Goal: Task Accomplishment & Management: Use online tool/utility

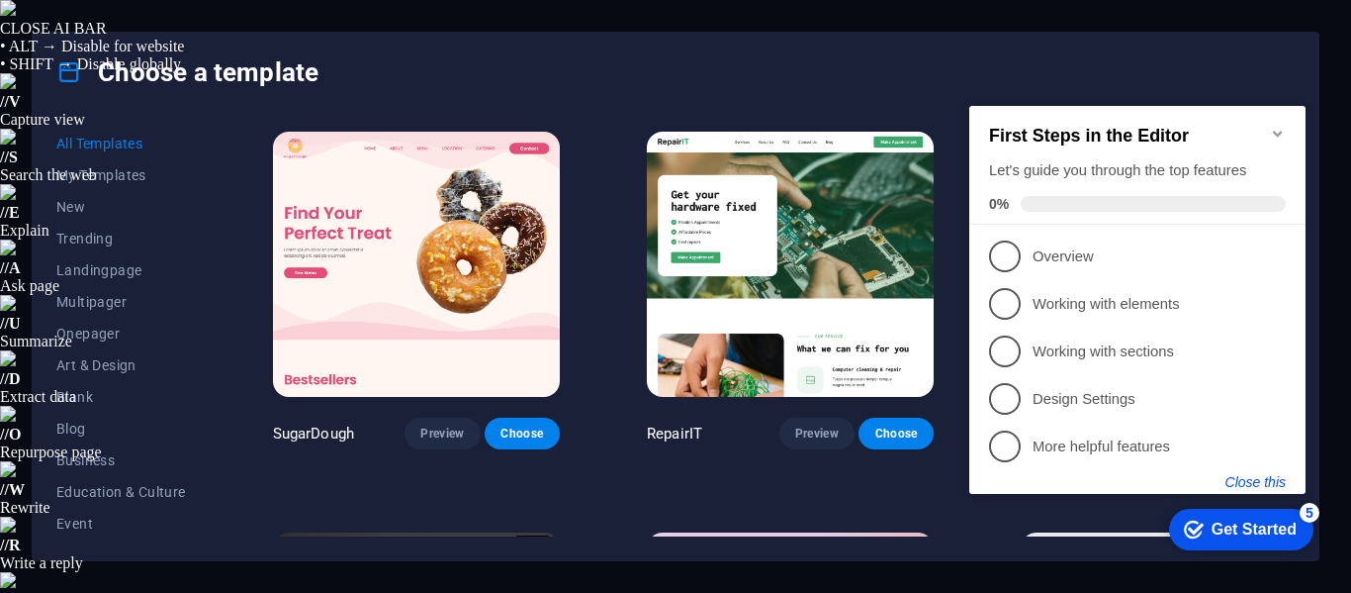
click at [1241, 474] on button "Close this" at bounding box center [1256, 482] width 60 height 16
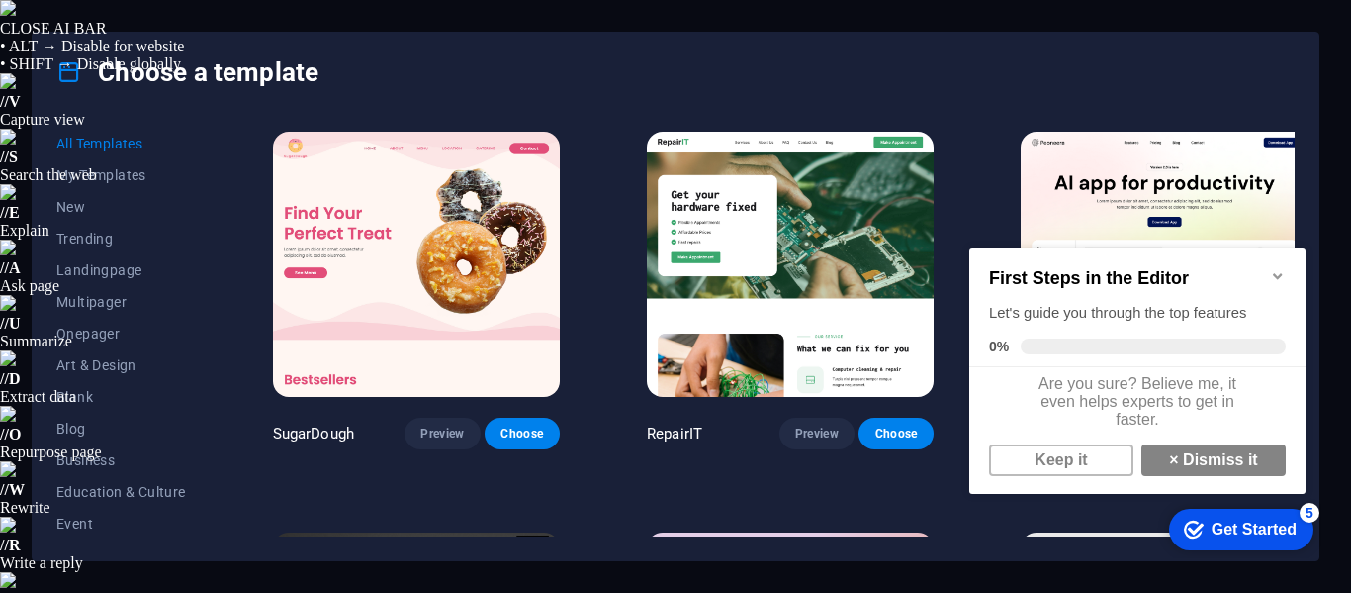
scroll to position [15, 0]
drag, startPoint x: 1165, startPoint y: 0, endPoint x: 1244, endPoint y: 59, distance: 98.1
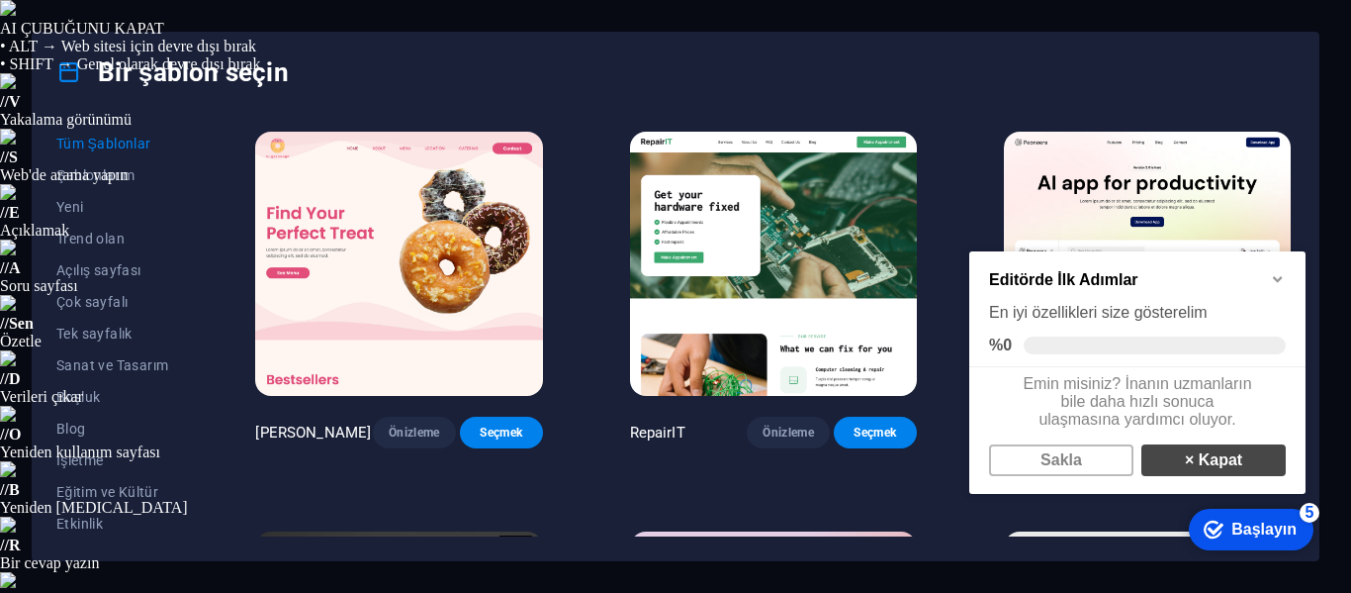
click at [1167, 468] on link "× Kapat" at bounding box center [1214, 460] width 144 height 32
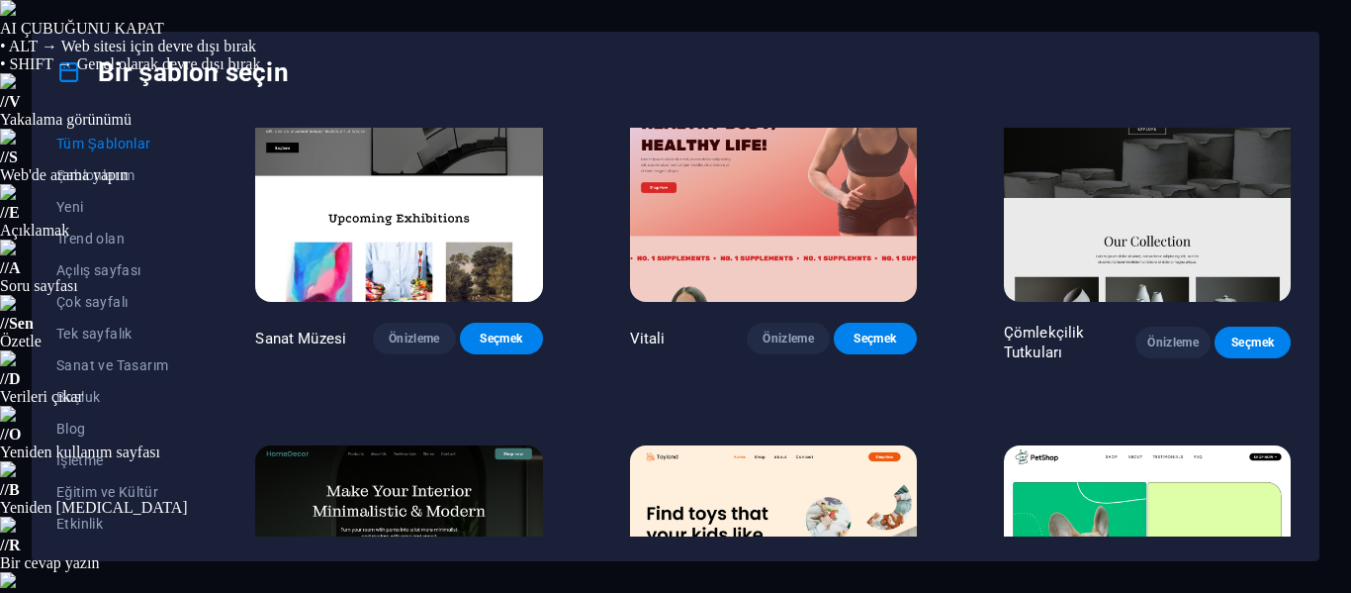
scroll to position [396, 0]
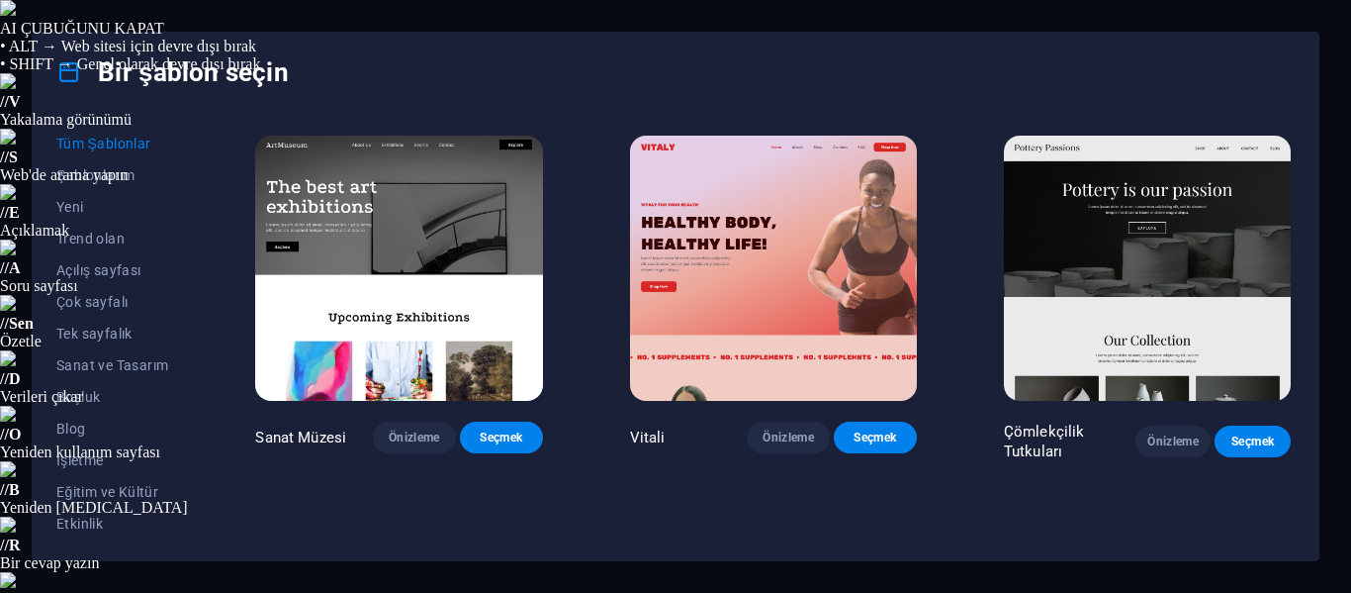
click at [1094, 272] on img at bounding box center [1147, 268] width 287 height 264
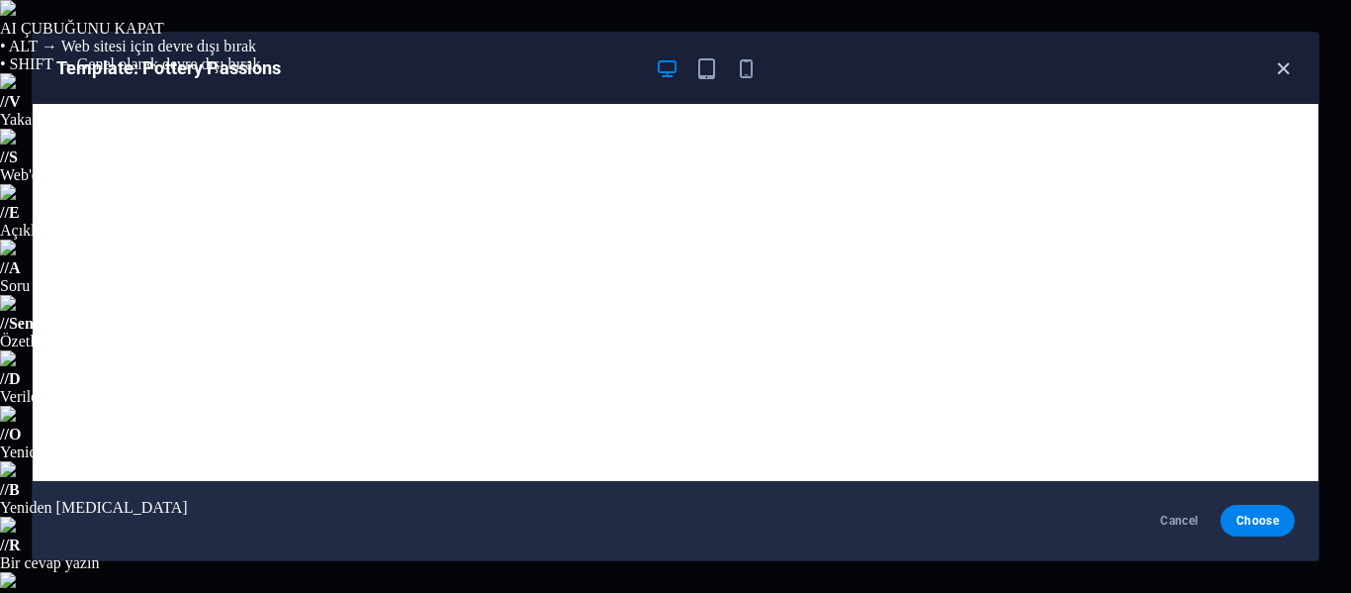
click at [1294, 71] on icon "button" at bounding box center [1283, 68] width 23 height 23
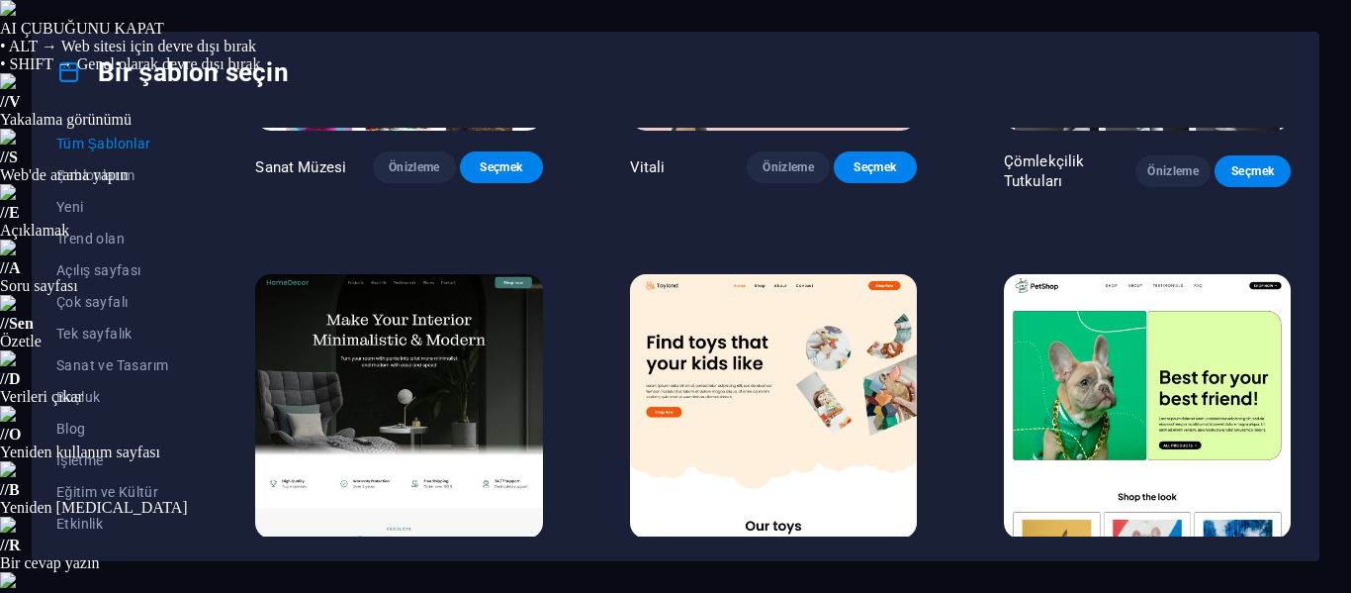
scroll to position [693, 0]
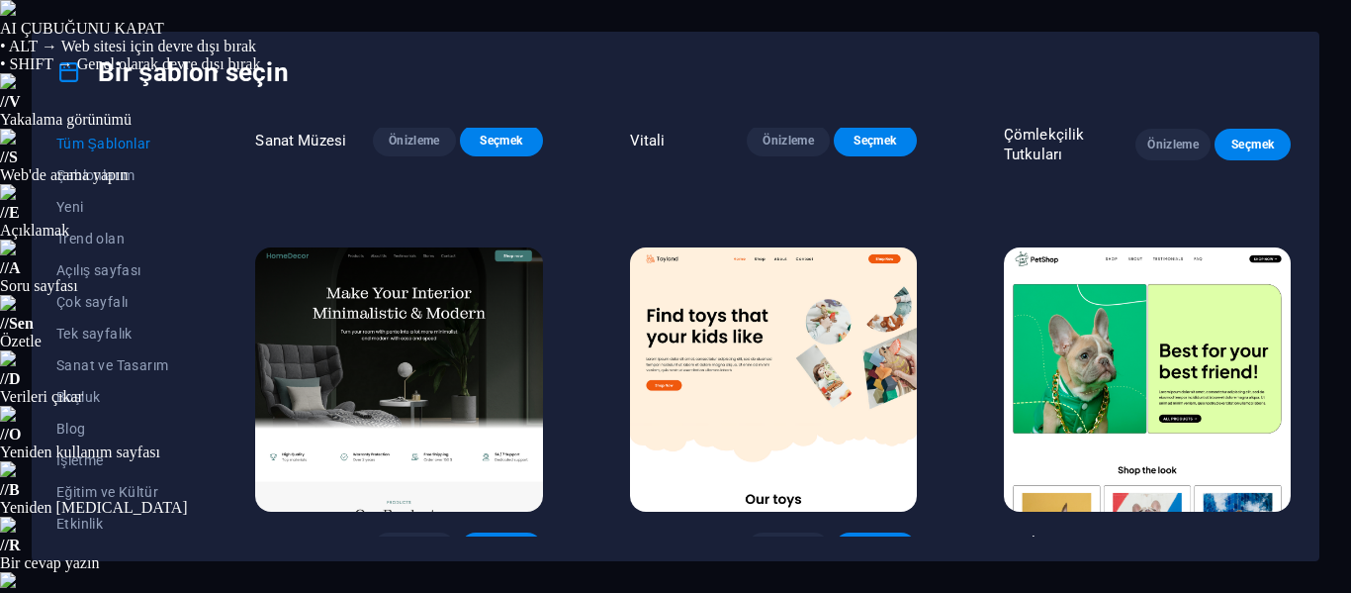
click at [512, 541] on font "Seçmek" at bounding box center [501, 548] width 43 height 14
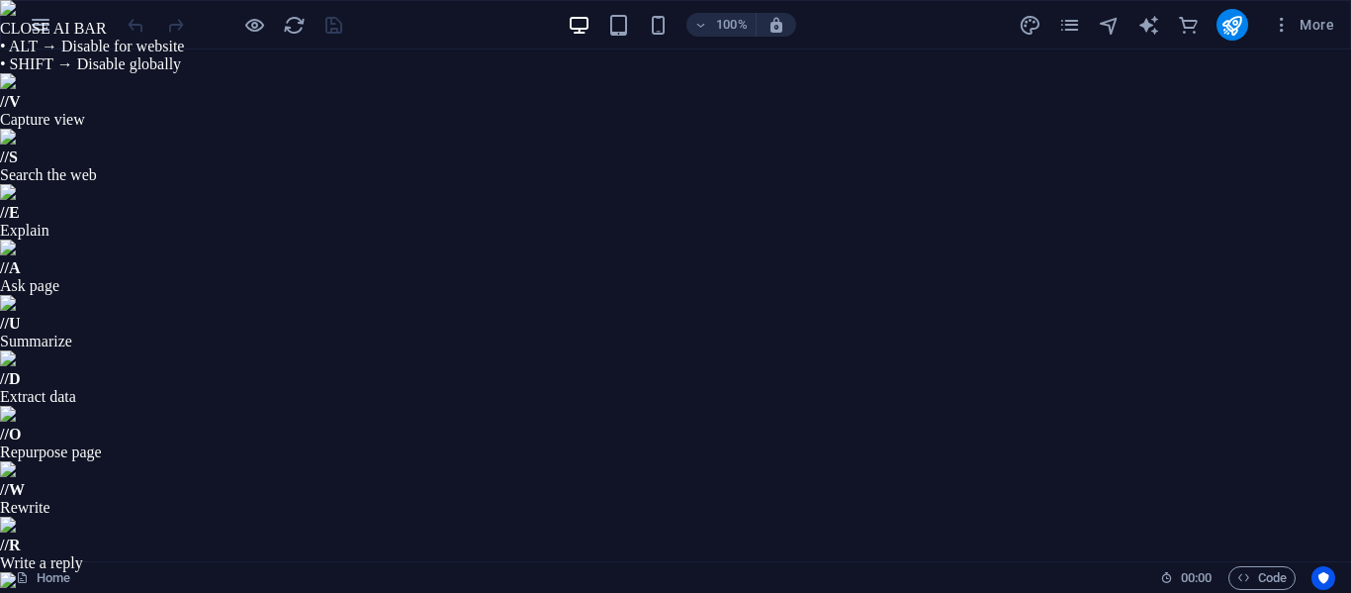
click at [1203, 574] on span "00 : 00" at bounding box center [1196, 578] width 31 height 24
click at [1165, 573] on icon at bounding box center [1166, 577] width 13 height 13
click at [1320, 584] on icon "Usercentrics" at bounding box center [1324, 578] width 14 height 14
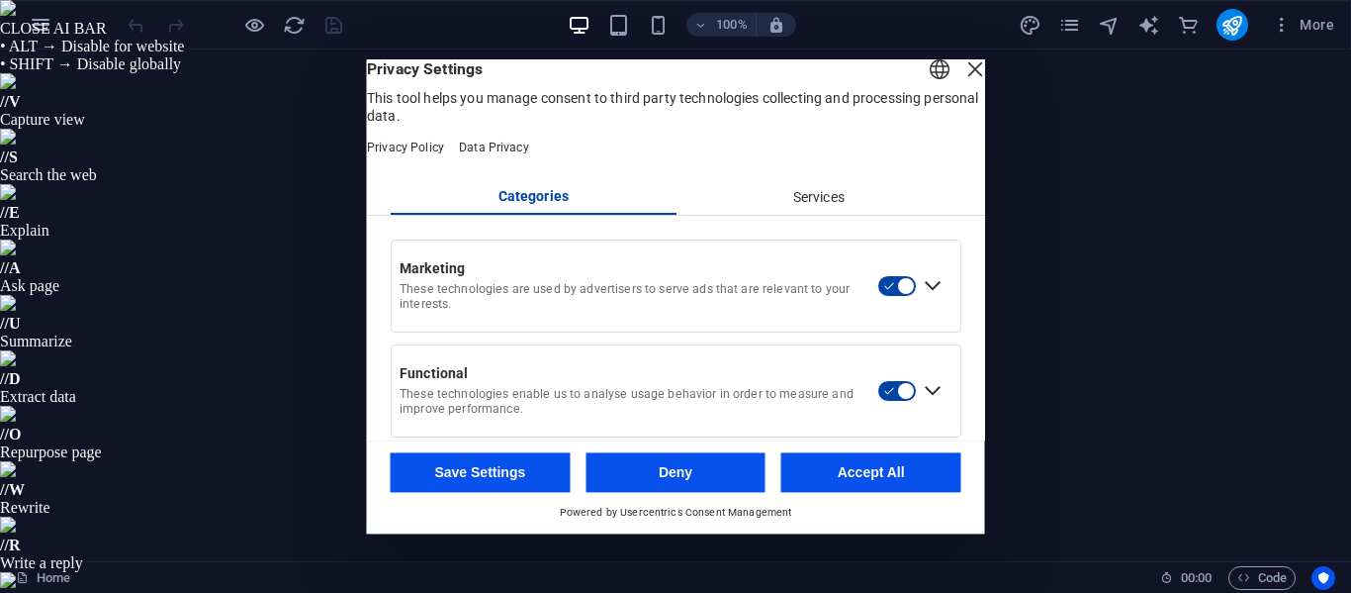
drag, startPoint x: 1066, startPoint y: 0, endPoint x: 754, endPoint y: 79, distance: 322.5
click at [754, 79] on header "English Deutsch Privacy Settings This tool helps you manage consent to third pa…" at bounding box center [676, 119] width 618 height 121
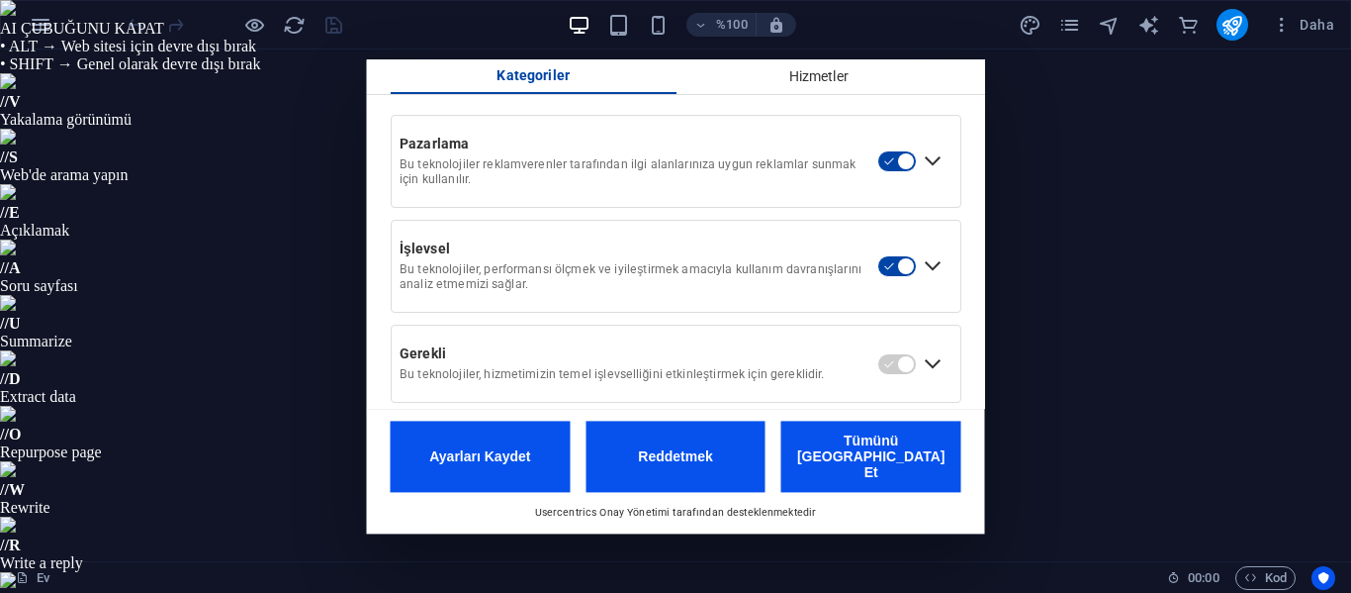
scroll to position [136, 0]
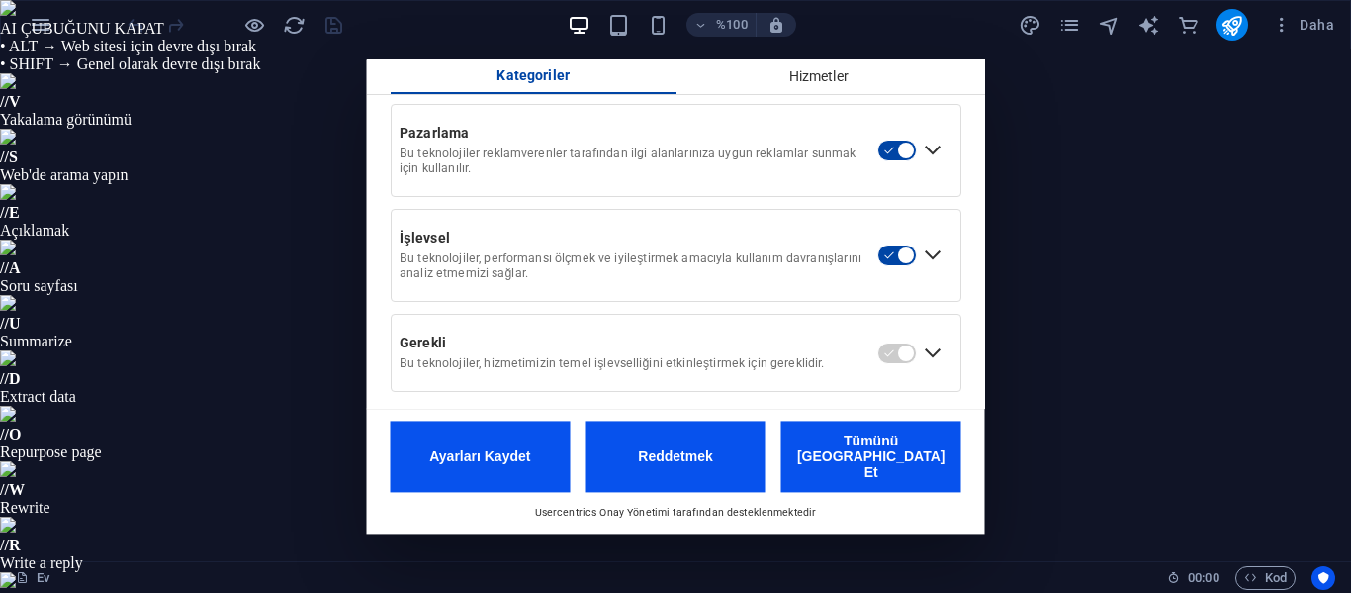
click at [796, 84] on font "Hizmetler" at bounding box center [817, 76] width 59 height 16
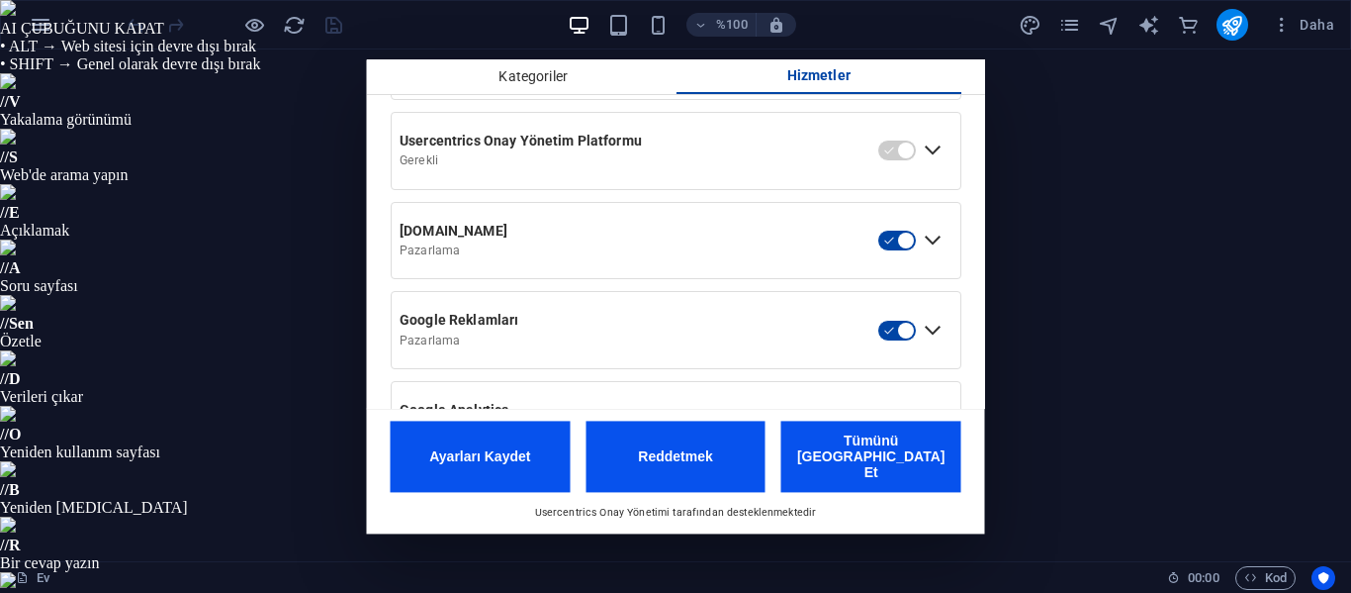
scroll to position [234, 0]
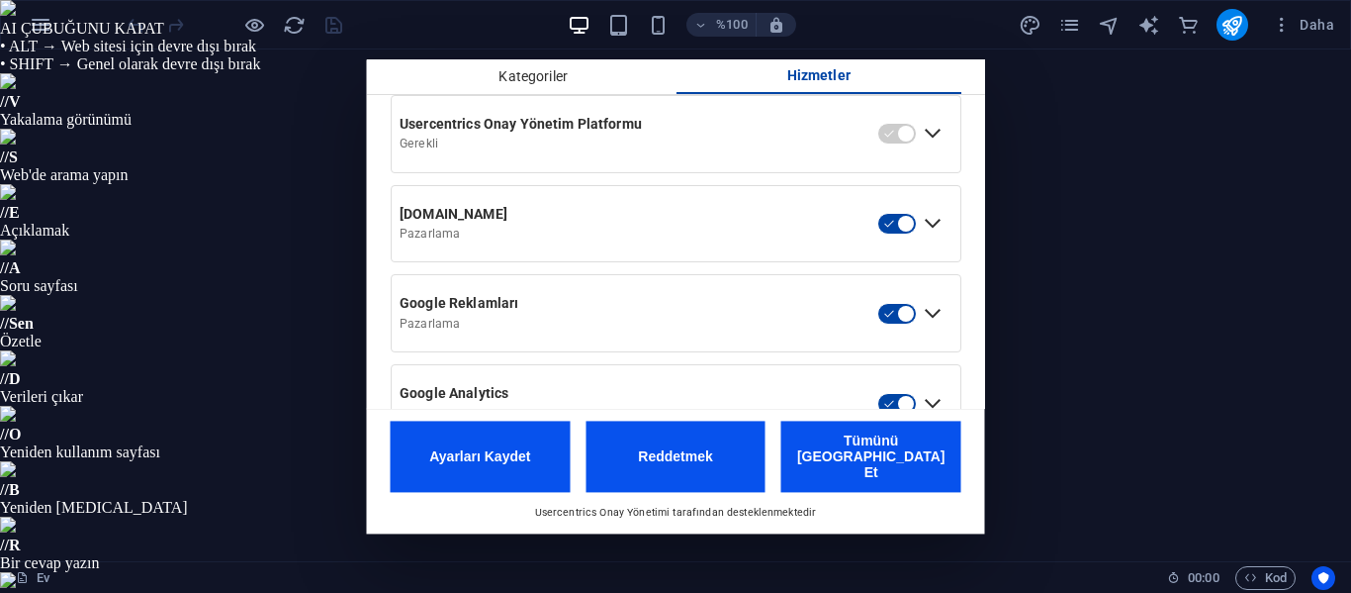
click at [893, 234] on button "button" at bounding box center [898, 224] width 40 height 22
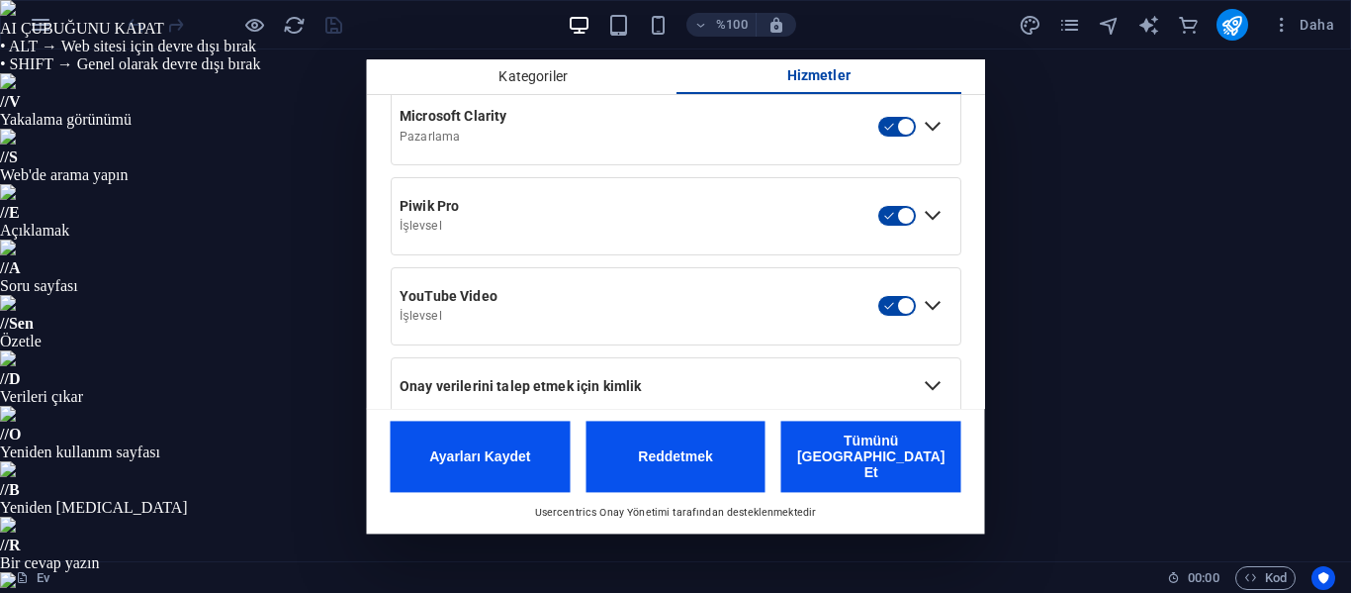
scroll to position [1074, 0]
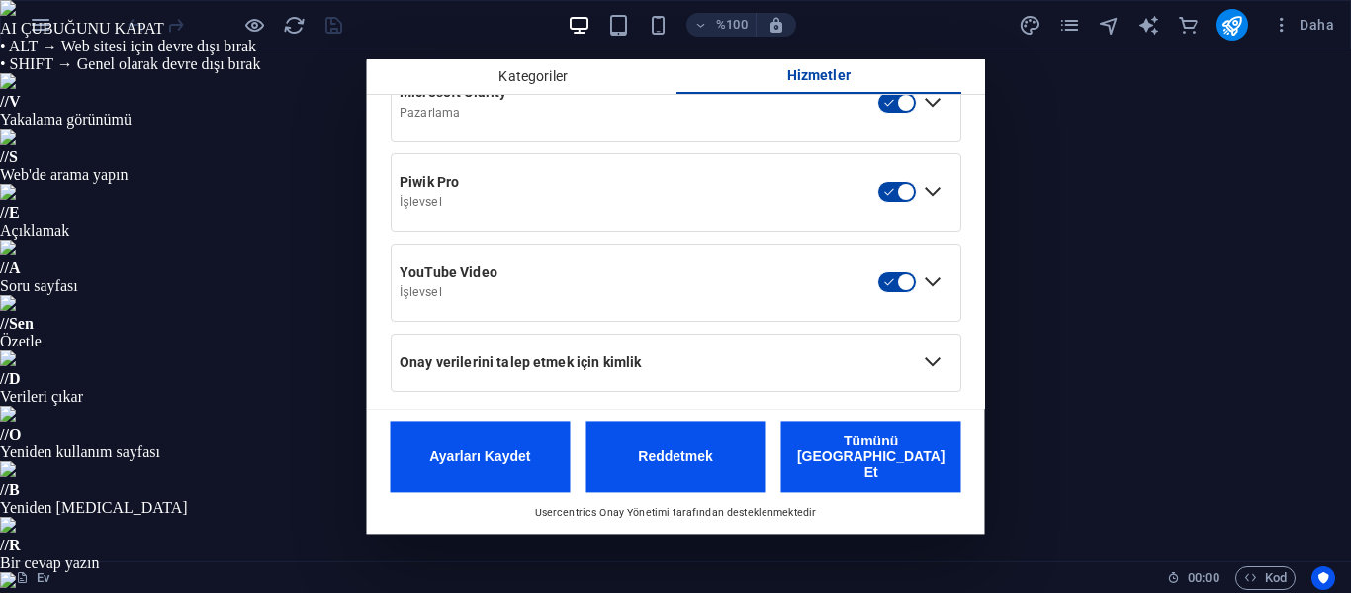
click at [734, 380] on div "Onay verilerini talep etmek için kimlik" at bounding box center [654, 363] width 525 height 34
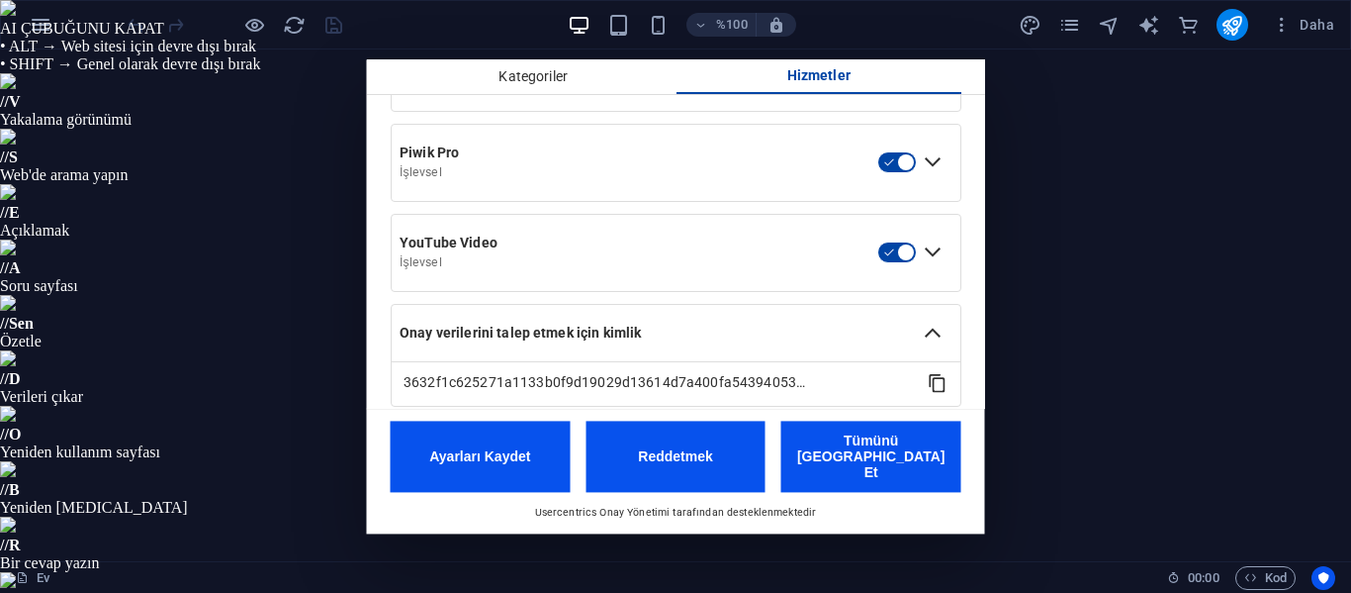
scroll to position [1119, 0]
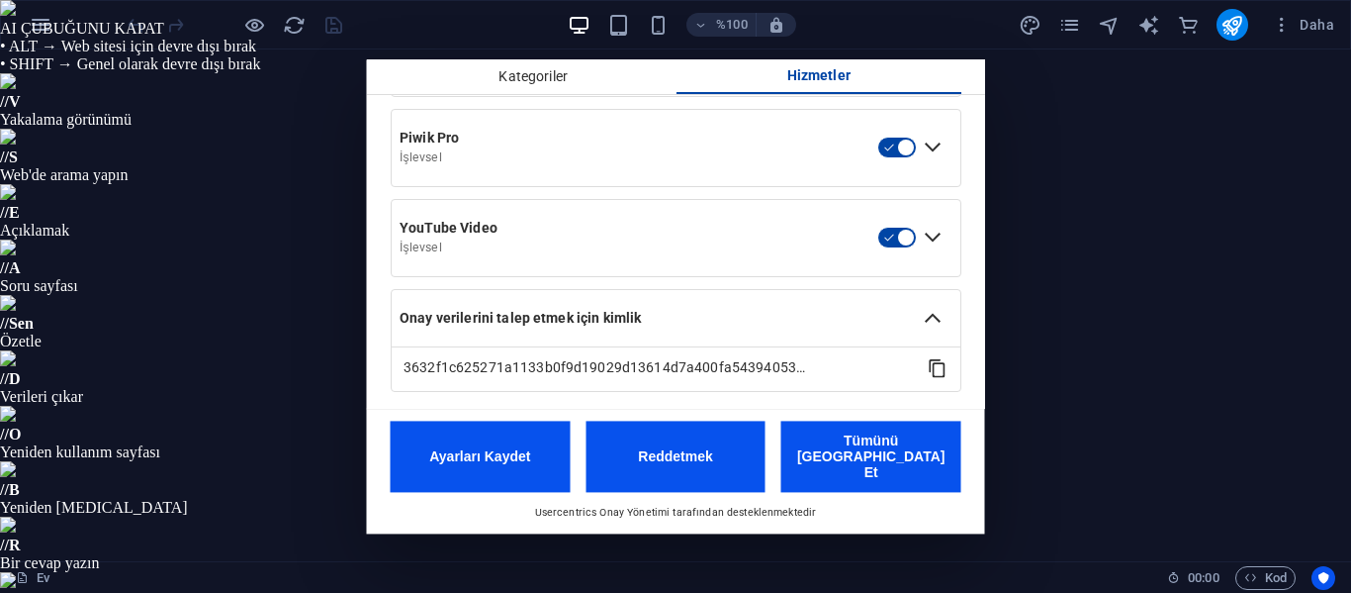
click at [750, 335] on div "Onay verilerini talep etmek için kimlik" at bounding box center [654, 319] width 525 height 34
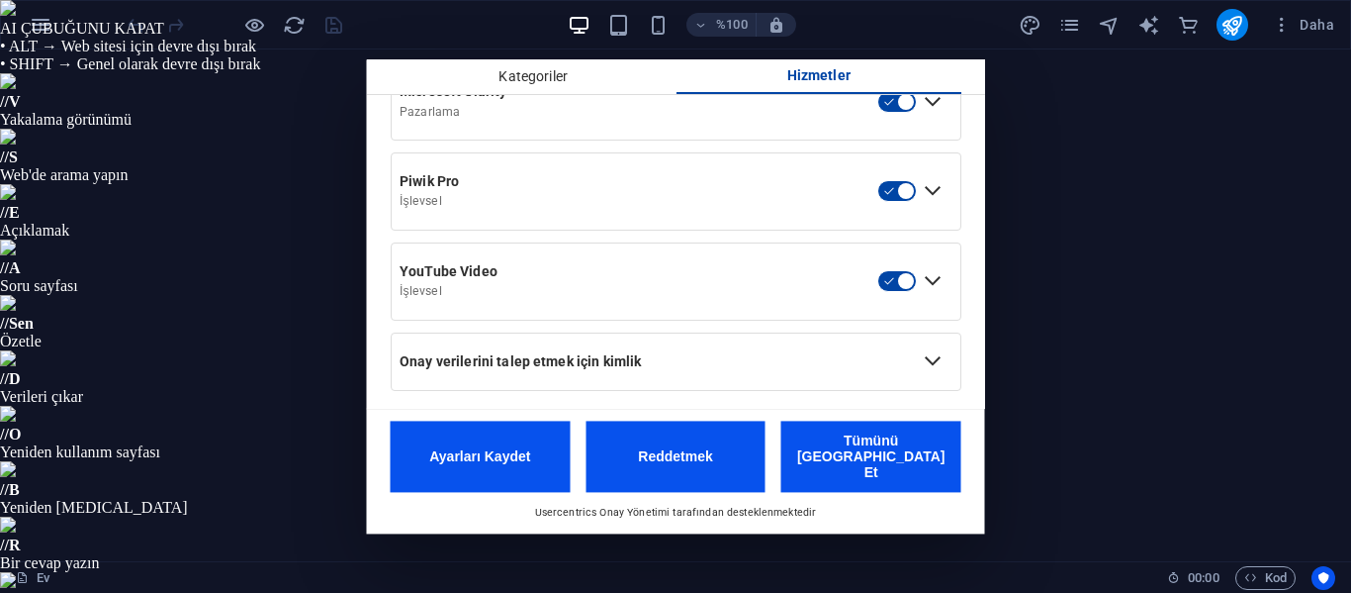
click at [519, 464] on font "Ayarları Kaydet" at bounding box center [479, 456] width 101 height 16
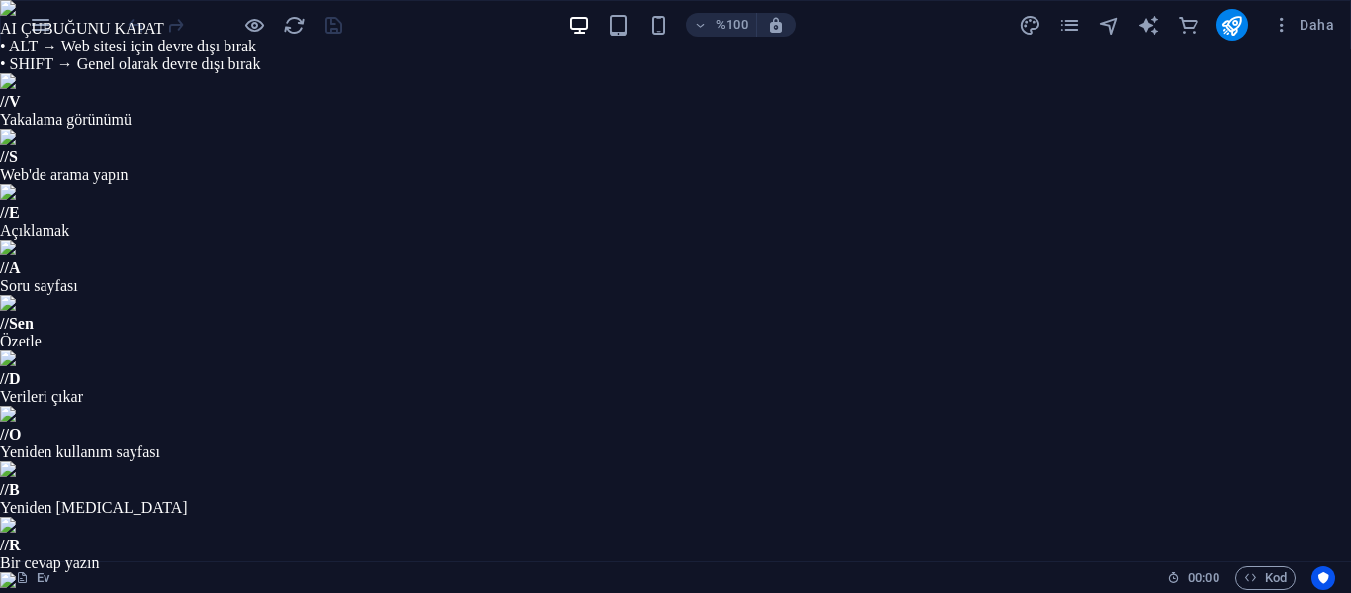
scroll to position [495, 0]
click at [1313, 25] on font "Daha" at bounding box center [1317, 25] width 35 height 16
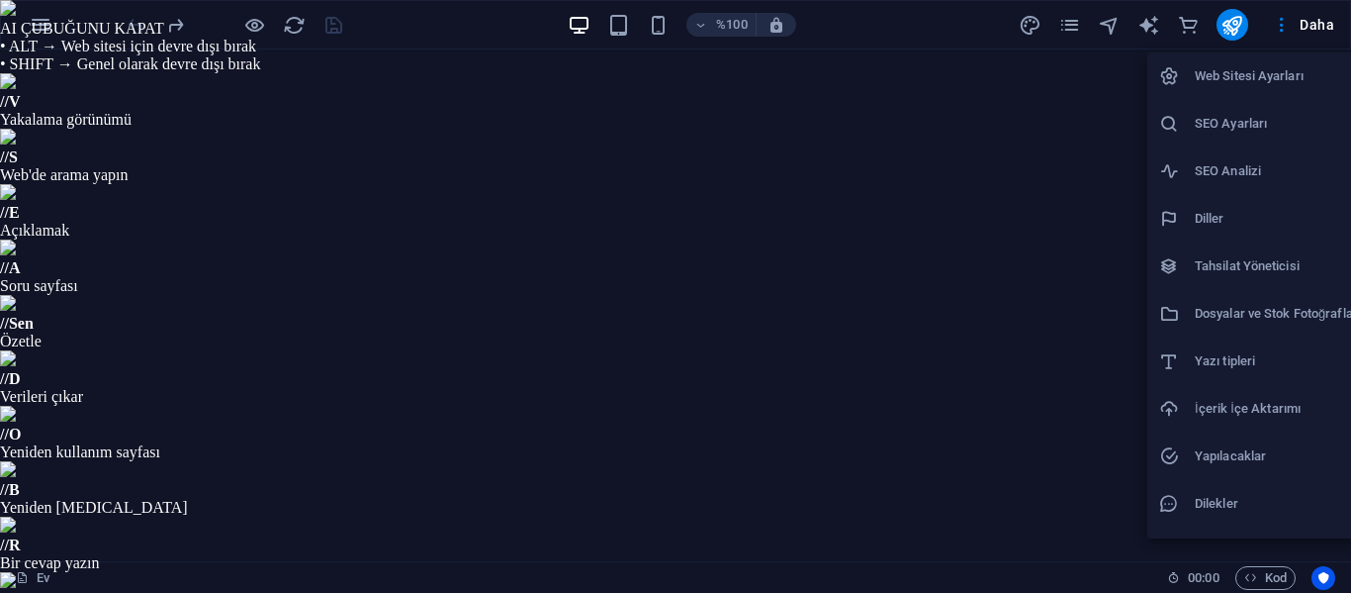
click at [1289, 65] on h6 "Web Sitesi Ayarları" at bounding box center [1278, 76] width 167 height 24
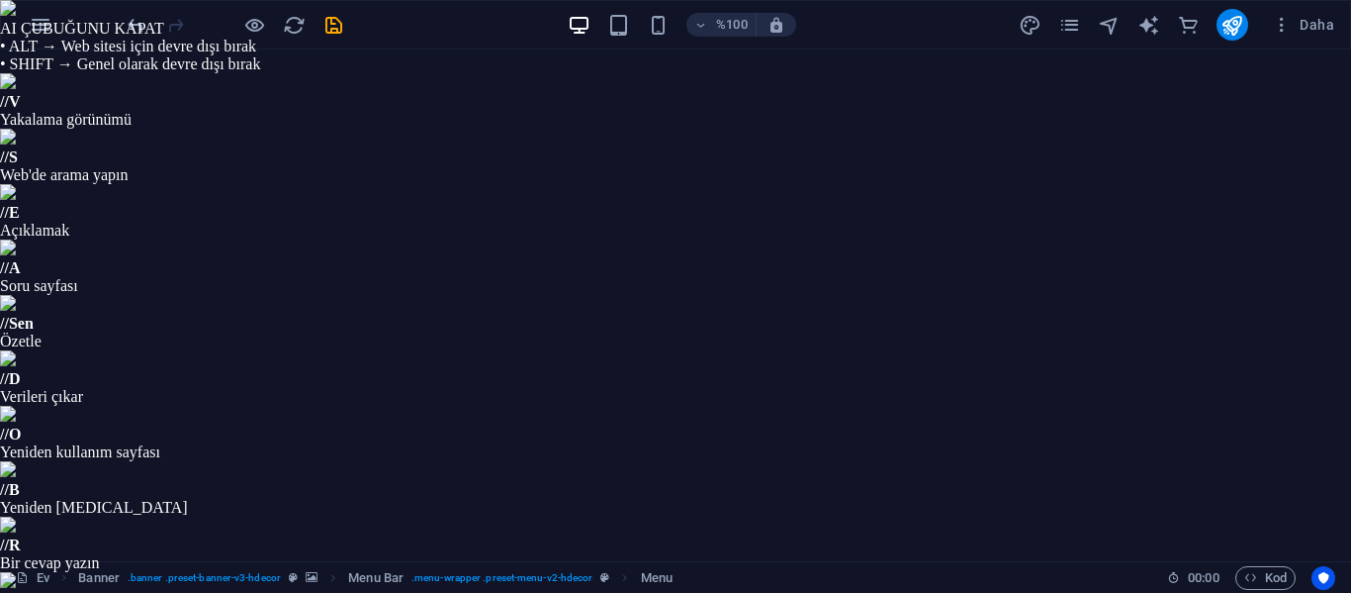
select select "1"
select select
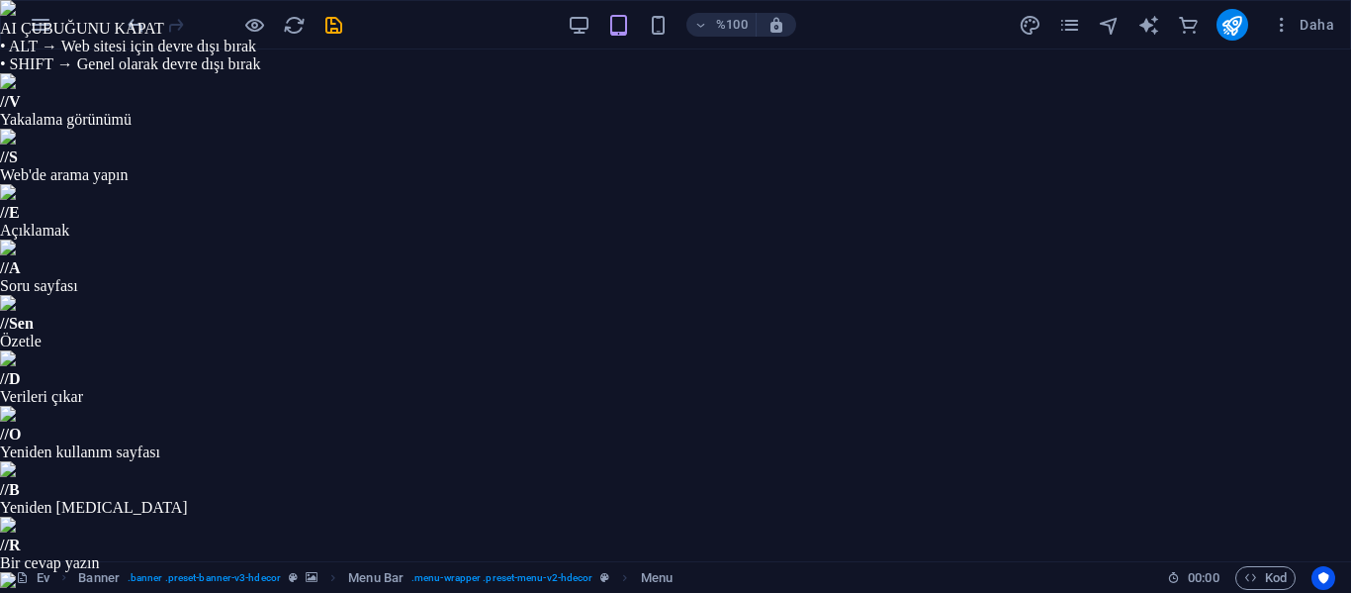
select select
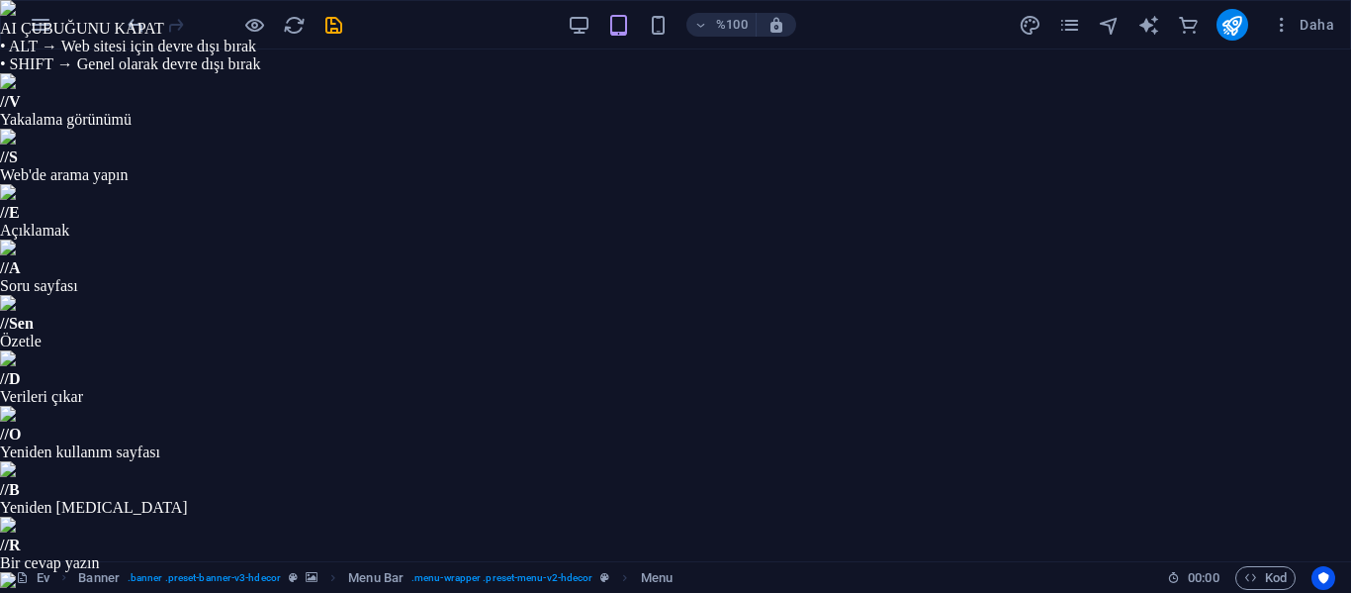
select select
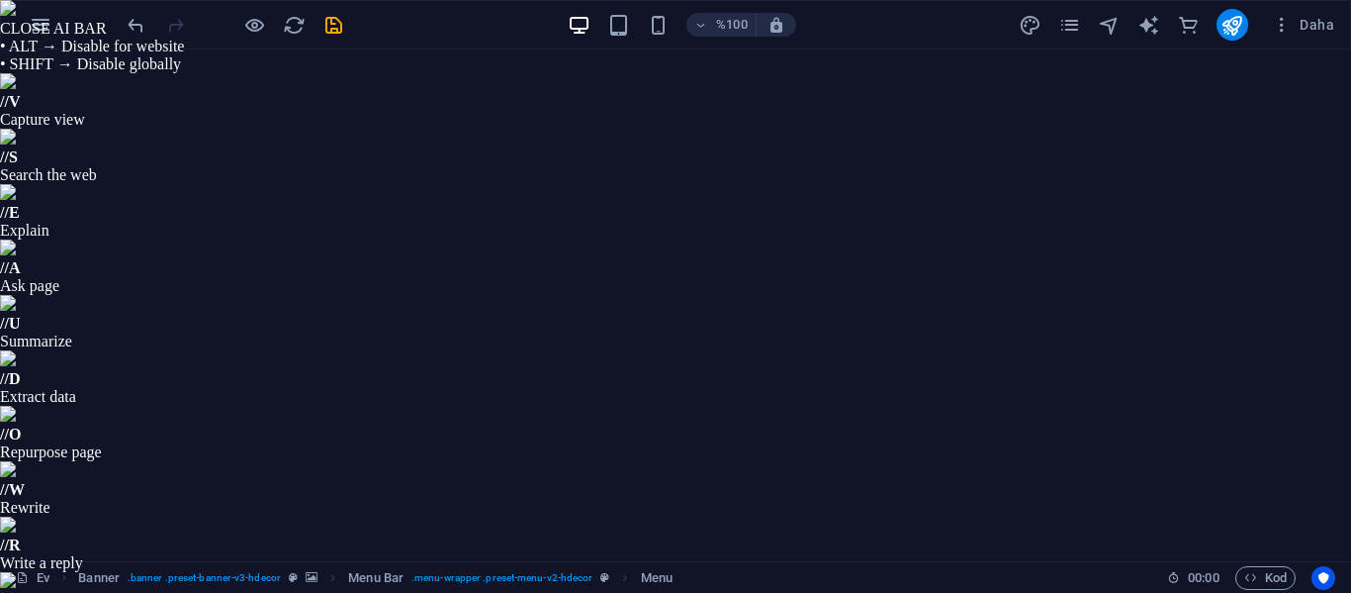
select select "1"
select select
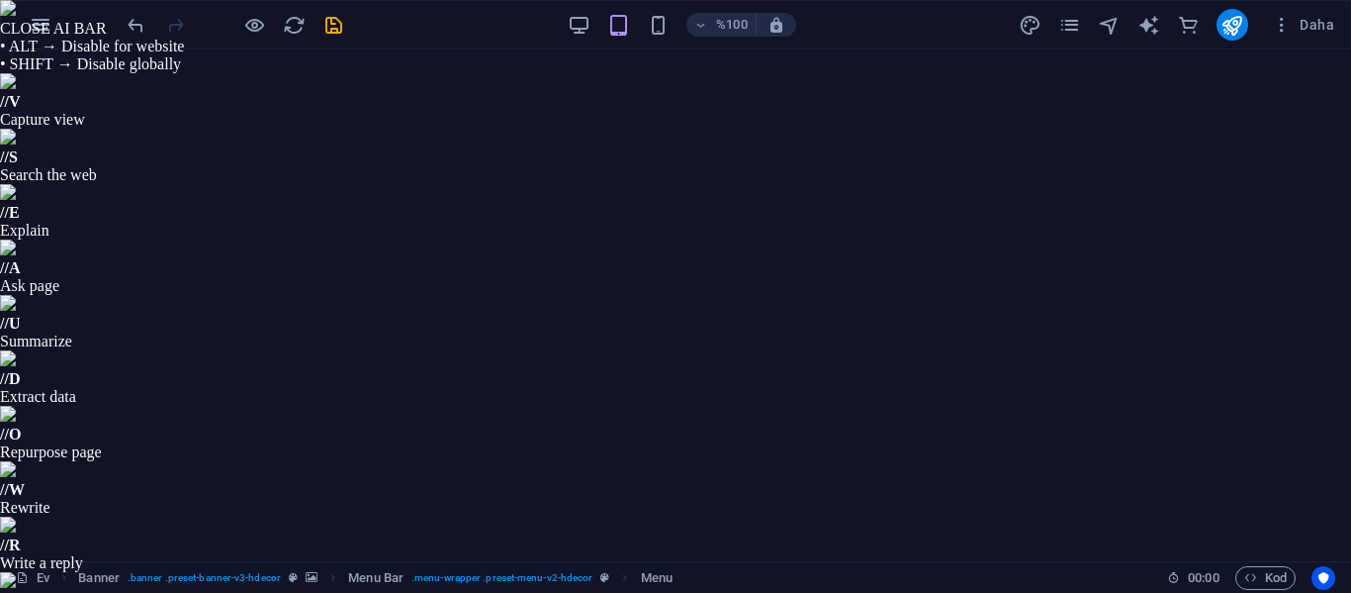
select select
select select "1"
type input "Temas etmek"
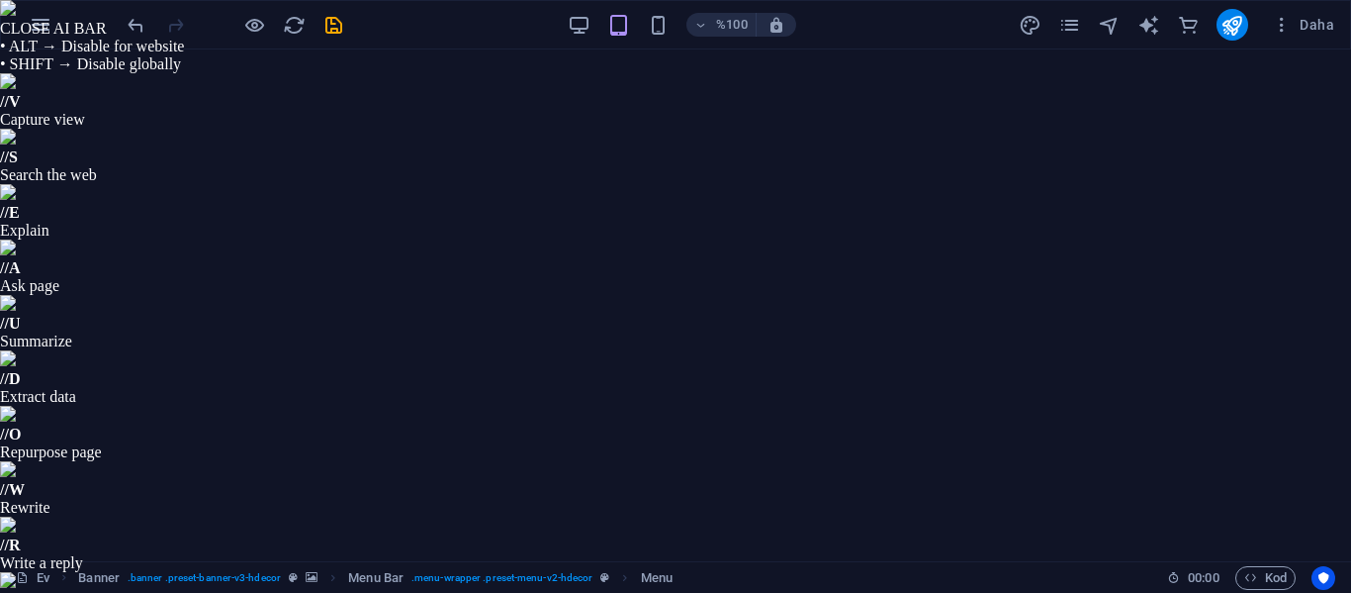
select select
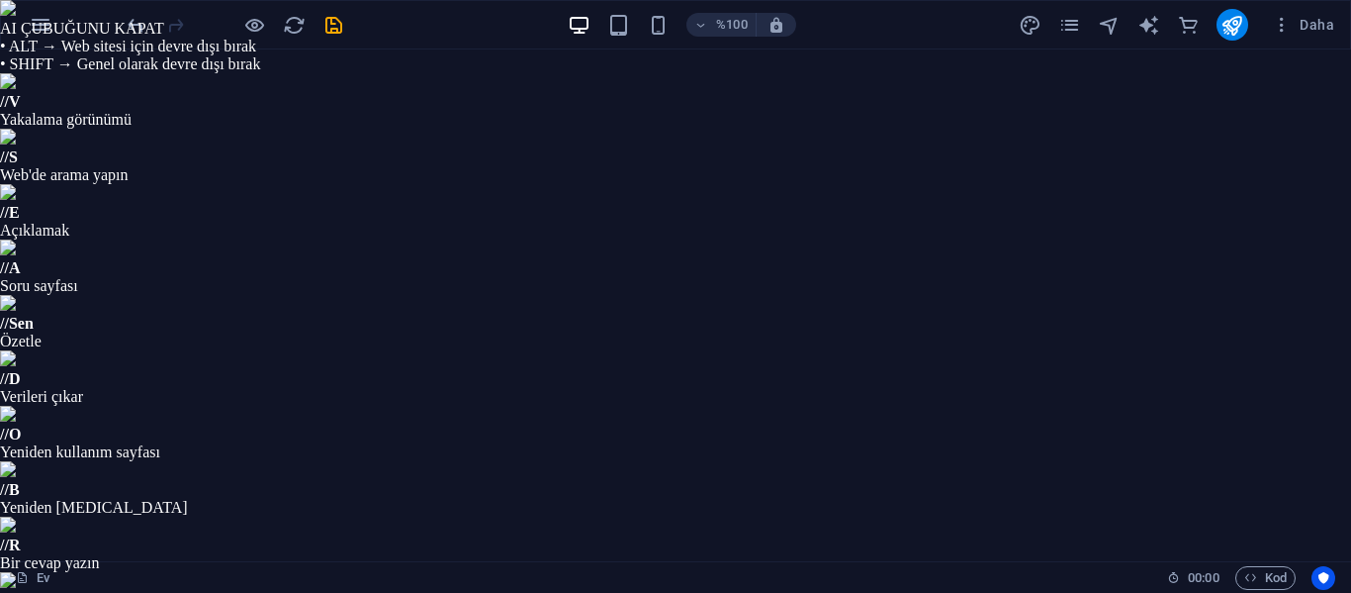
scroll to position [890, 0]
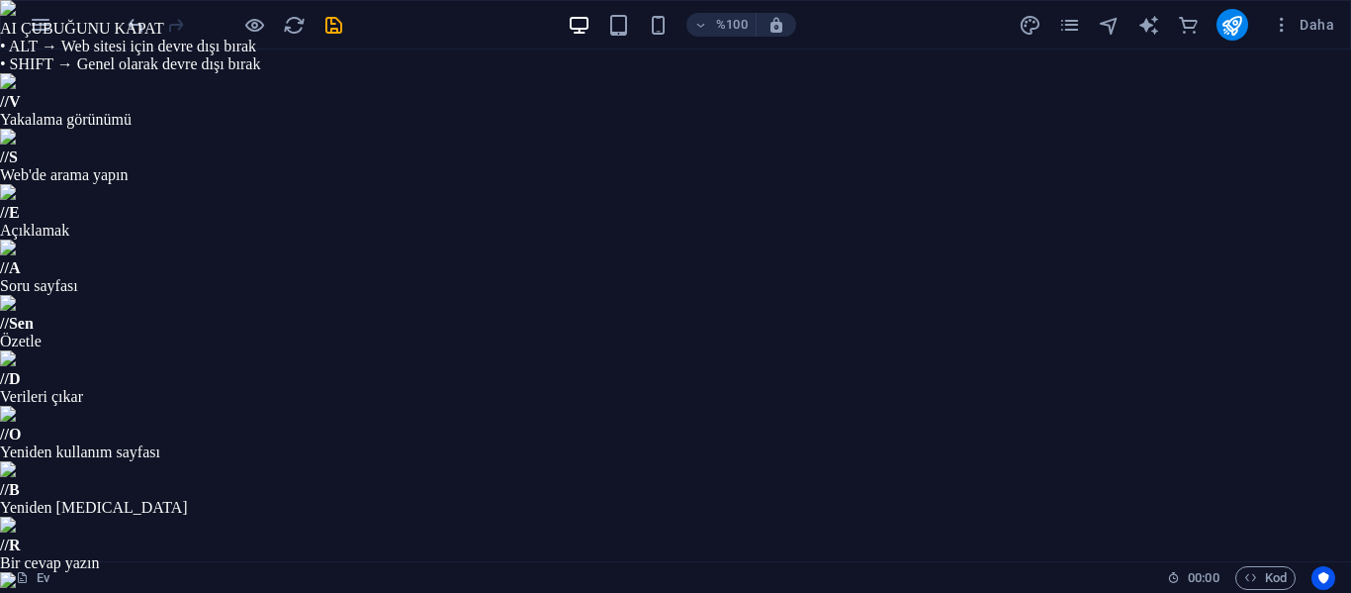
scroll to position [198, 0]
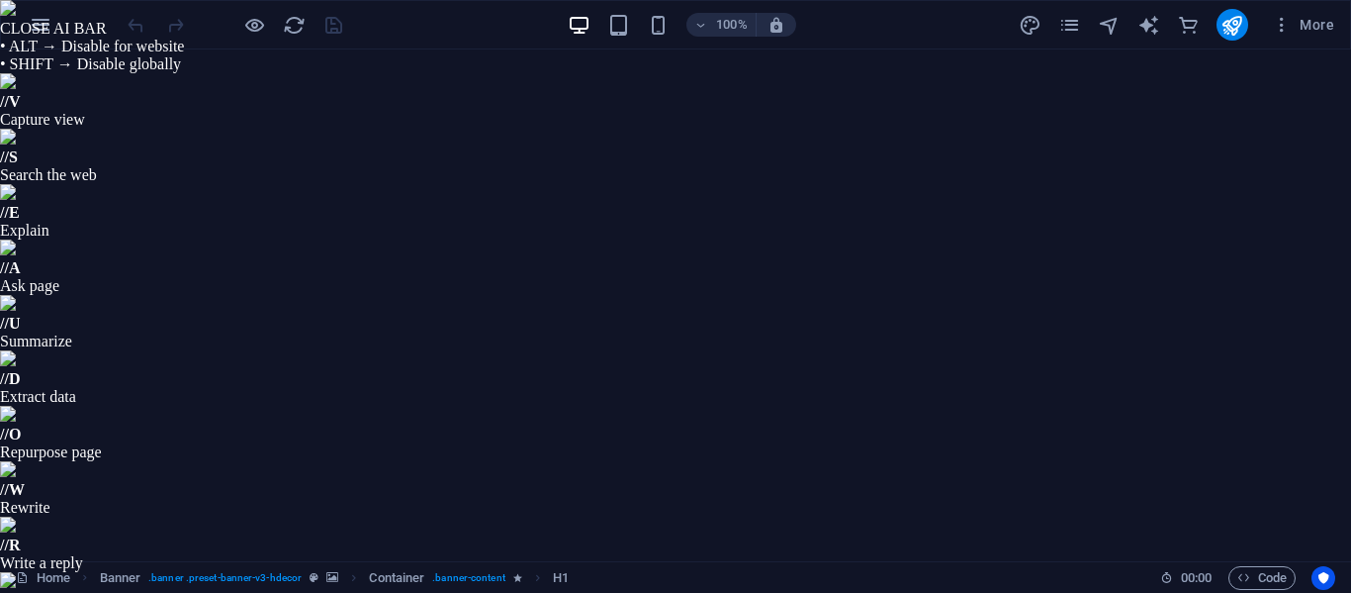
select select "px"
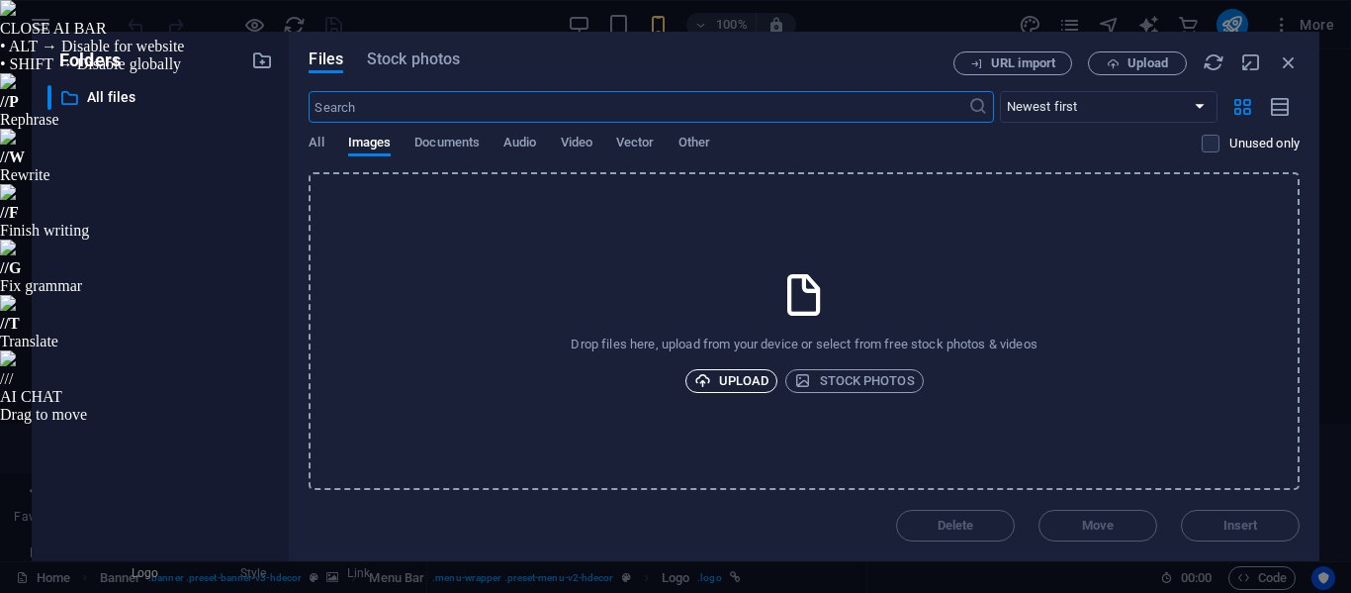
click at [765, 374] on span "Upload" at bounding box center [731, 381] width 75 height 24
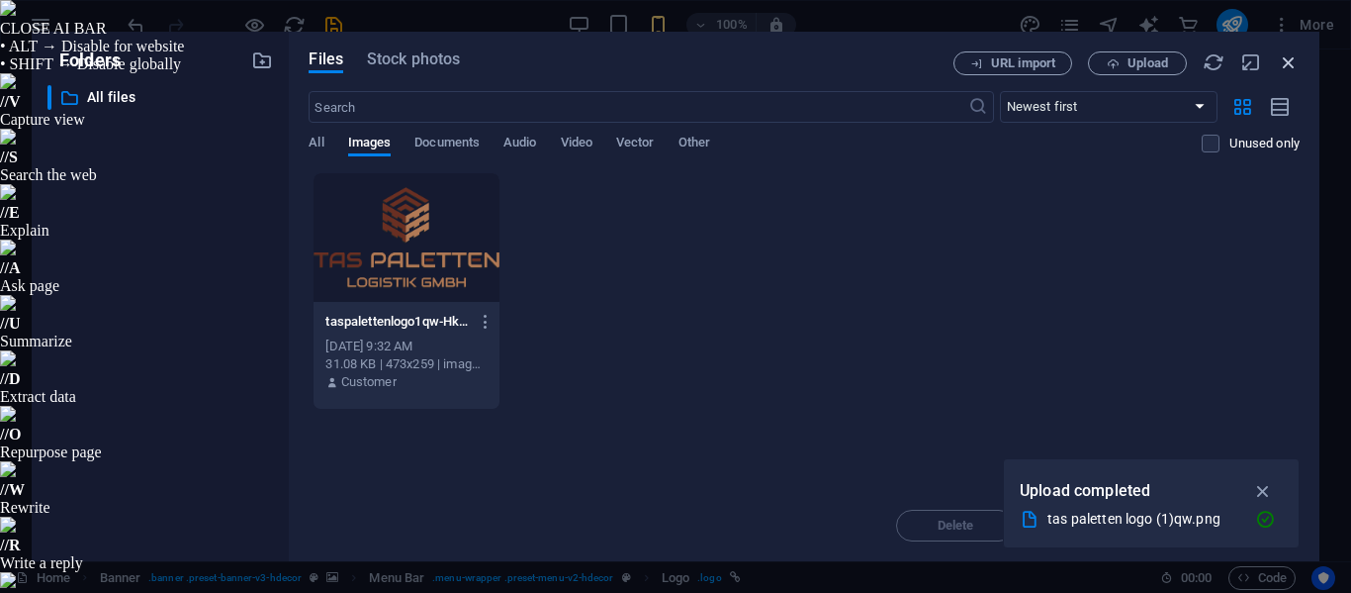
click at [1279, 64] on icon "button" at bounding box center [1289, 62] width 22 height 22
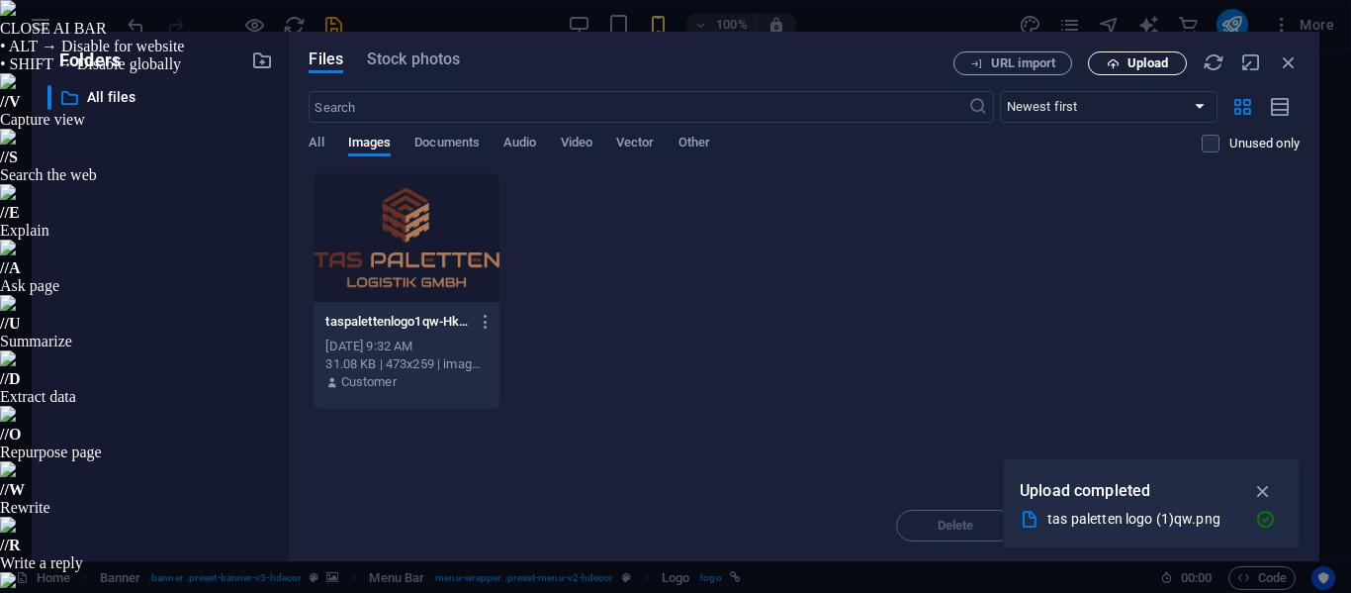
click at [1114, 62] on icon "button" at bounding box center [1113, 63] width 13 height 13
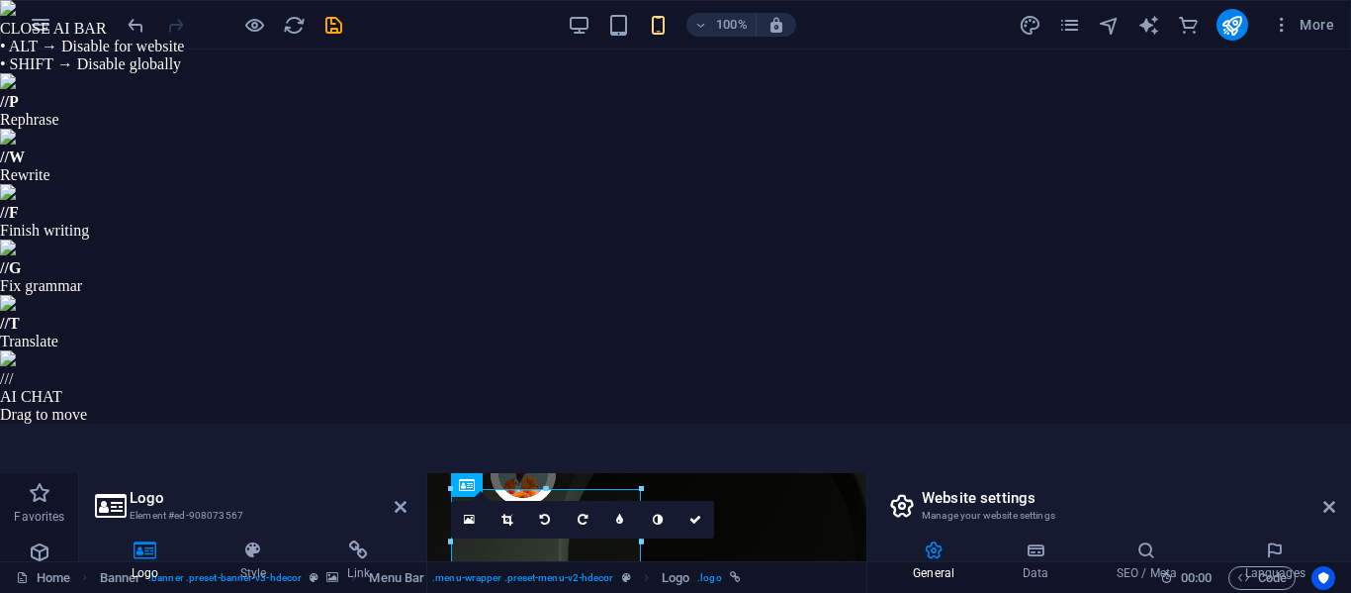
scroll to position [397, 0]
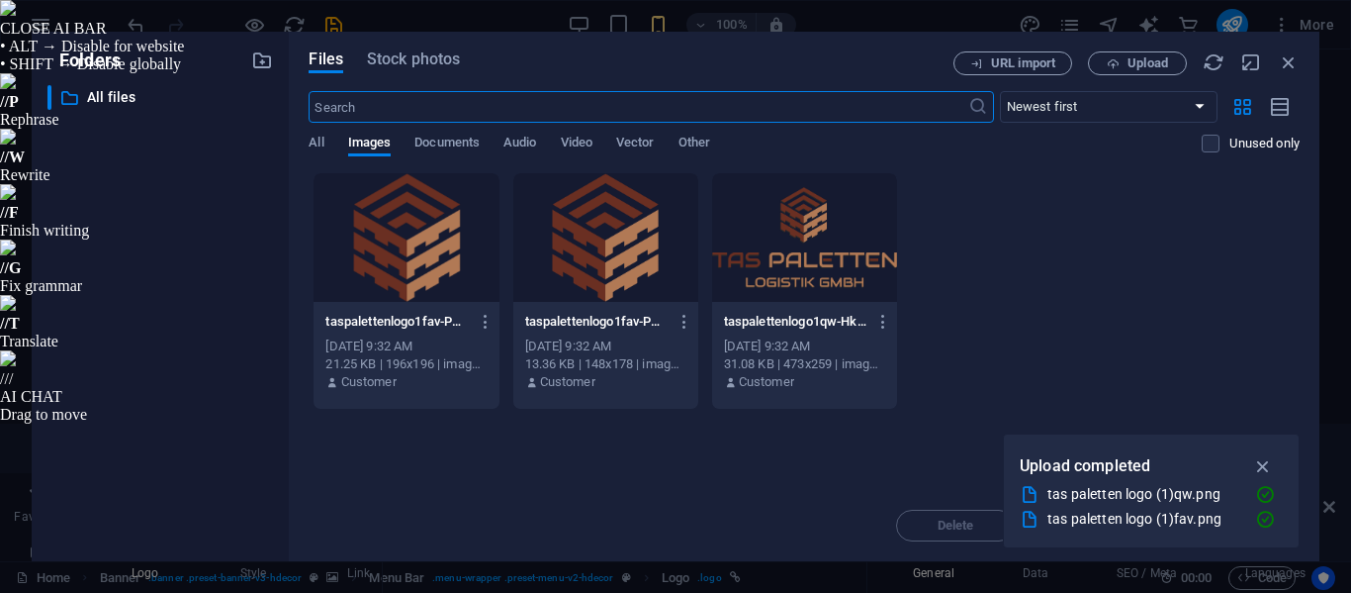
scroll to position [367, 0]
click at [597, 235] on div at bounding box center [605, 237] width 185 height 129
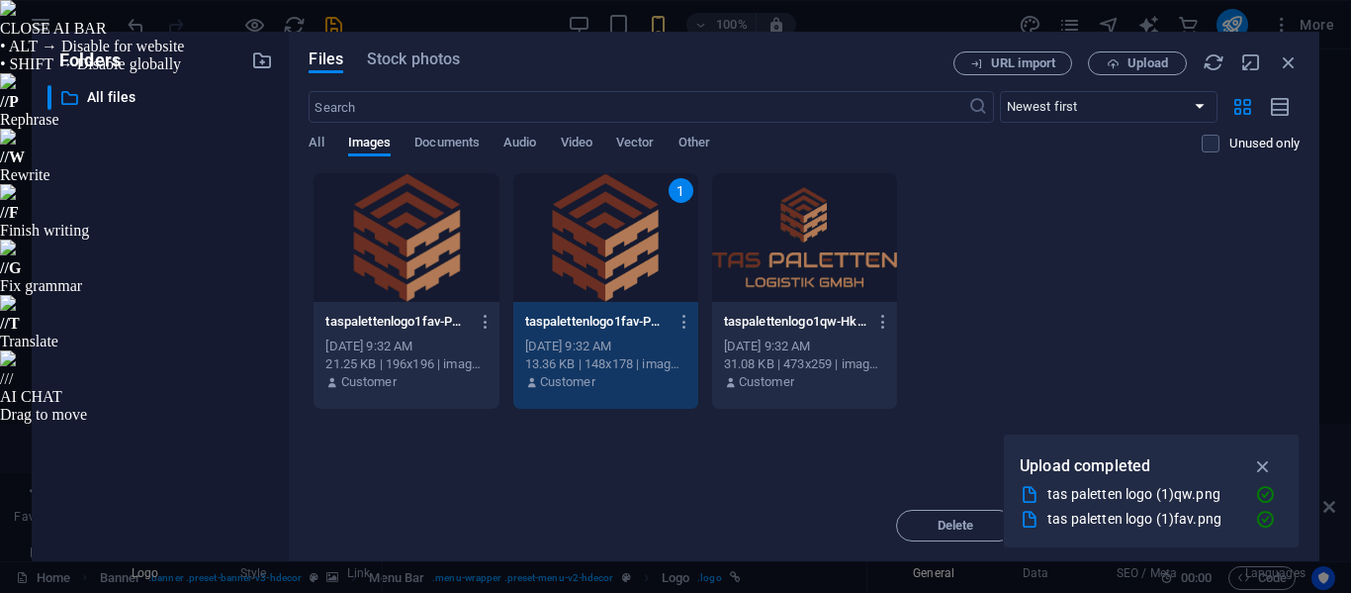
click at [418, 241] on div at bounding box center [406, 237] width 185 height 129
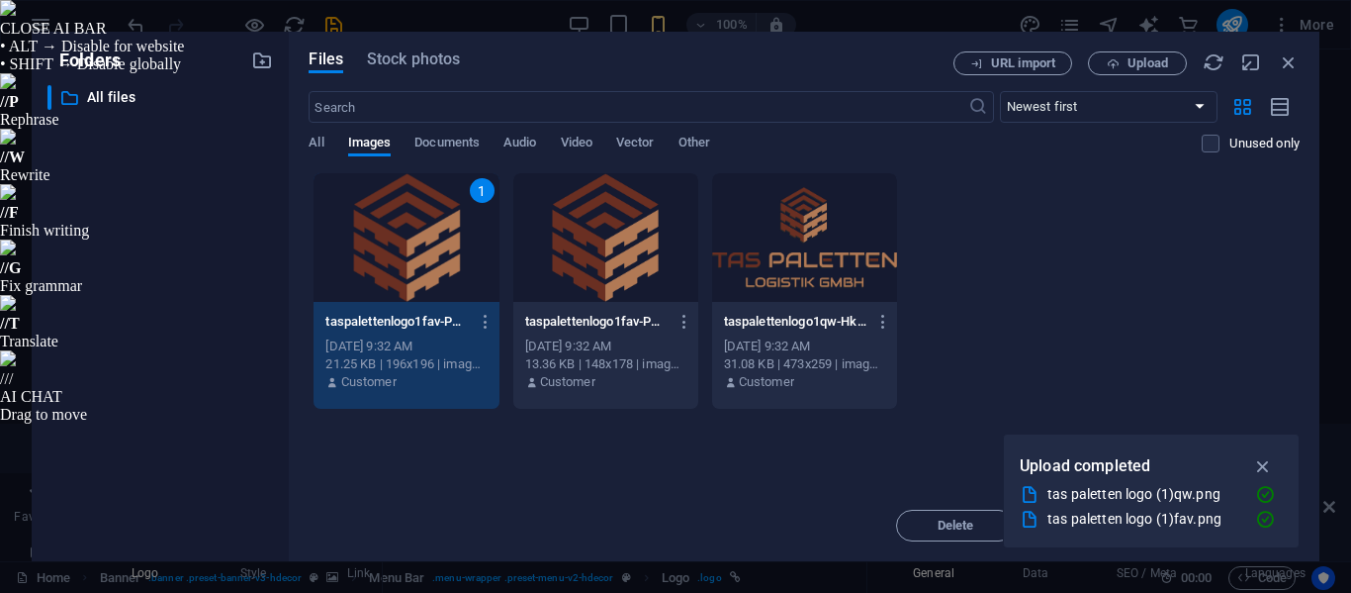
click at [418, 241] on div "1" at bounding box center [406, 237] width 185 height 129
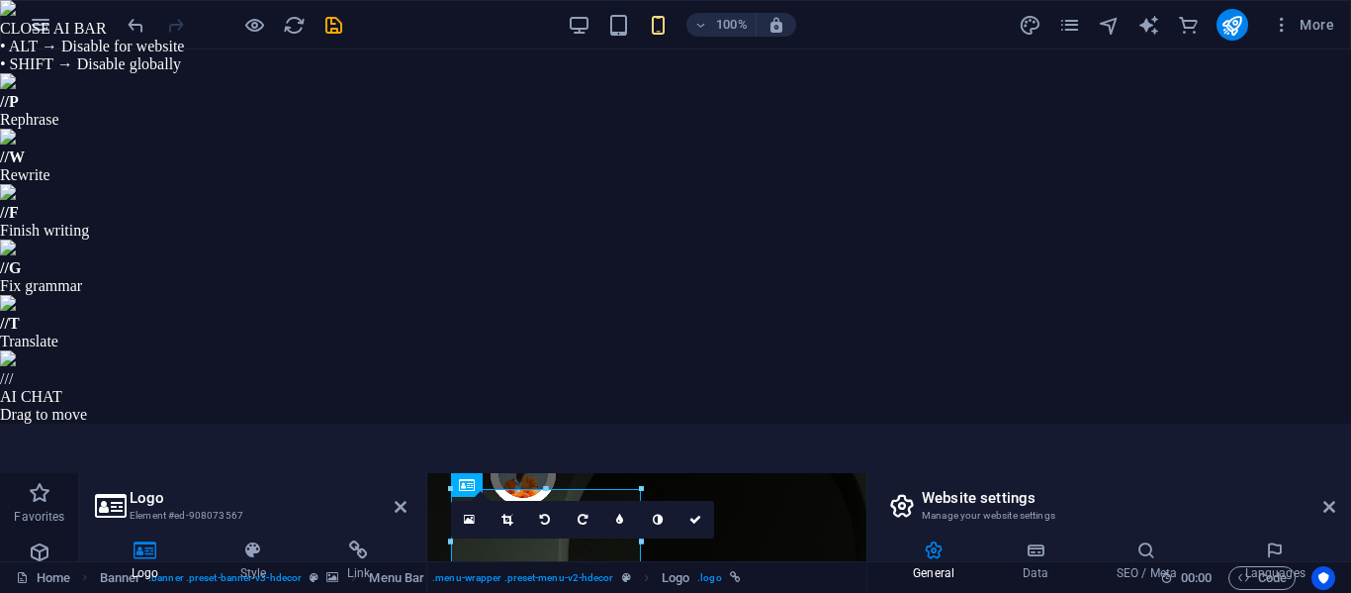
scroll to position [0, 0]
click at [1330, 499] on icon at bounding box center [1330, 507] width 12 height 16
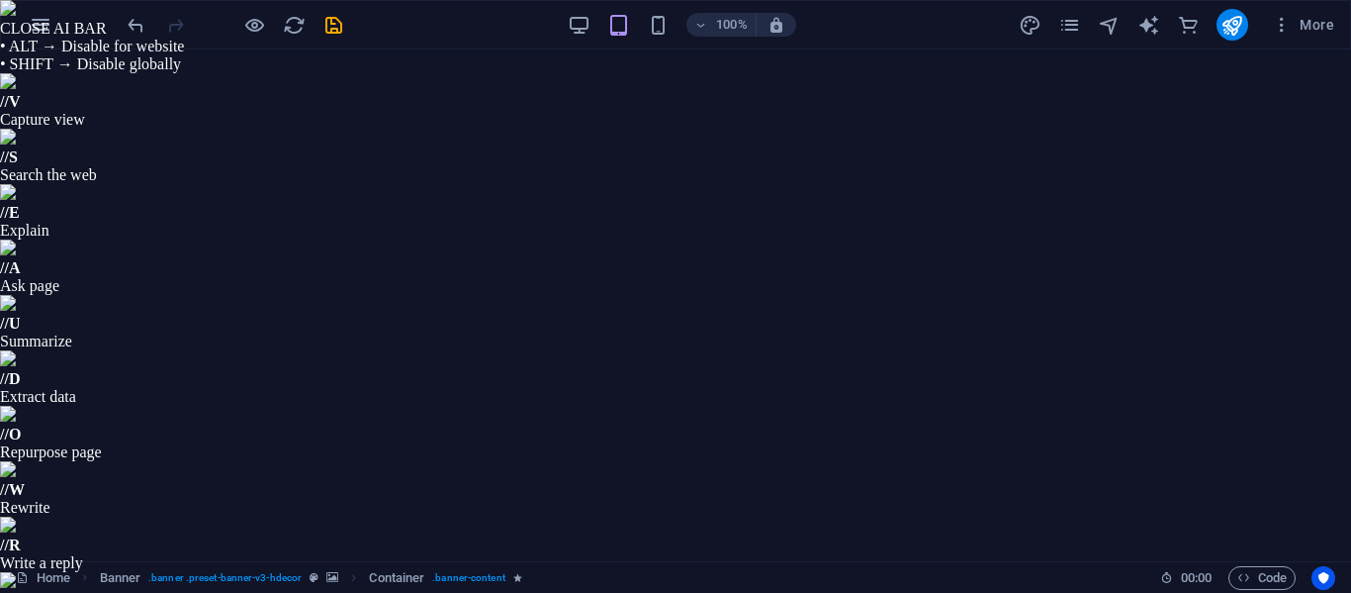
select select "%"
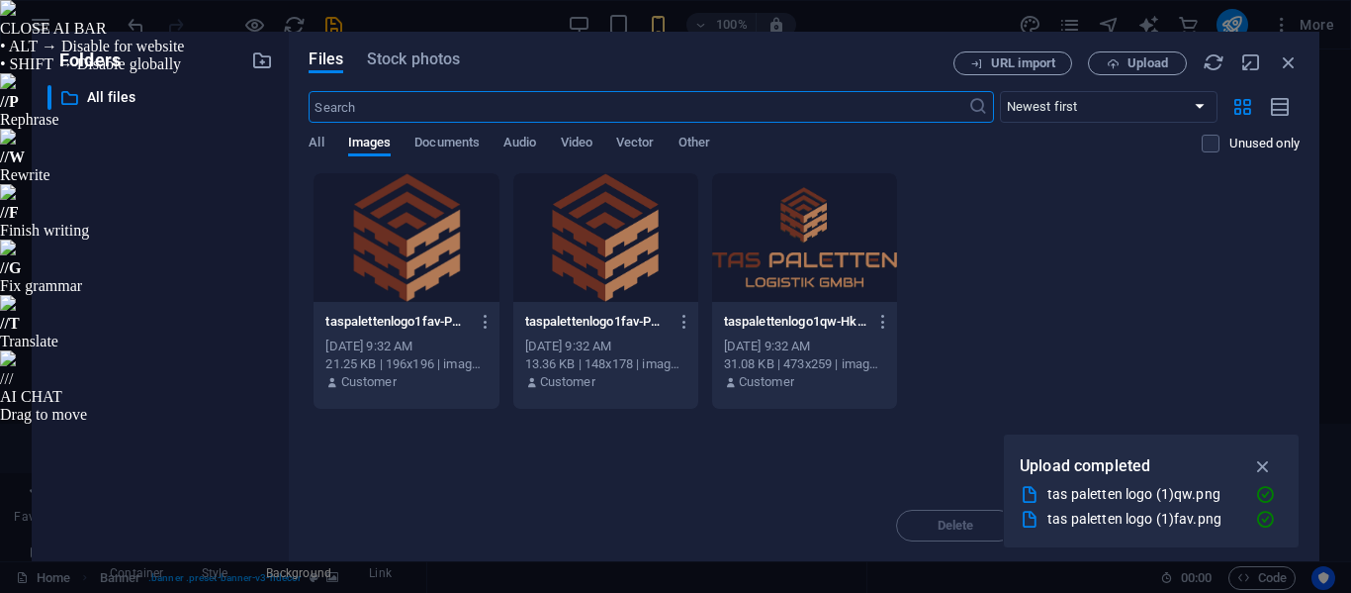
type input "30"
click at [469, 143] on span "Documents" at bounding box center [447, 145] width 65 height 28
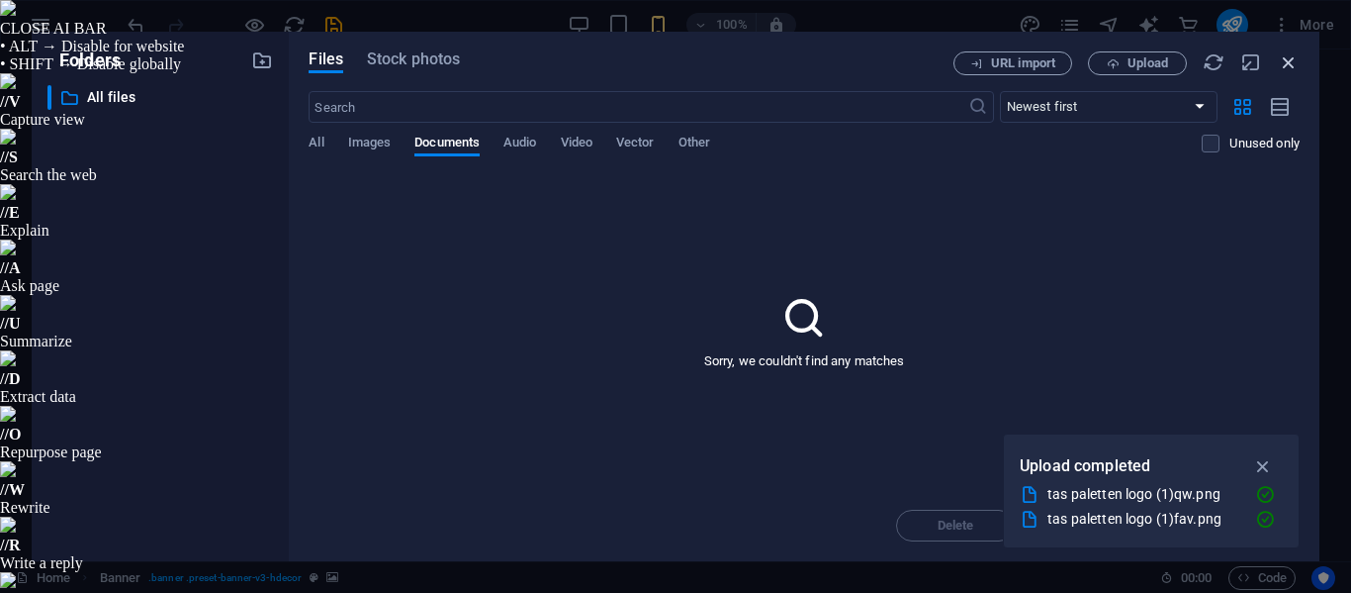
click at [1288, 60] on icon "button" at bounding box center [1289, 62] width 22 height 22
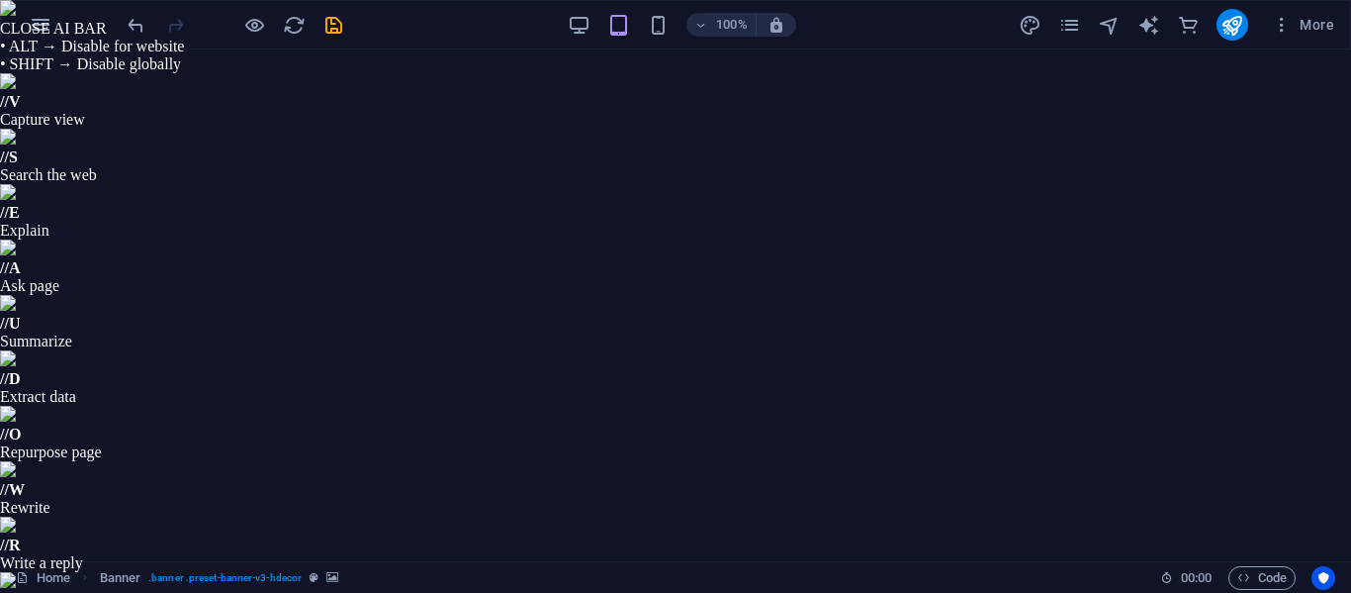
select select "ms"
select select "s"
select select "progressive"
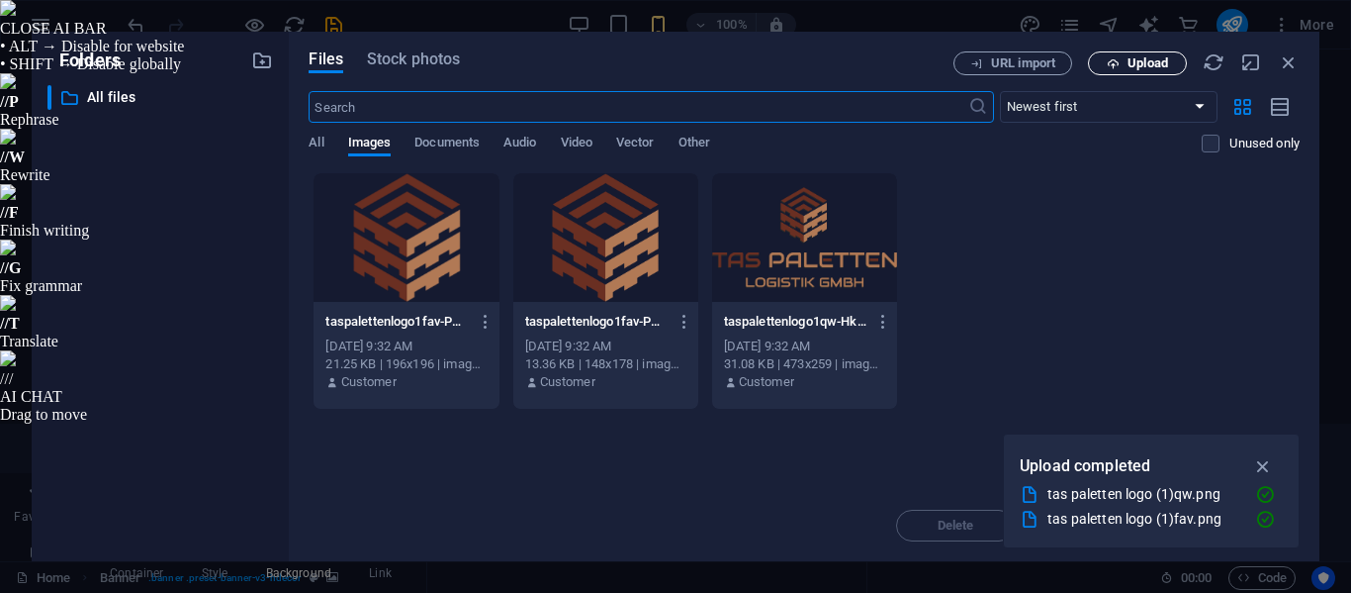
click at [1132, 67] on span "Upload" at bounding box center [1148, 63] width 41 height 12
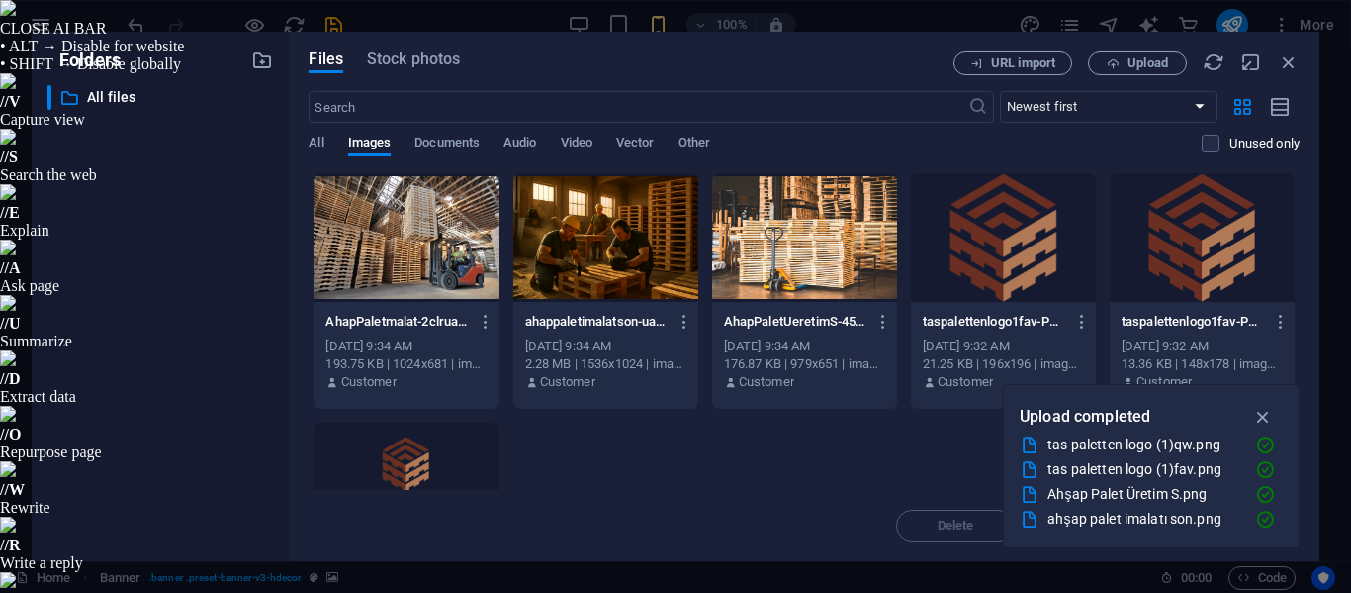
click at [614, 274] on div at bounding box center [605, 237] width 185 height 129
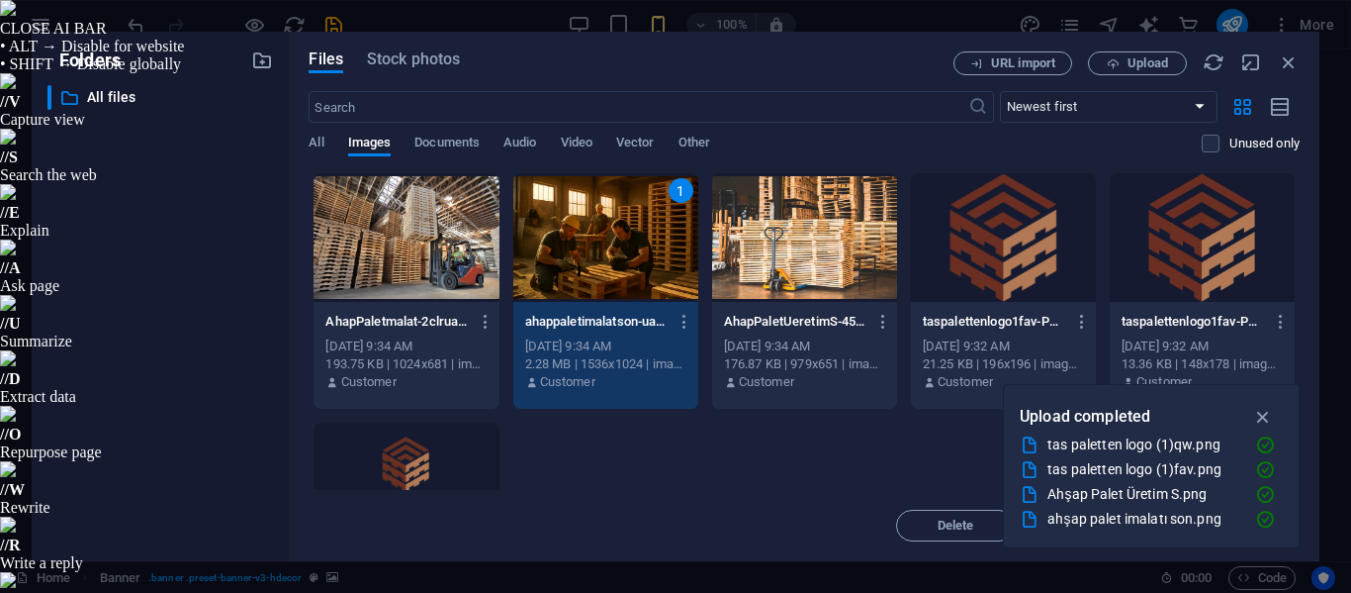
click at [614, 274] on div "1" at bounding box center [605, 237] width 185 height 129
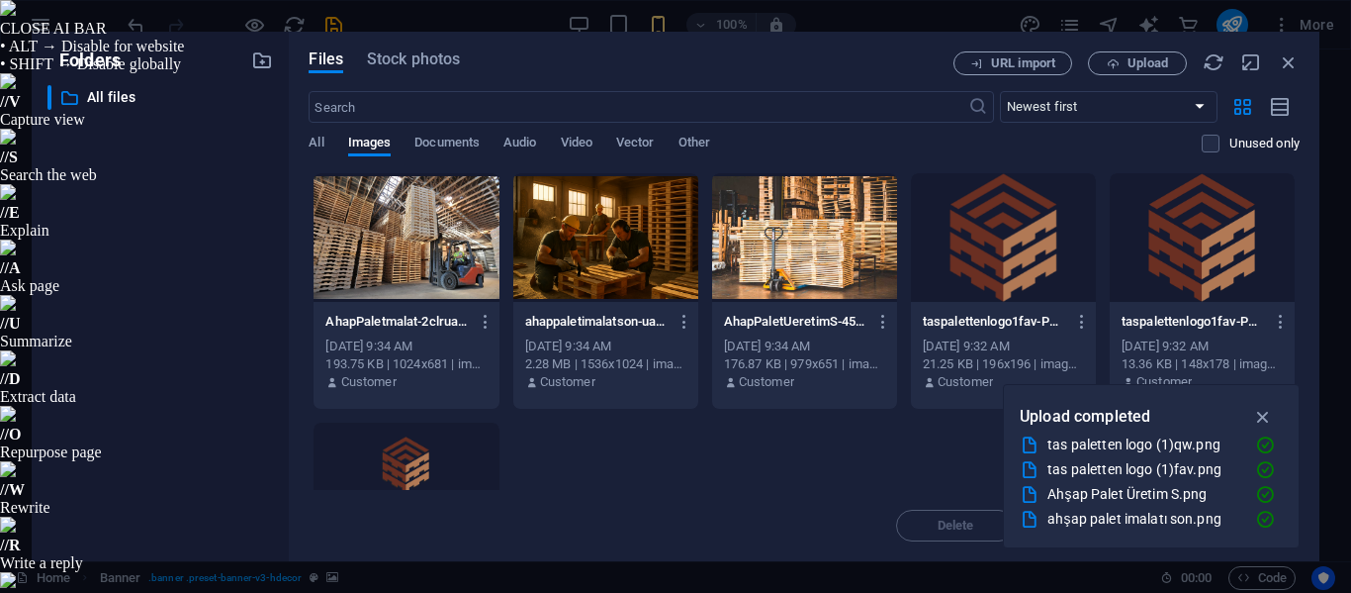
click at [614, 274] on div at bounding box center [605, 237] width 185 height 129
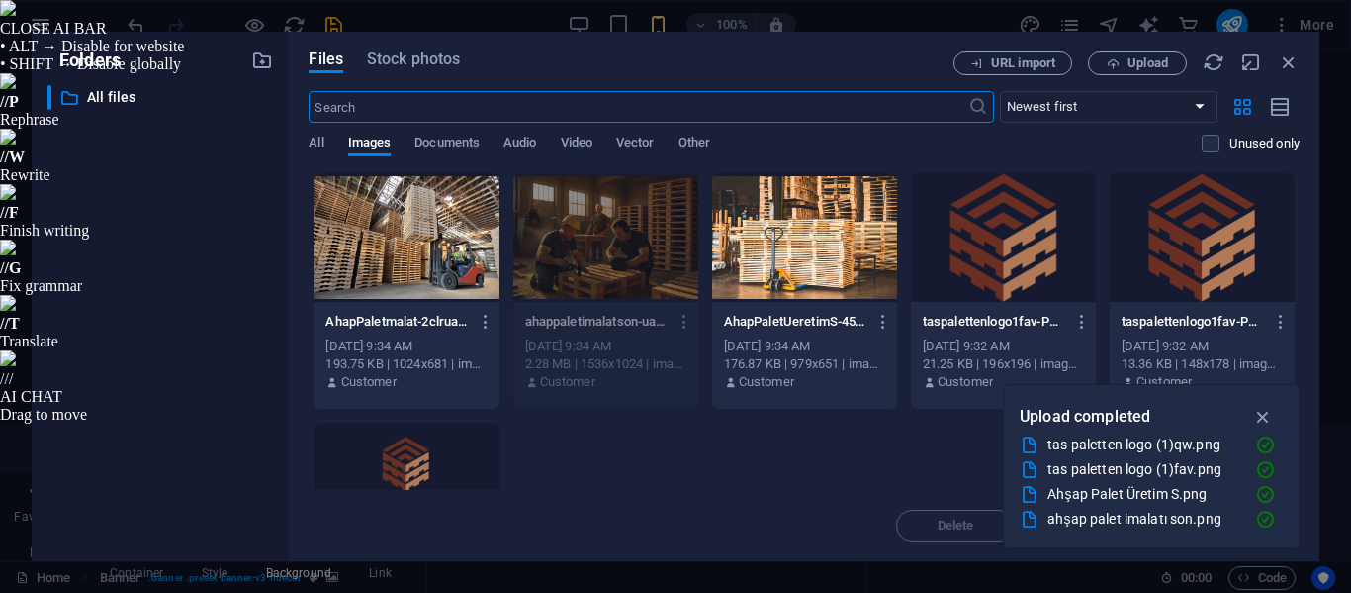
click at [424, 252] on div at bounding box center [406, 237] width 185 height 129
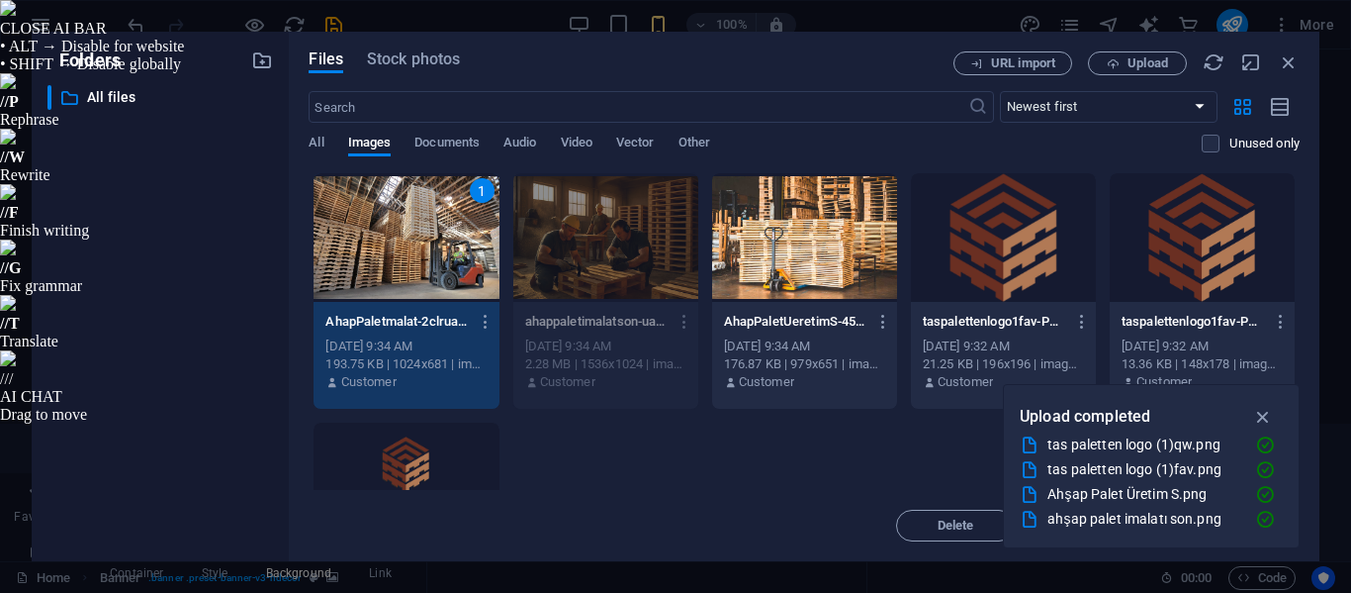
click at [424, 252] on div "1" at bounding box center [406, 237] width 185 height 129
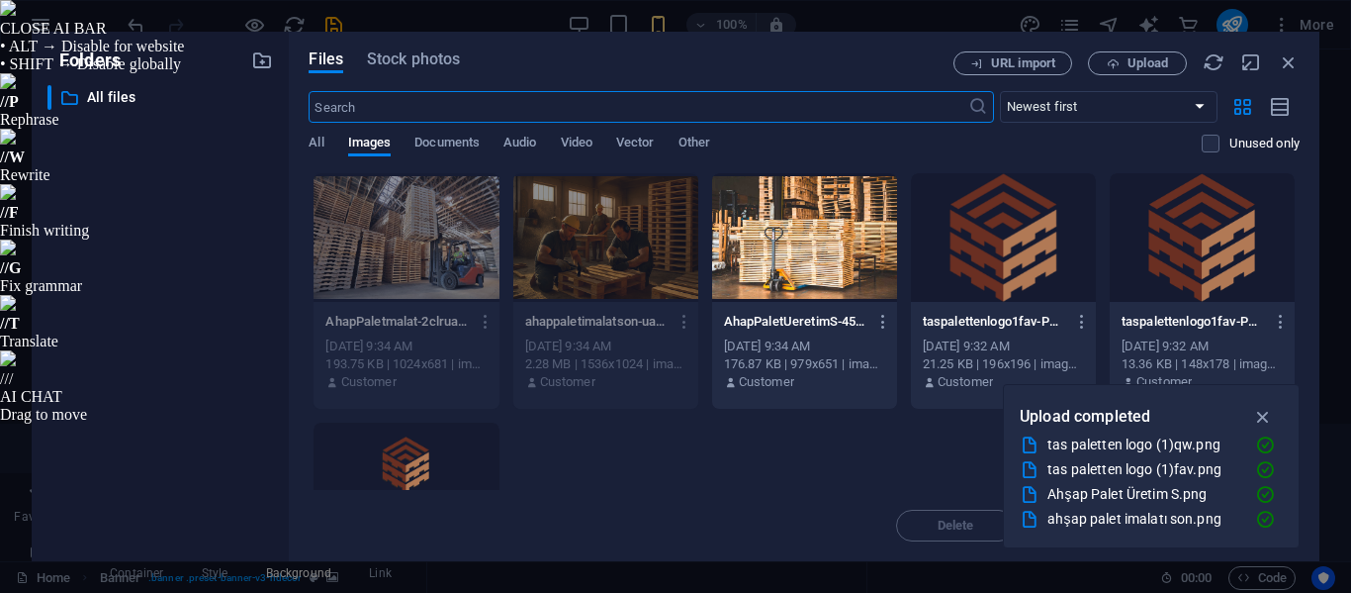
click at [841, 230] on div at bounding box center [804, 237] width 185 height 129
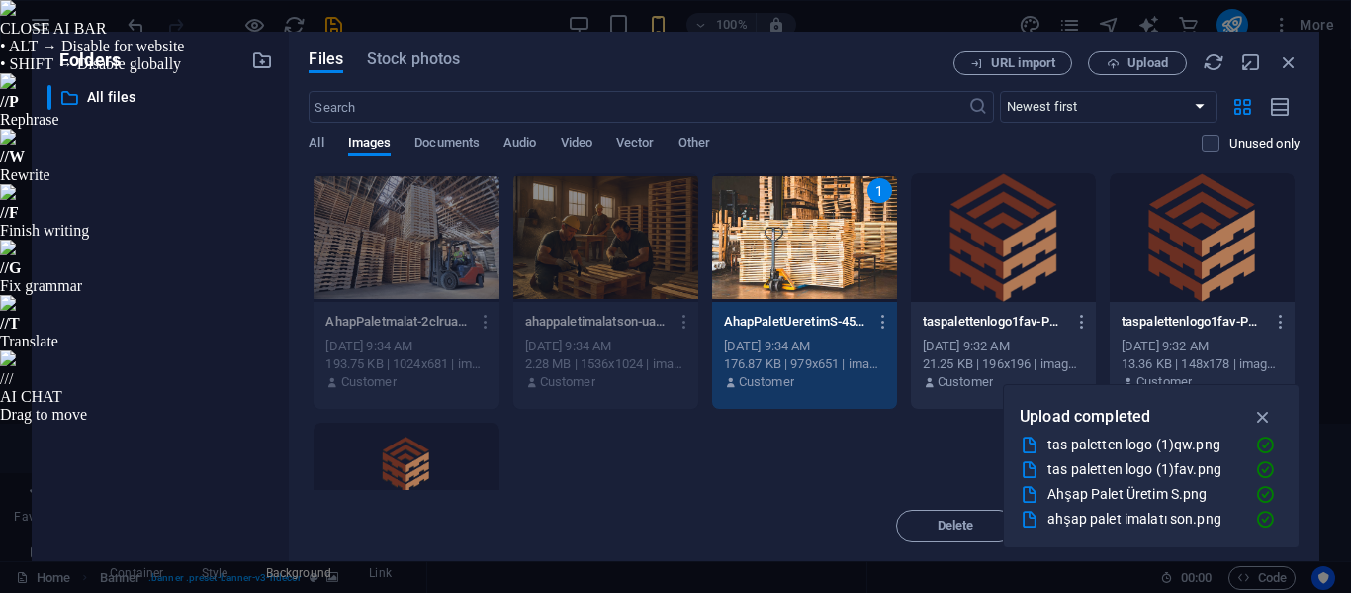
click at [841, 230] on div "1" at bounding box center [804, 237] width 185 height 129
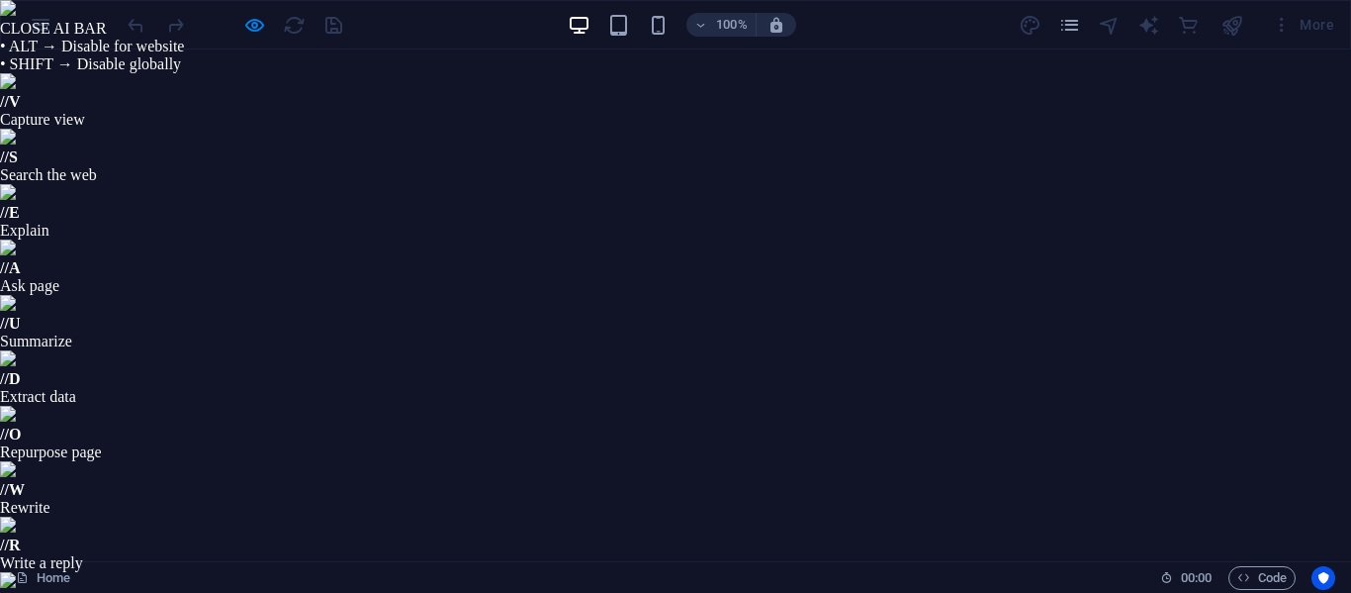
scroll to position [3849, 0]
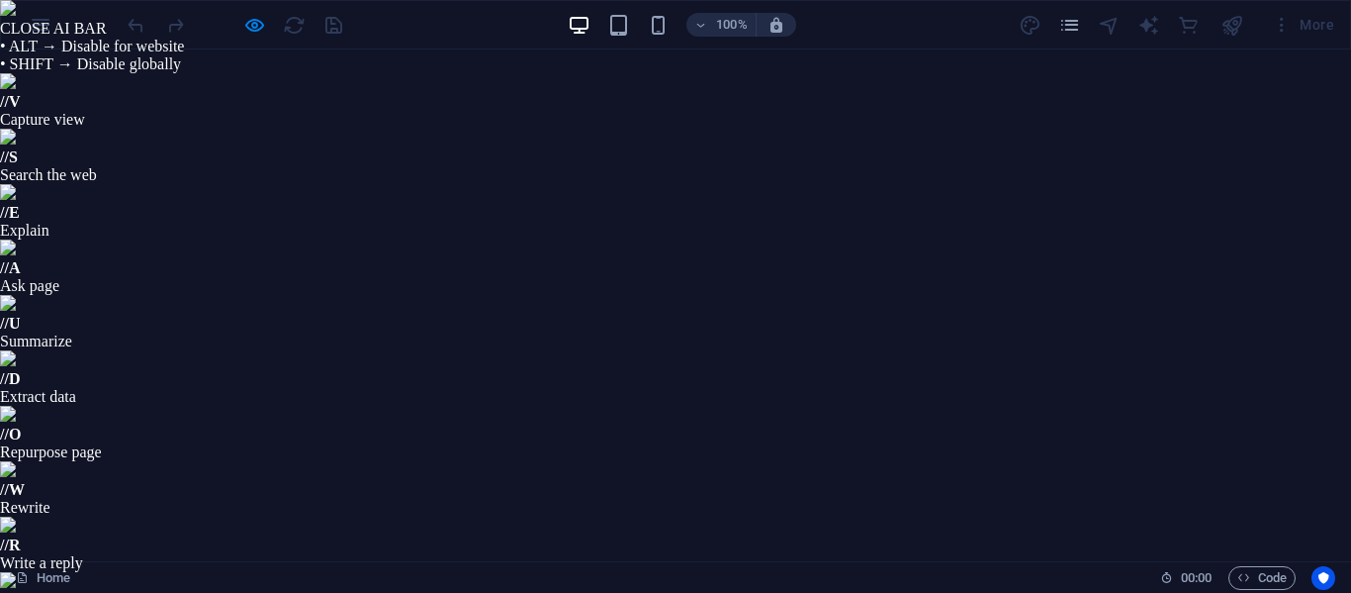
scroll to position [3428, 0]
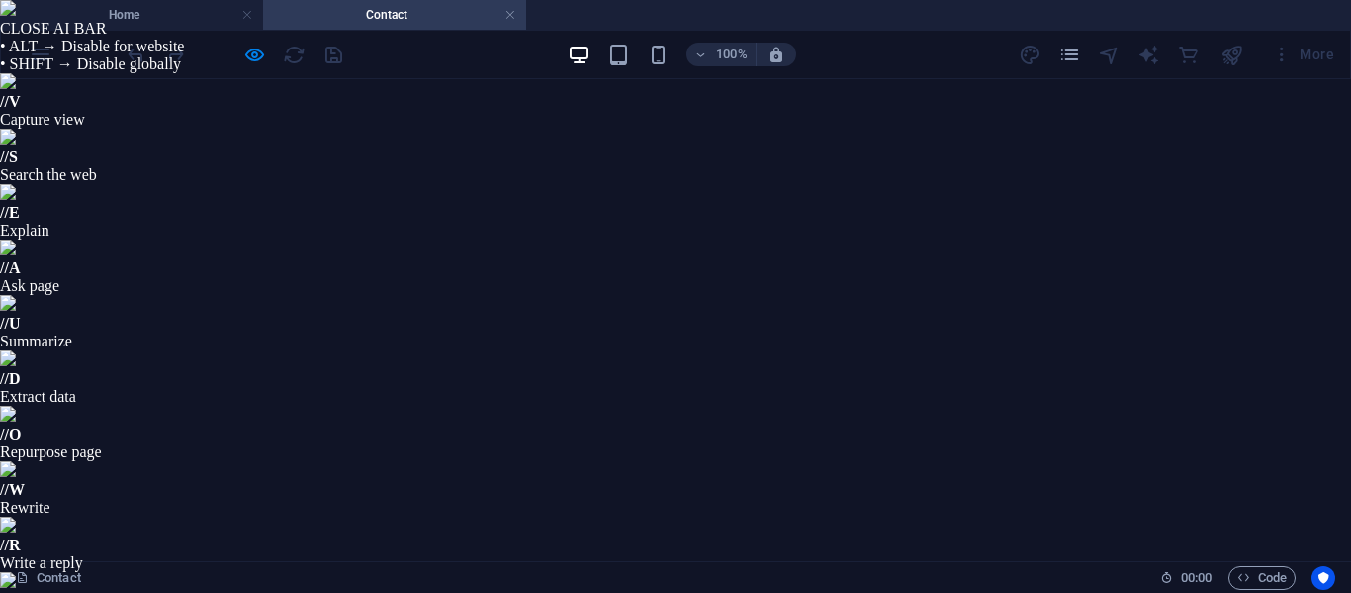
scroll to position [0, 0]
click at [257, 51] on icon "button" at bounding box center [254, 55] width 23 height 23
click at [135, 60] on icon "undo" at bounding box center [136, 55] width 23 height 23
click at [177, 46] on icon "redo" at bounding box center [175, 55] width 23 height 23
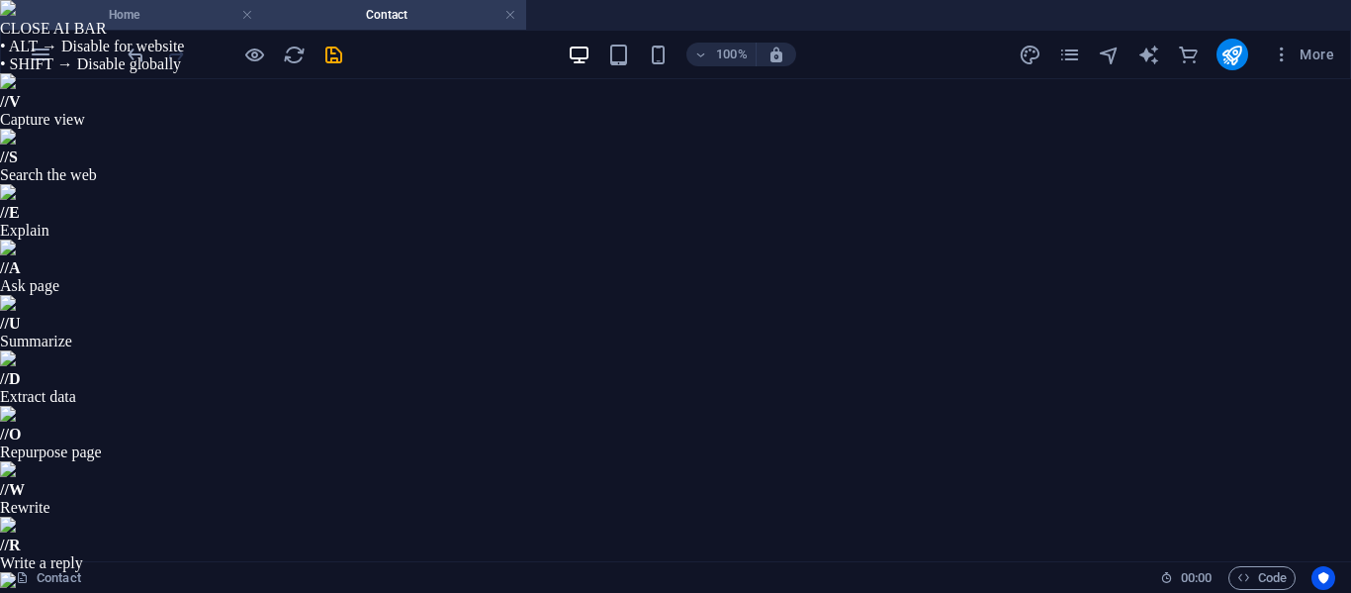
click at [149, 8] on h4 "Home" at bounding box center [131, 15] width 263 height 22
click at [366, 11] on h4 "Contact" at bounding box center [394, 15] width 263 height 22
click at [166, 12] on h4 "Home" at bounding box center [131, 15] width 263 height 22
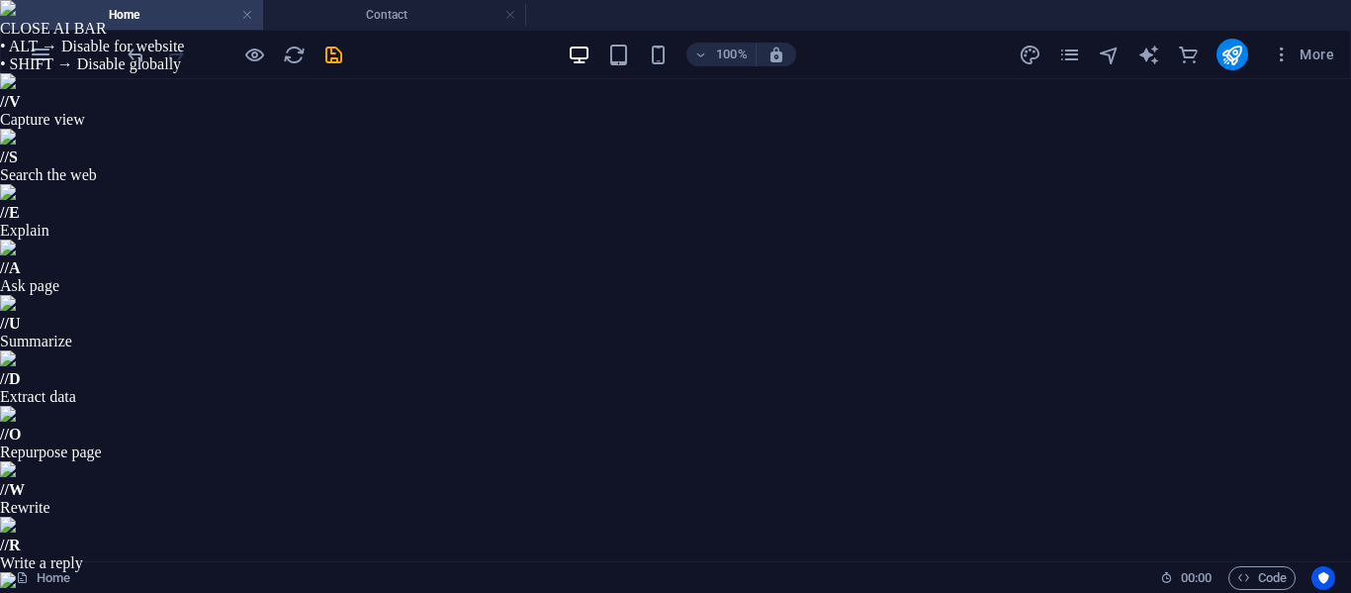
select select "1"
select select
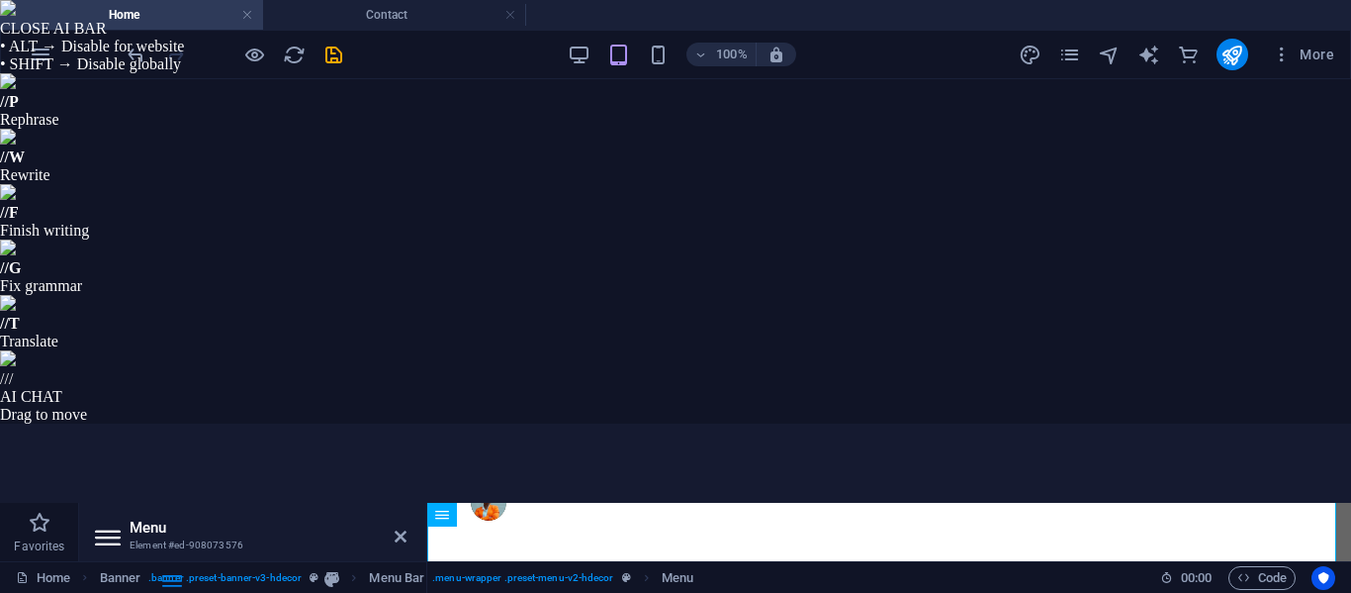
type input "Product"
select select
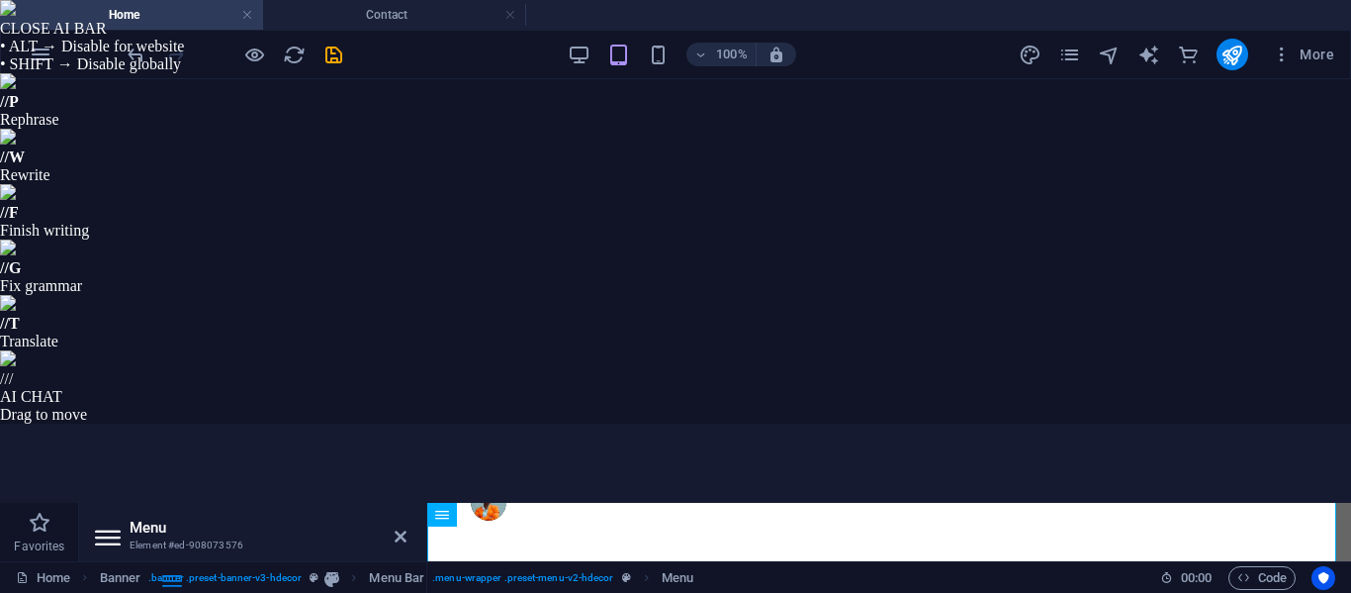
select select
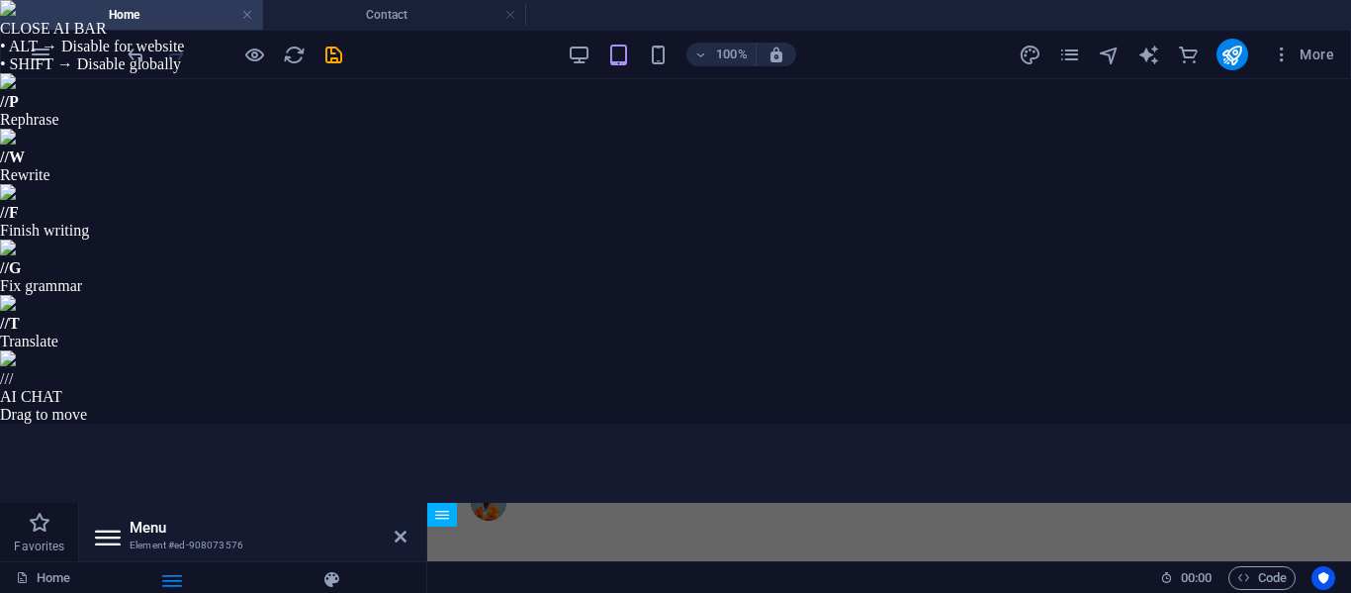
type input "Producte"
select select
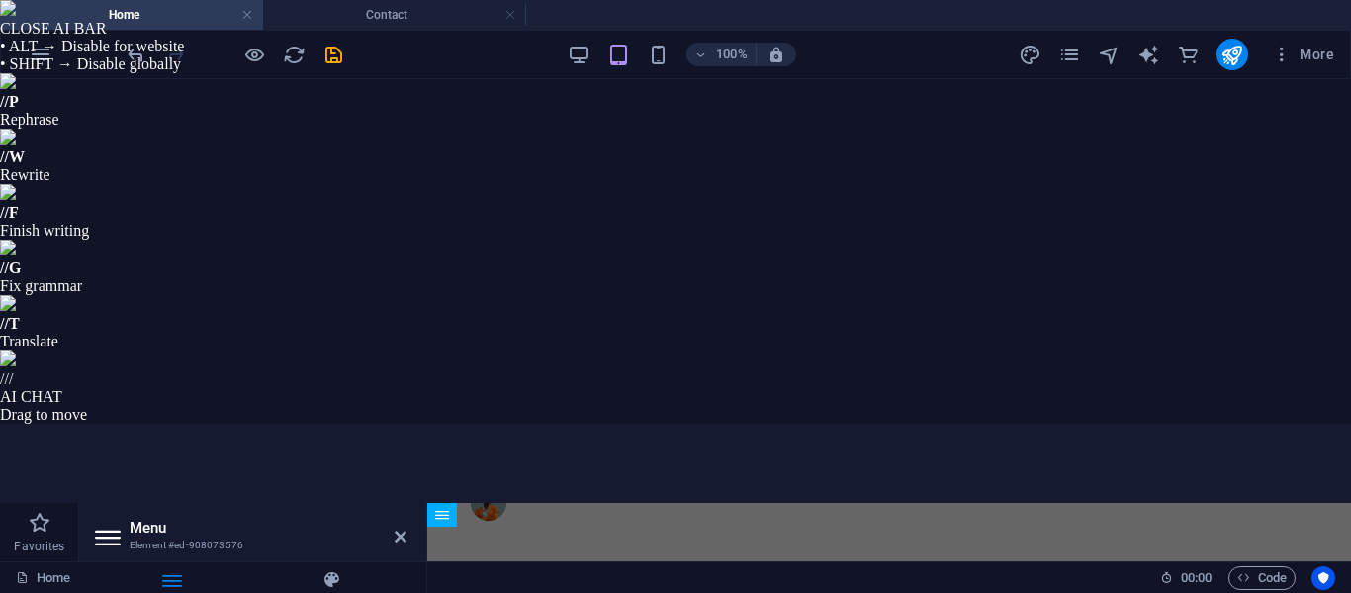
select select
type input "Produkte"
select select
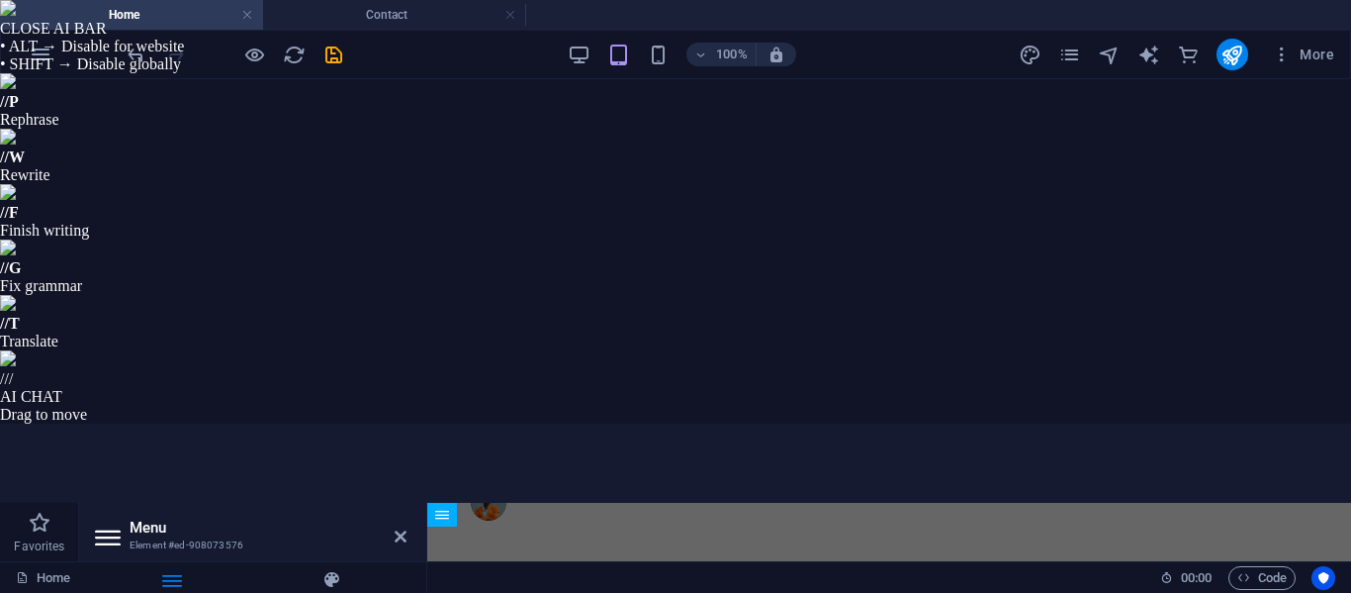
select select
type input "Produkte"
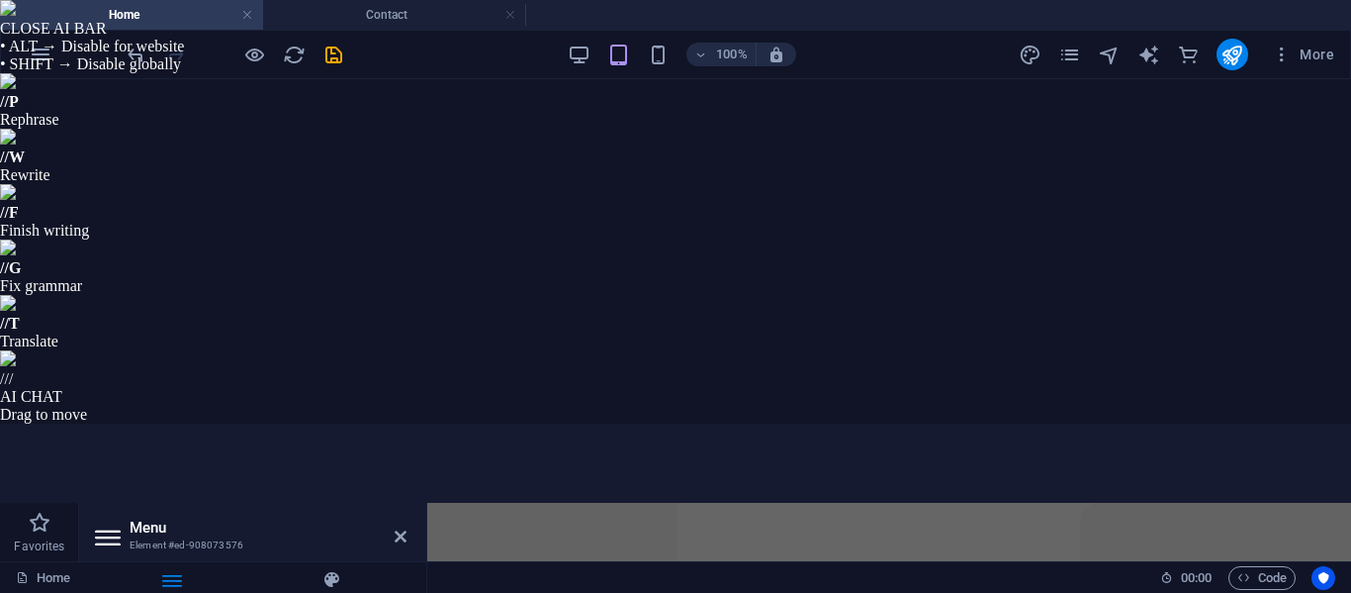
drag, startPoint x: 121, startPoint y: 323, endPoint x: 143, endPoint y: 201, distance: 123.8
select select
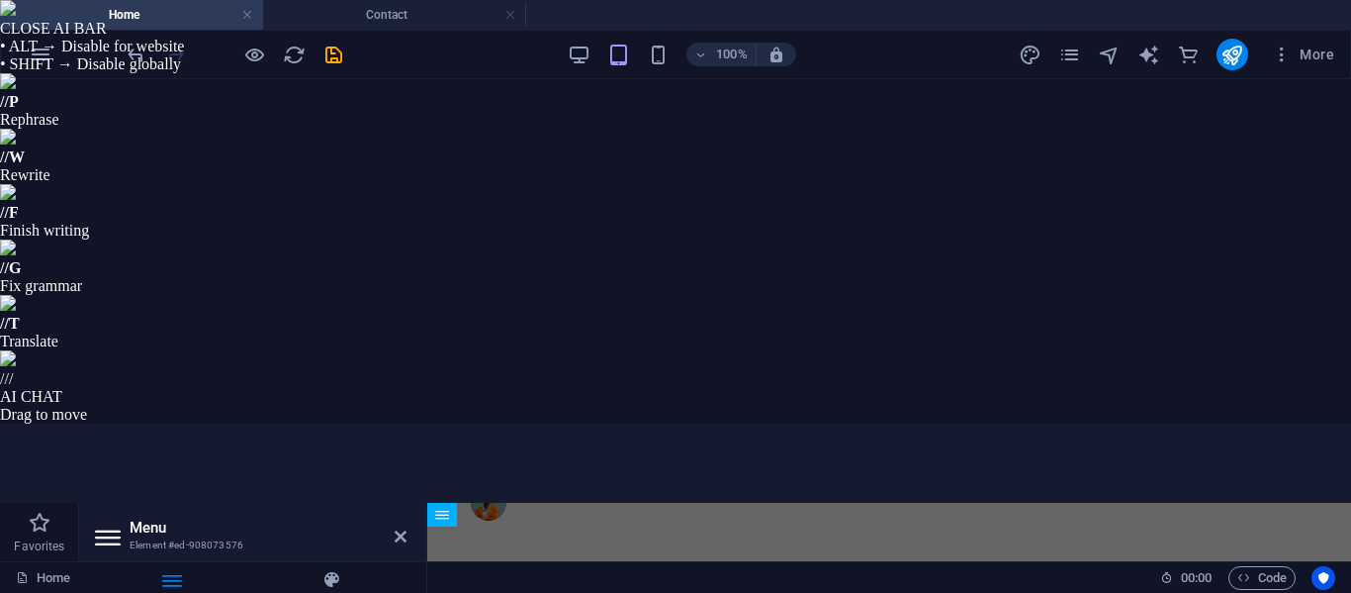
select select
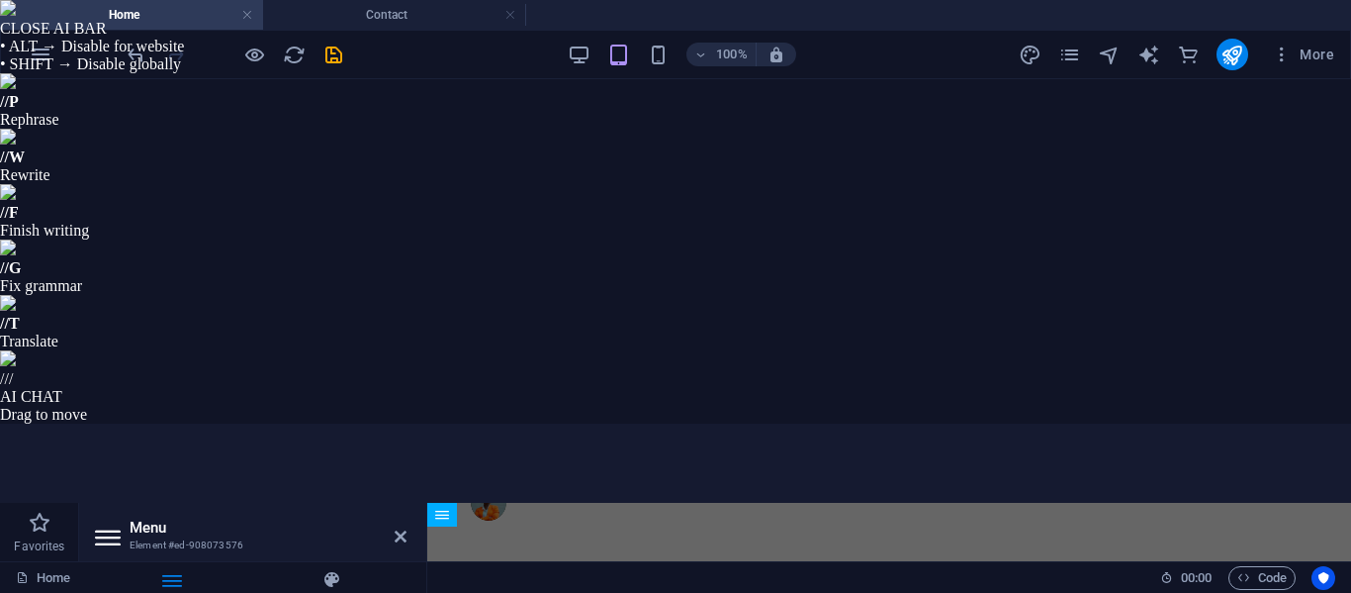
drag, startPoint x: 122, startPoint y: 492, endPoint x: 127, endPoint y: 255, distance: 236.5
type input "#ed-908073693"
type input "About Us"
select select
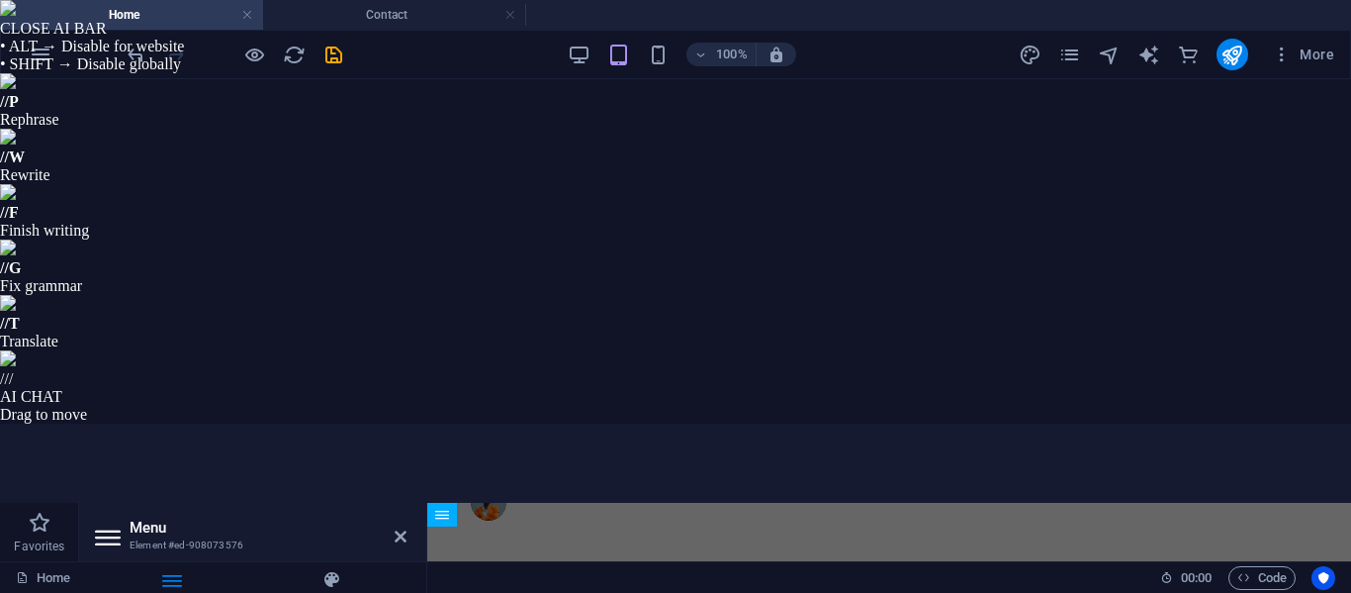
type input "#ed-908073639"
type input "Produkte"
select select
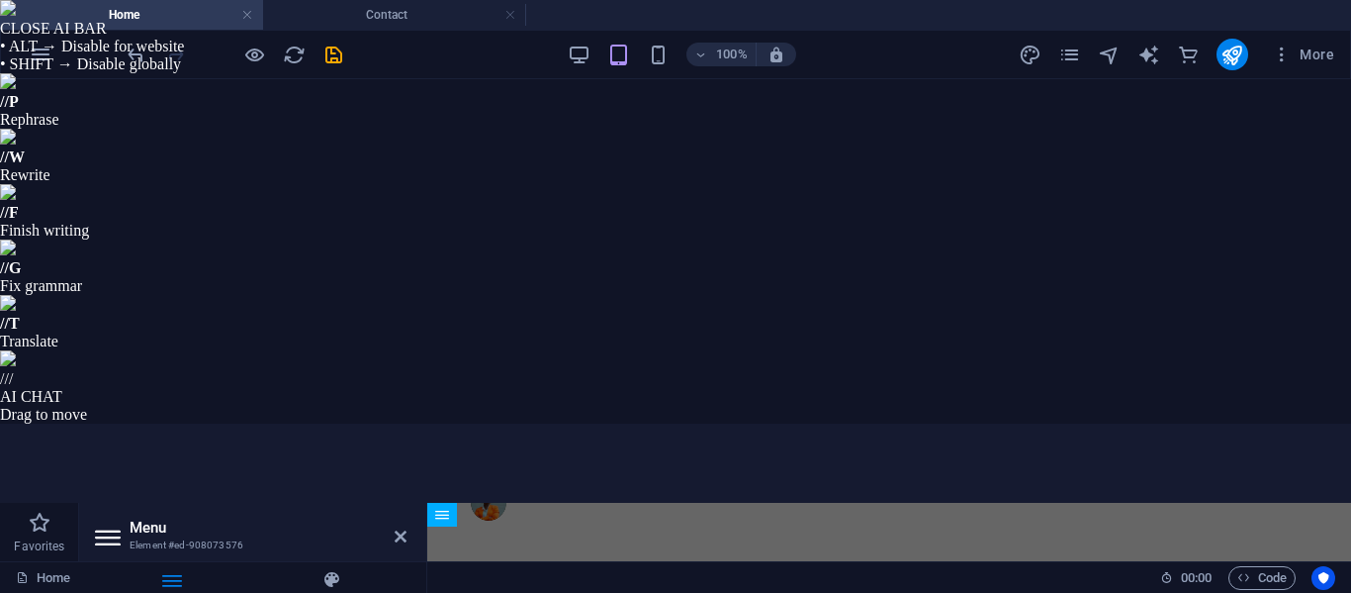
select select
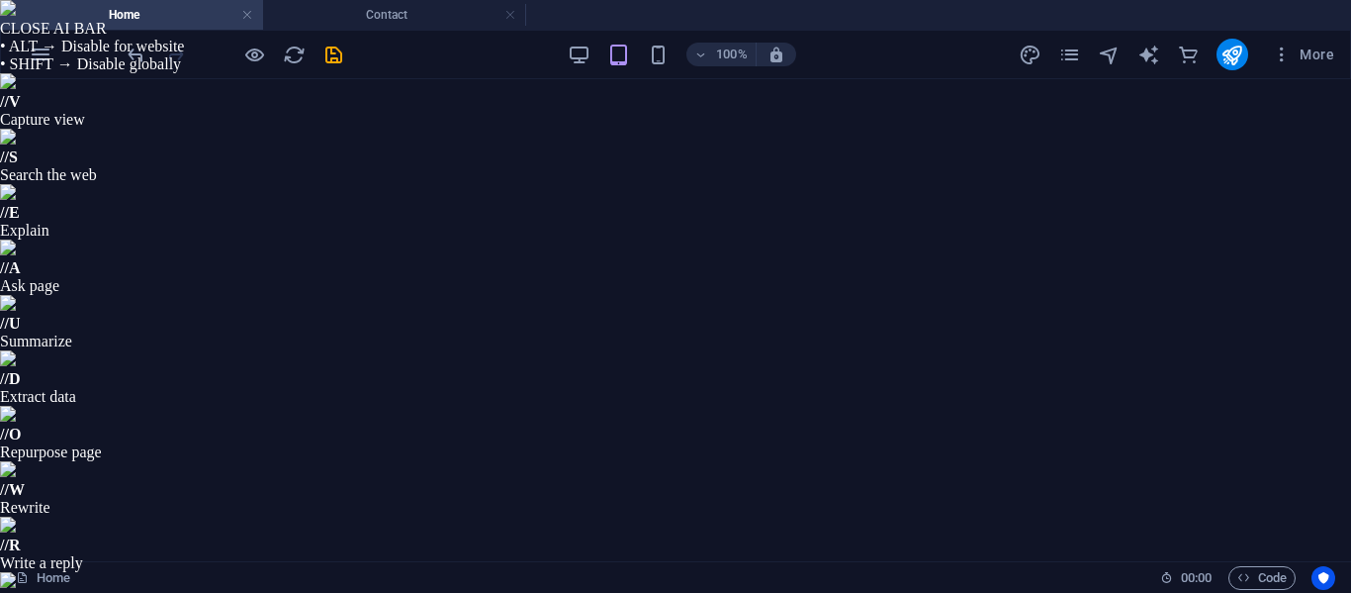
scroll to position [297, 0]
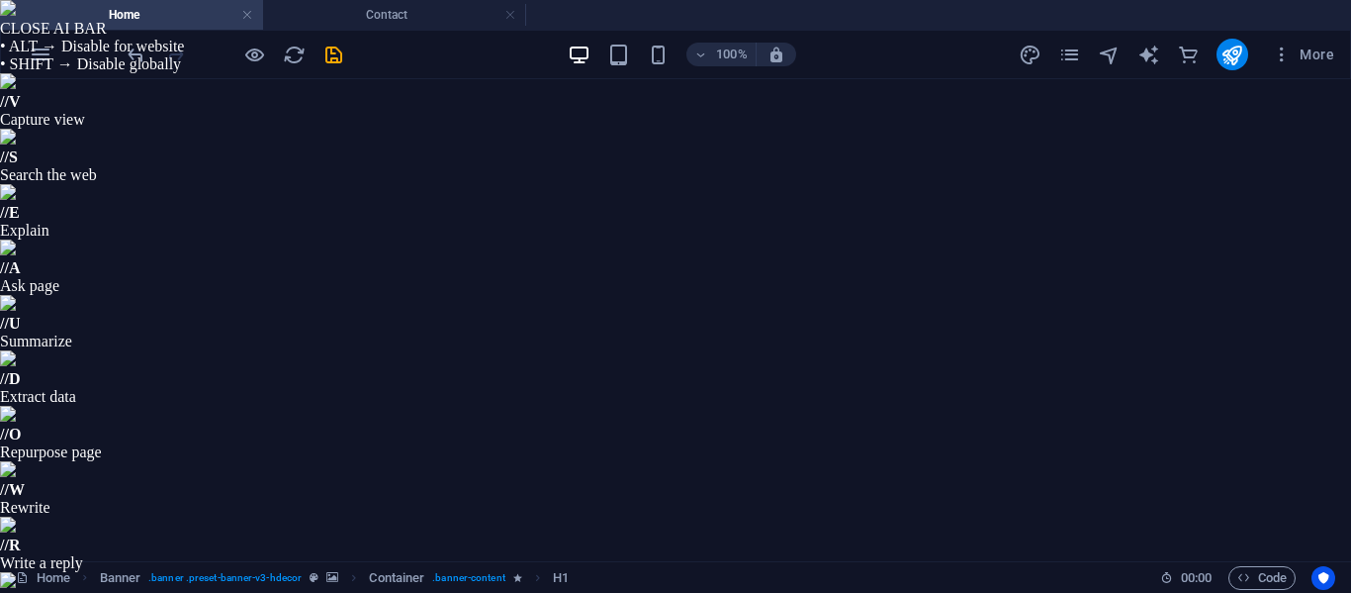
drag, startPoint x: 1219, startPoint y: 724, endPoint x: 1239, endPoint y: 958, distance: 234.3
click at [692, 9] on ul "Home Contact" at bounding box center [675, 15] width 1351 height 30
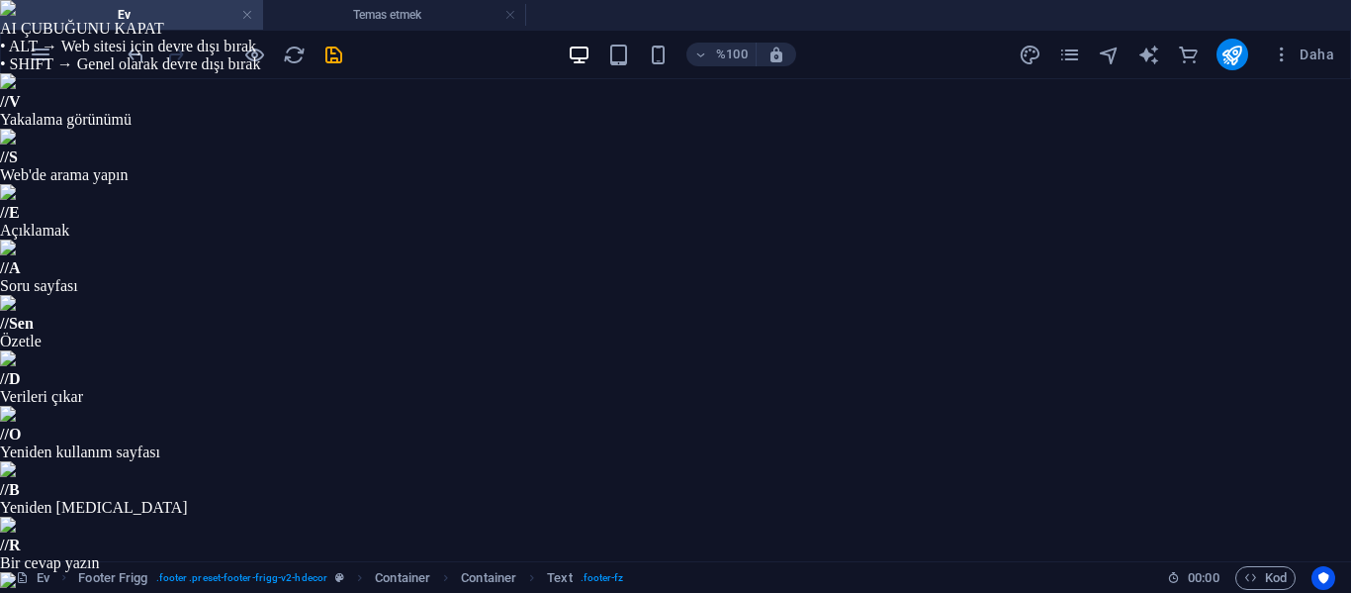
drag, startPoint x: 636, startPoint y: 1151, endPoint x: 448, endPoint y: 1138, distance: 188.4
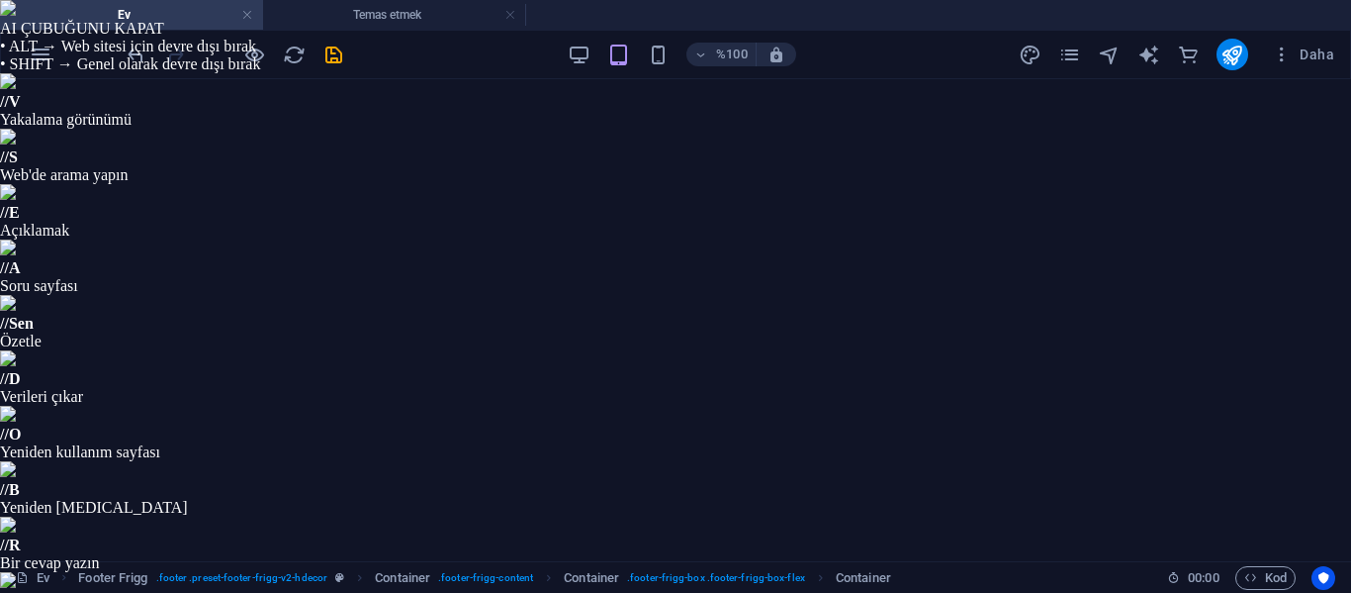
scroll to position [5091, 0]
select select "1"
select select
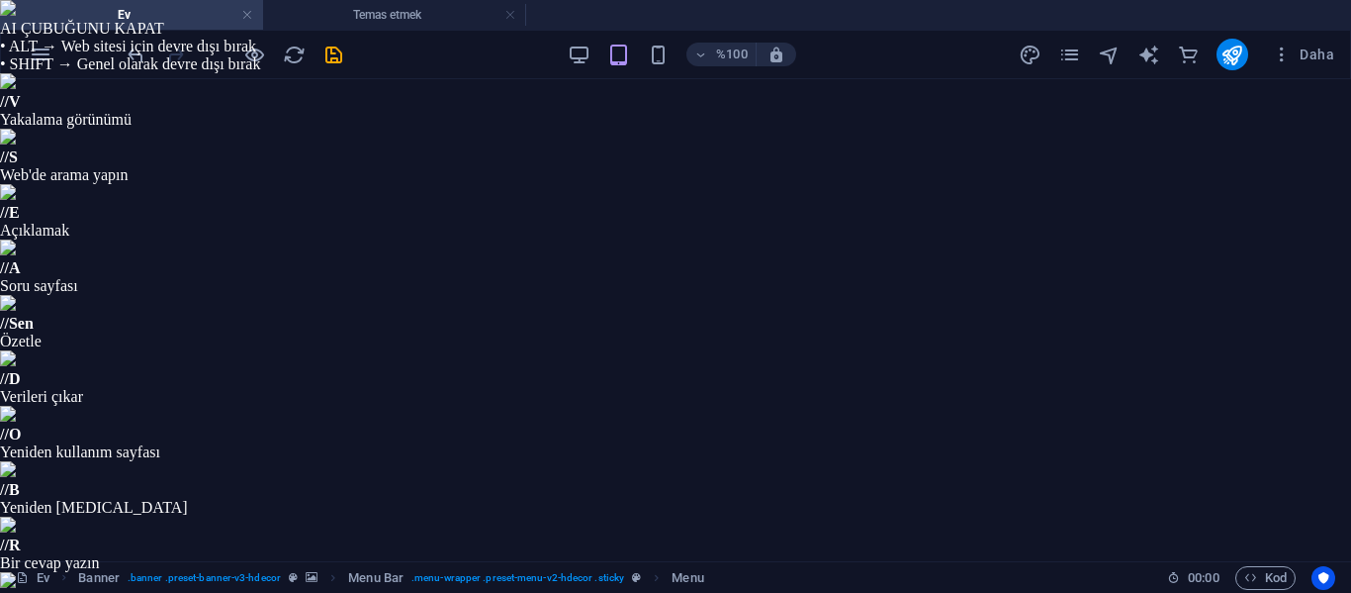
scroll to position [3747, 0]
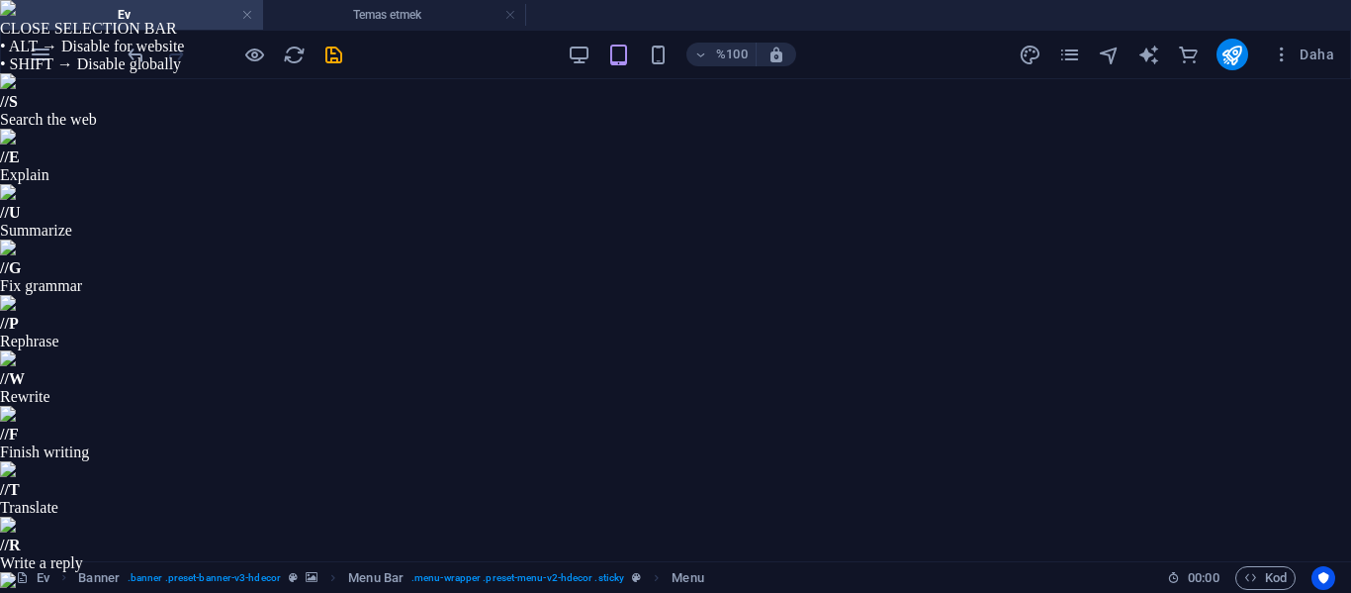
drag, startPoint x: 298, startPoint y: 413, endPoint x: 228, endPoint y: 421, distance: 70.8
type input "Ü"
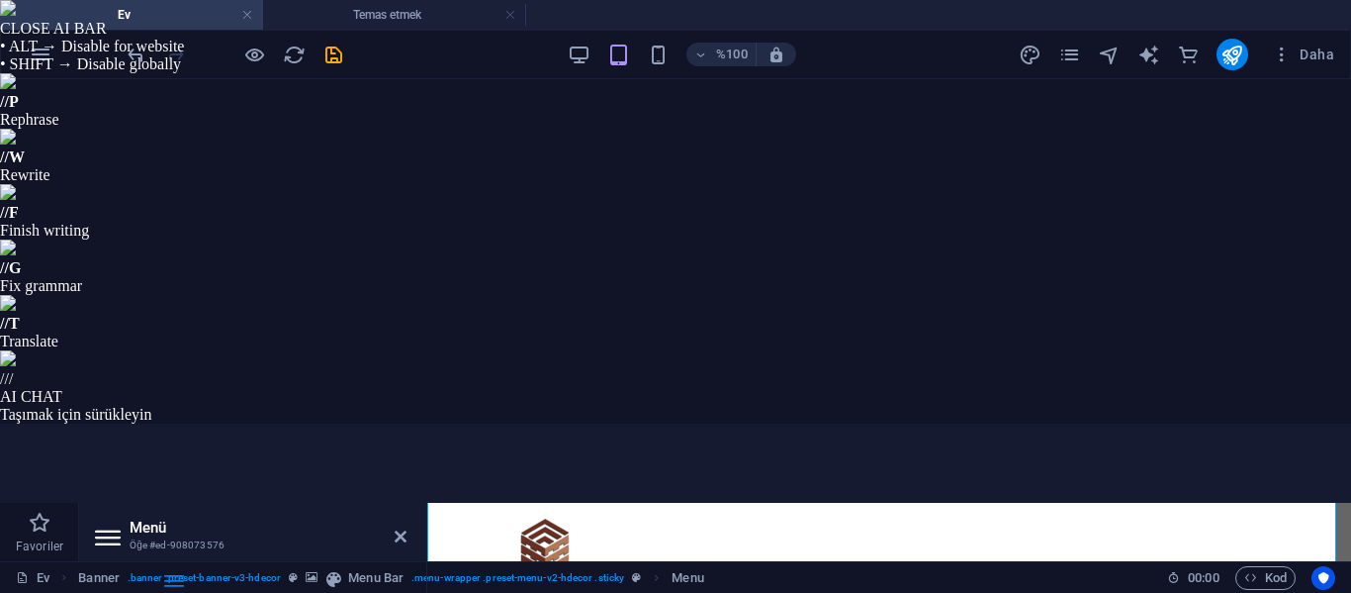
select select
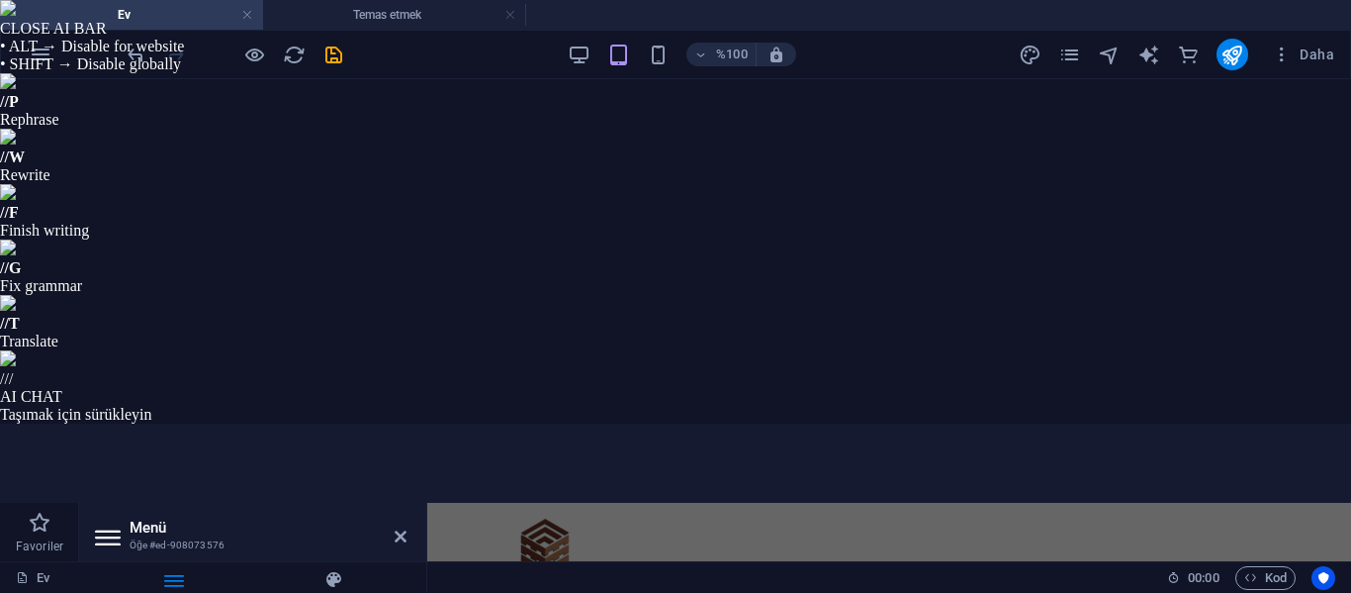
type input "Über"
select select
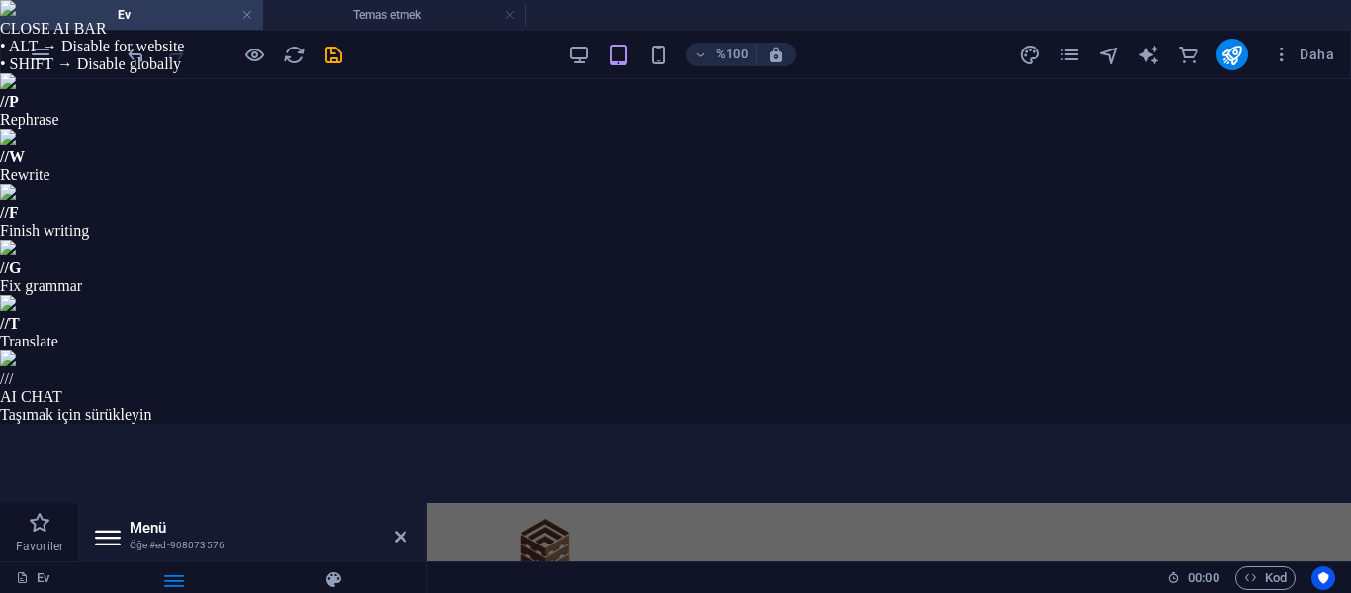
select select
type input "Über Uns"
select select
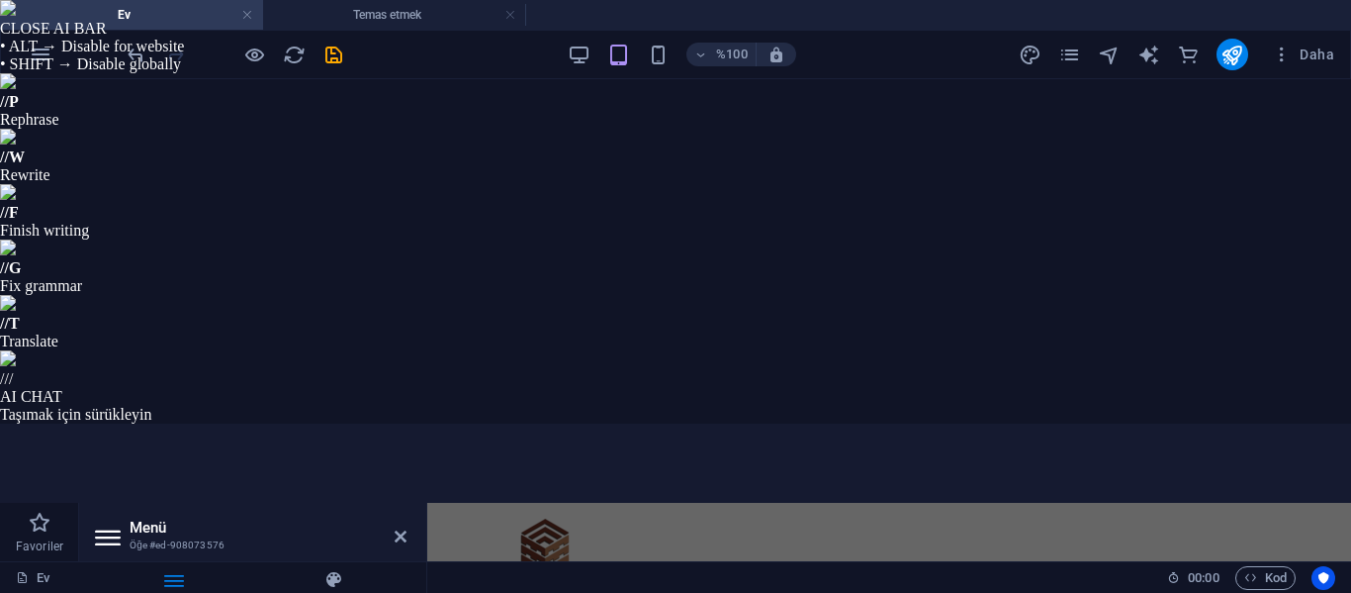
select select
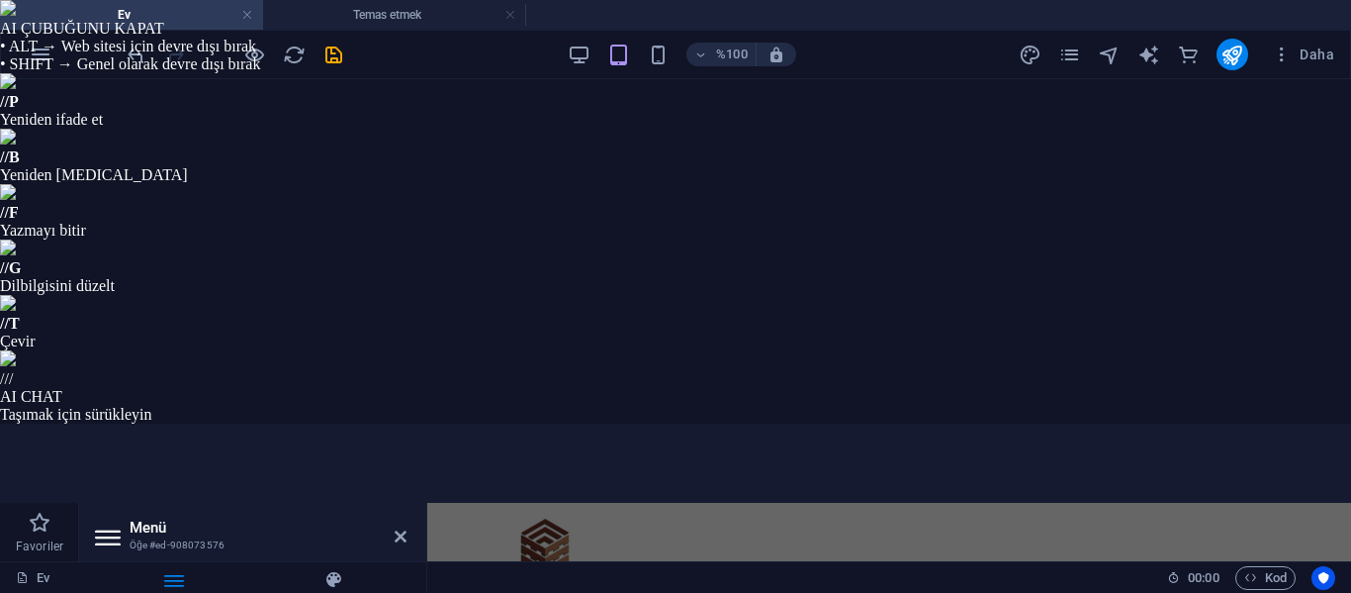
type input "Über Uns"
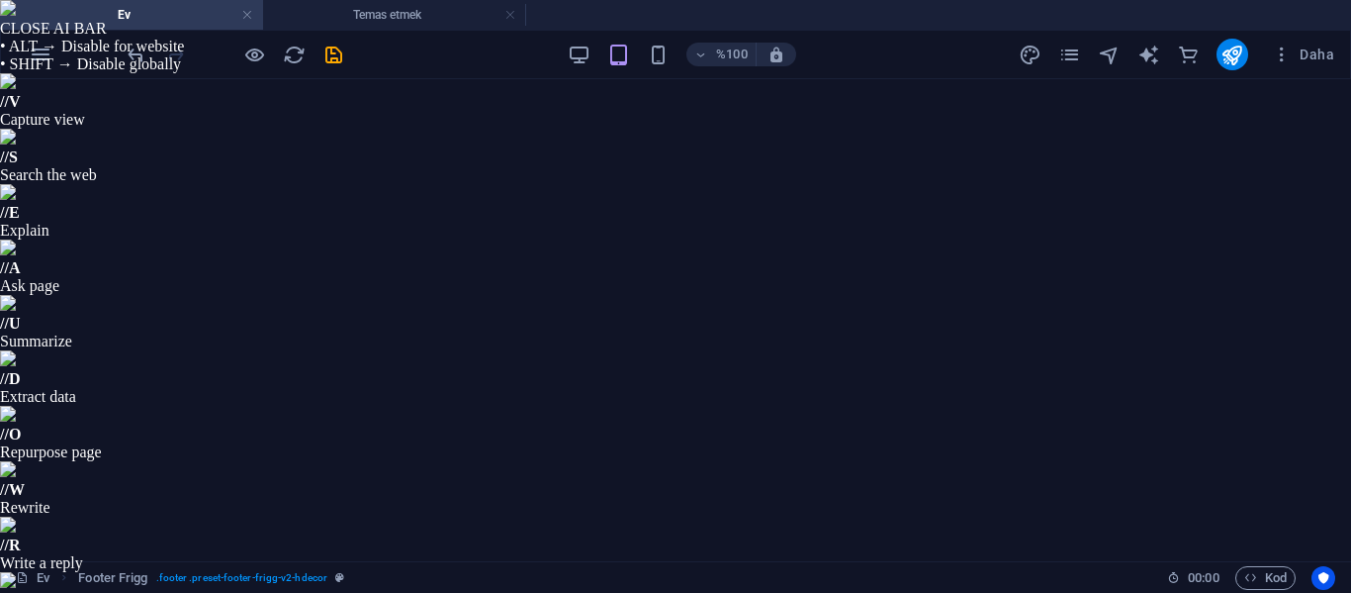
scroll to position [5151, 0]
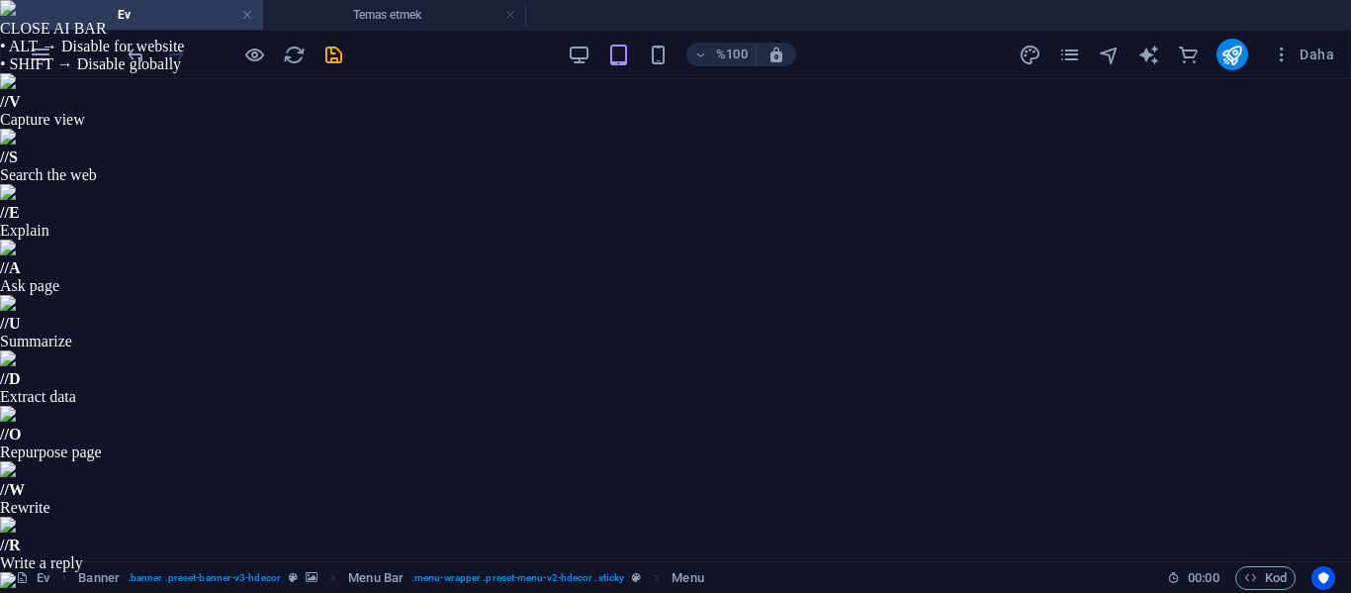
drag, startPoint x: 1, startPoint y: 16, endPoint x: 406, endPoint y: 109, distance: 415.2
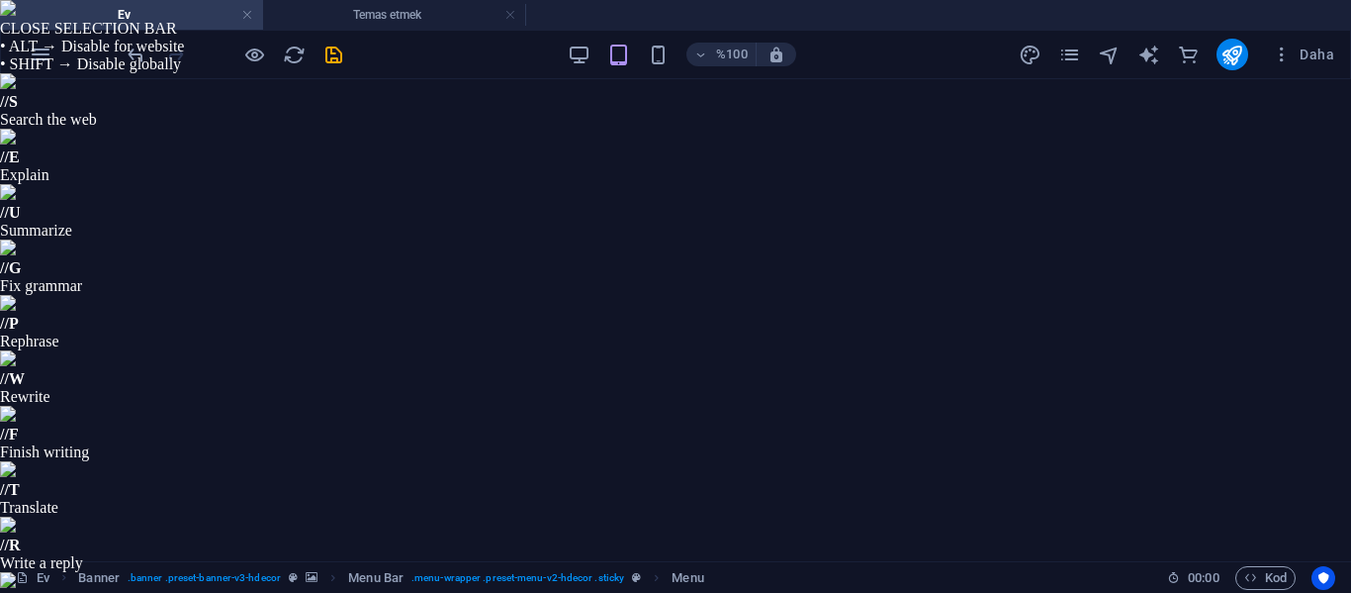
drag, startPoint x: 332, startPoint y: 344, endPoint x: 208, endPoint y: 342, distance: 124.7
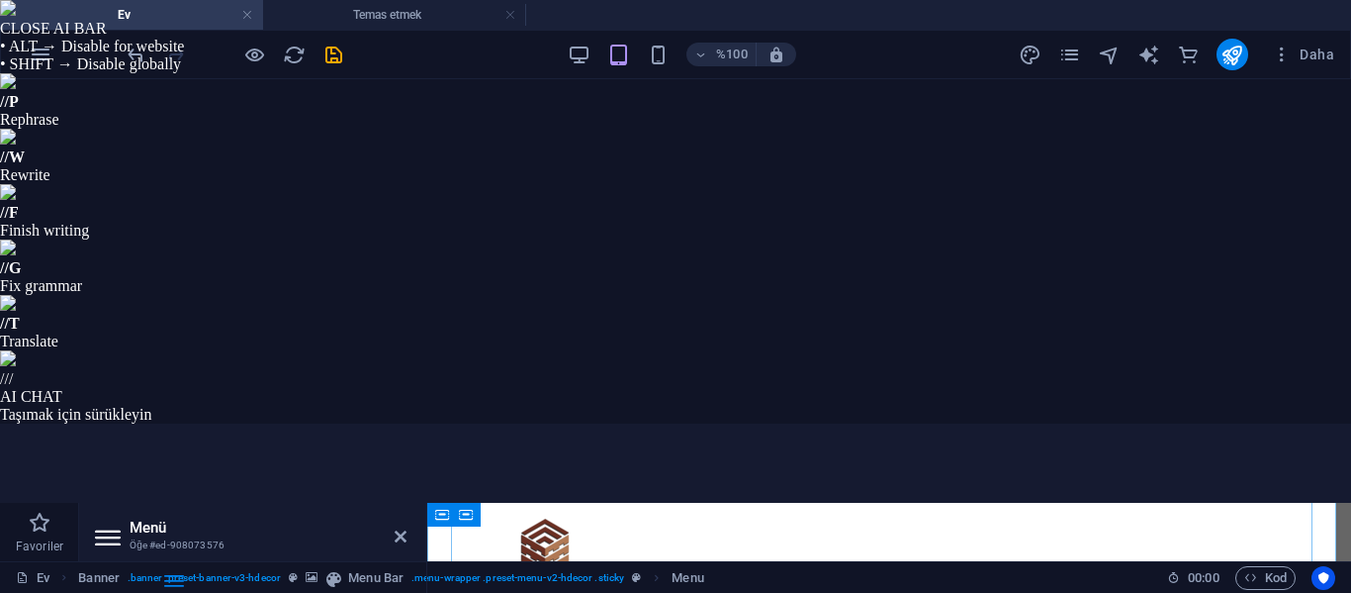
type input "Fa"
select select
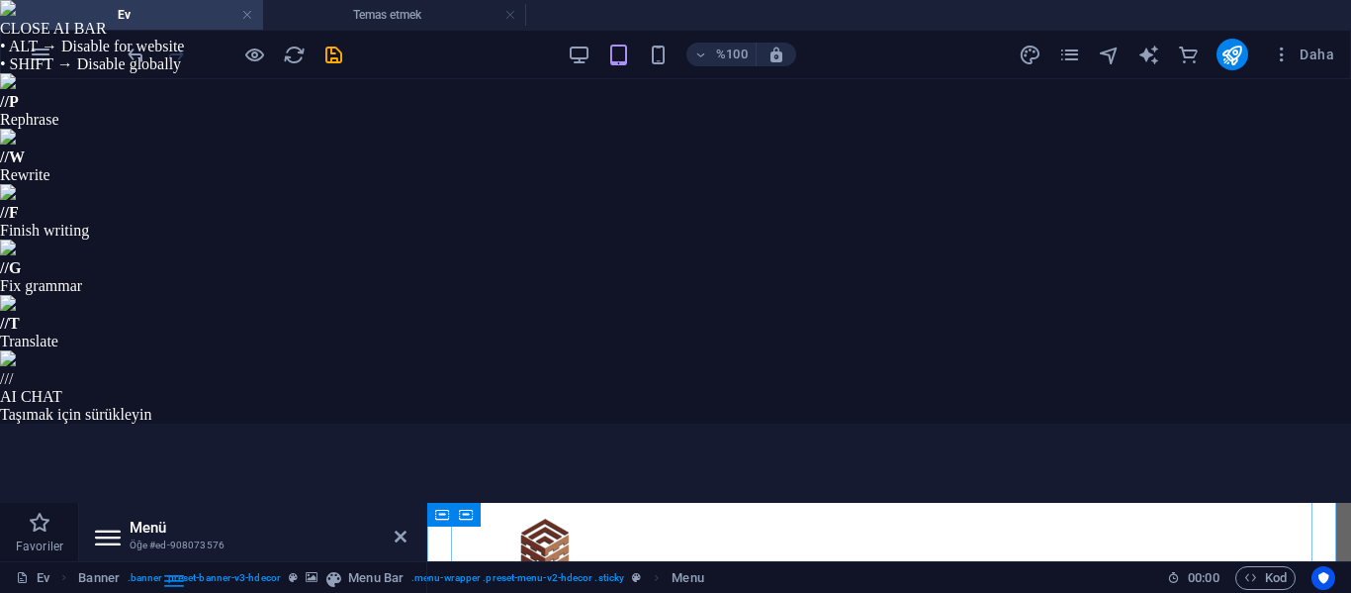
select select
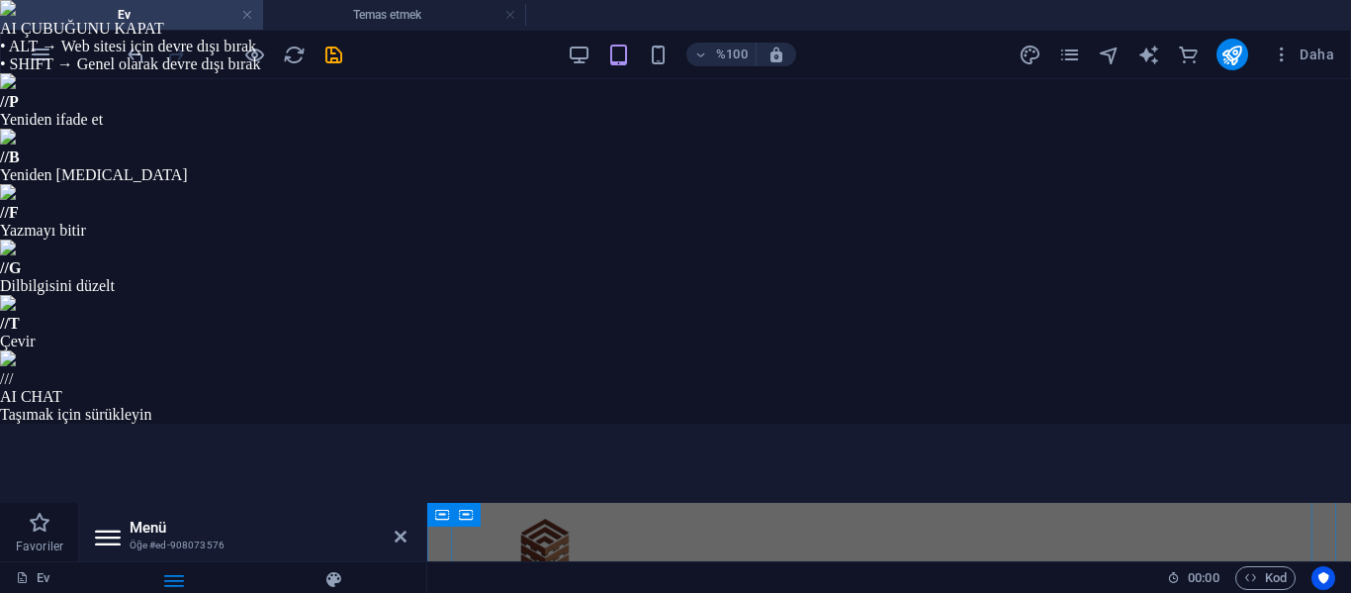
type input "Fab"
select select
type input "Fabr"
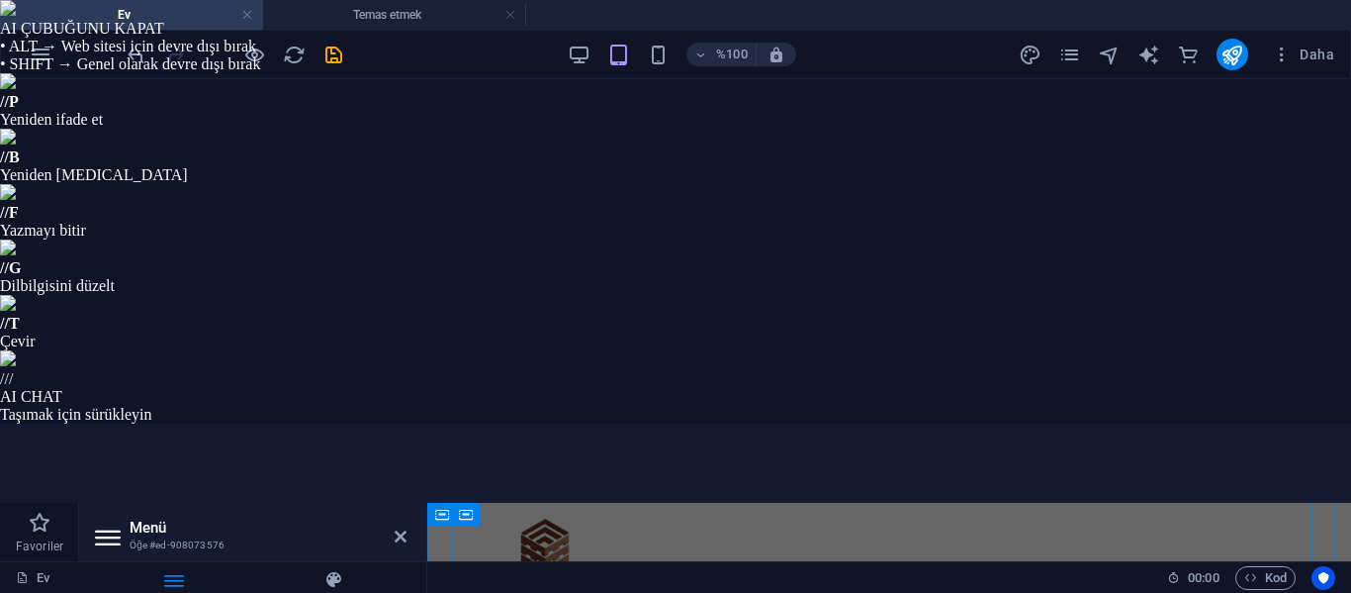
select select
type input "Fabrika"
select select
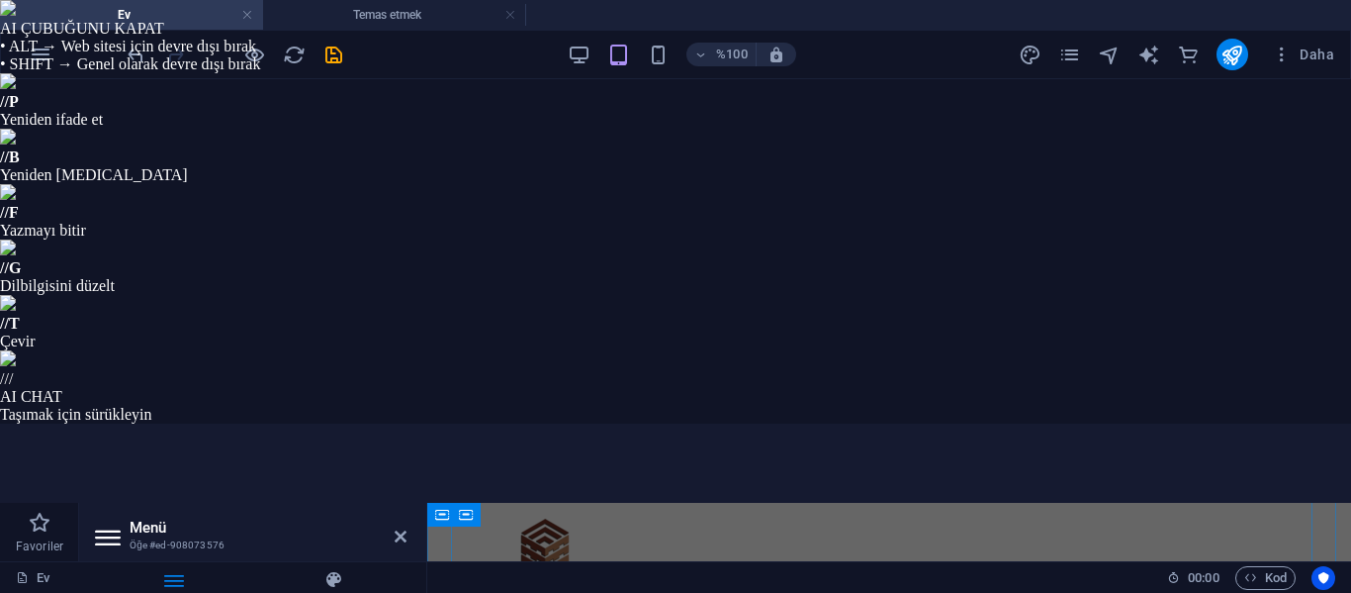
select select
type input "F"
select select
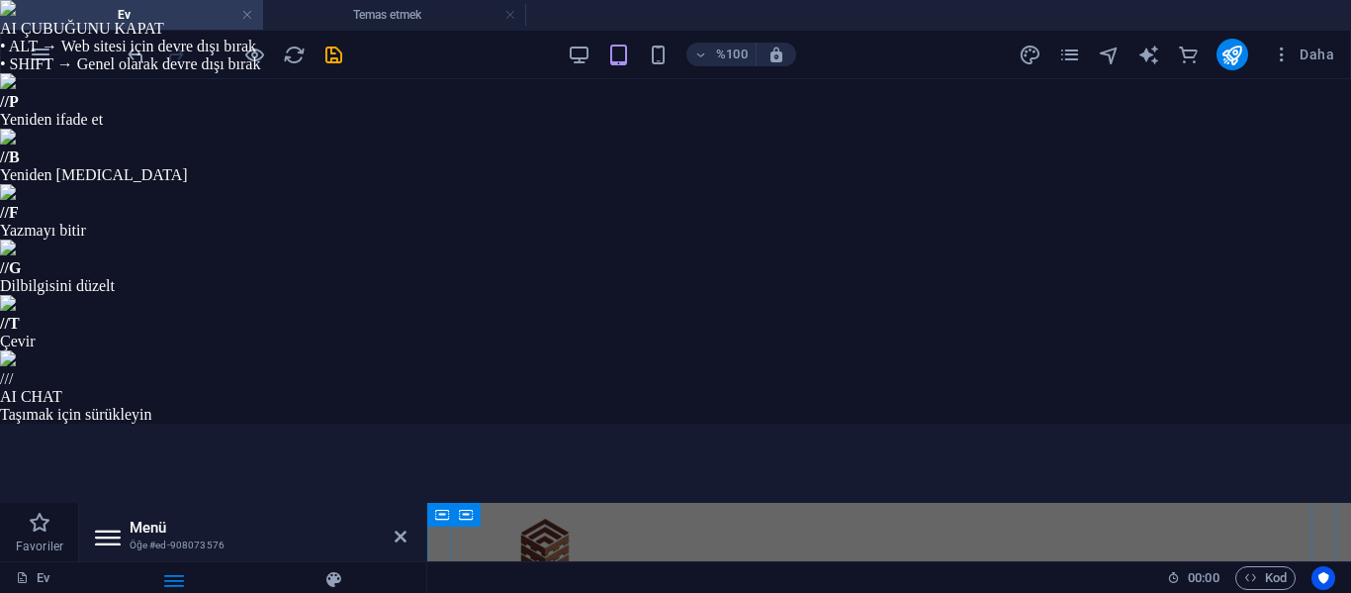
select select
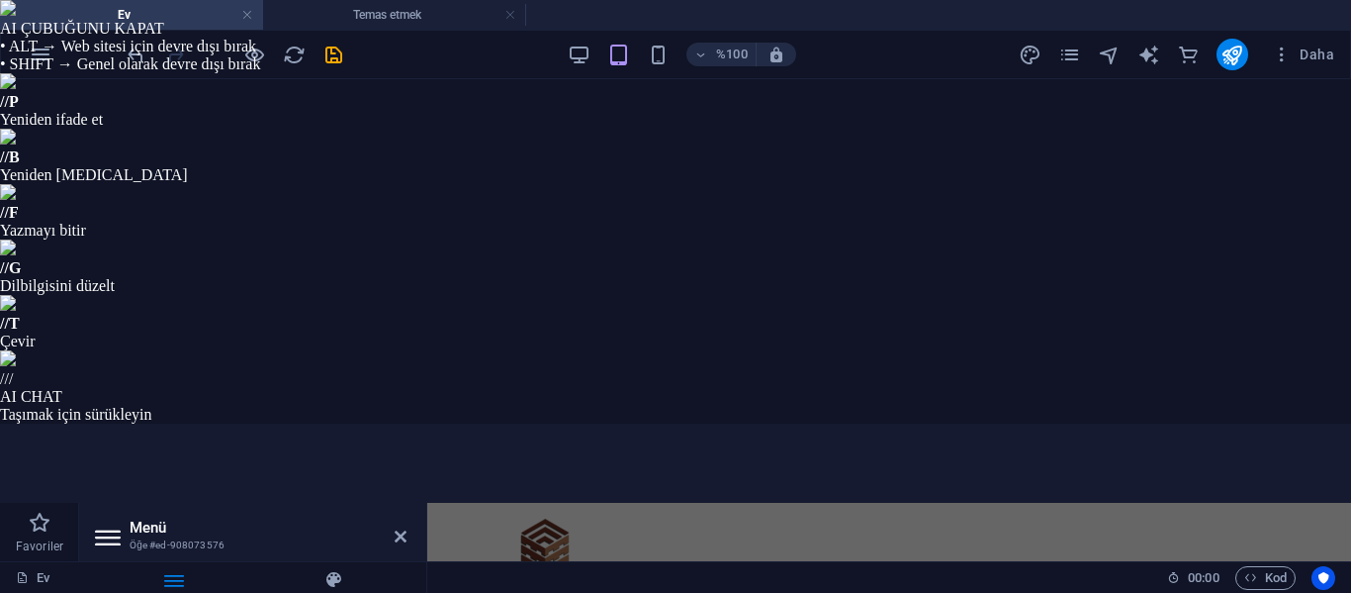
type input "fa"
select select
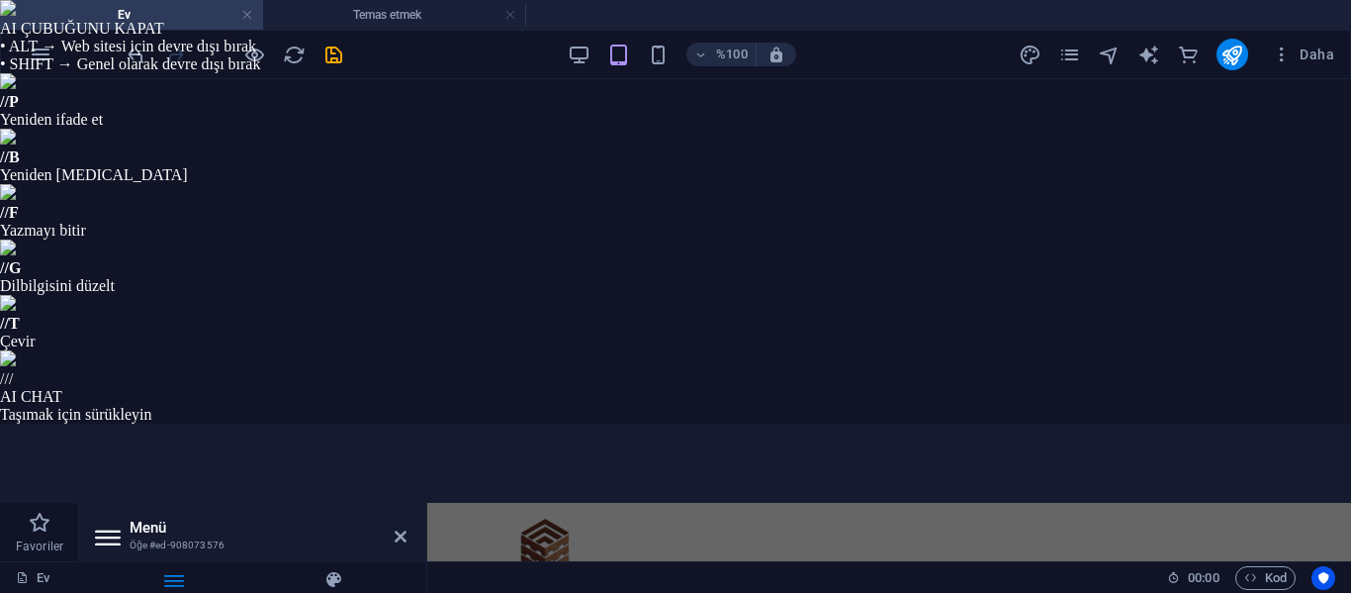
select select
type input "f"
select select
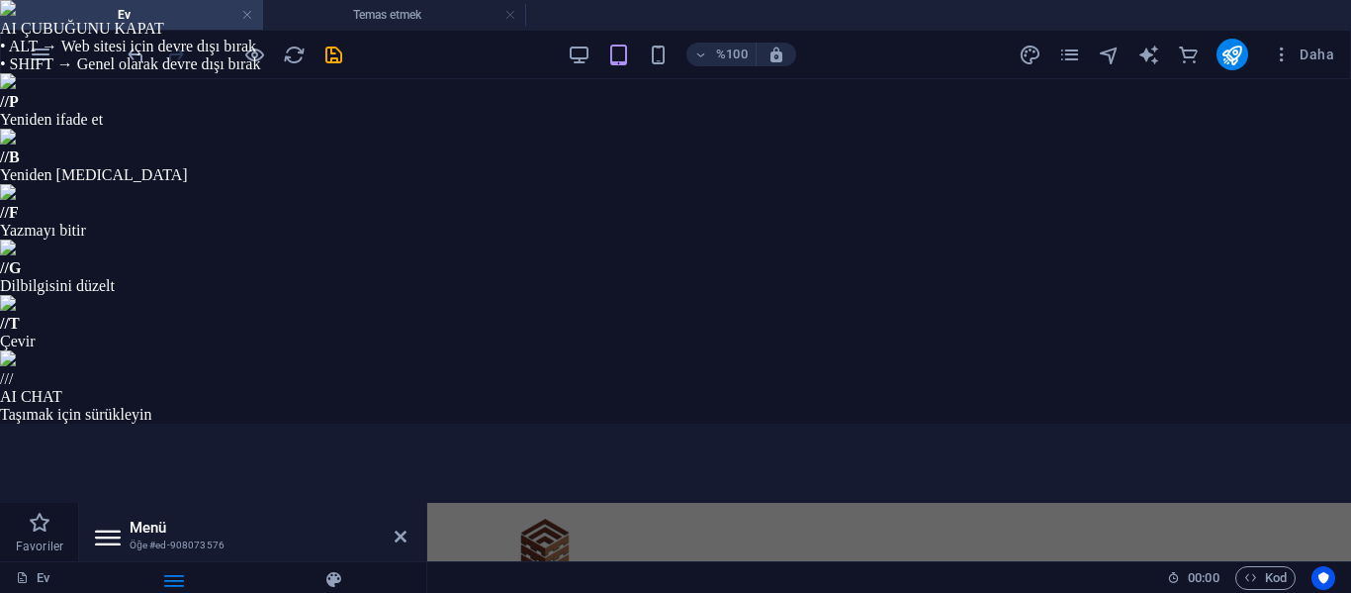
select select
type input "Fab"
select select
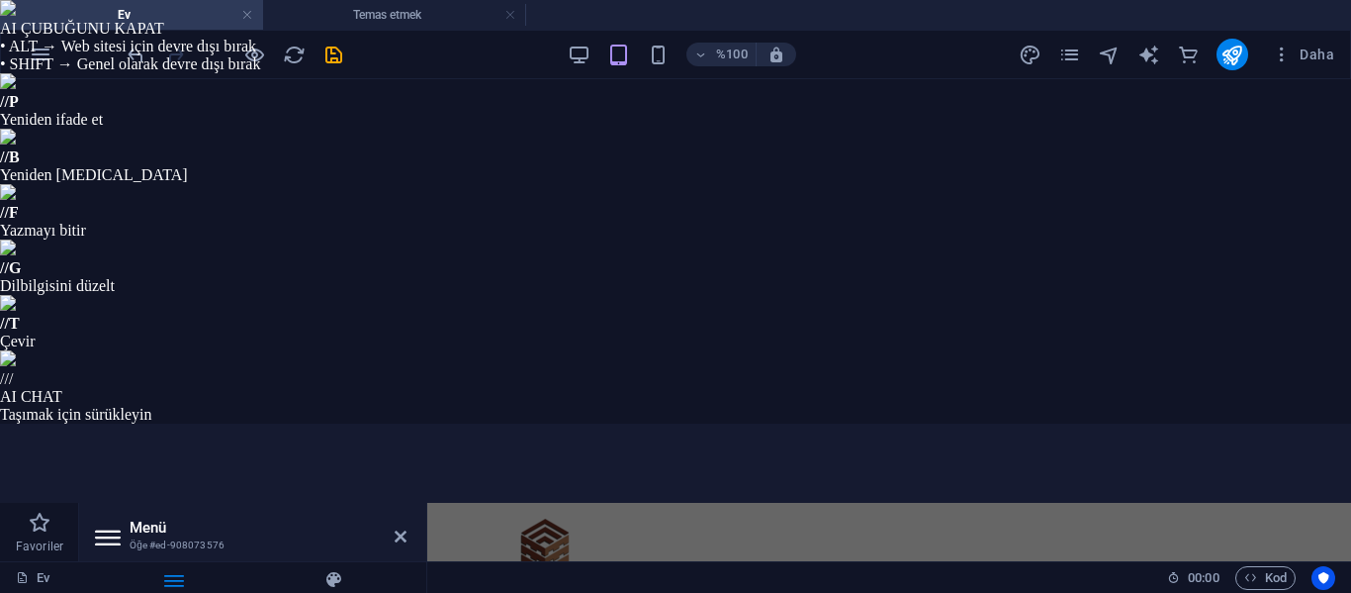
select select
type input "Fabr"
select select
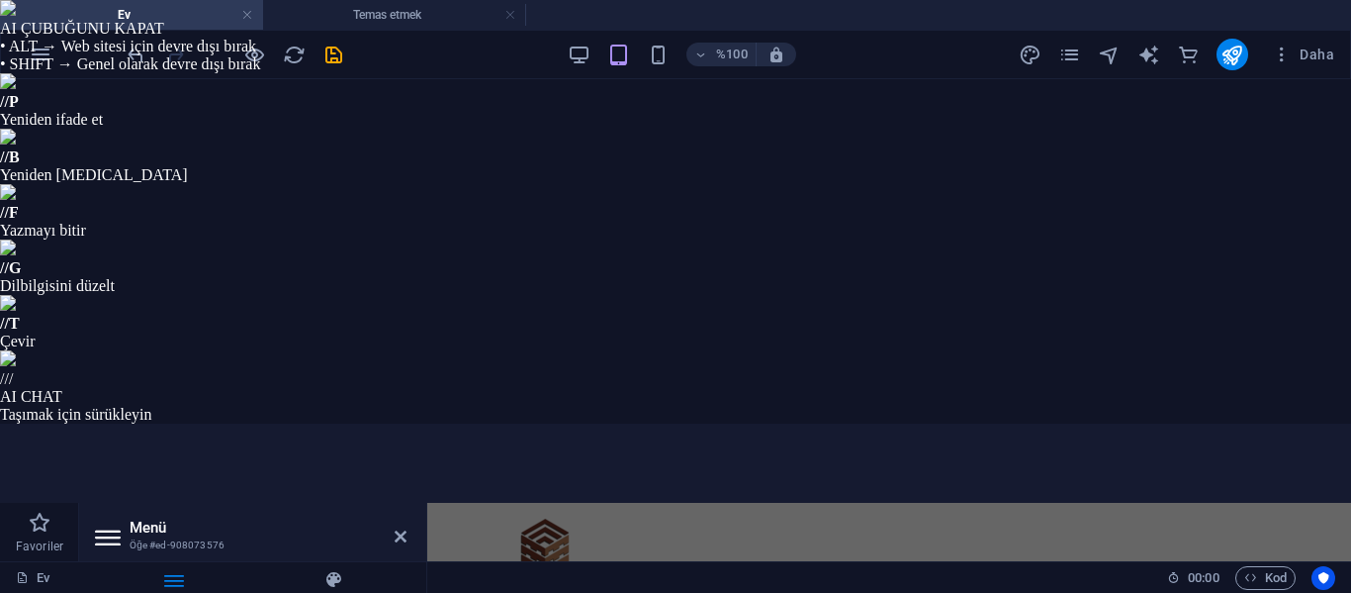
select select
type input "Fabrik"
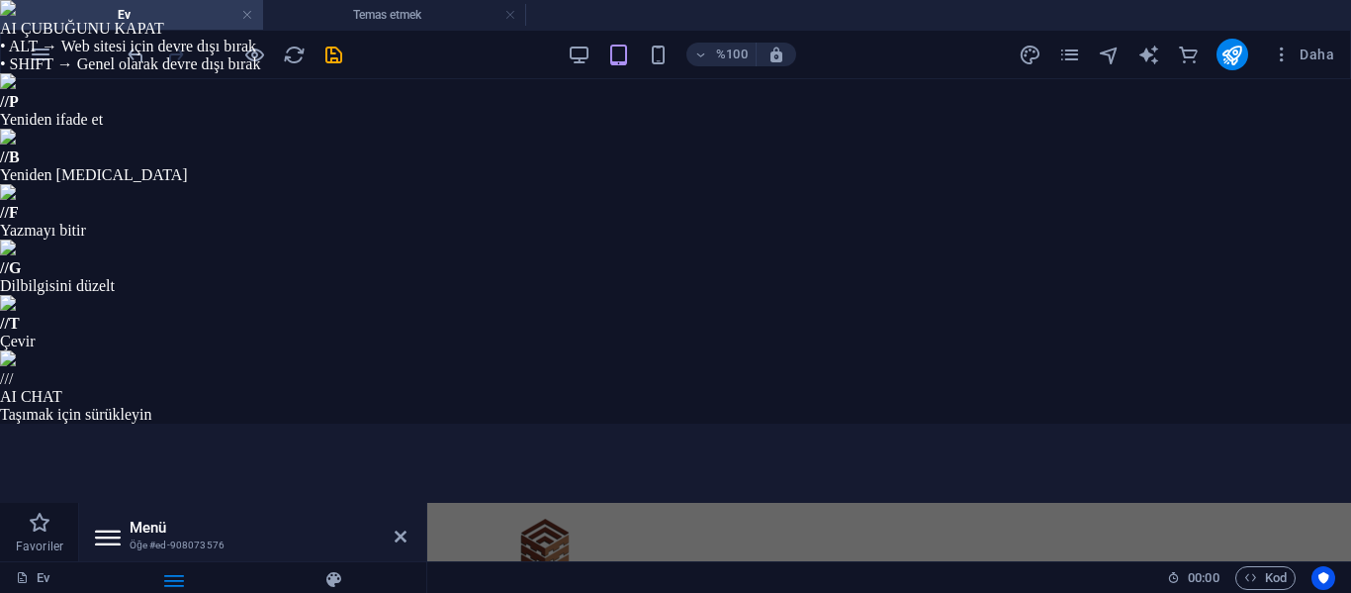
select select
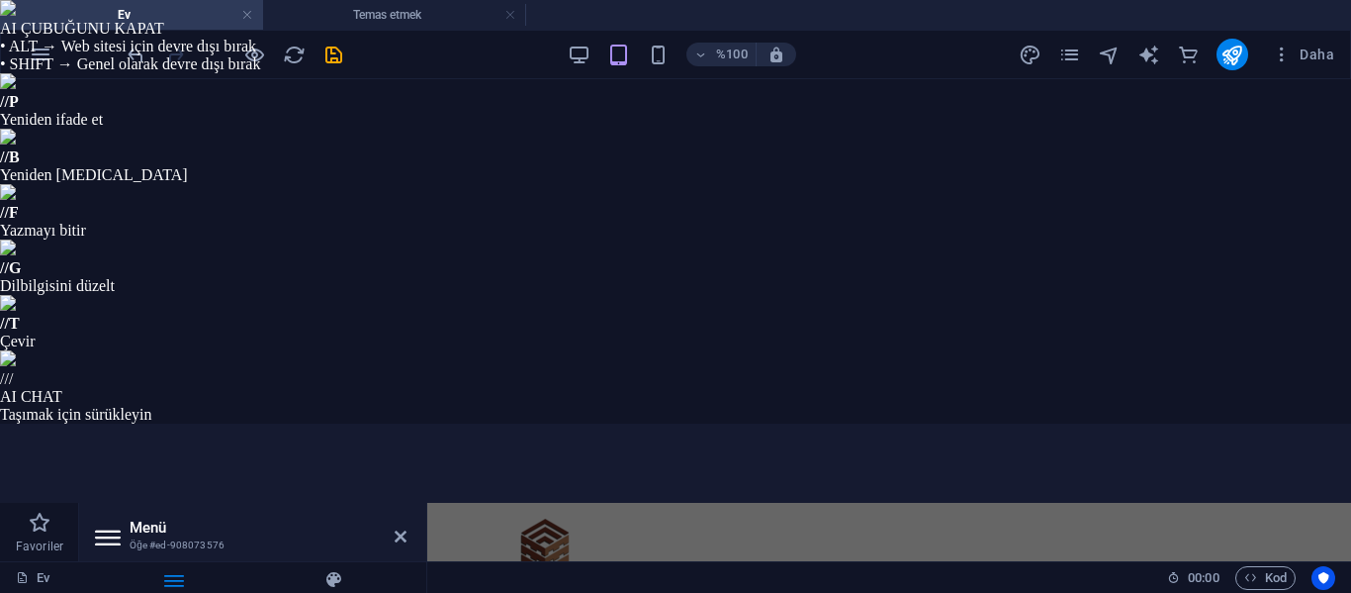
scroll to position [1139, 0]
type input "Fabrik"
drag, startPoint x: 333, startPoint y: 333, endPoint x: 295, endPoint y: 327, distance: 39.0
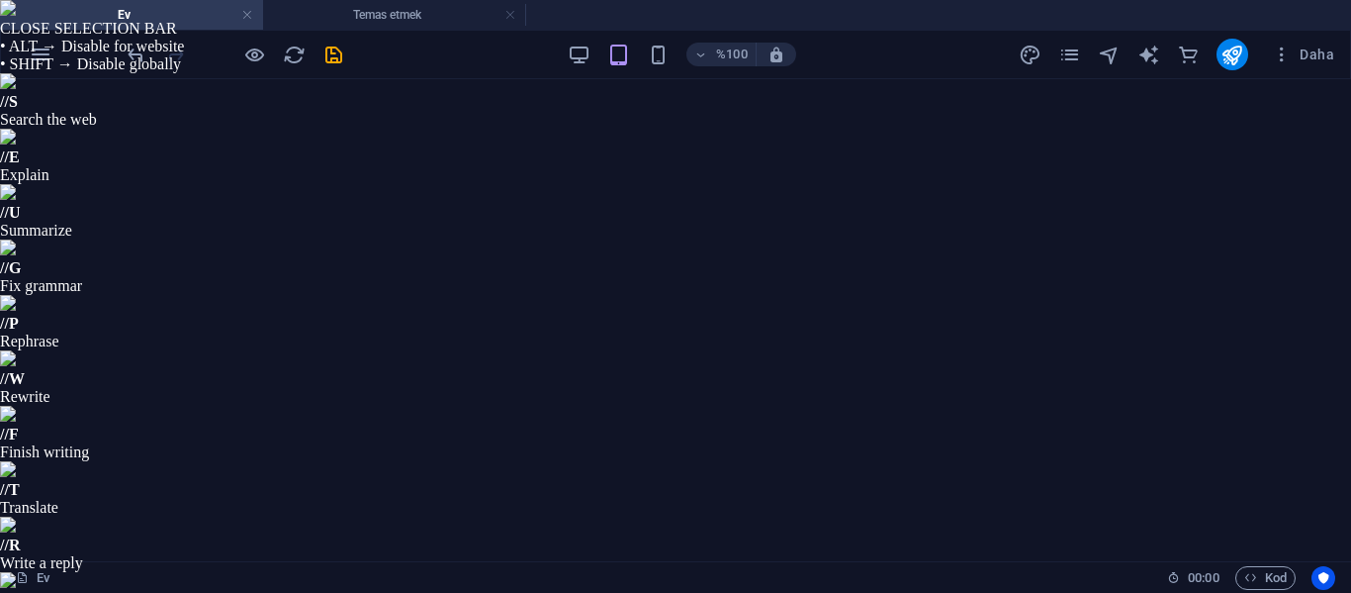
drag, startPoint x: 293, startPoint y: 333, endPoint x: 147, endPoint y: 343, distance: 145.8
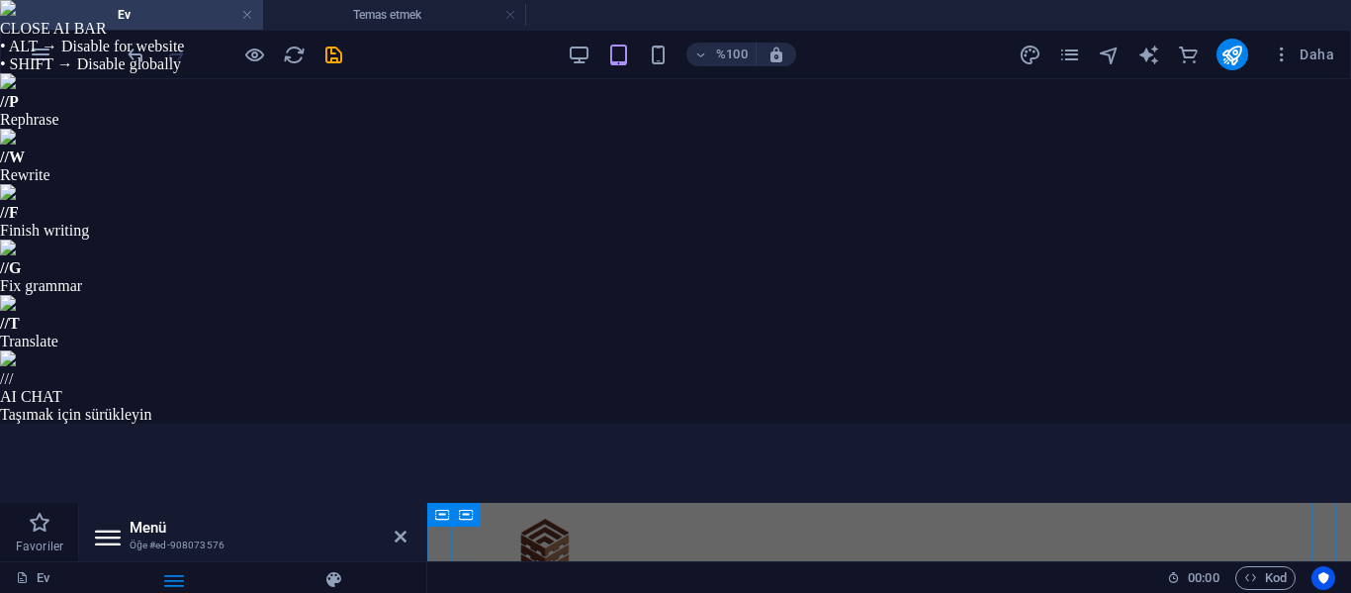
type input "Kont"
select select
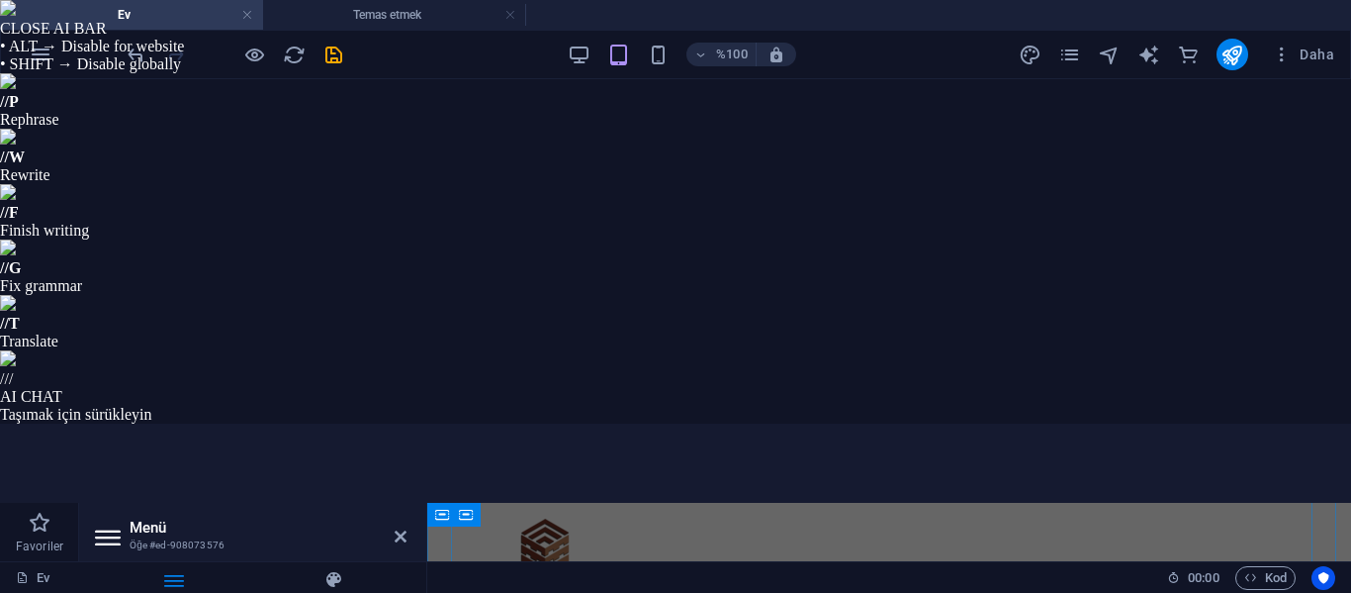
select select
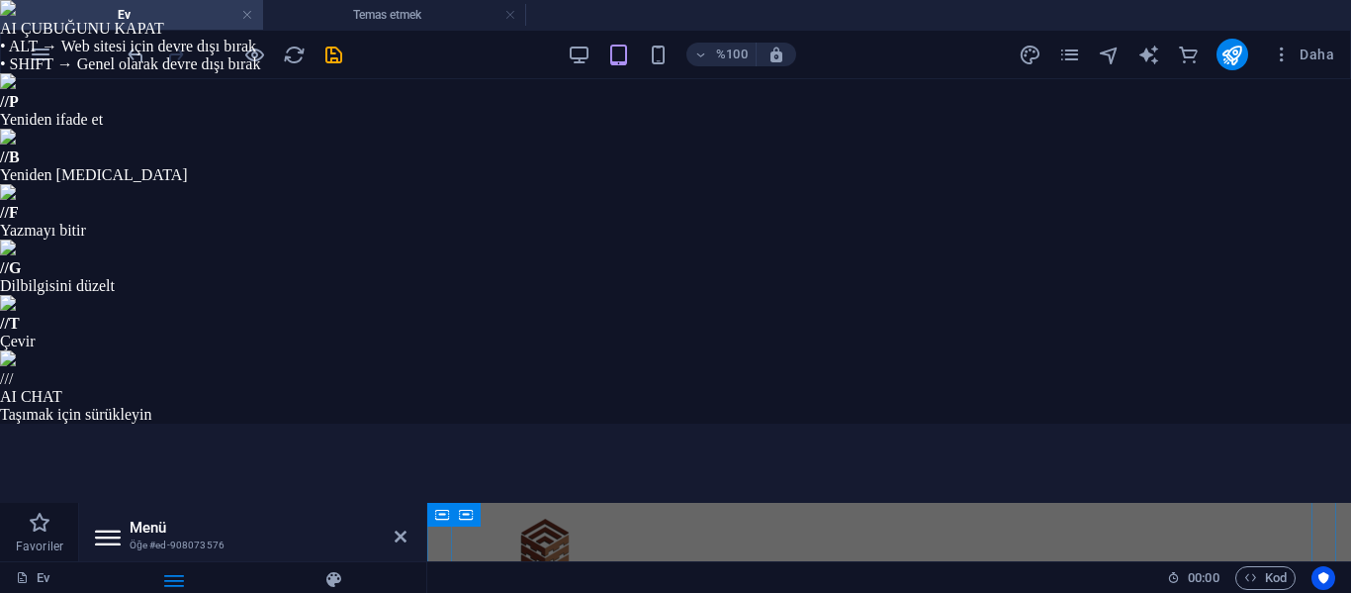
type input "Kontak"
select select
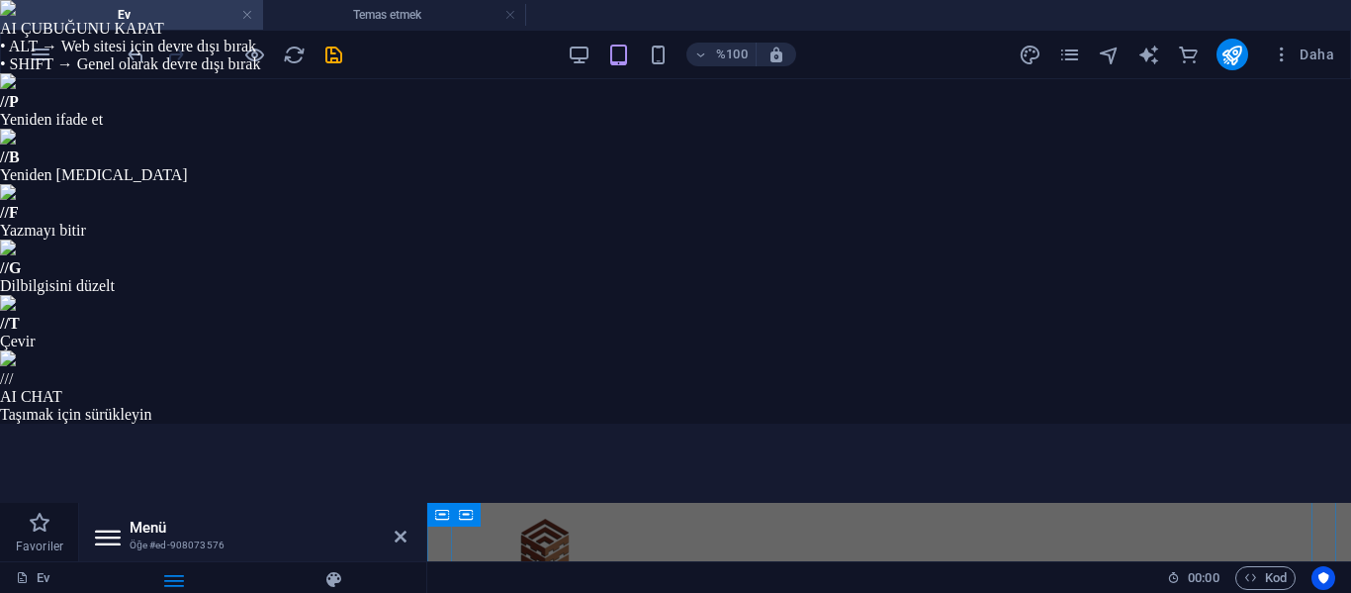
select select
type input "Kontakt"
select select
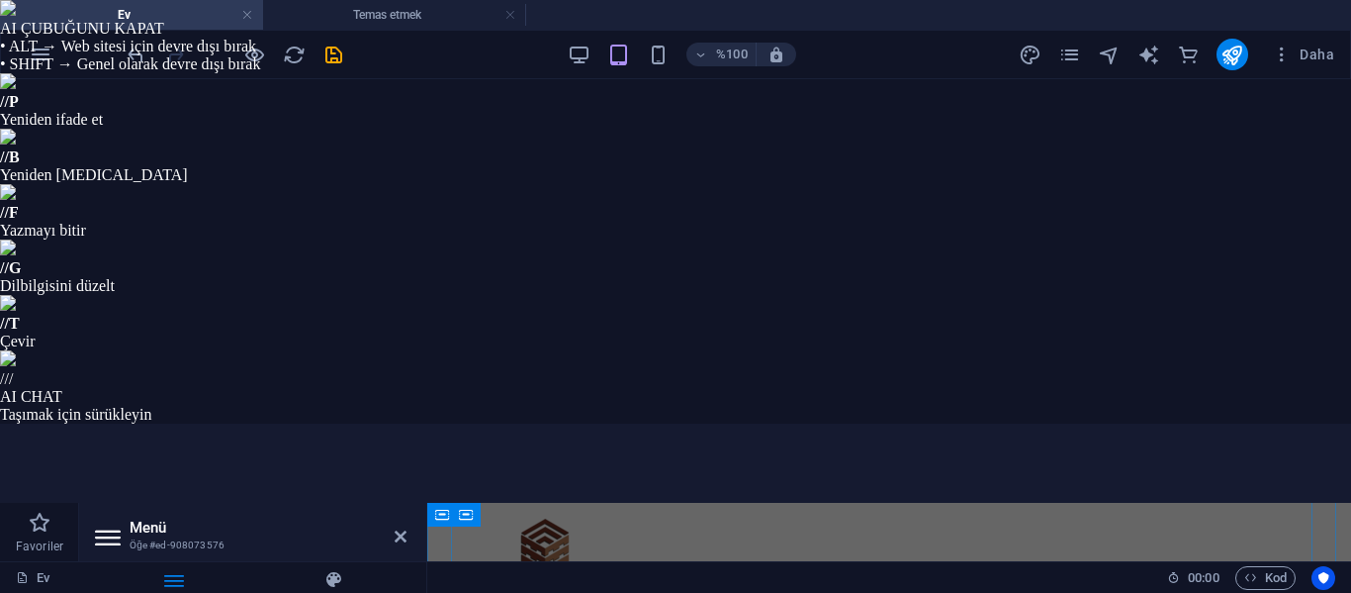
select select
type input "Kontakt"
click at [109, 308] on div "1 Hiçbiri Sayfa Harici Element Telefon E-posta Sayfa Ev Temas etmek Mahremiyet …" at bounding box center [251, 295] width 312 height 1268
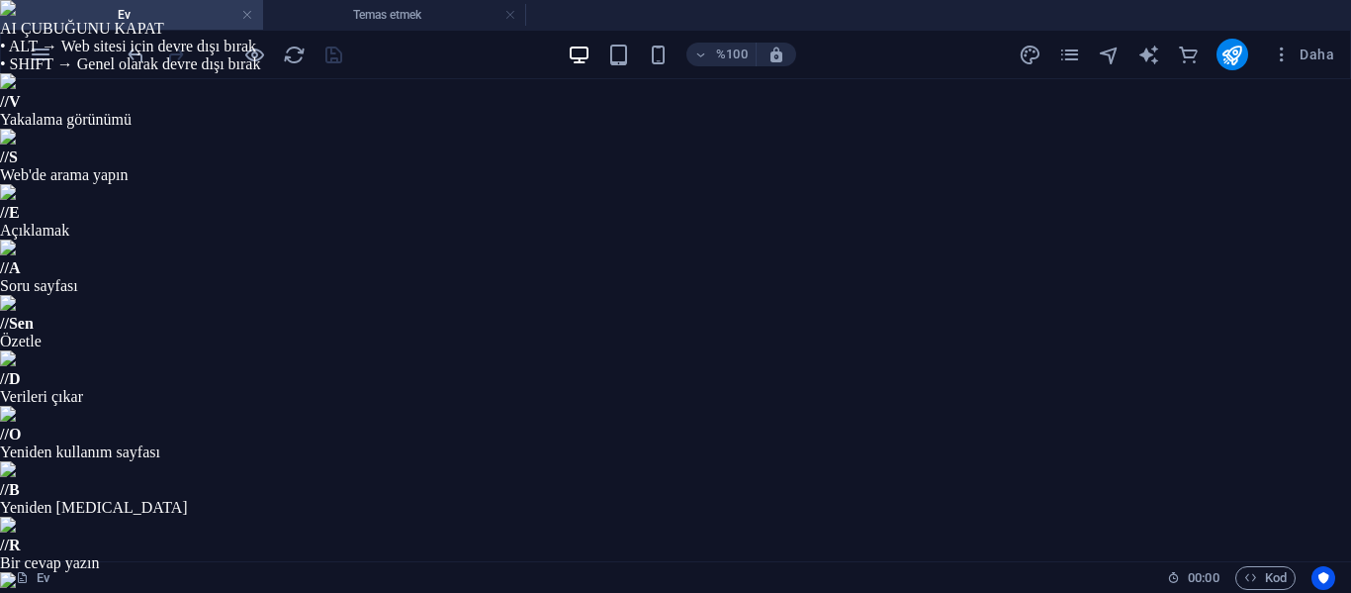
scroll to position [3476, 0]
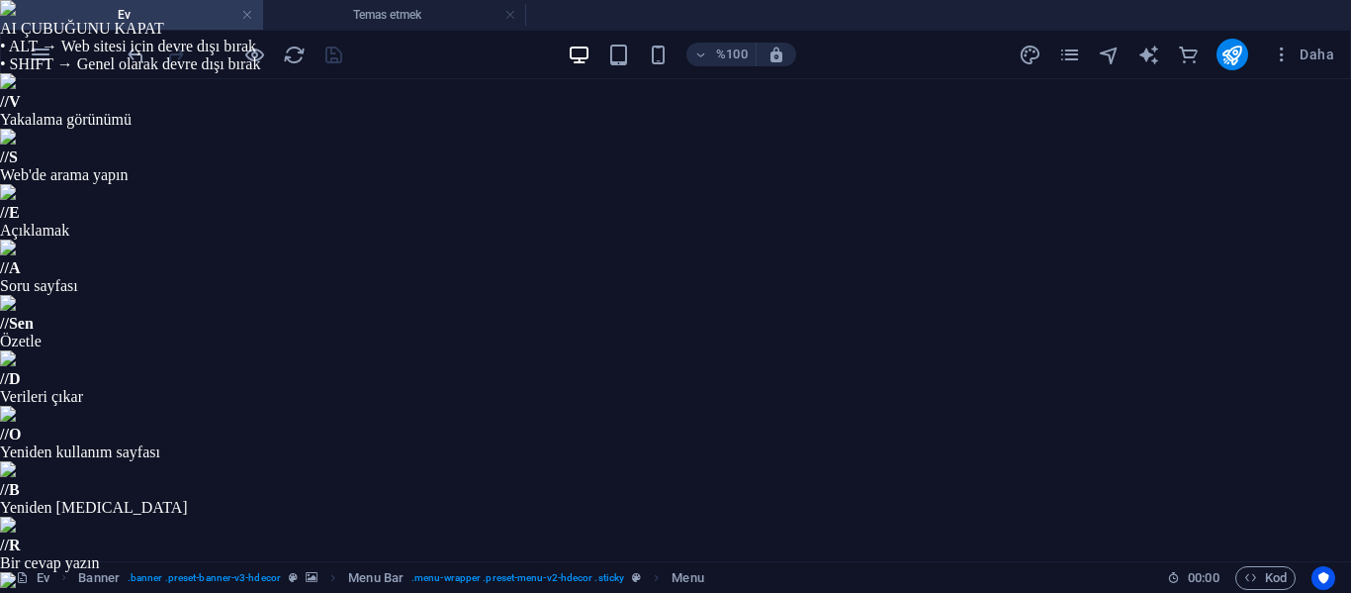
select select "1"
select select
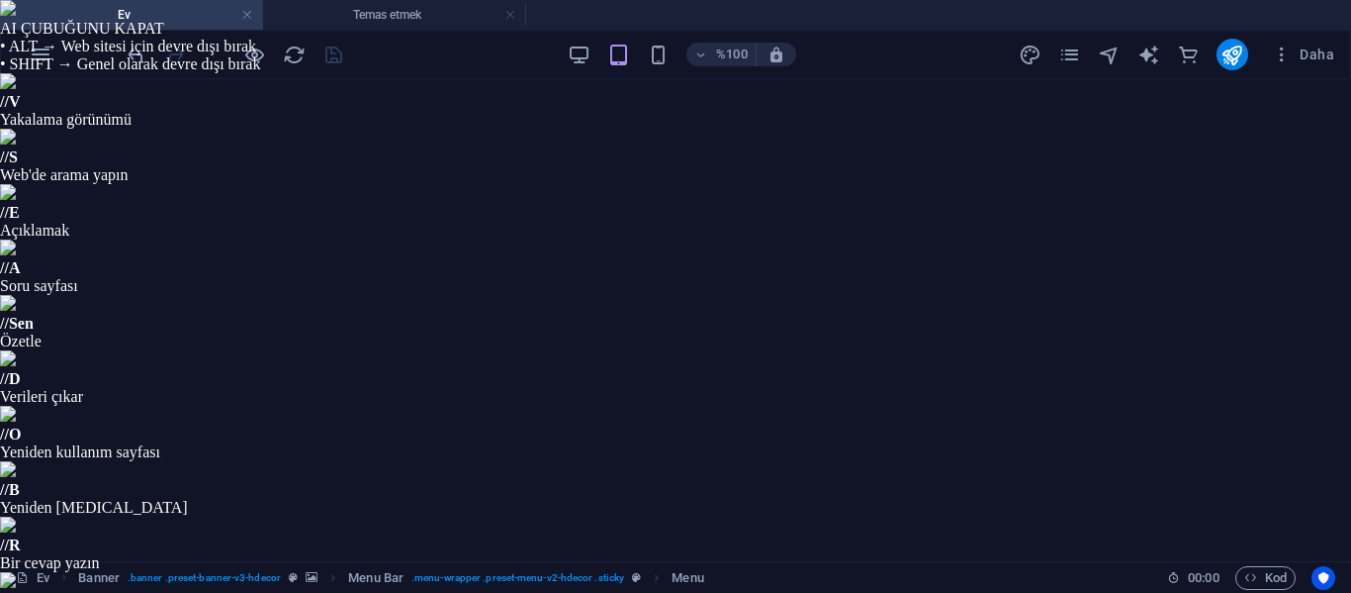
select select "1"
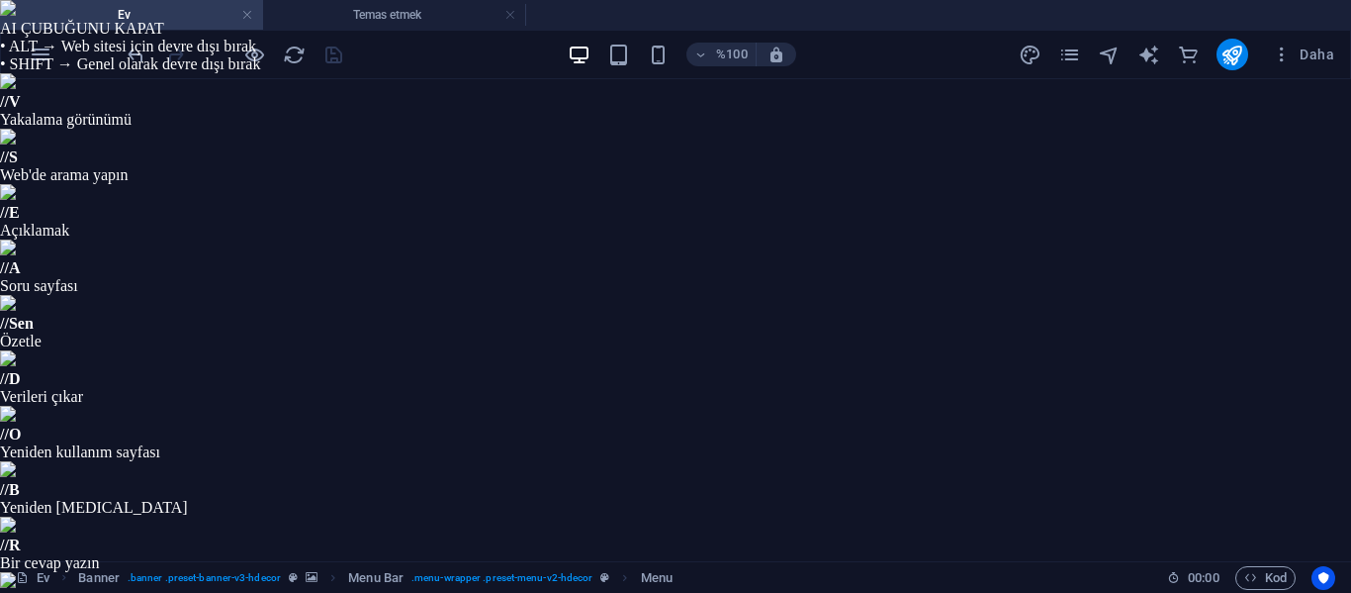
select select
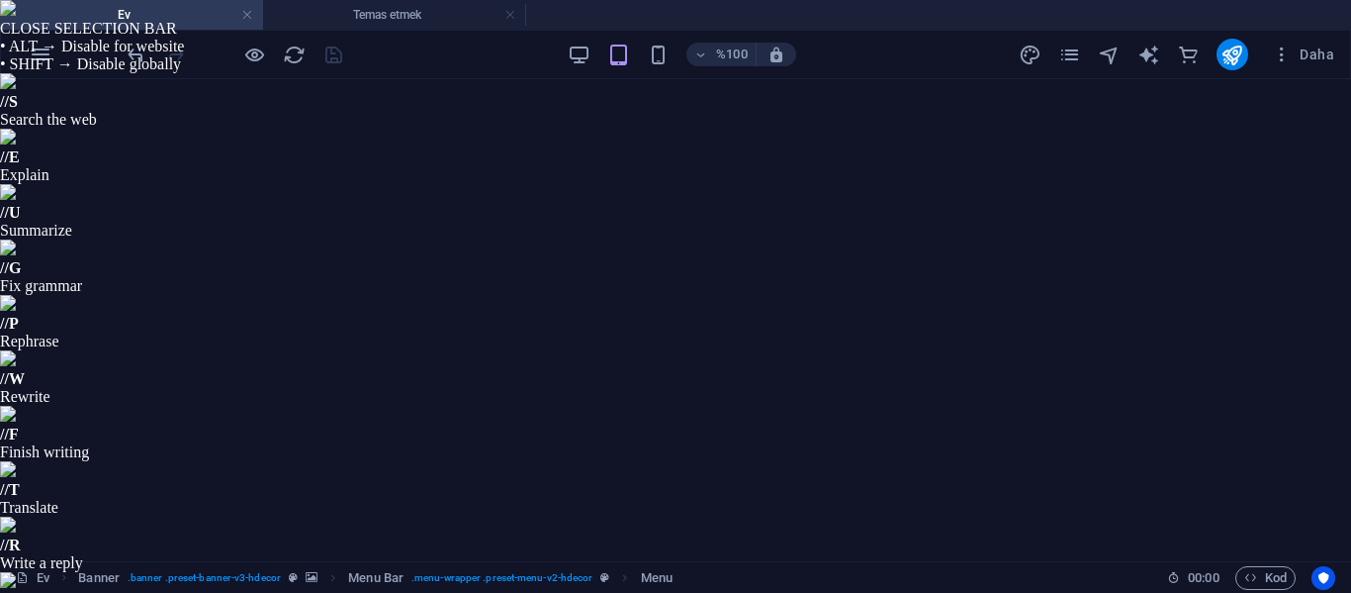
drag, startPoint x: 305, startPoint y: 409, endPoint x: 203, endPoint y: 417, distance: 102.3
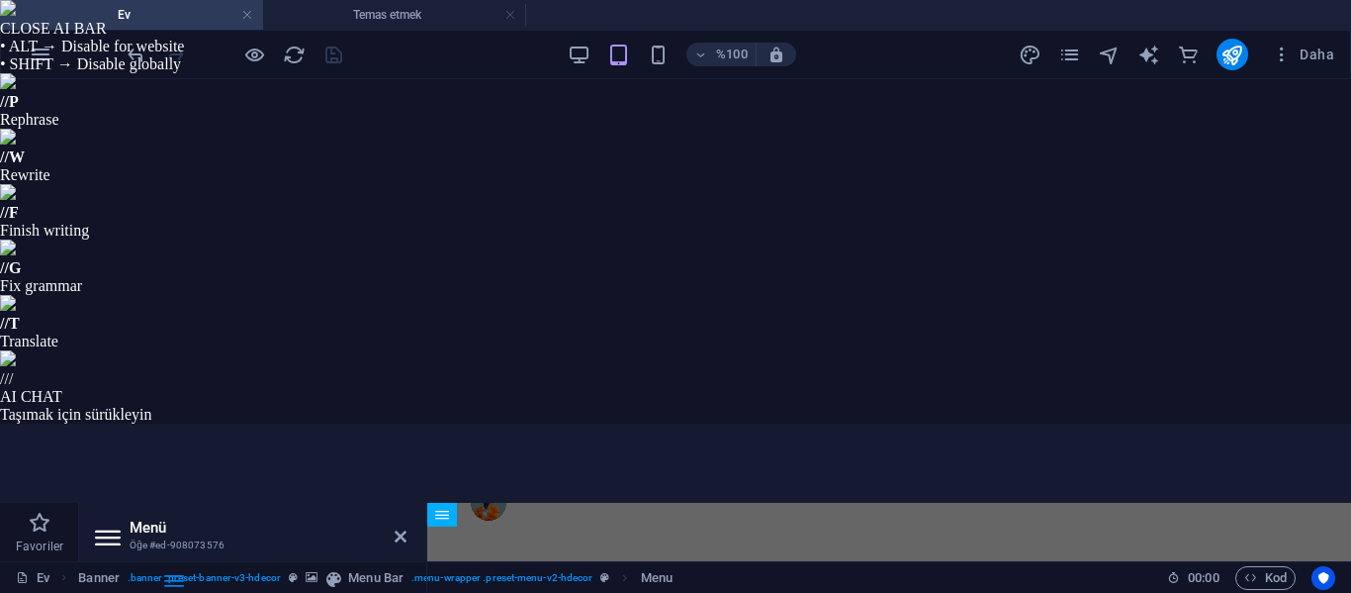
paste input "Über Uns"
type input "Über Uns"
select select
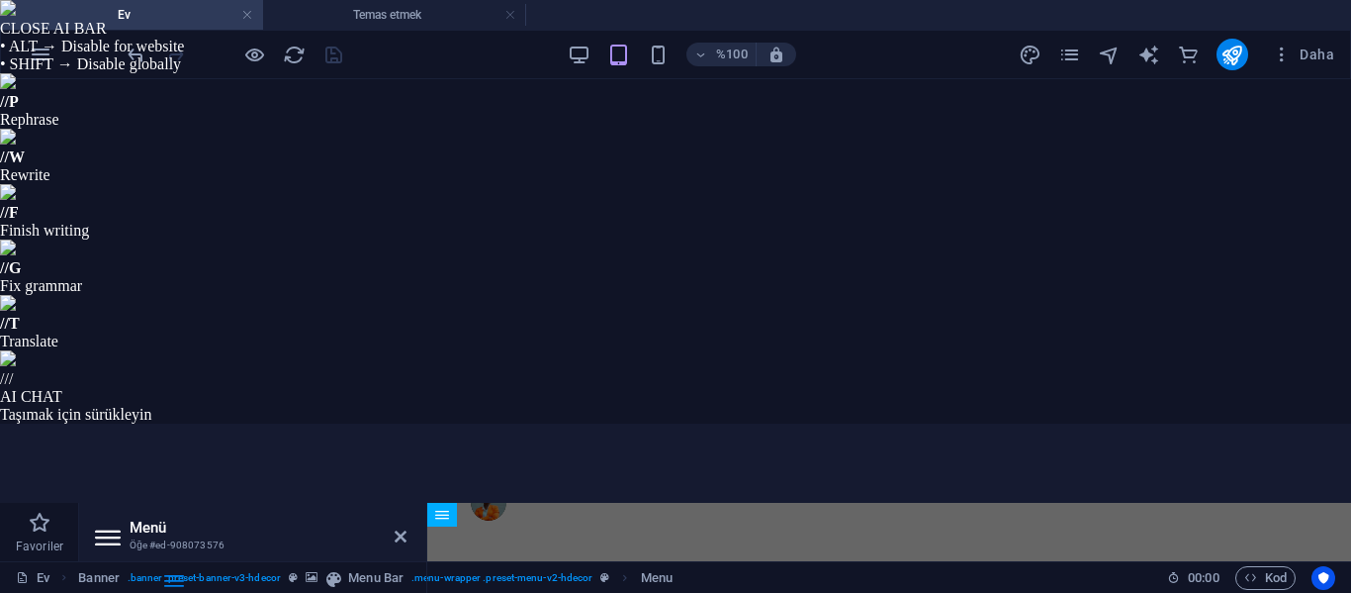
select select
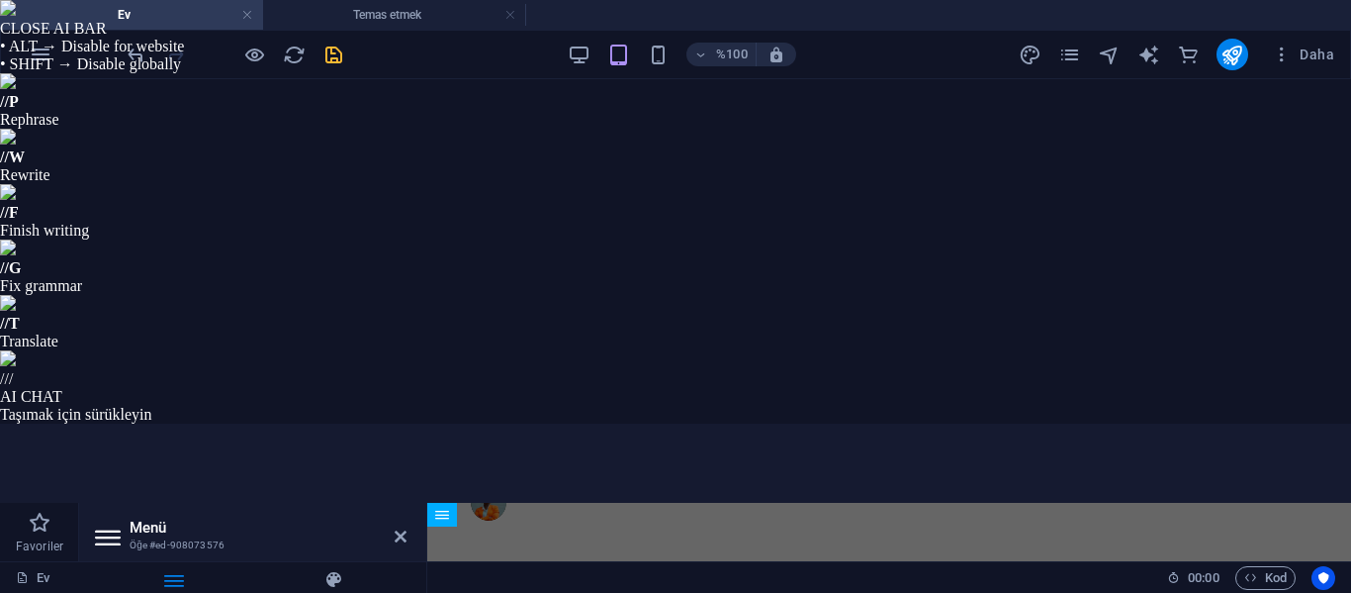
select select
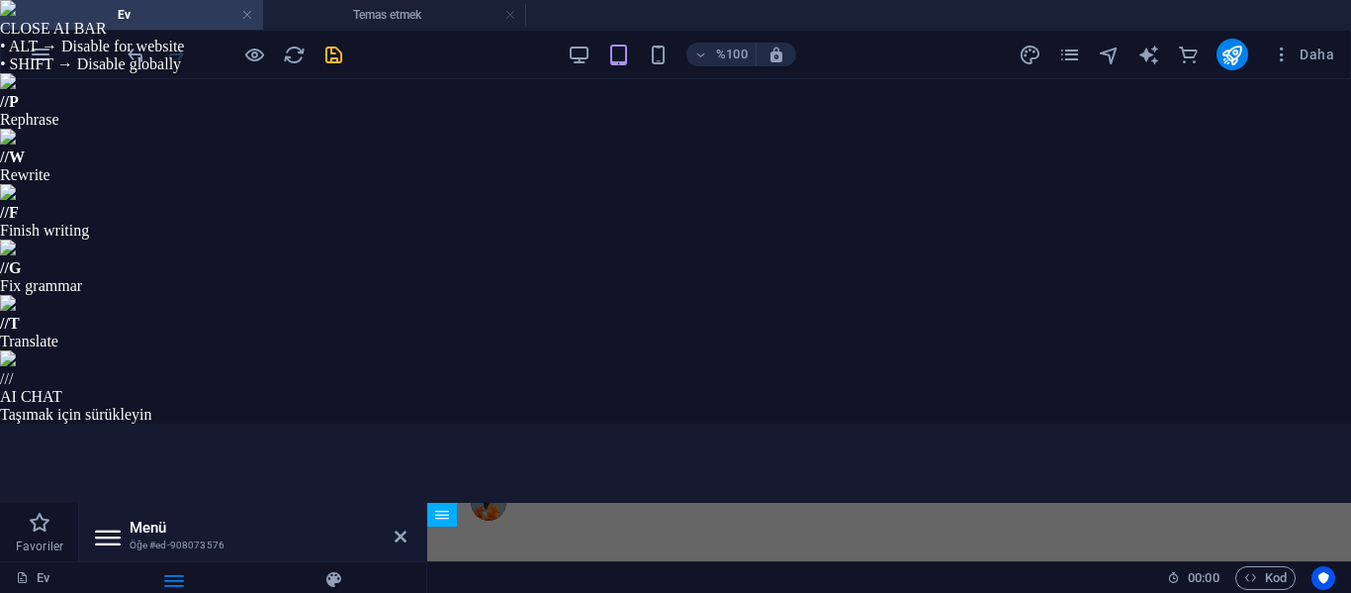
type input "Über Uns"
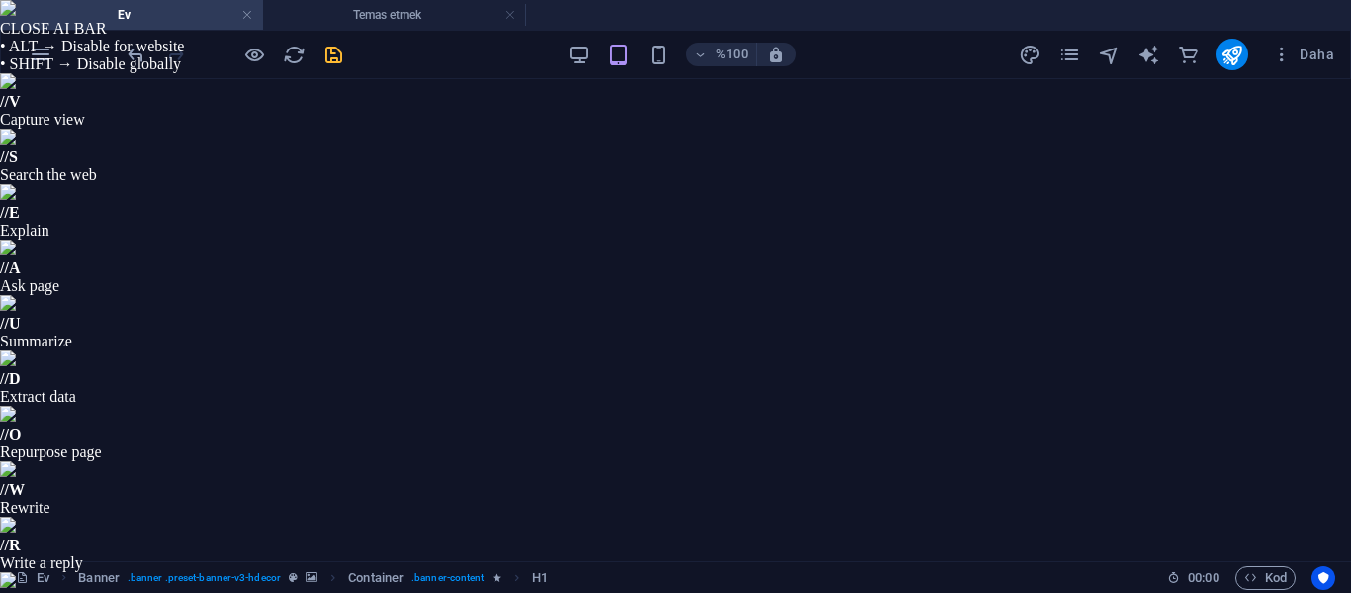
drag, startPoint x: 292, startPoint y: 371, endPoint x: 123, endPoint y: 281, distance: 191.6
select select "px"
select select "400"
select select "px"
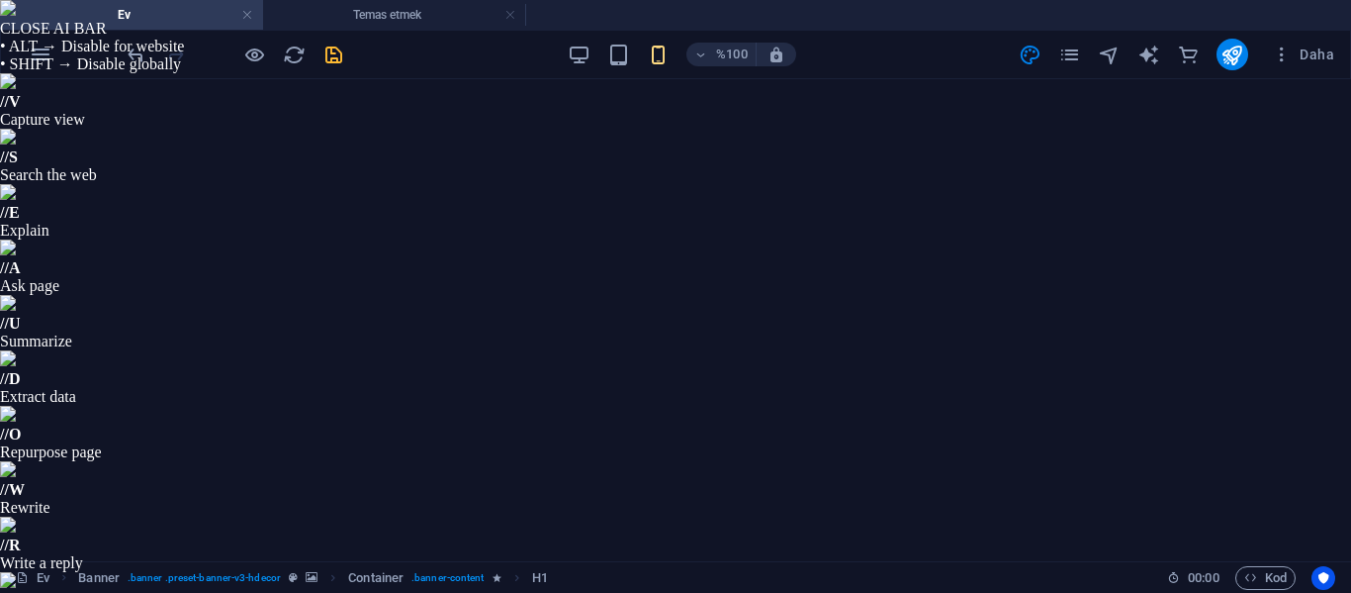
scroll to position [189, 0]
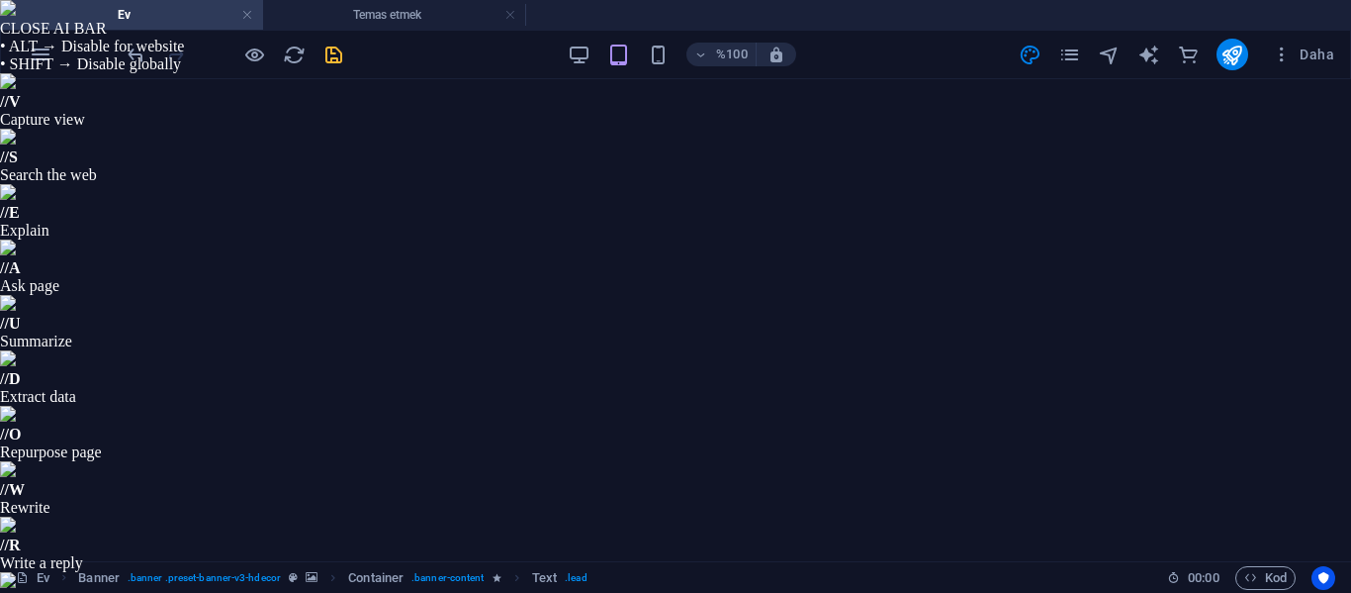
click at [139, 55] on icon "geri al" at bounding box center [136, 55] width 23 height 23
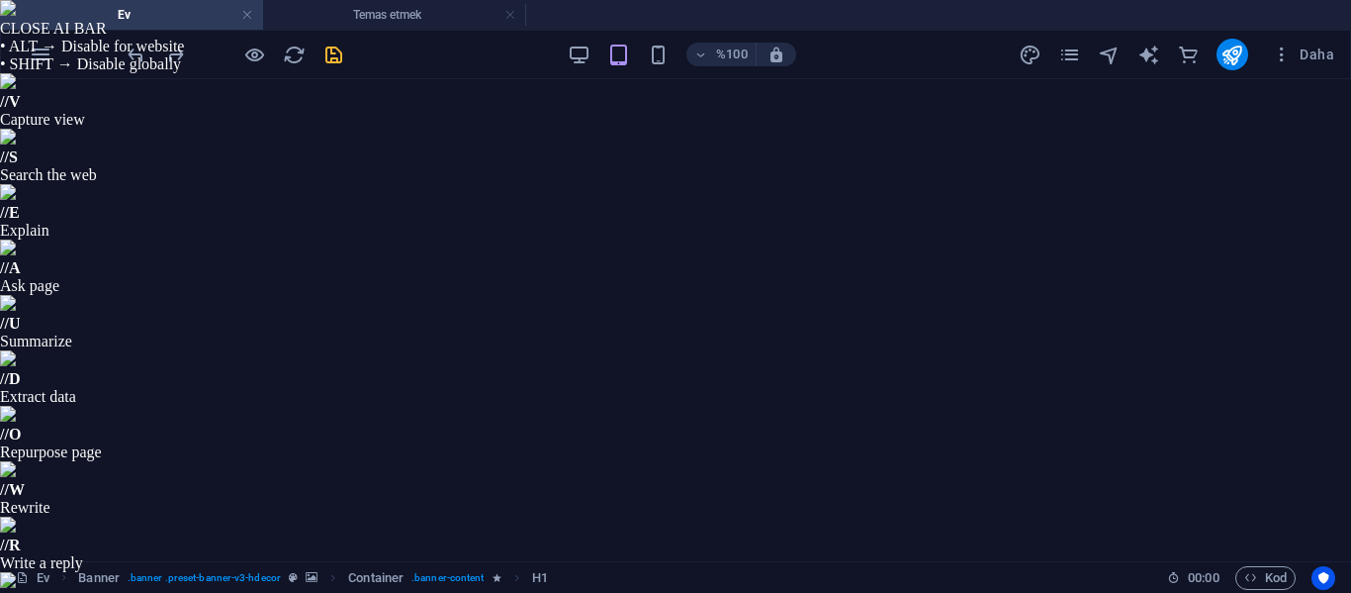
scroll to position [0, 0]
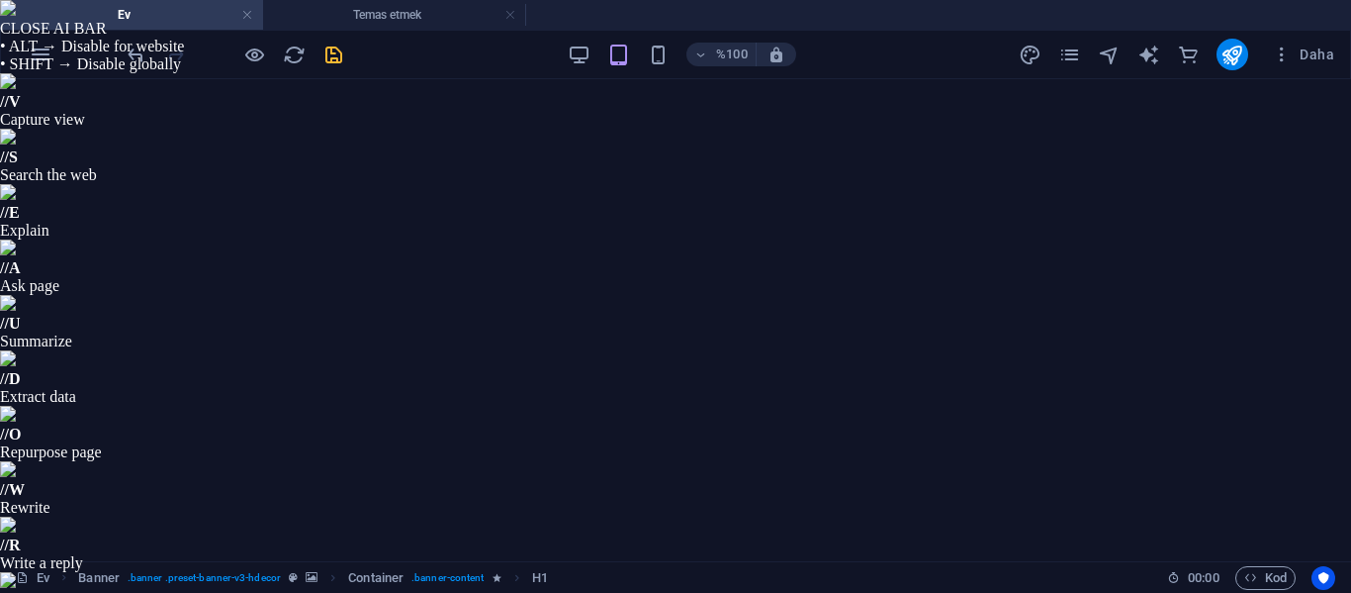
select select "px"
select select "400"
select select "px"
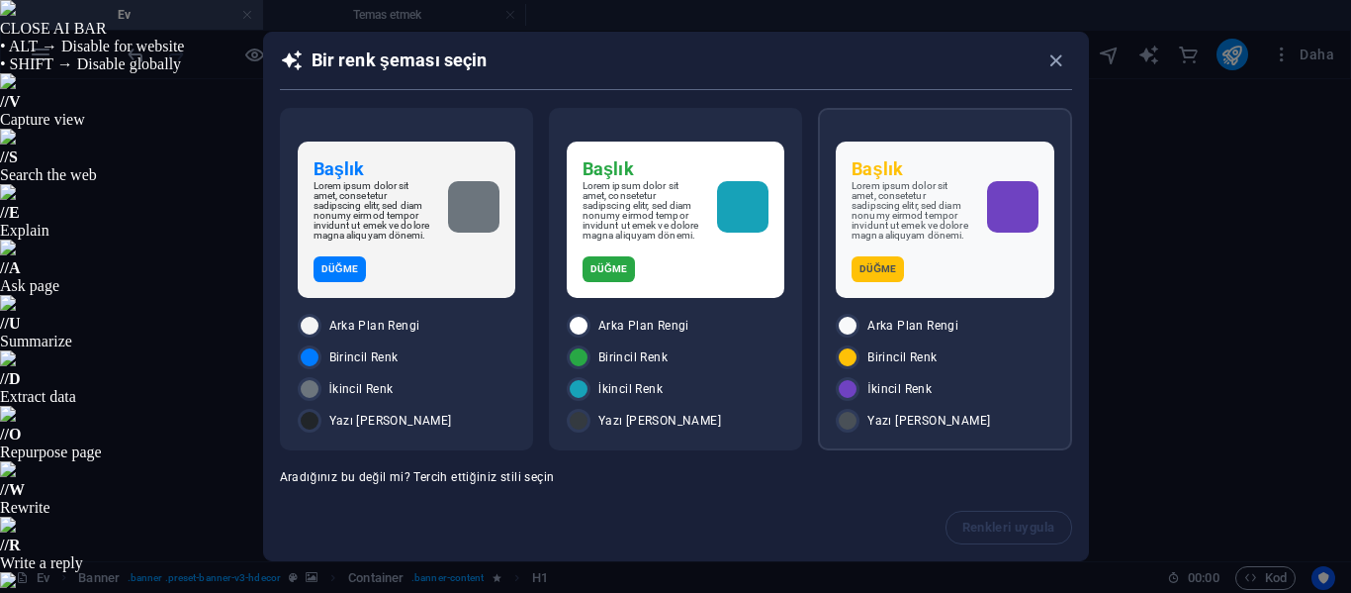
click at [920, 336] on div "Arka Plan Rengi" at bounding box center [945, 326] width 218 height 24
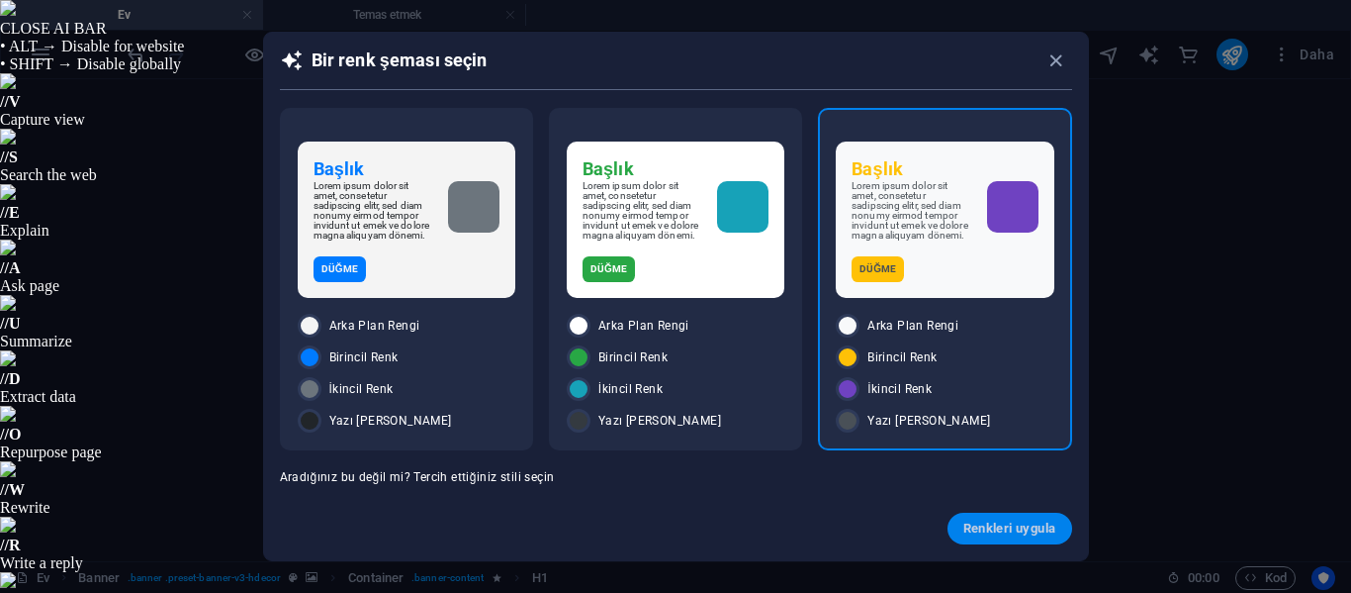
click at [1034, 523] on font "Renkleri uygula" at bounding box center [1010, 527] width 93 height 15
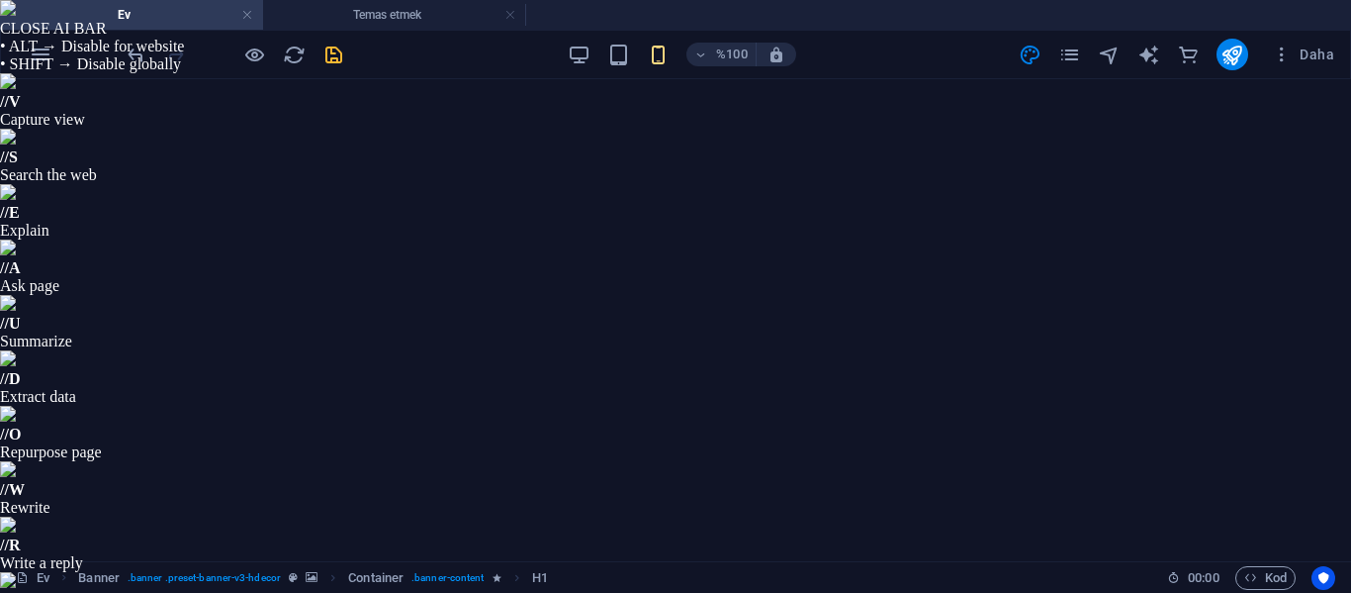
click at [128, 19] on font "Ev" at bounding box center [124, 15] width 13 height 14
click at [361, 7] on h4 "Temas etmek" at bounding box center [394, 15] width 263 height 22
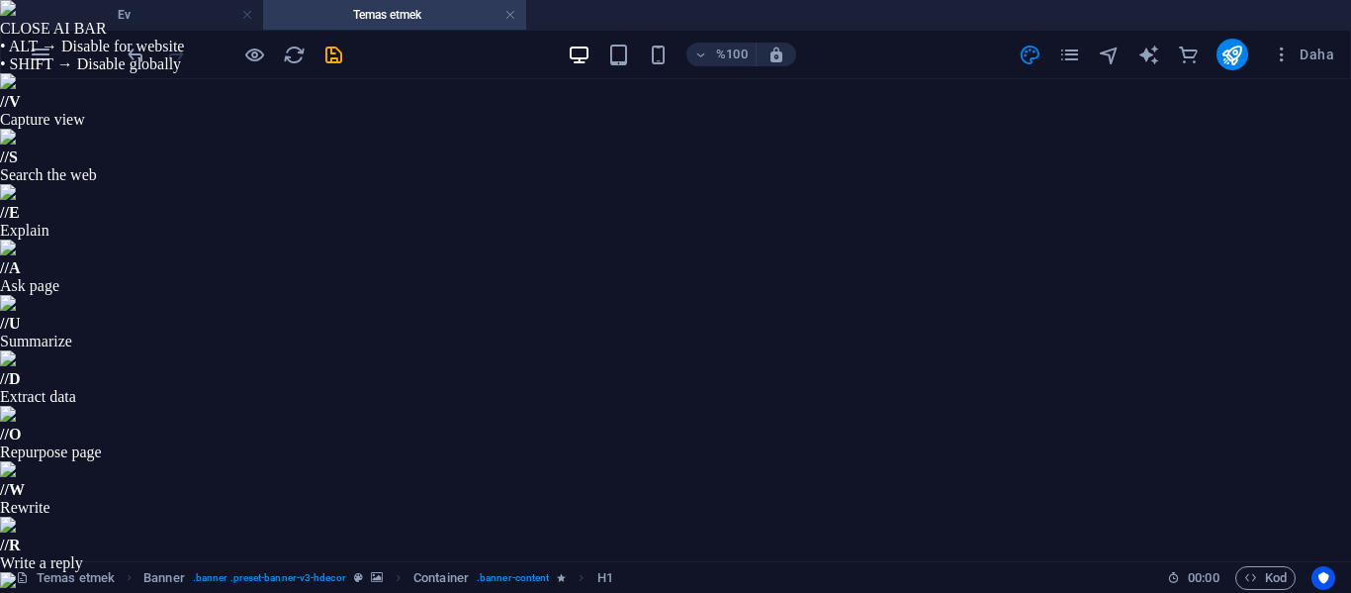
scroll to position [0, 0]
click at [192, 17] on h4 "Ev" at bounding box center [131, 15] width 263 height 22
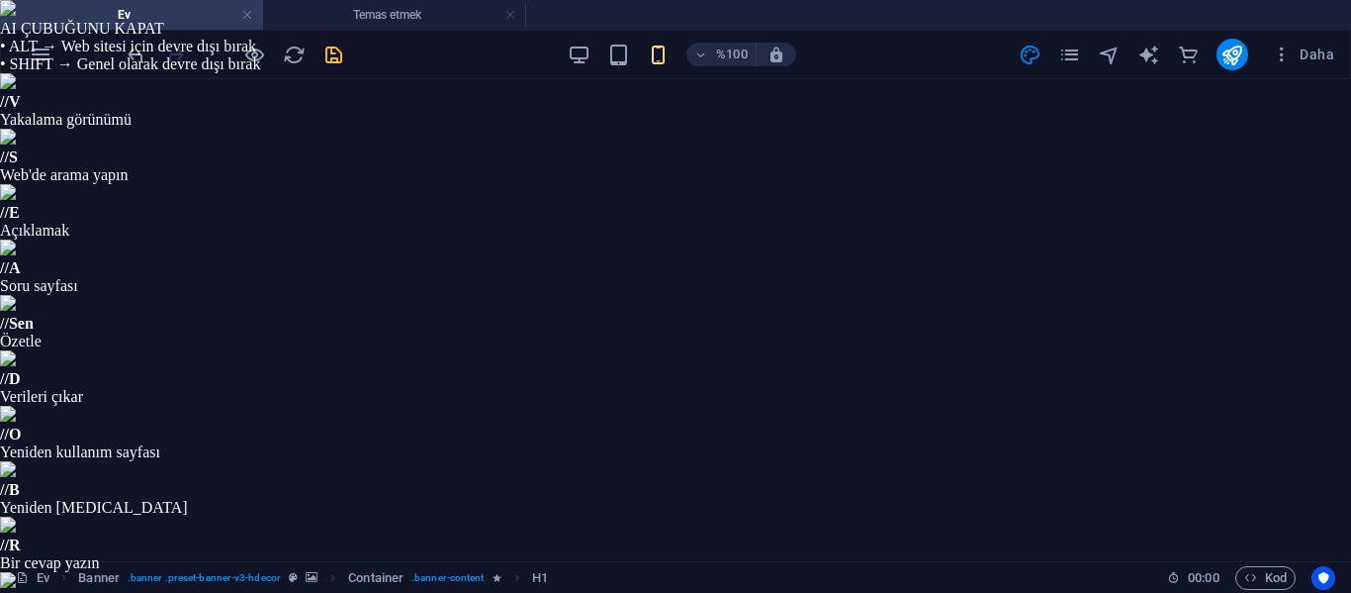
type input "#c06f06"
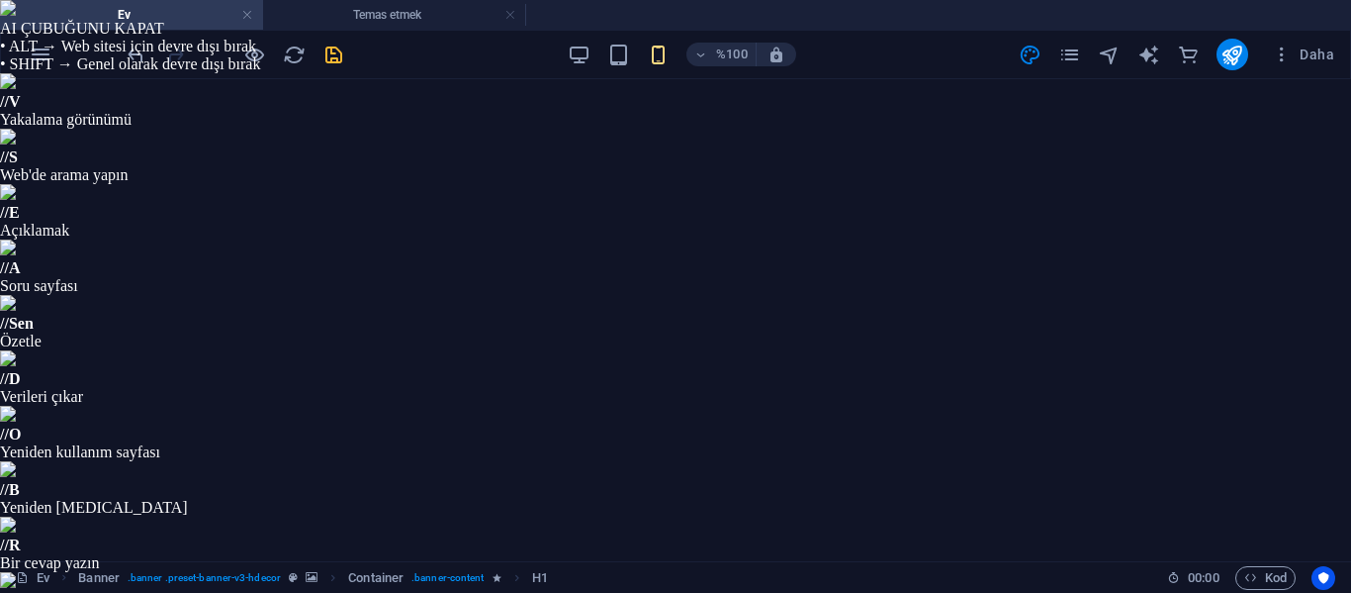
type input "#671804"
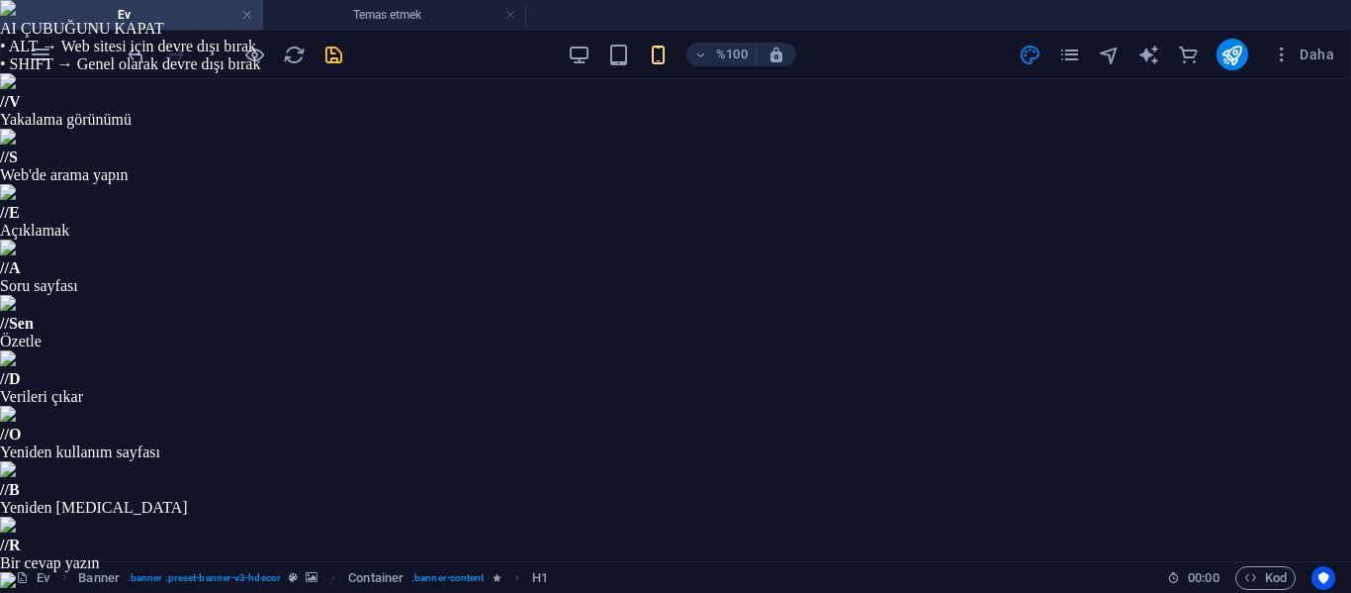
type input "#e1e7ee"
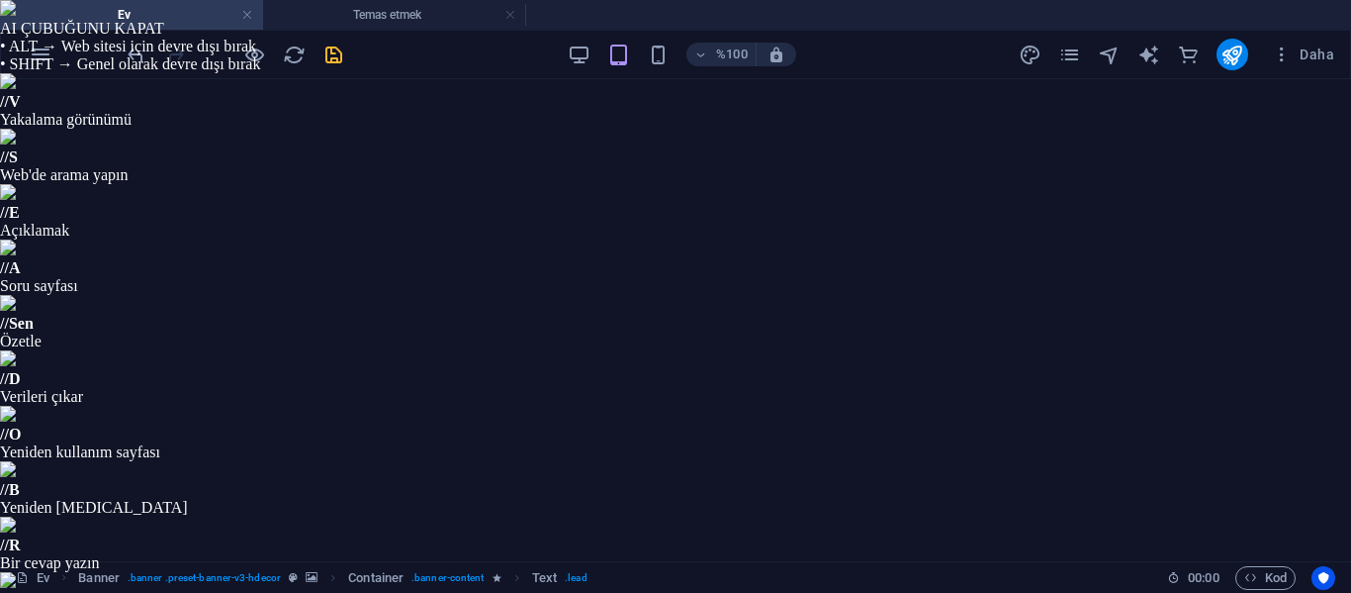
drag, startPoint x: 599, startPoint y: 956, endPoint x: 1055, endPoint y: 970, distance: 456.3
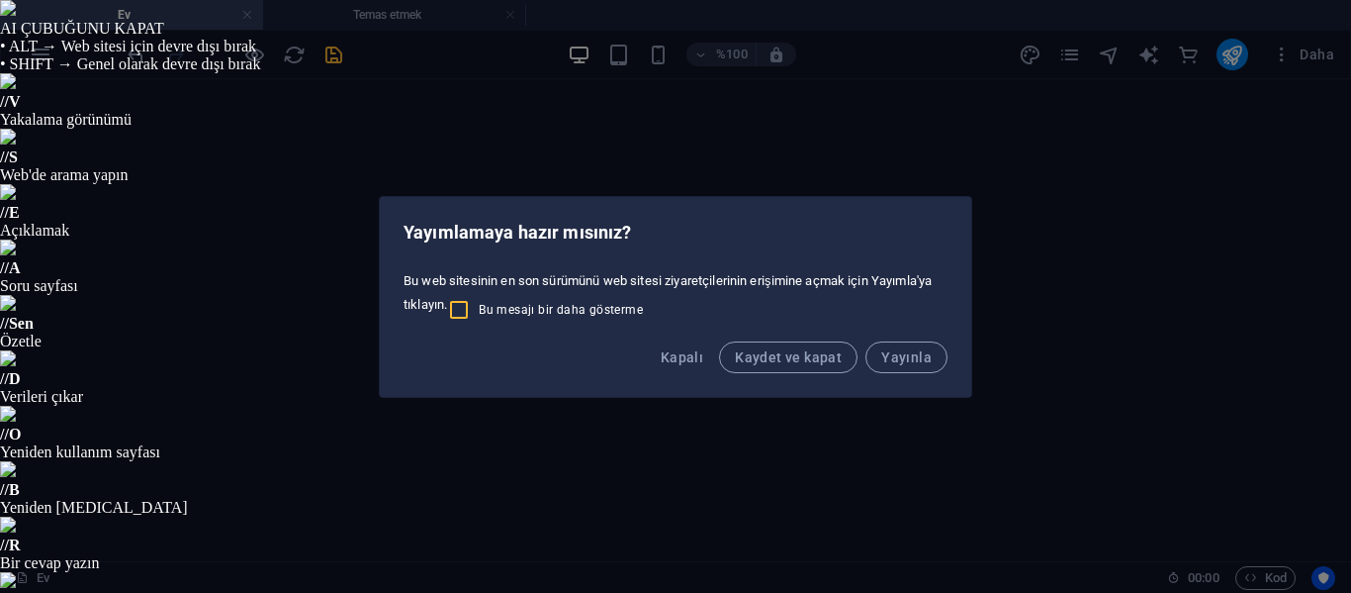
click at [463, 313] on input "Bu mesajı bir daha gösterme" at bounding box center [463, 310] width 32 height 24
checkbox input "true"
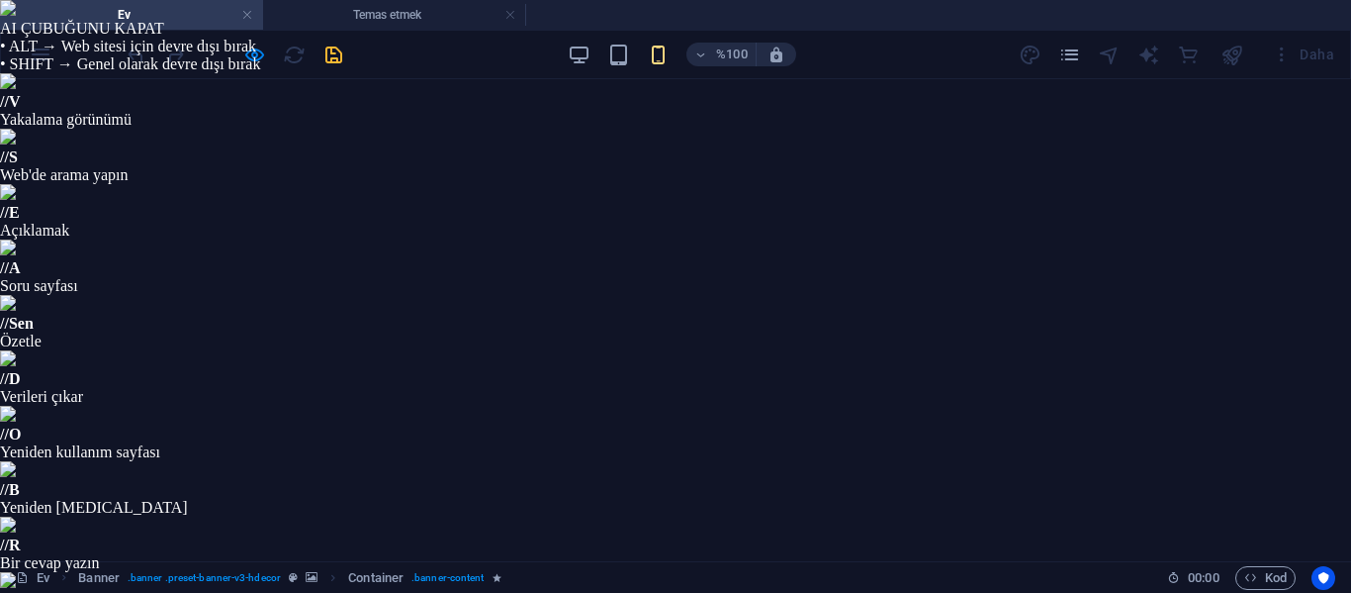
scroll to position [0, 0]
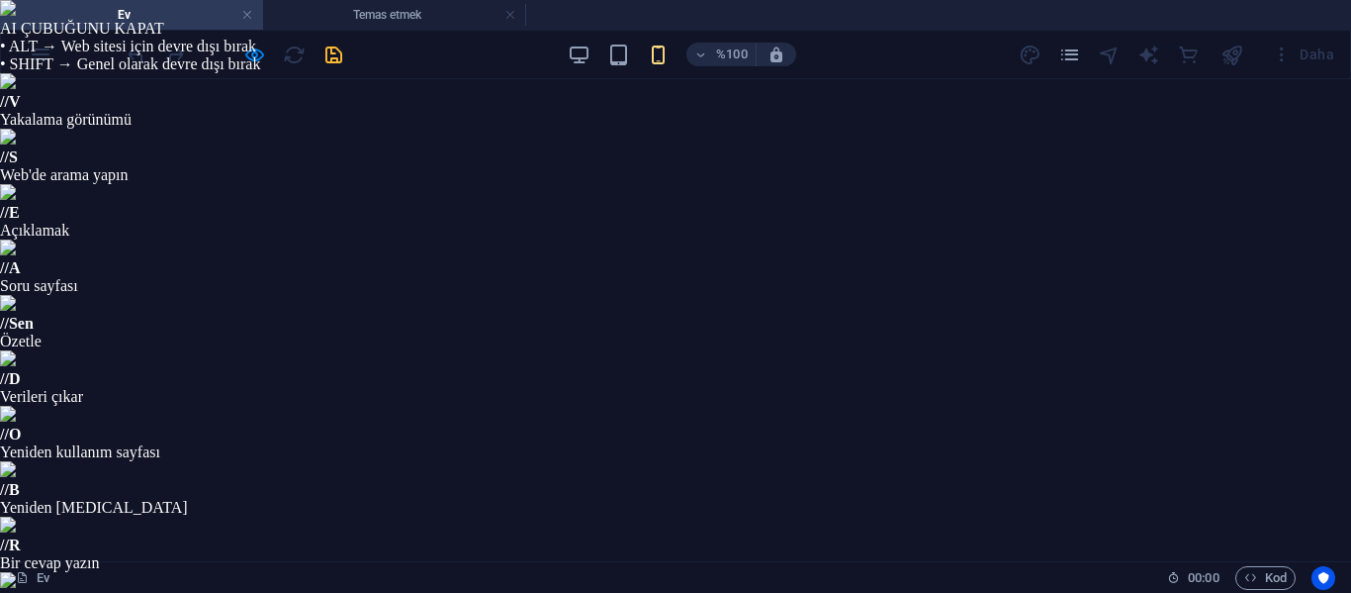
scroll to position [7355, 0]
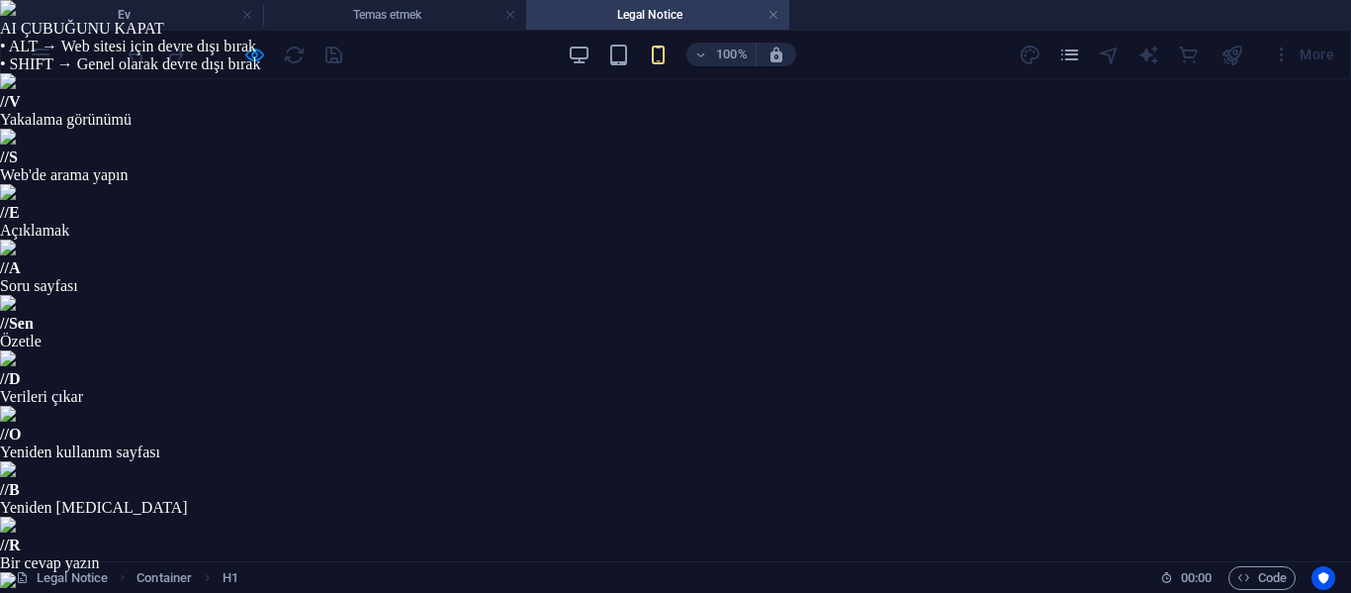
scroll to position [0, 0]
click at [613, 61] on icon "button" at bounding box center [618, 55] width 23 height 23
click at [589, 55] on icon "button" at bounding box center [579, 55] width 23 height 23
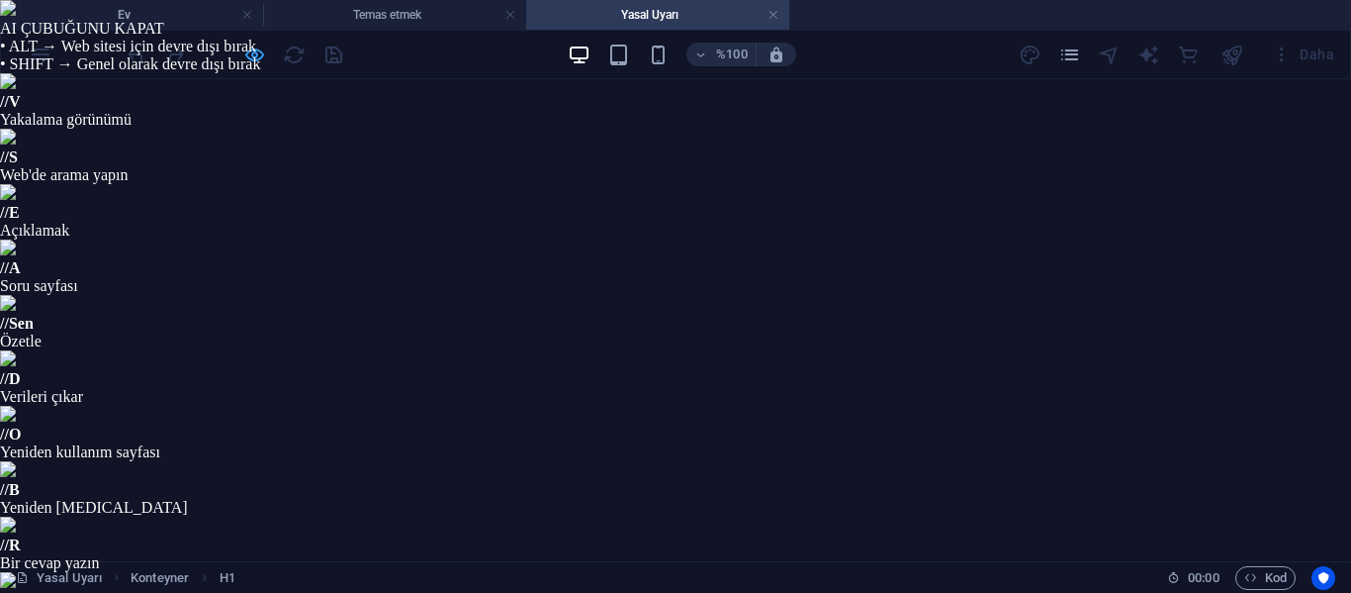
click at [257, 56] on icon "button" at bounding box center [254, 55] width 23 height 23
click at [777, 17] on link at bounding box center [774, 15] width 12 height 19
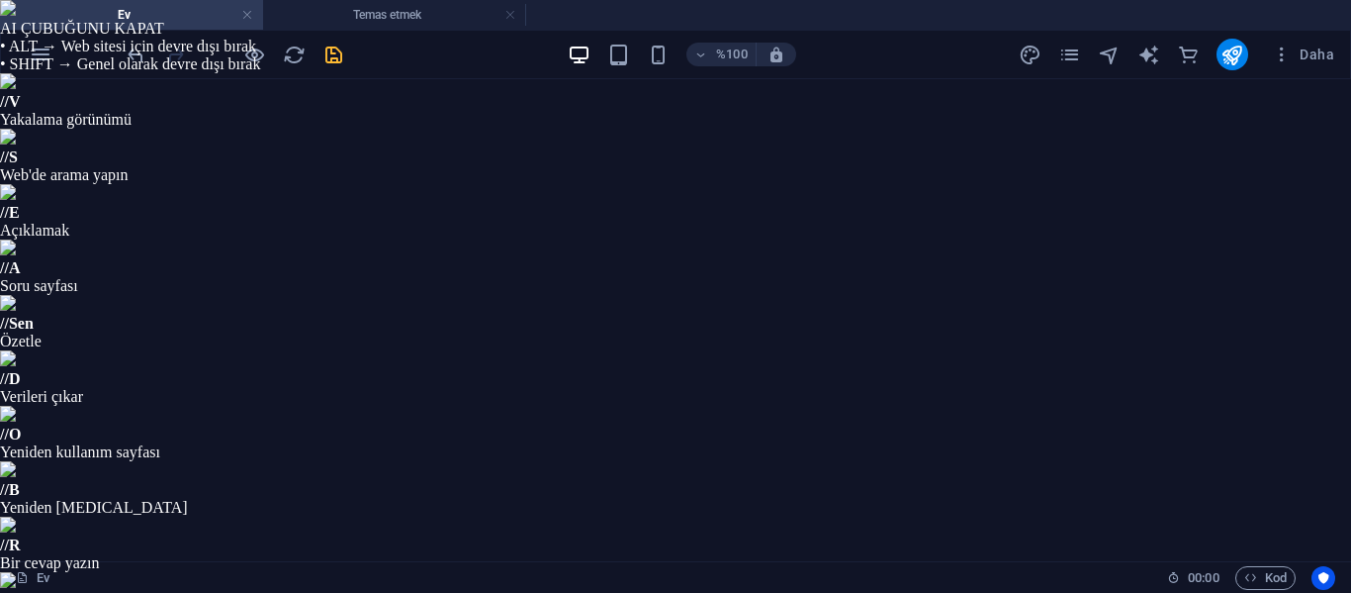
scroll to position [5360, 0]
click at [513, 11] on link at bounding box center [511, 15] width 12 height 19
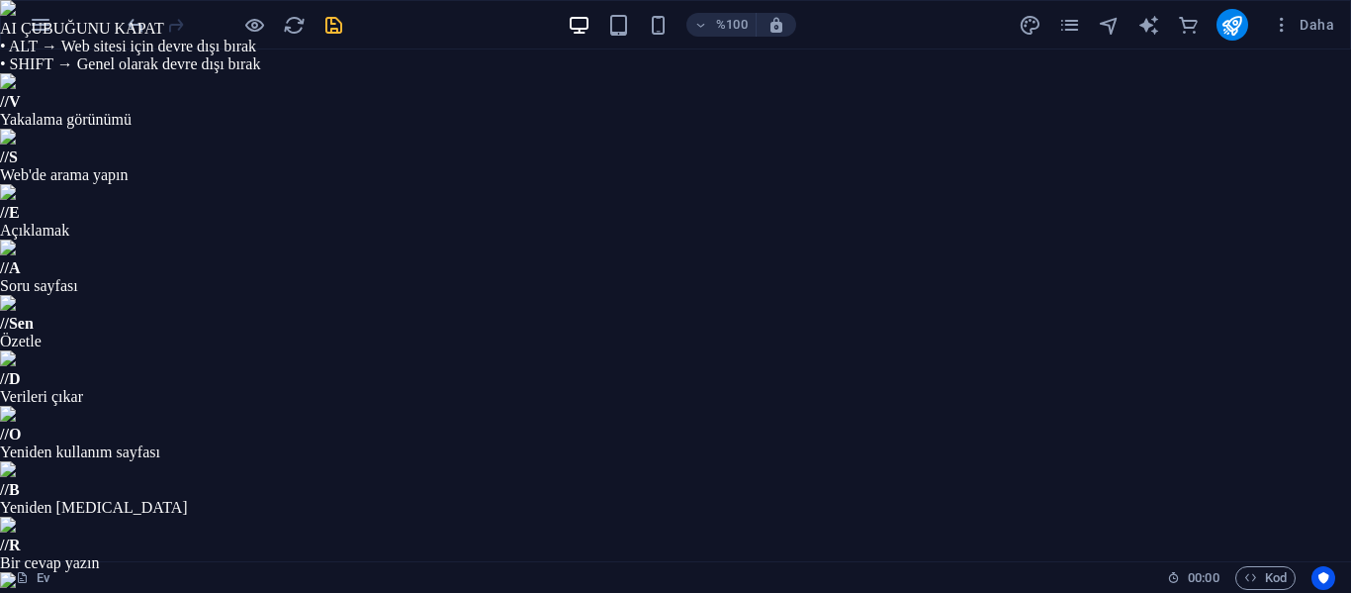
scroll to position [198, 0]
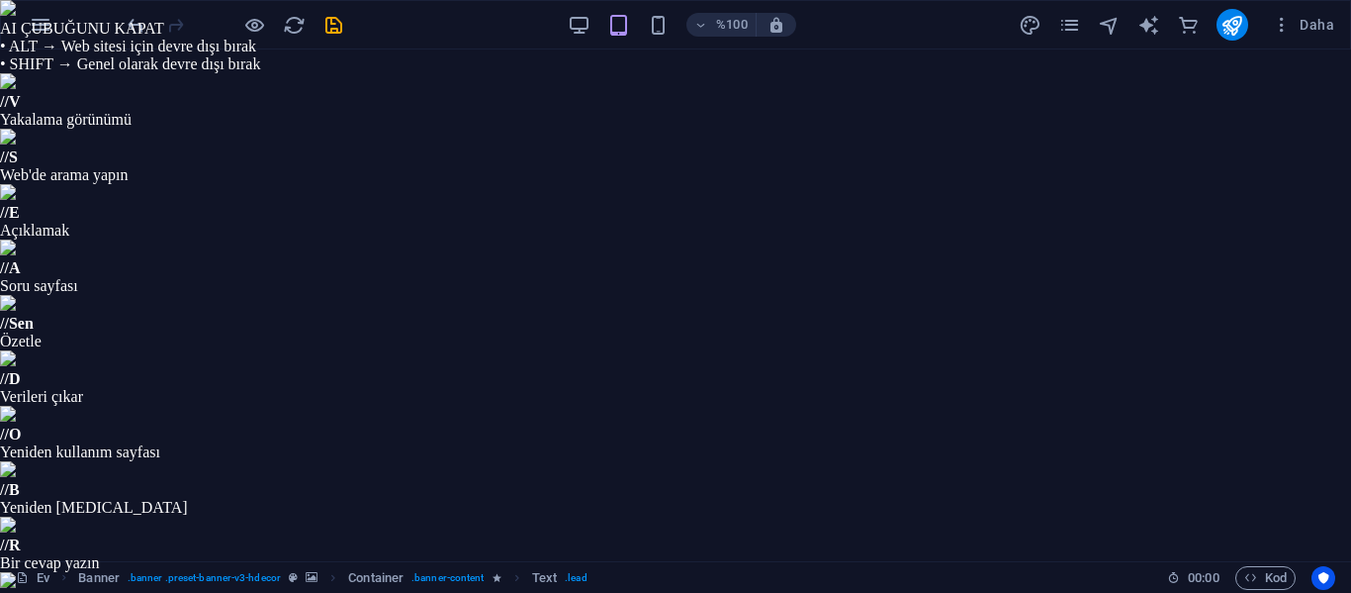
select select "px"
select select "400"
select select "px"
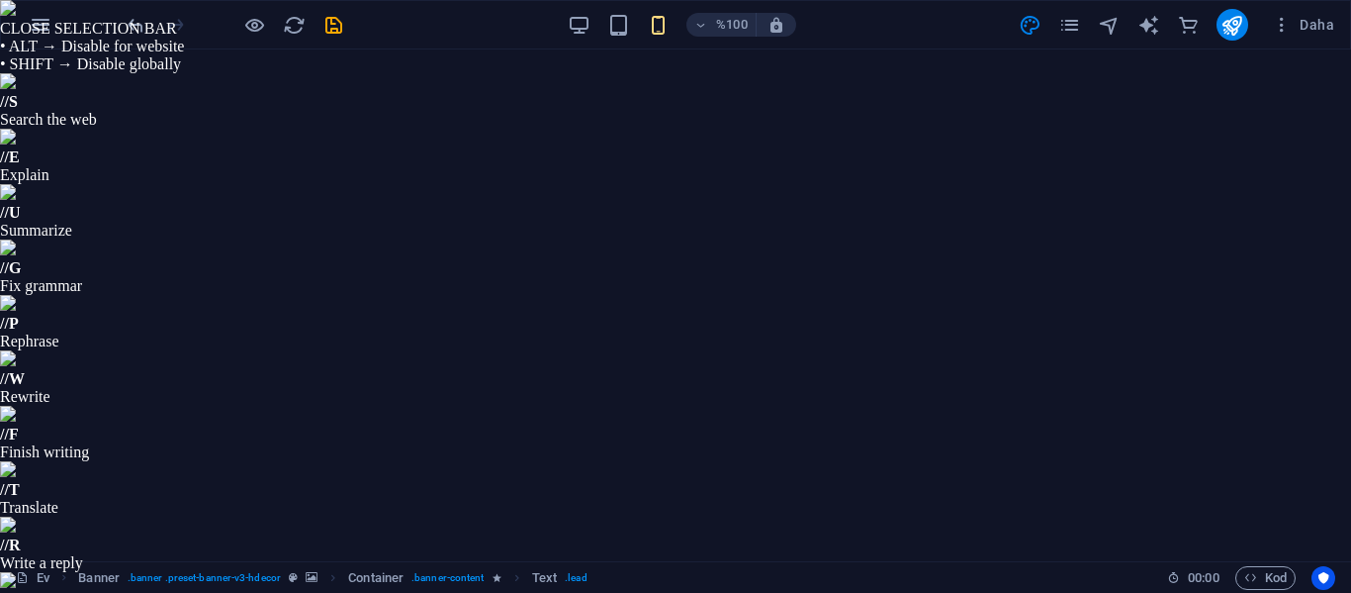
drag, startPoint x: 1091, startPoint y: 336, endPoint x: 940, endPoint y: 340, distance: 151.4
type input "11"
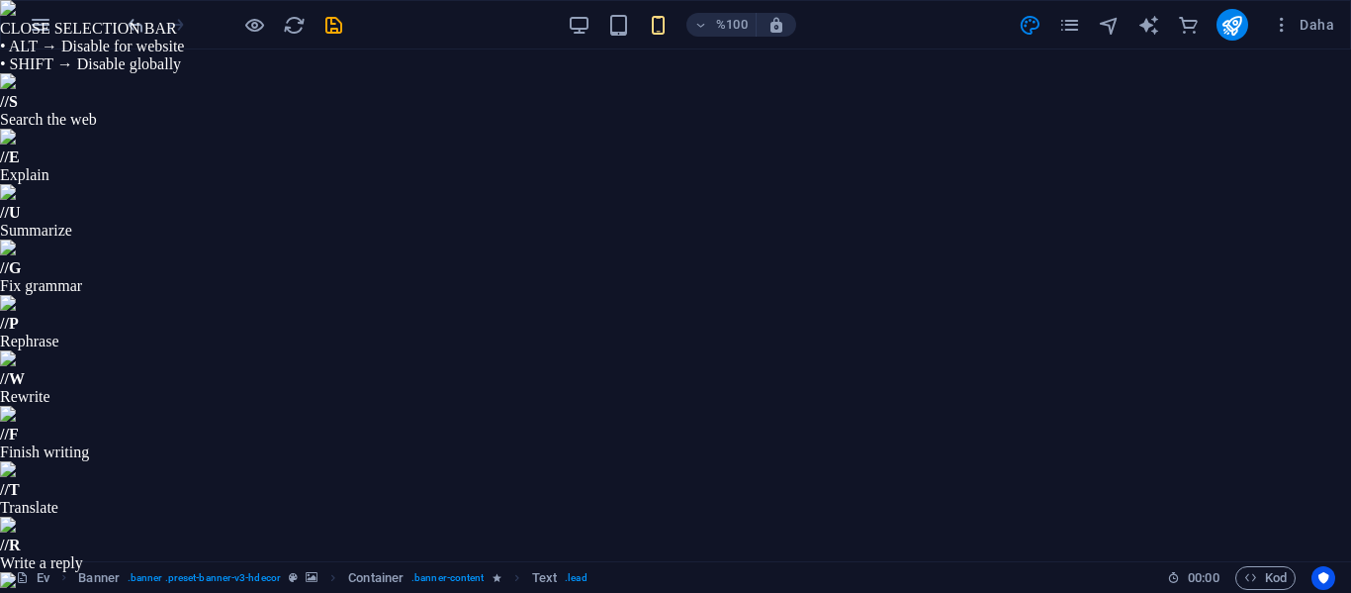
drag, startPoint x: 1055, startPoint y: 367, endPoint x: 1043, endPoint y: 377, distance: 15.5
type input "1.2"
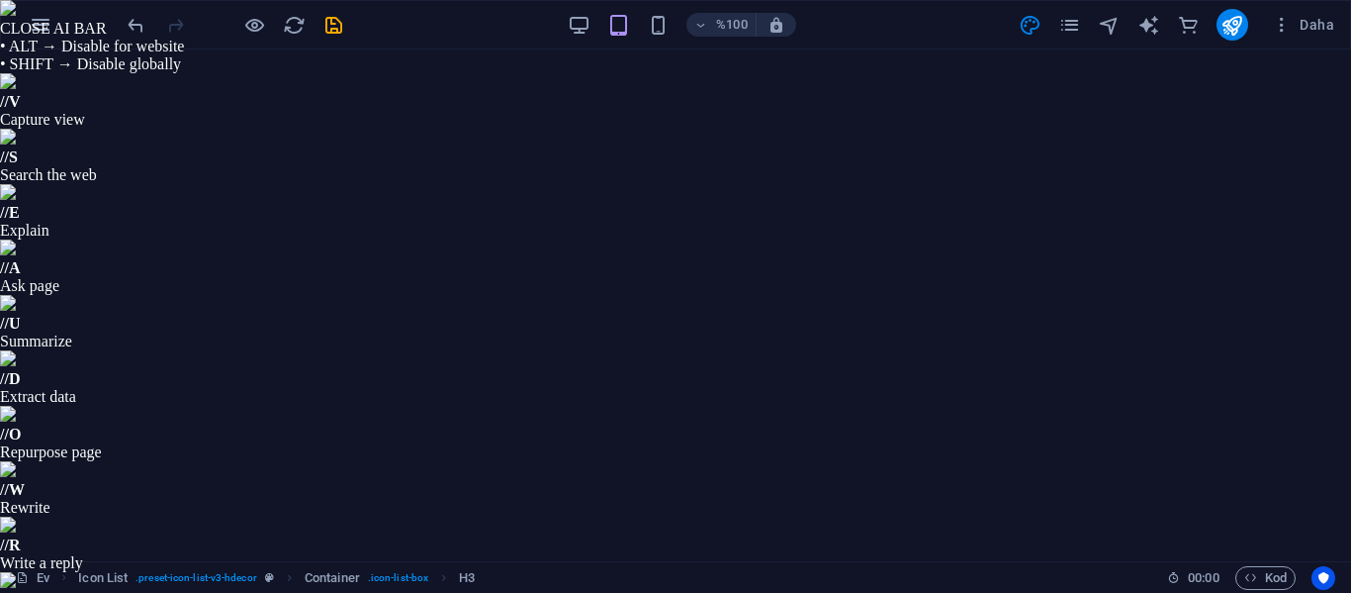
type input "16"
type input "1.5"
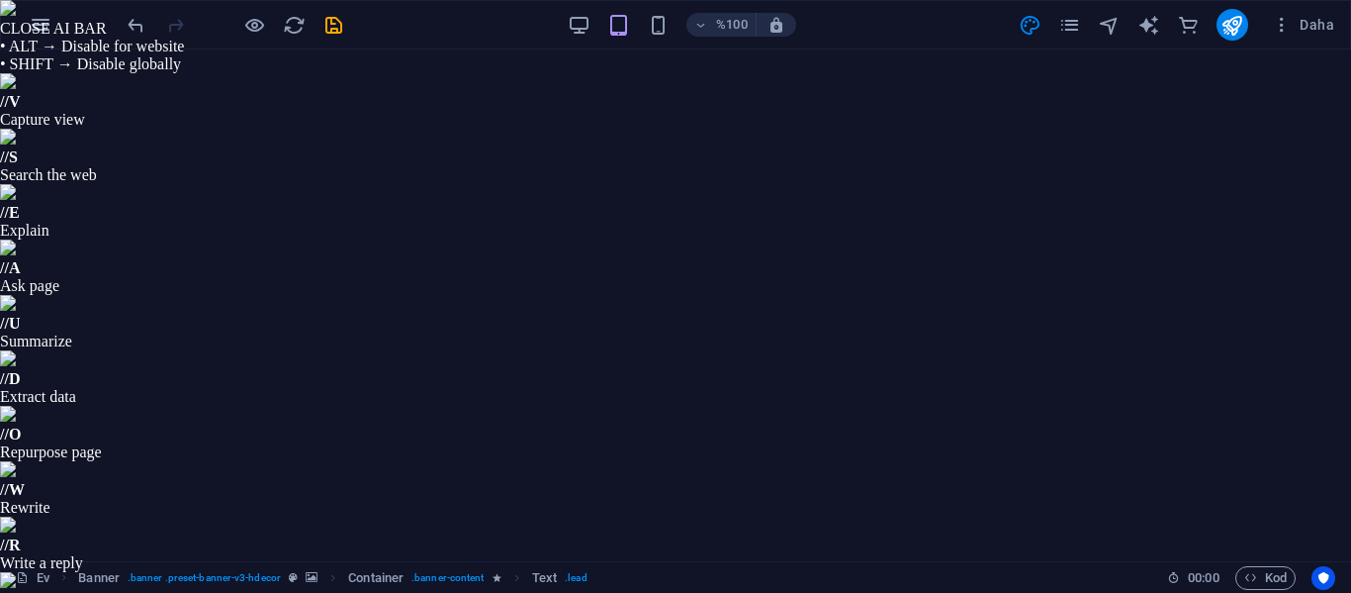
type input "11"
type input "1.2"
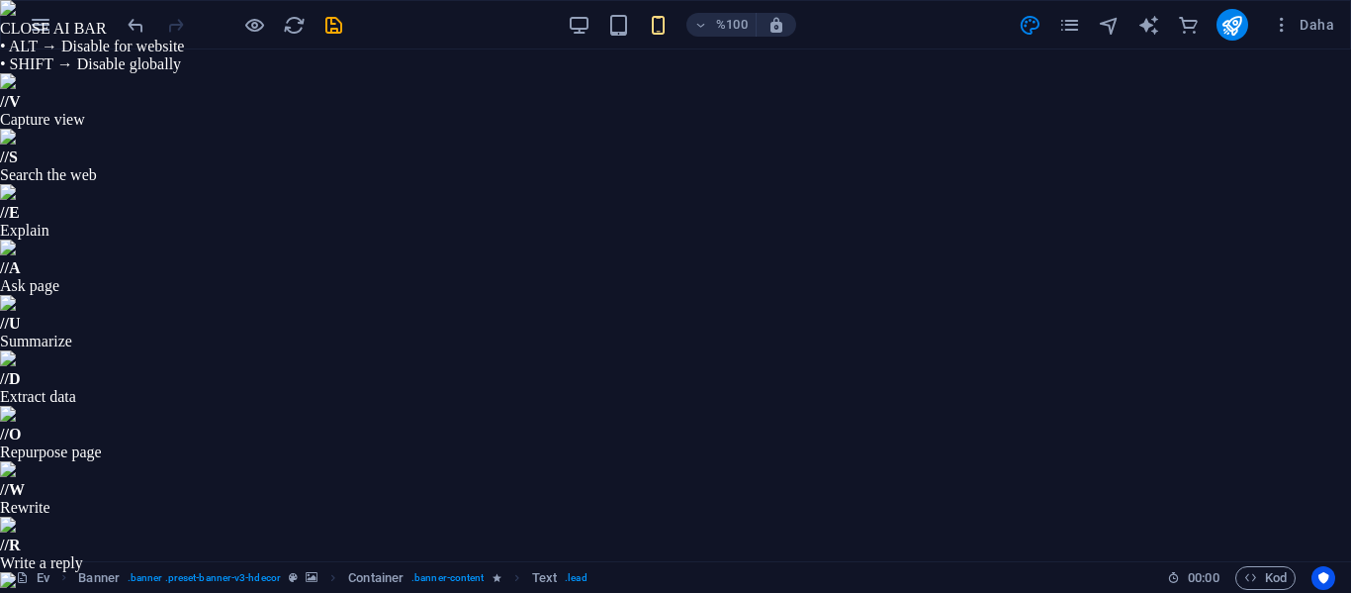
drag, startPoint x: 599, startPoint y: 786, endPoint x: 792, endPoint y: 846, distance: 203.1
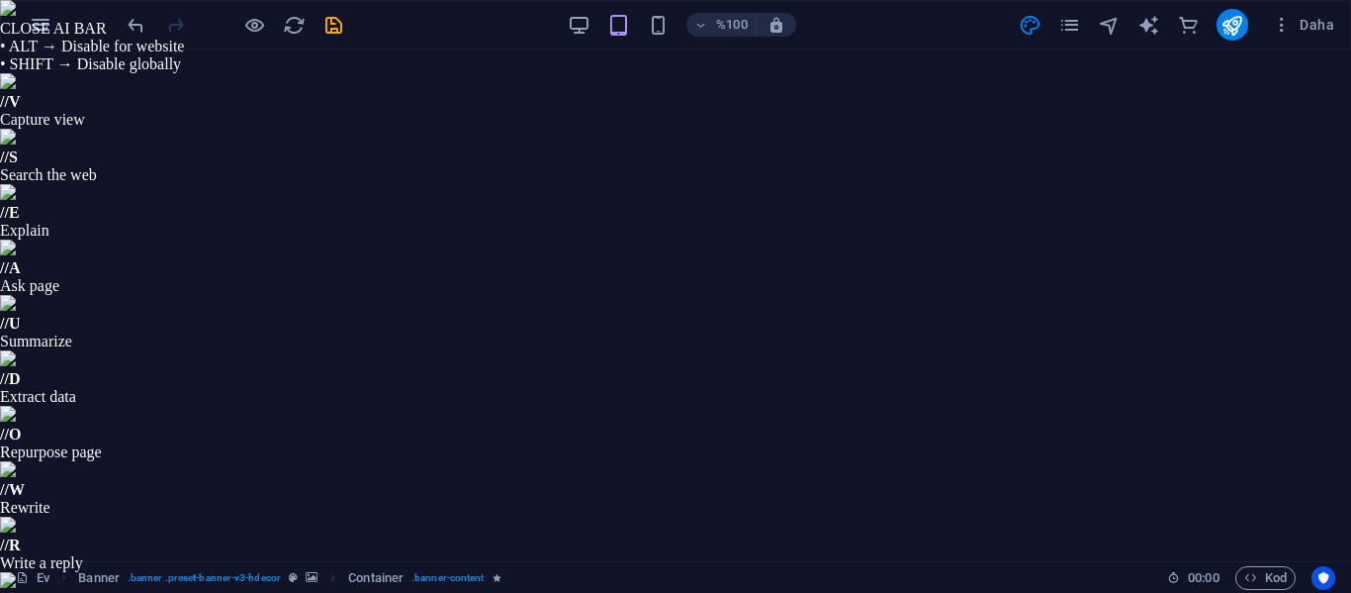
type input "16"
type input "1.5"
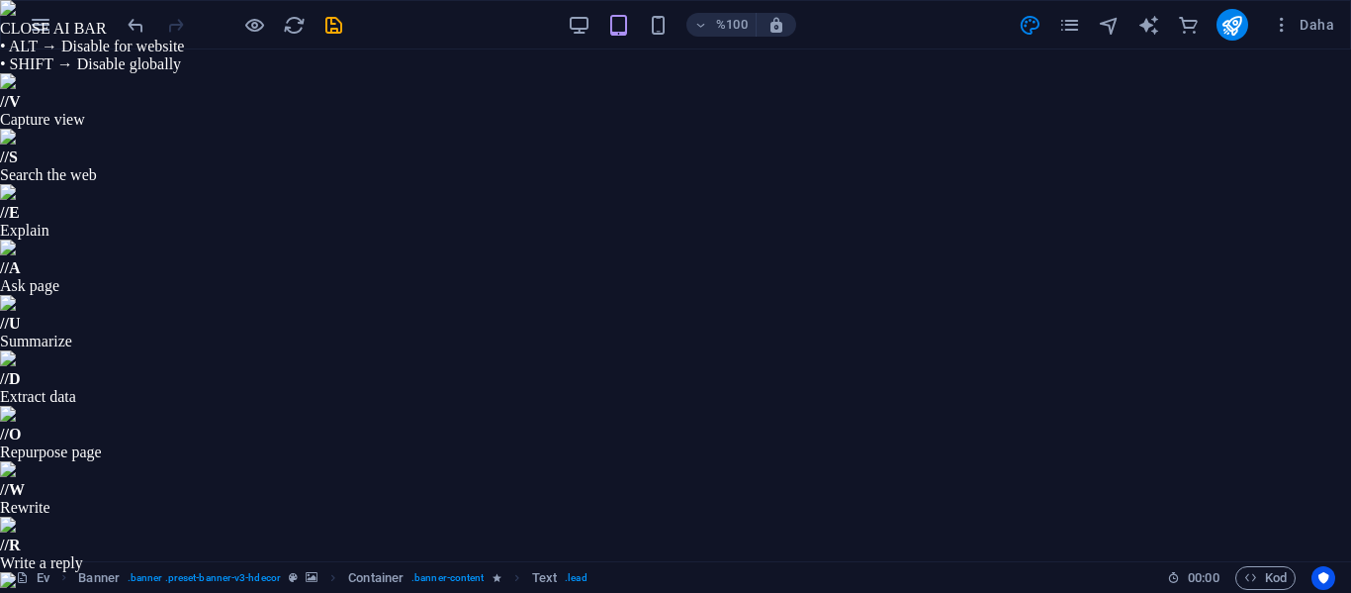
type input "11"
type input "1.2"
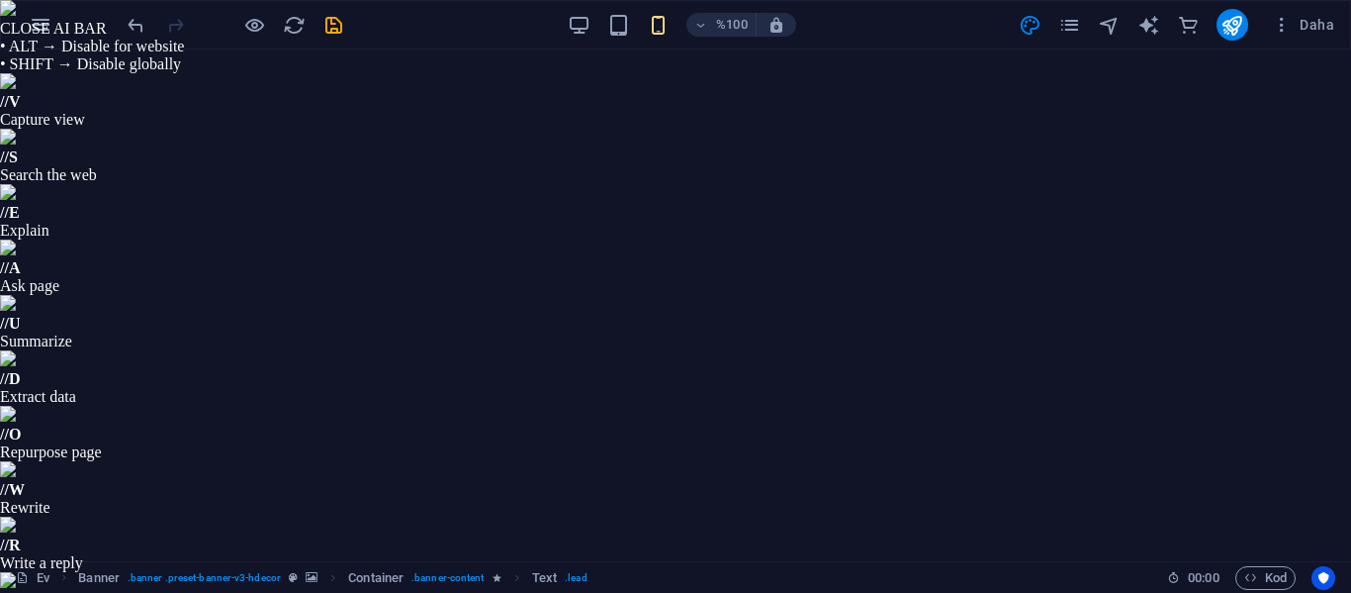
type input "16"
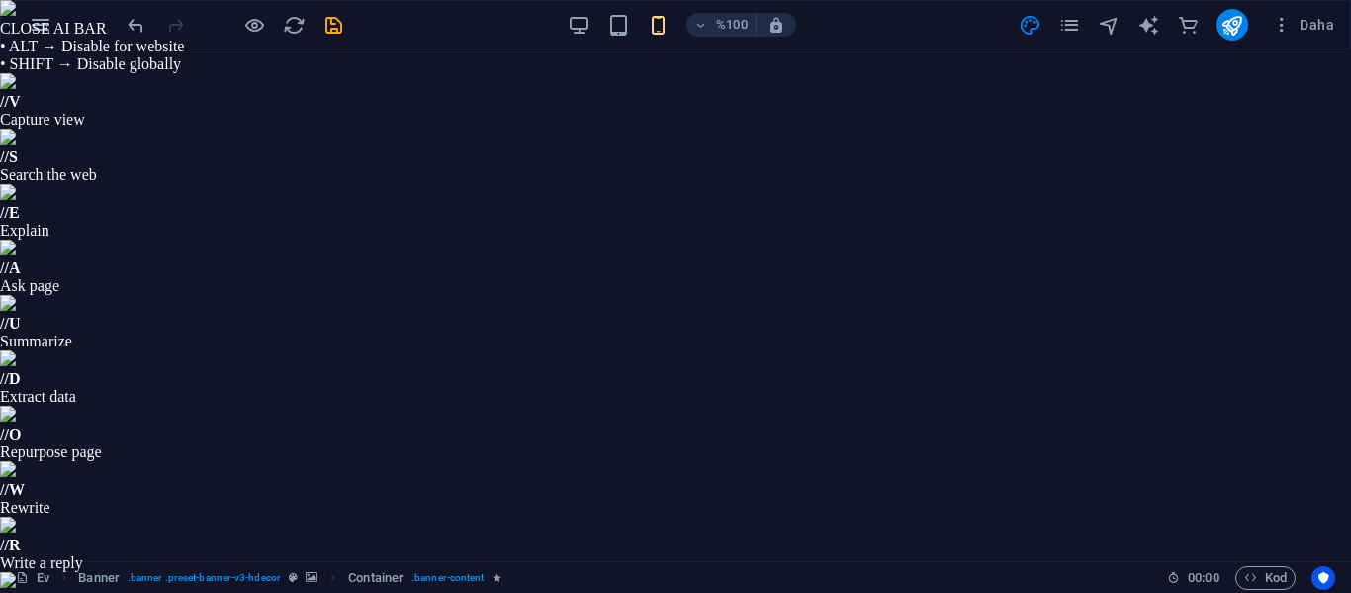
type input "1.5"
click at [901, 14] on div "%100 Daha" at bounding box center [733, 25] width 1219 height 32
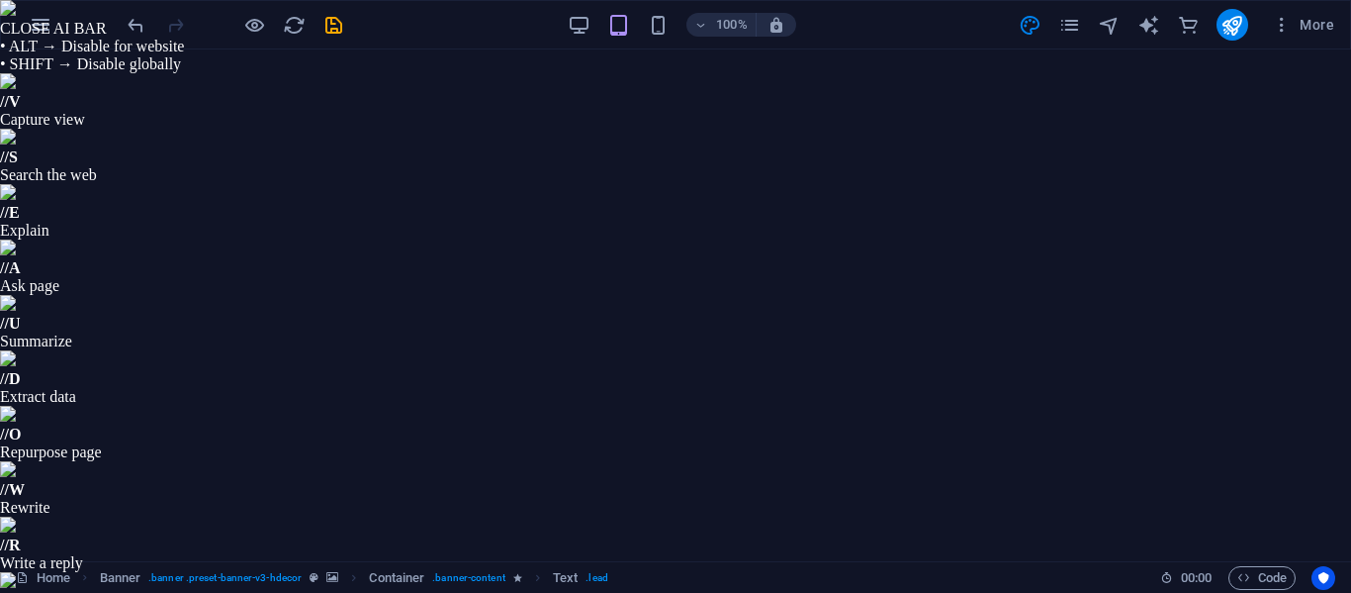
type input "11"
type input "1.2"
drag, startPoint x: 476, startPoint y: 885, endPoint x: 731, endPoint y: 909, distance: 256.3
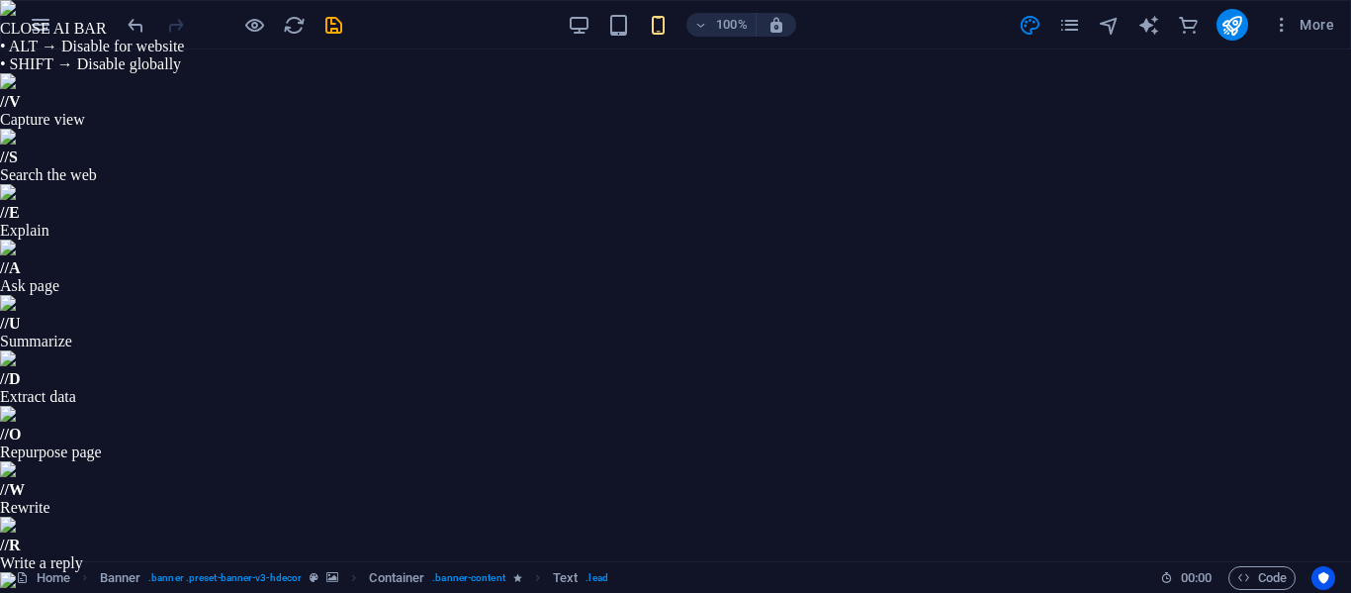
type input "16"
type input "1.5"
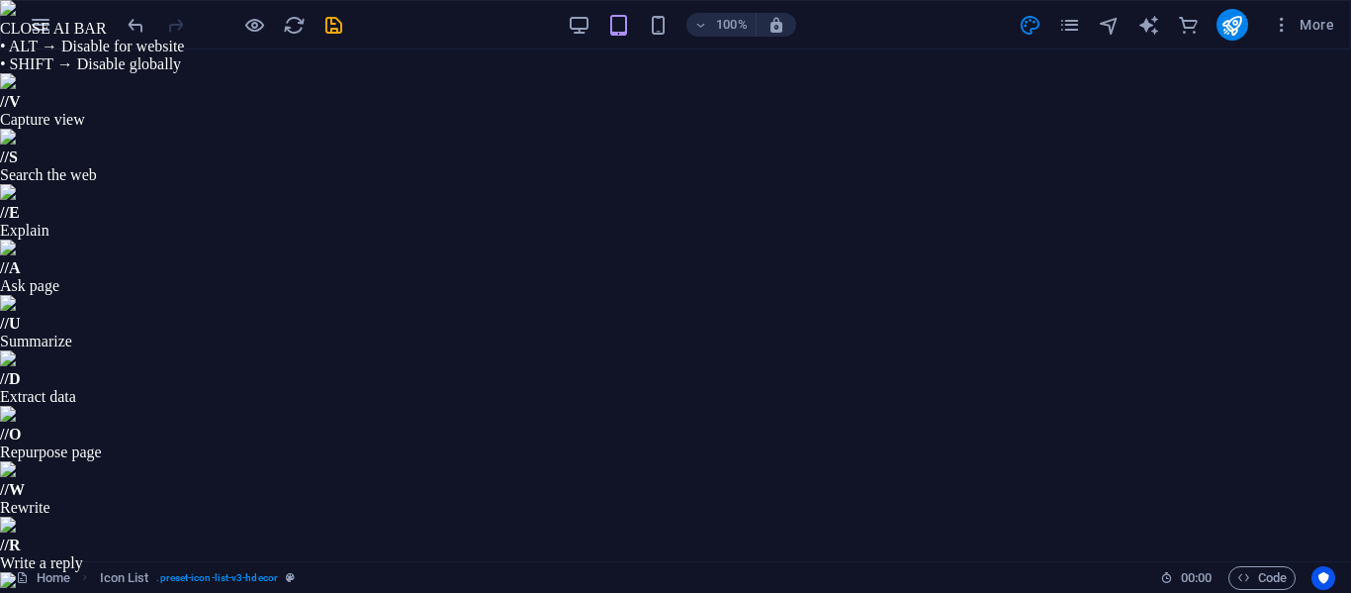
scroll to position [198, 0]
type input "11"
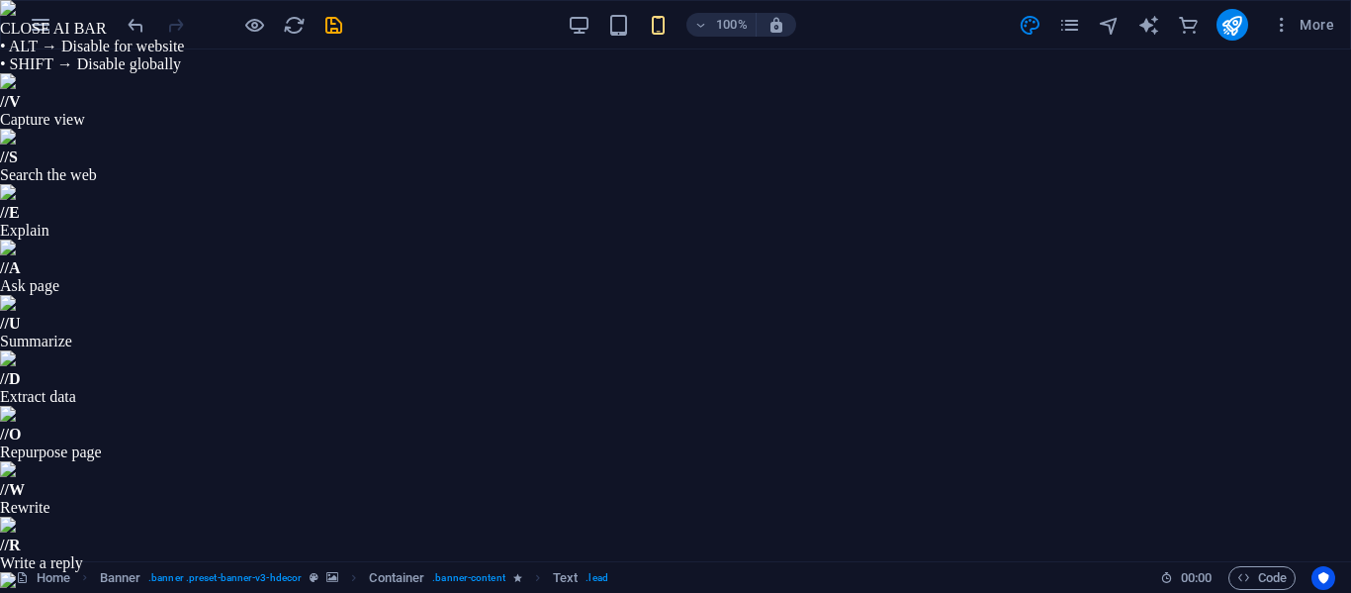
type input "1.2"
type input "16"
type input "1.5"
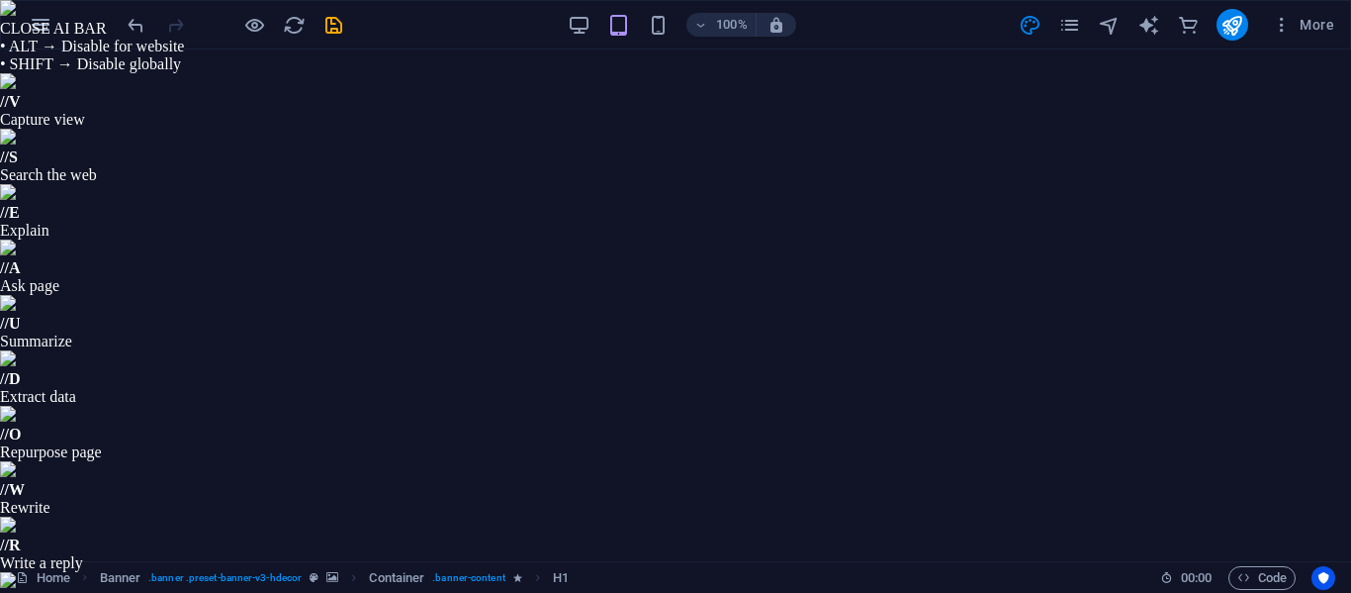
type input "11"
type input "1.2"
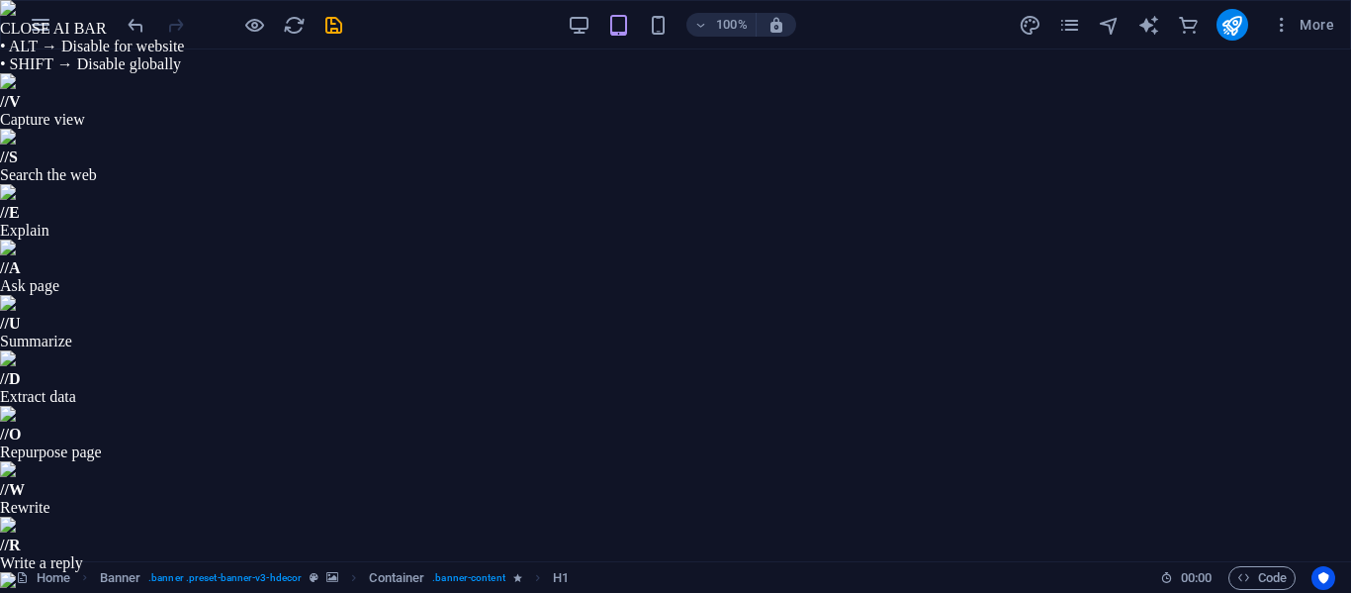
type input "2"
type input "4"
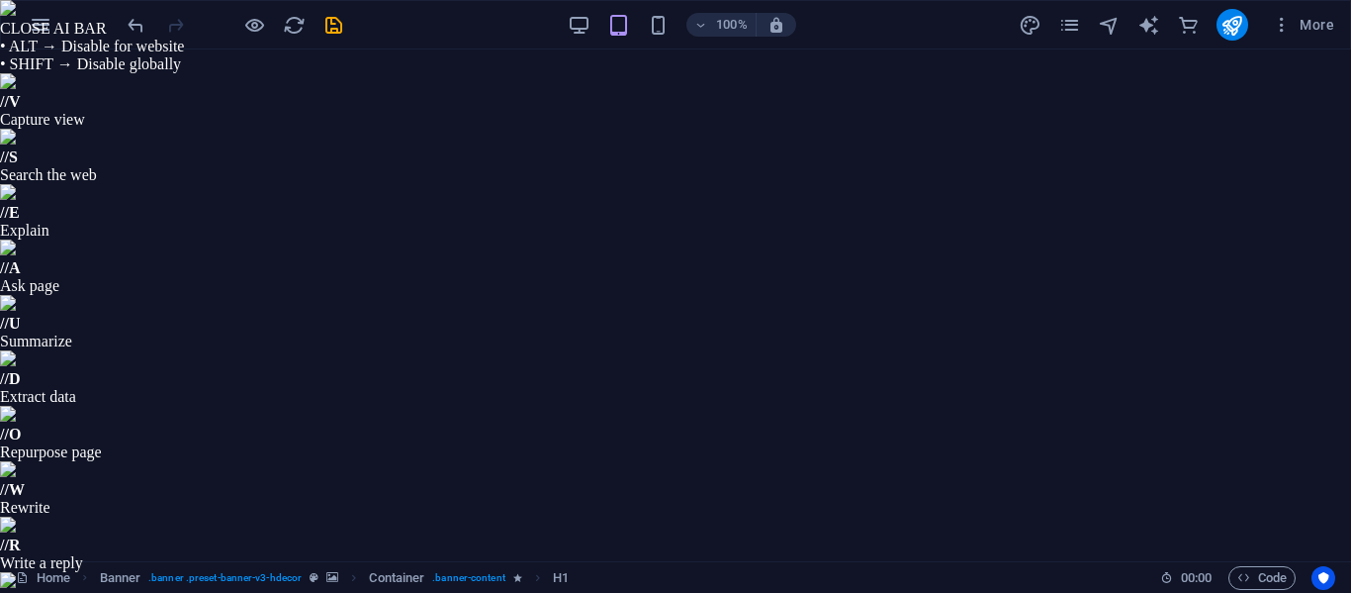
drag, startPoint x: 567, startPoint y: 376, endPoint x: 580, endPoint y: 379, distance: 13.2
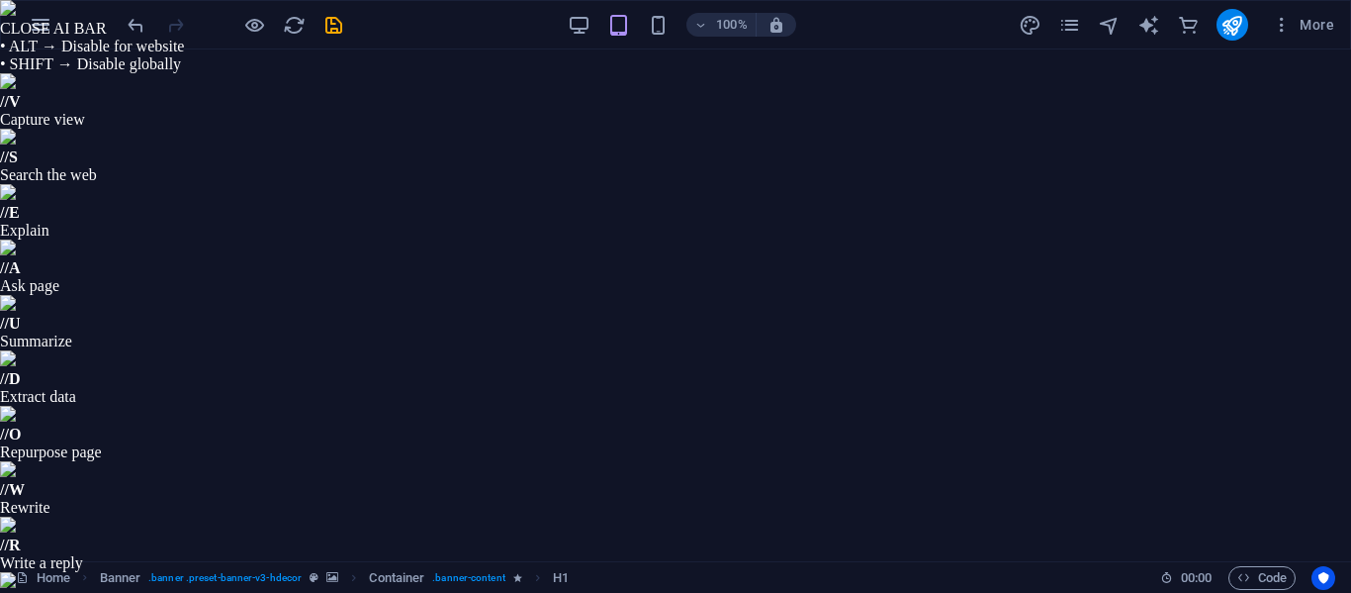
type input "rgba(11, 0, 0, 0.75)"
drag, startPoint x: 477, startPoint y: 405, endPoint x: 582, endPoint y: 417, distance: 105.7
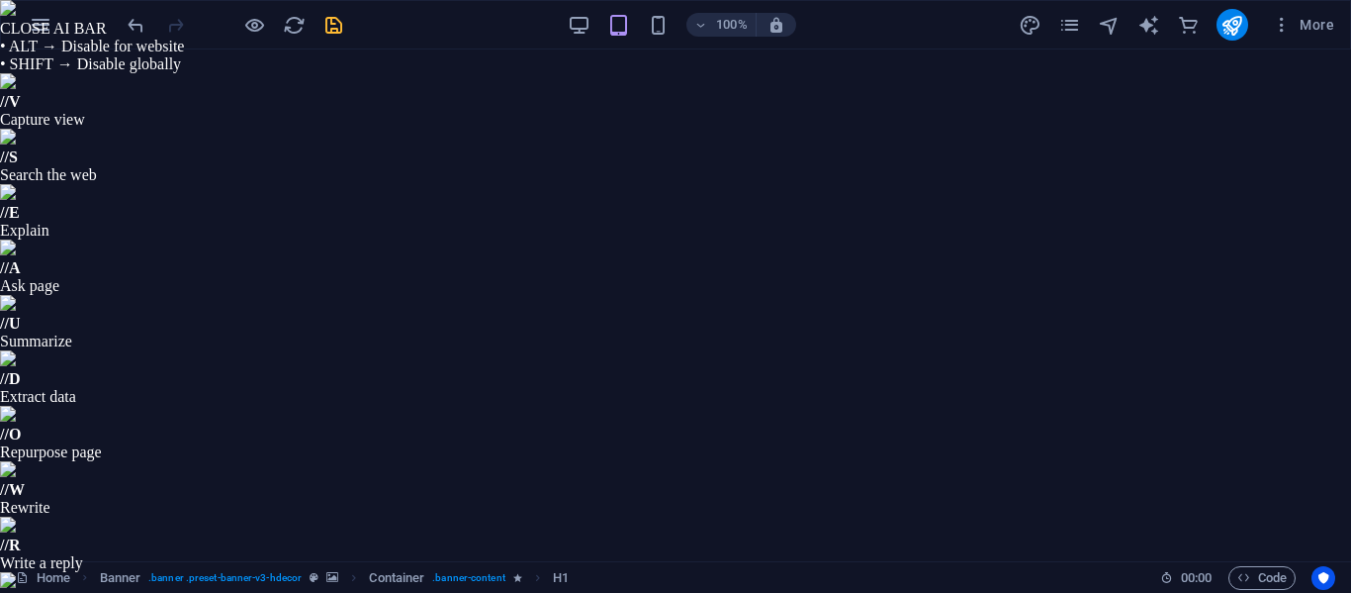
click at [333, 28] on icon "save" at bounding box center [334, 25] width 23 height 23
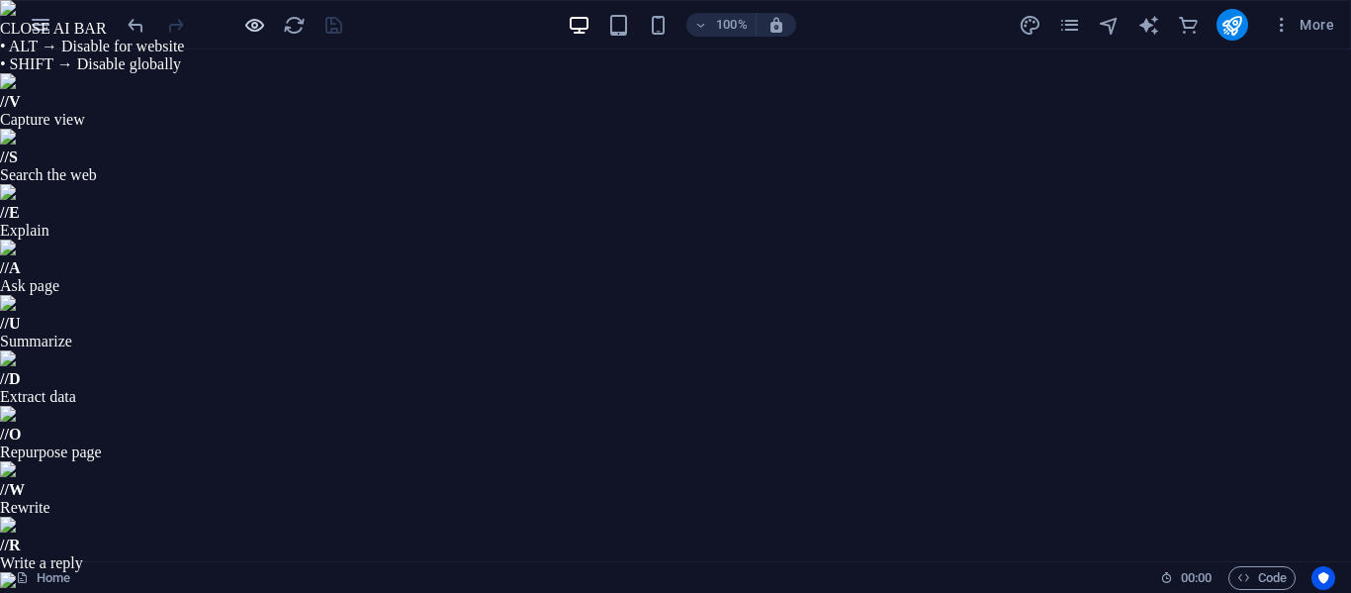
click at [253, 27] on icon "button" at bounding box center [254, 25] width 23 height 23
click at [256, 24] on icon "button" at bounding box center [254, 25] width 23 height 23
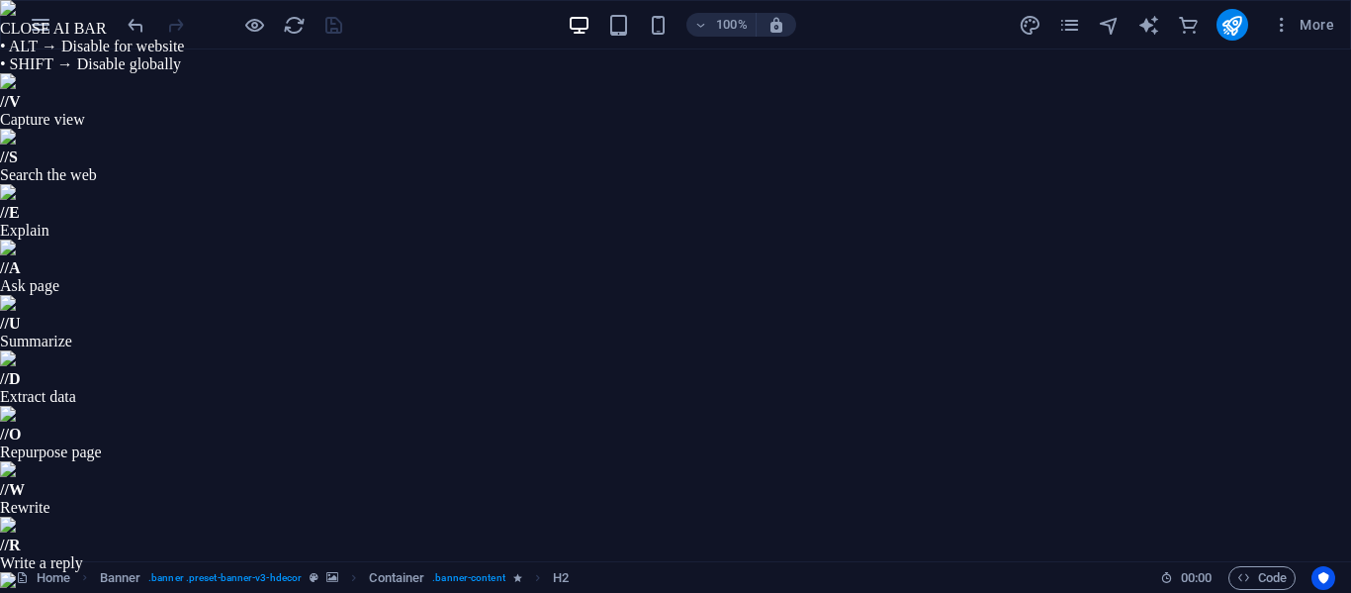
select select "%"
select select "px"
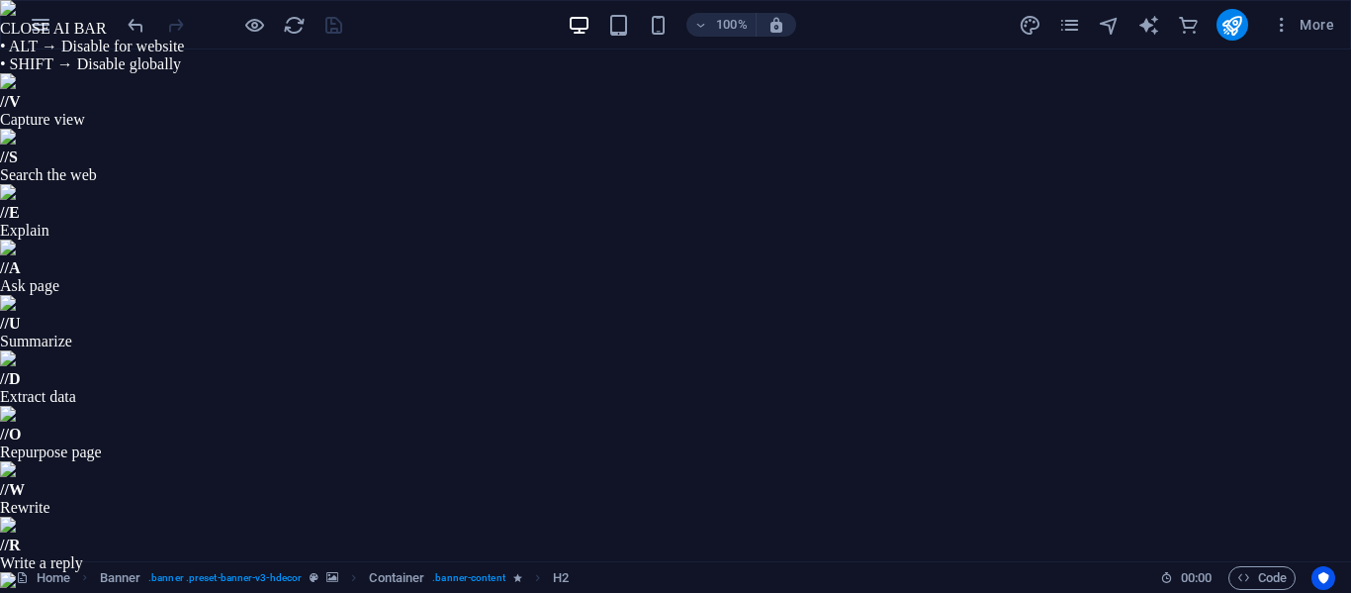
select select "px"
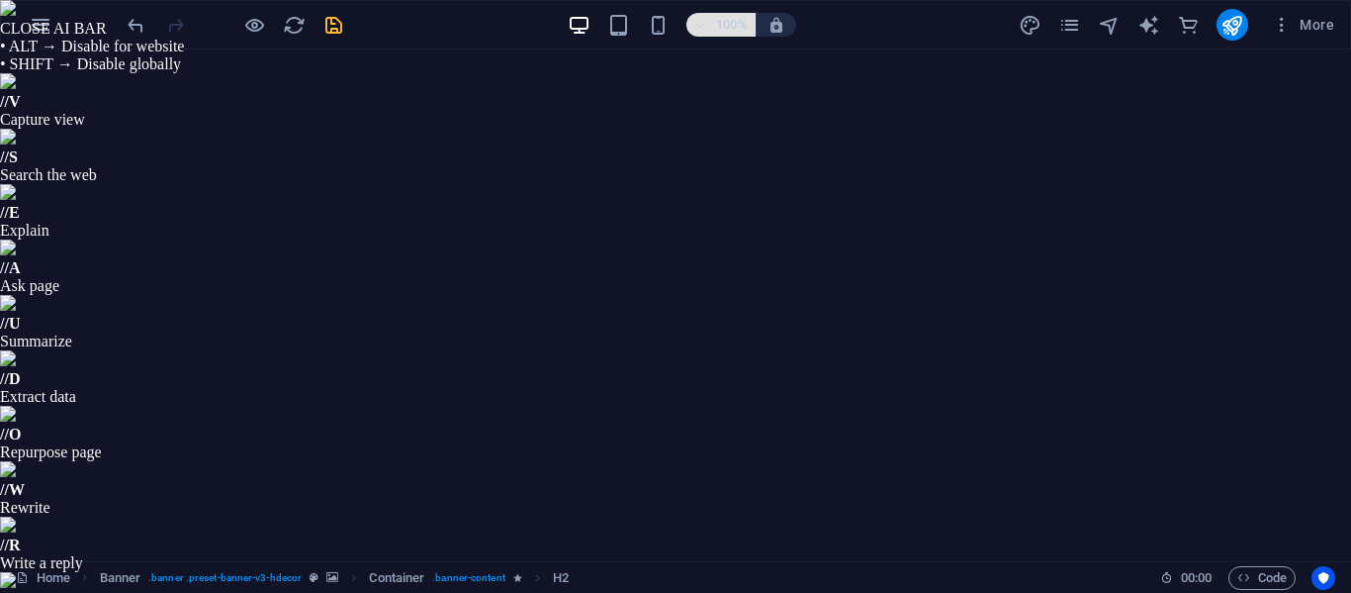
click at [701, 27] on icon "button" at bounding box center [701, 25] width 14 height 13
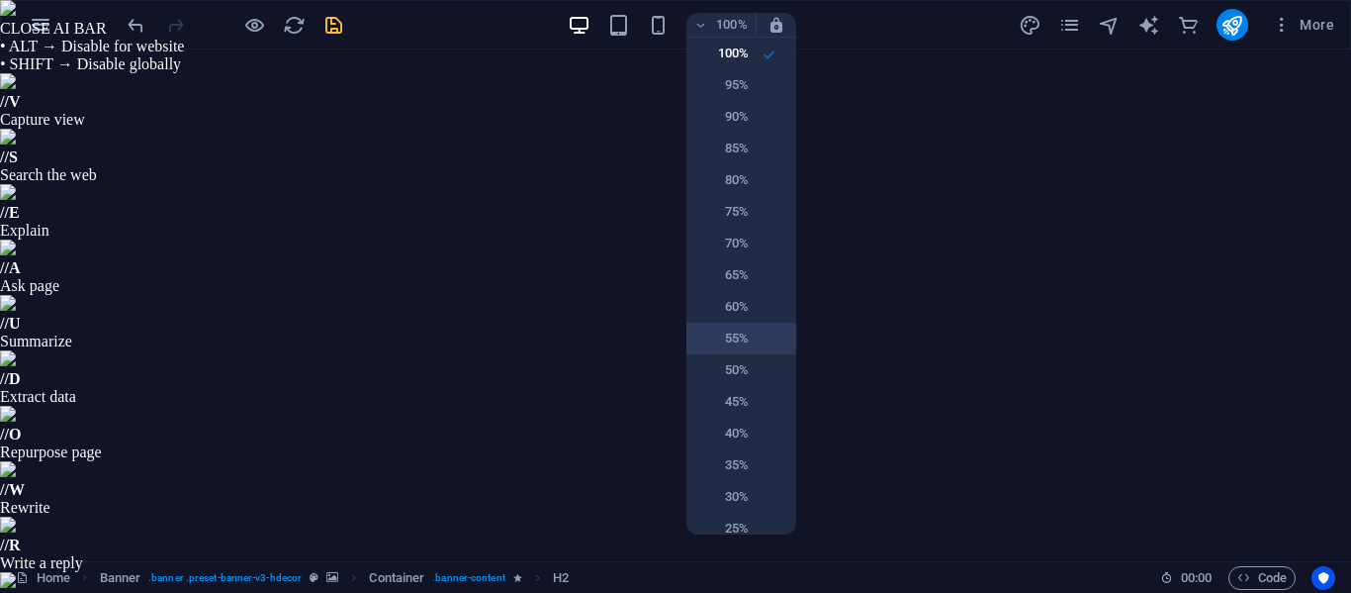
click at [724, 333] on h6 "55%" at bounding box center [723, 338] width 50 height 24
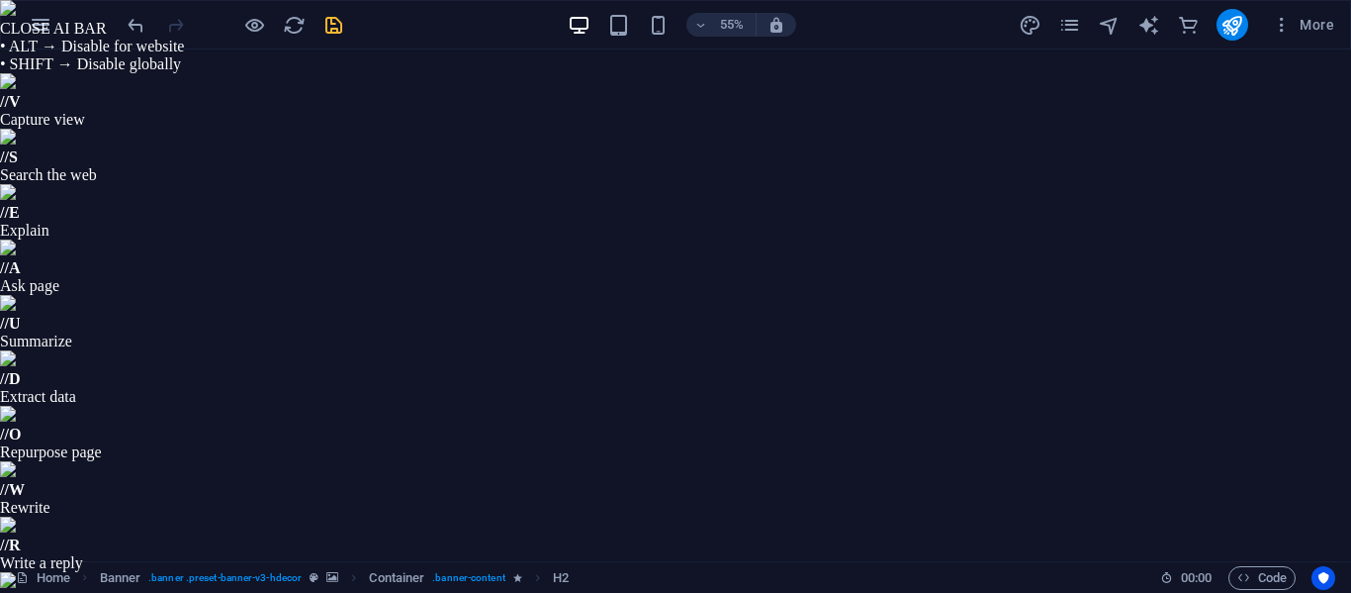
click at [705, 19] on icon "button" at bounding box center [701, 25] width 14 height 13
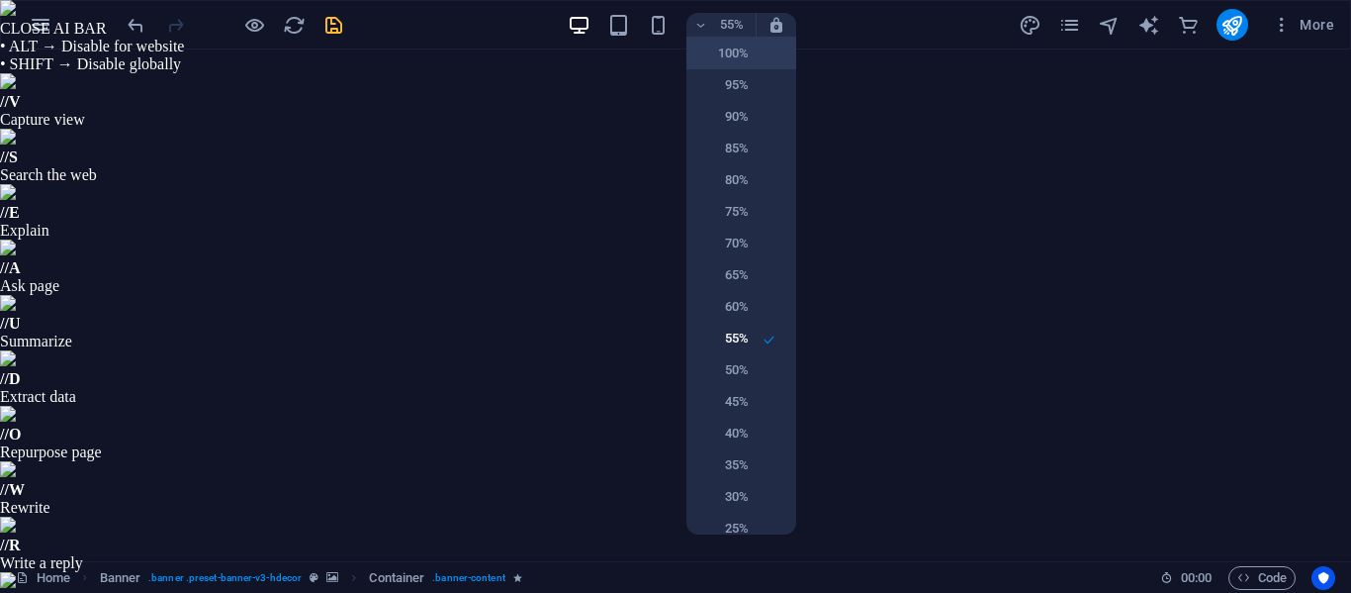
click at [729, 51] on h6 "100%" at bounding box center [723, 54] width 50 height 24
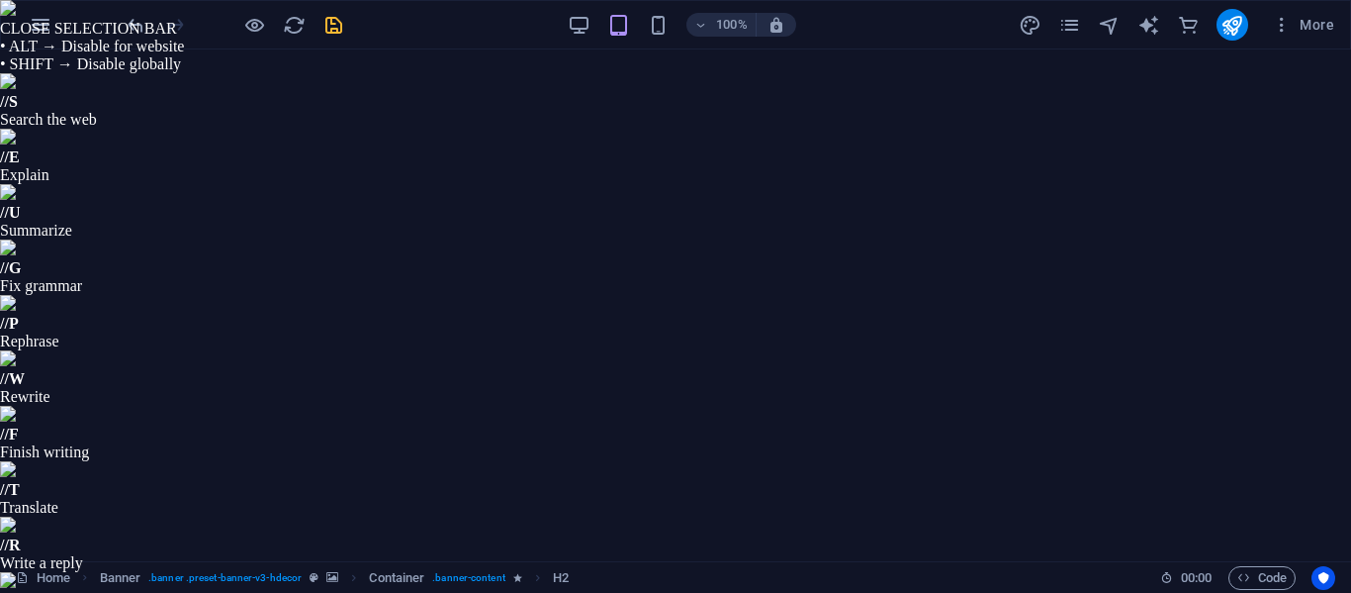
drag, startPoint x: 199, startPoint y: 307, endPoint x: 178, endPoint y: 307, distance: 20.8
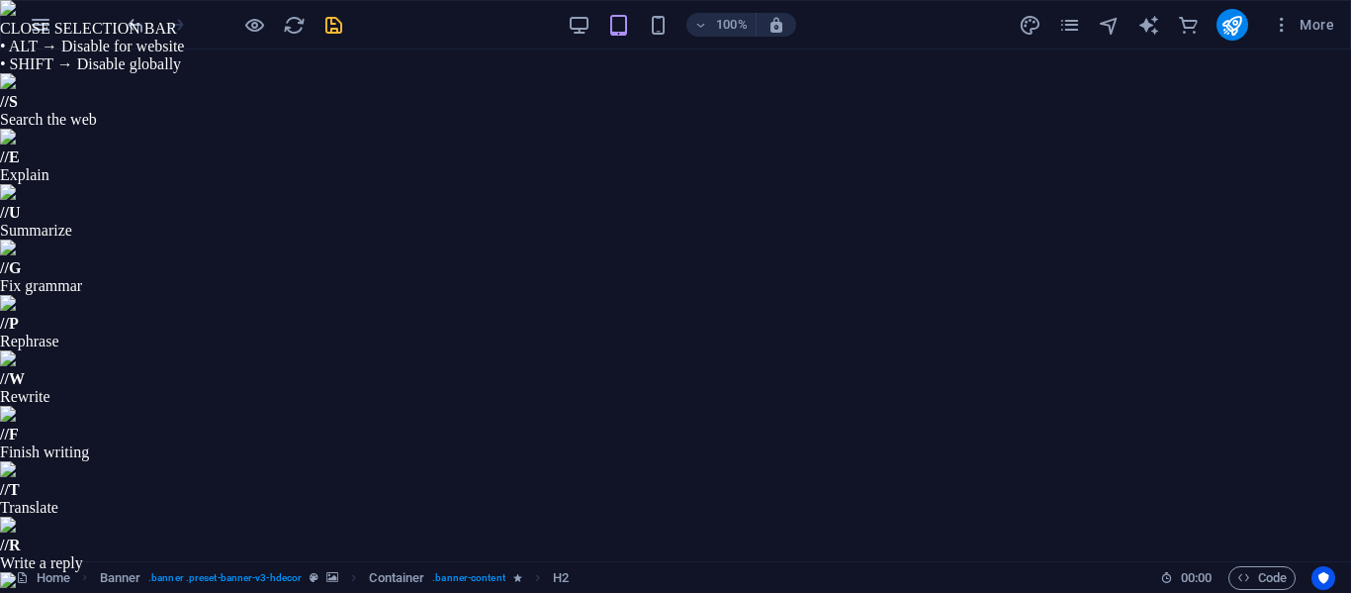
drag, startPoint x: 204, startPoint y: 307, endPoint x: 137, endPoint y: 302, distance: 67.5
drag, startPoint x: 197, startPoint y: 301, endPoint x: 148, endPoint y: 314, distance: 50.2
type input "100"
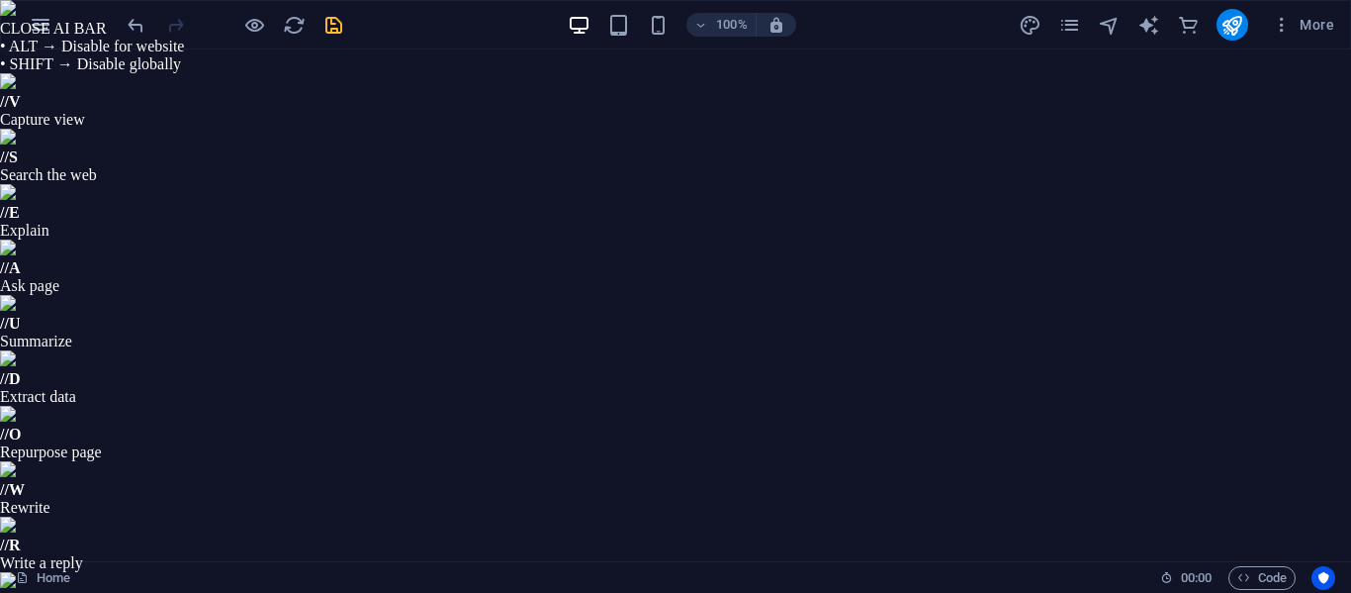
click at [247, 17] on icon "button" at bounding box center [254, 25] width 23 height 23
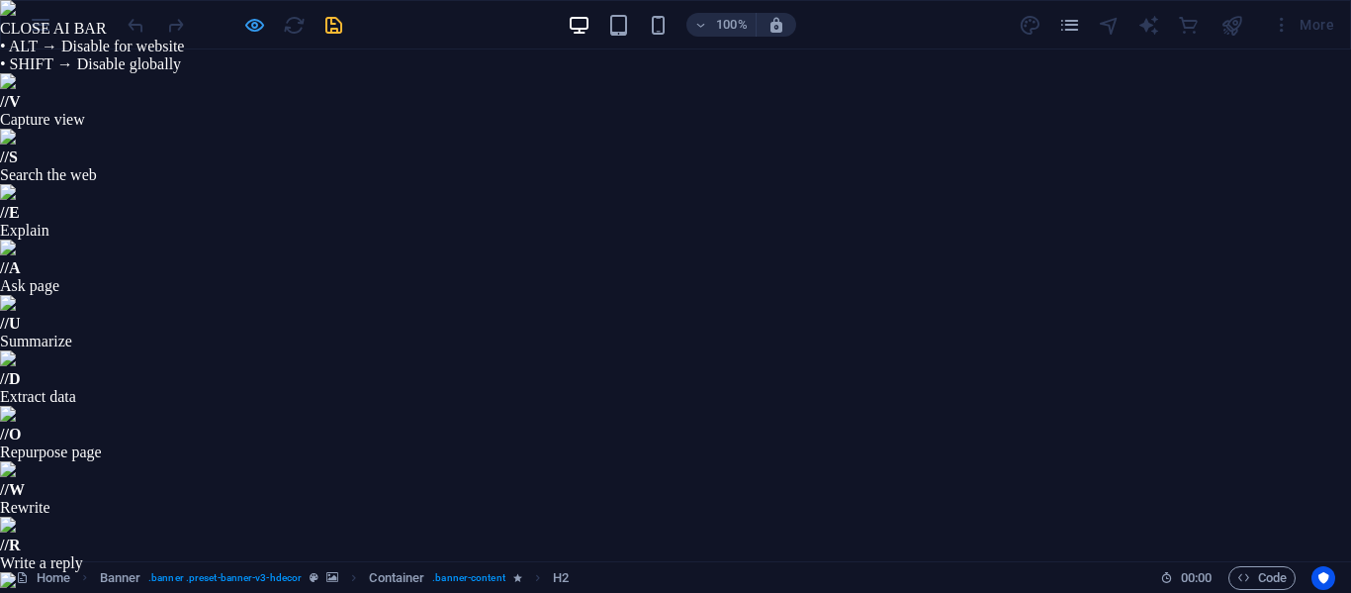
click at [247, 17] on icon "button" at bounding box center [254, 25] width 23 height 23
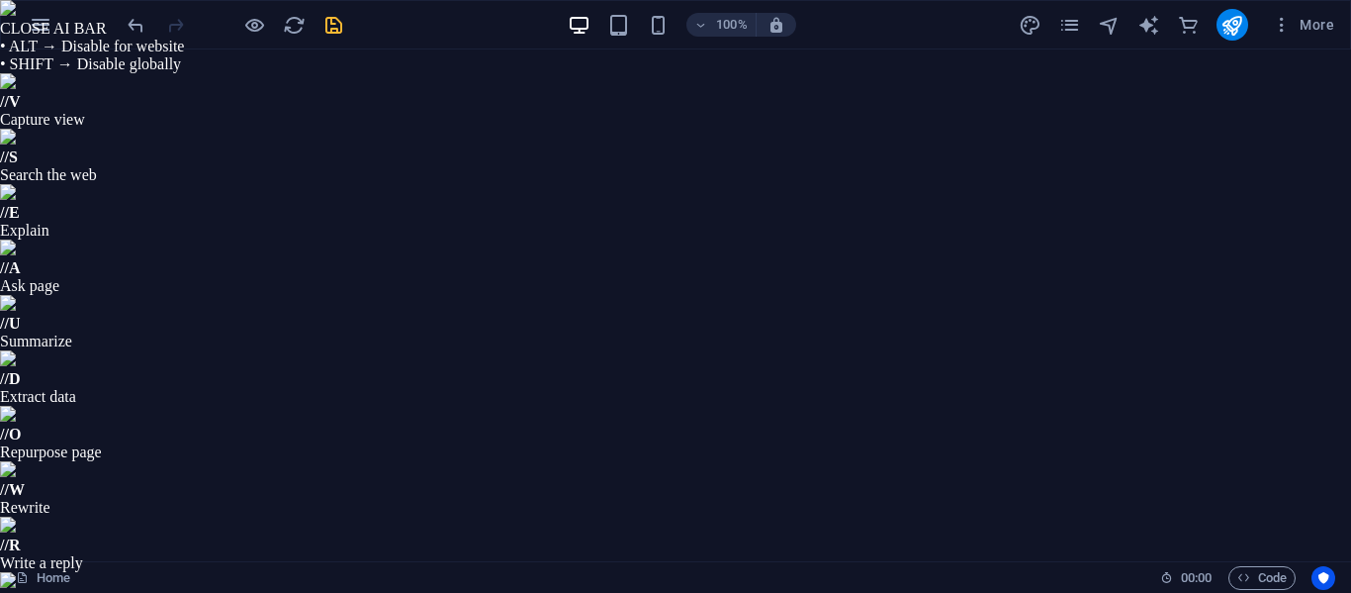
select select "%"
select select "px"
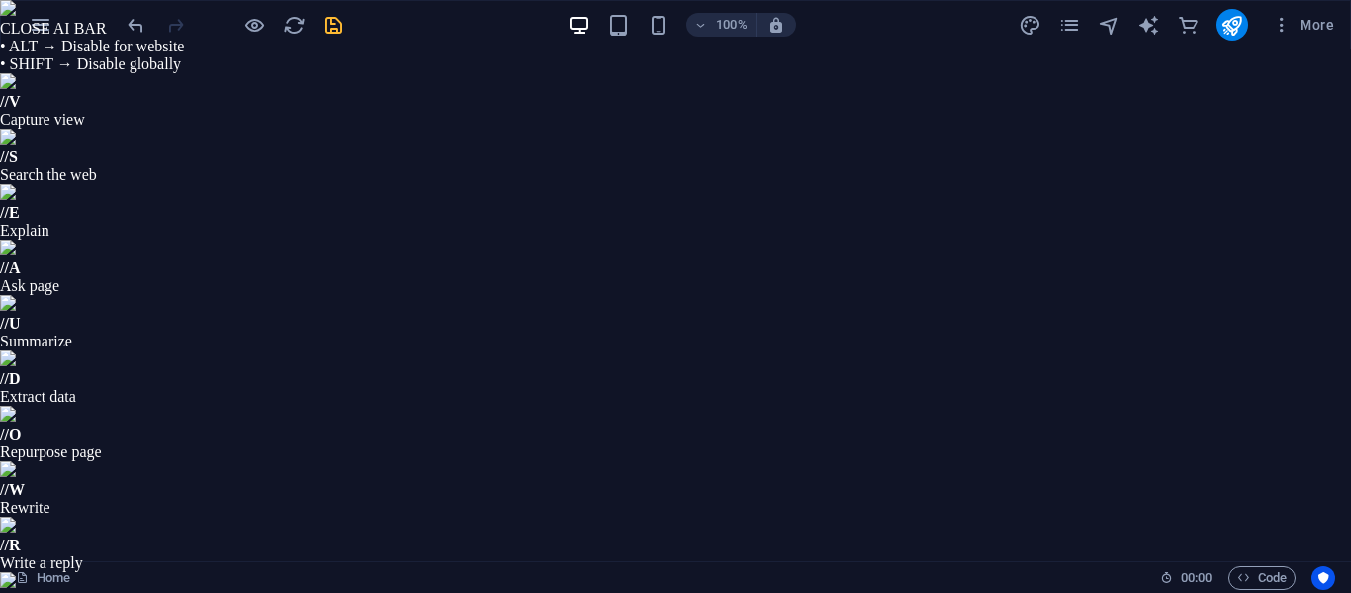
select select "px"
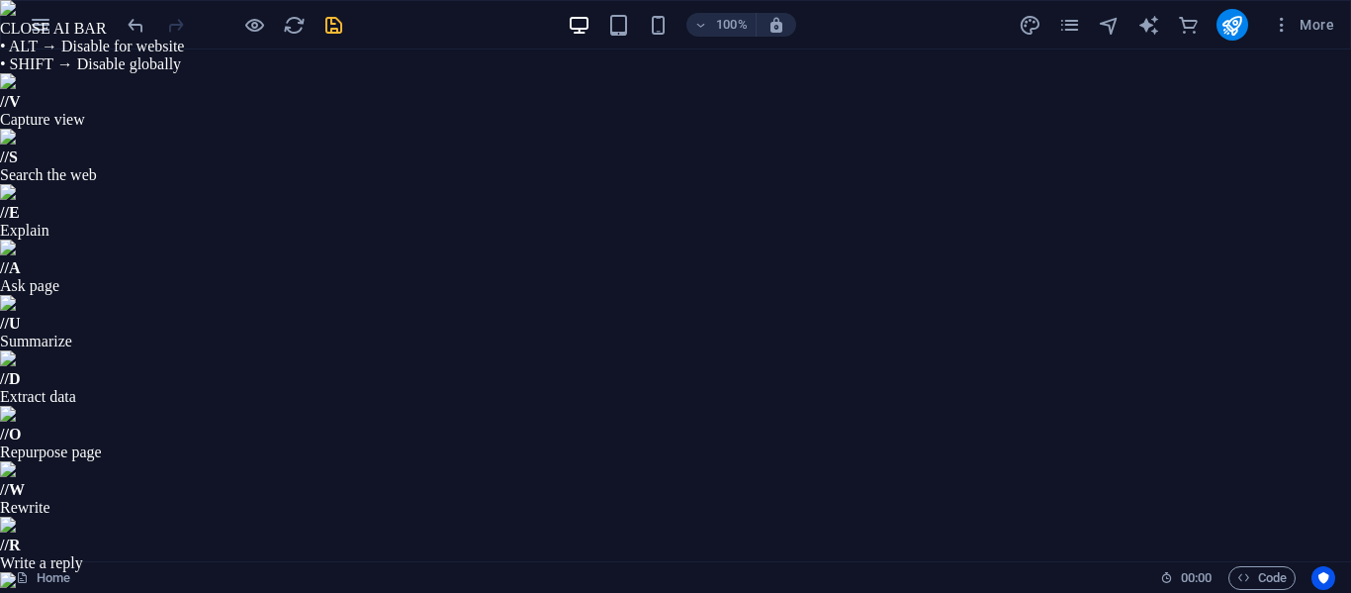
scroll to position [198, 0]
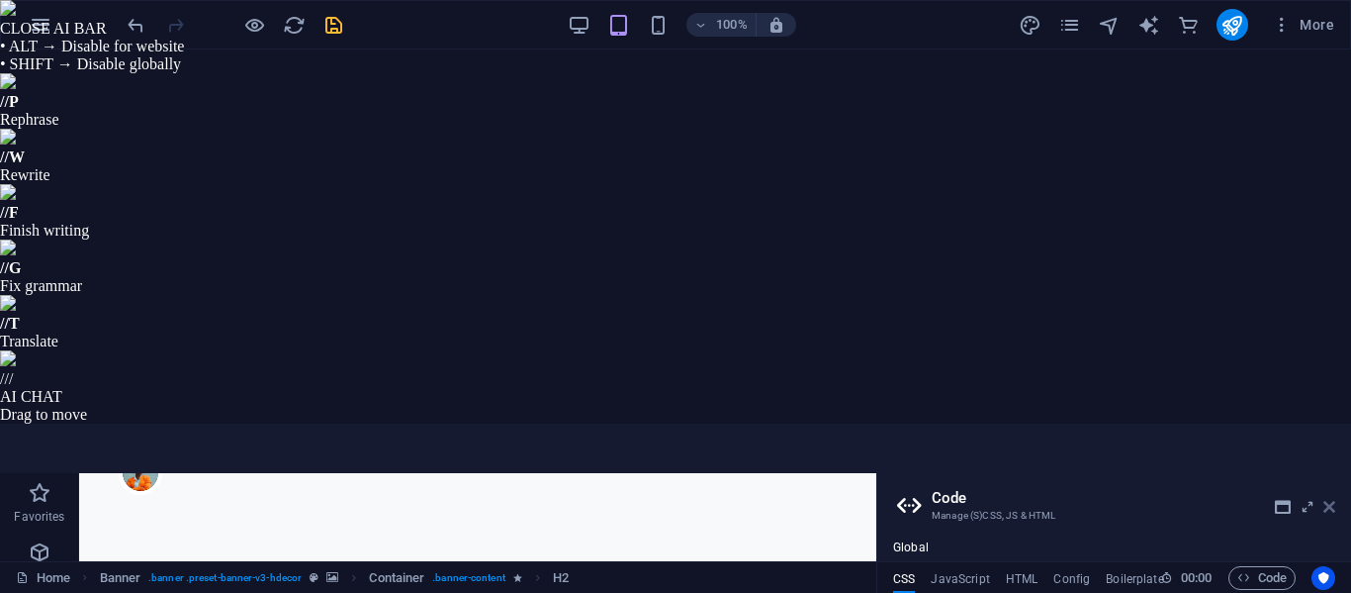
click at [1329, 499] on icon at bounding box center [1330, 507] width 12 height 16
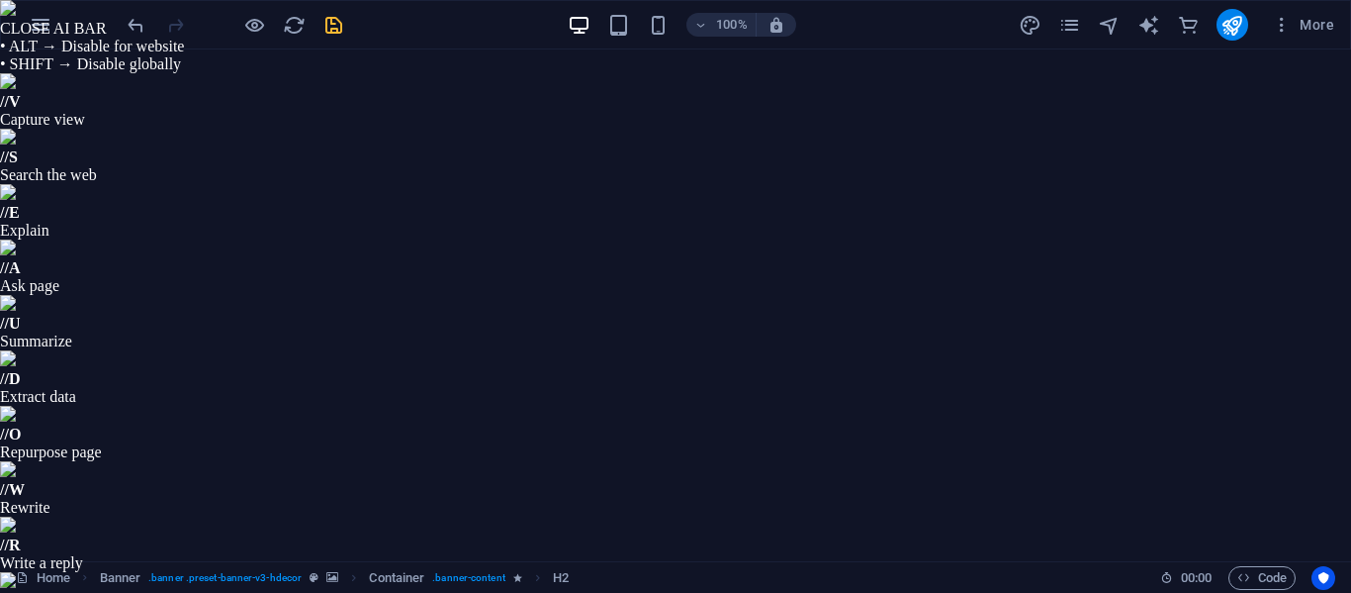
select select "%"
select select "px"
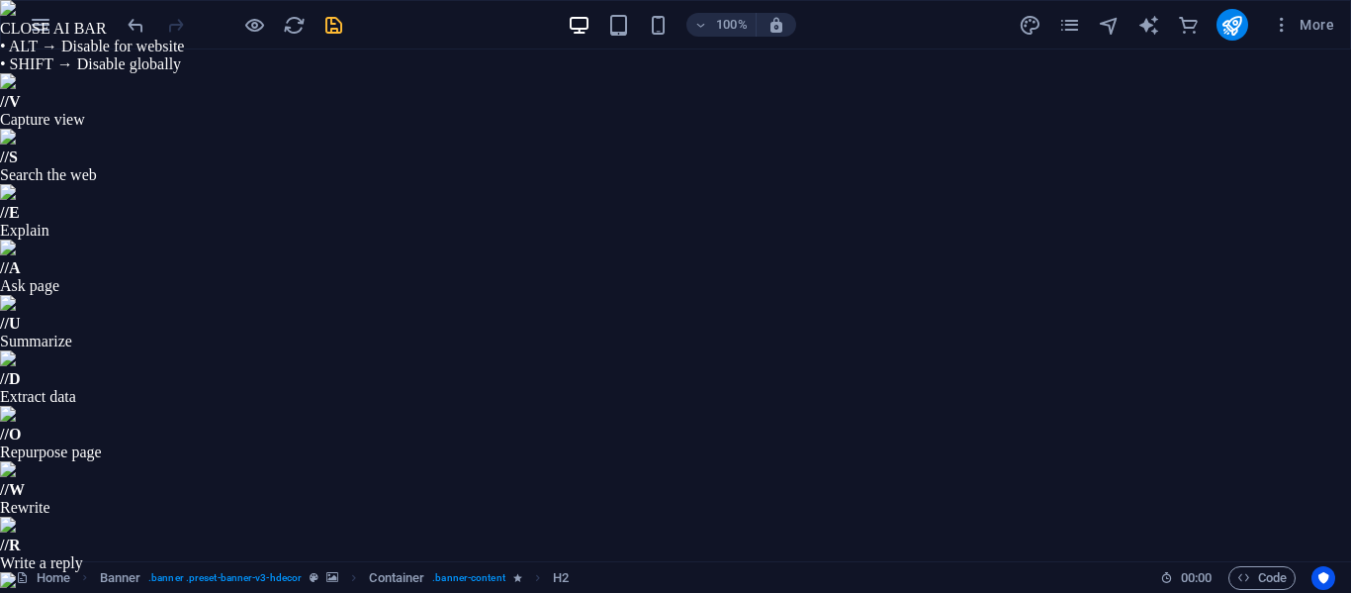
select select "px"
select select "DISABLED_OPTION_VALUE"
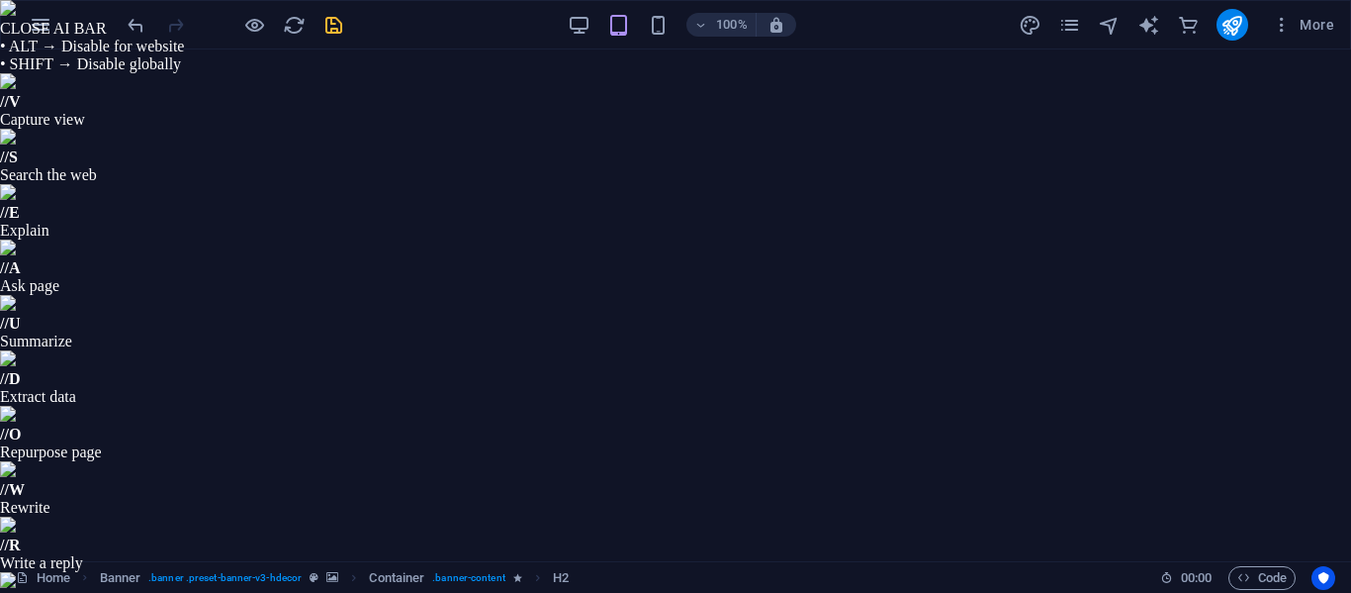
type input "100"
select select "%"
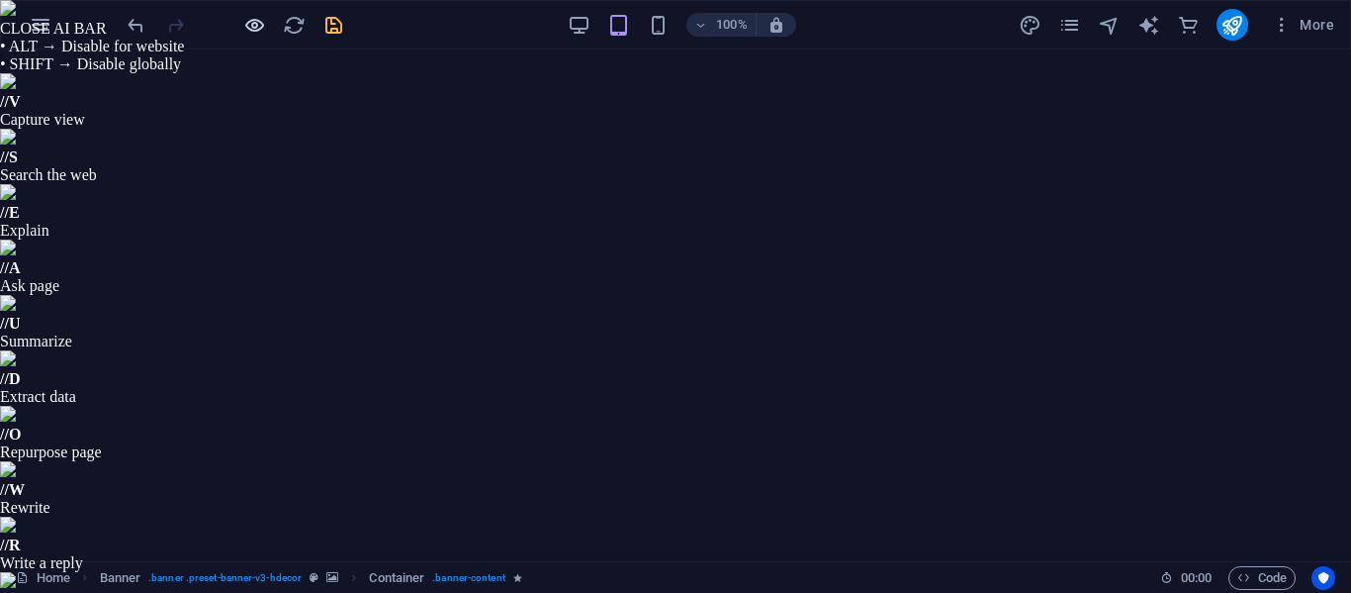
click at [262, 24] on icon "button" at bounding box center [254, 25] width 23 height 23
click at [255, 25] on icon "button" at bounding box center [254, 25] width 23 height 23
click at [333, 28] on icon "save" at bounding box center [334, 25] width 23 height 23
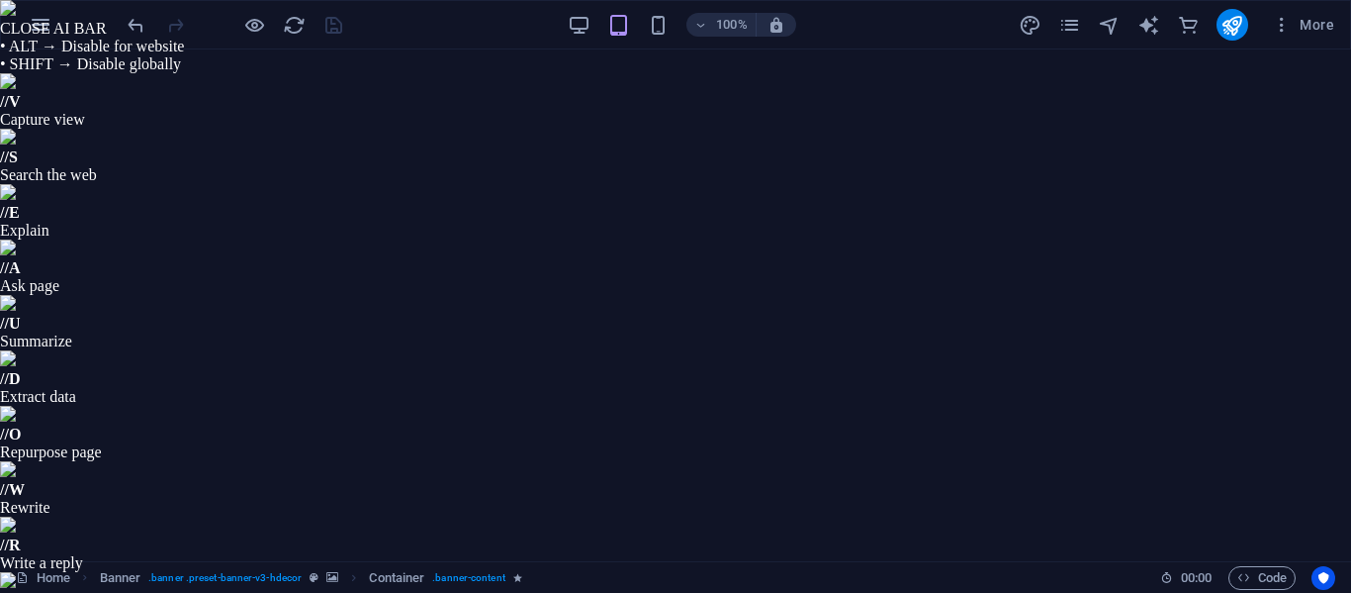
click at [256, 28] on icon "button" at bounding box center [254, 25] width 23 height 23
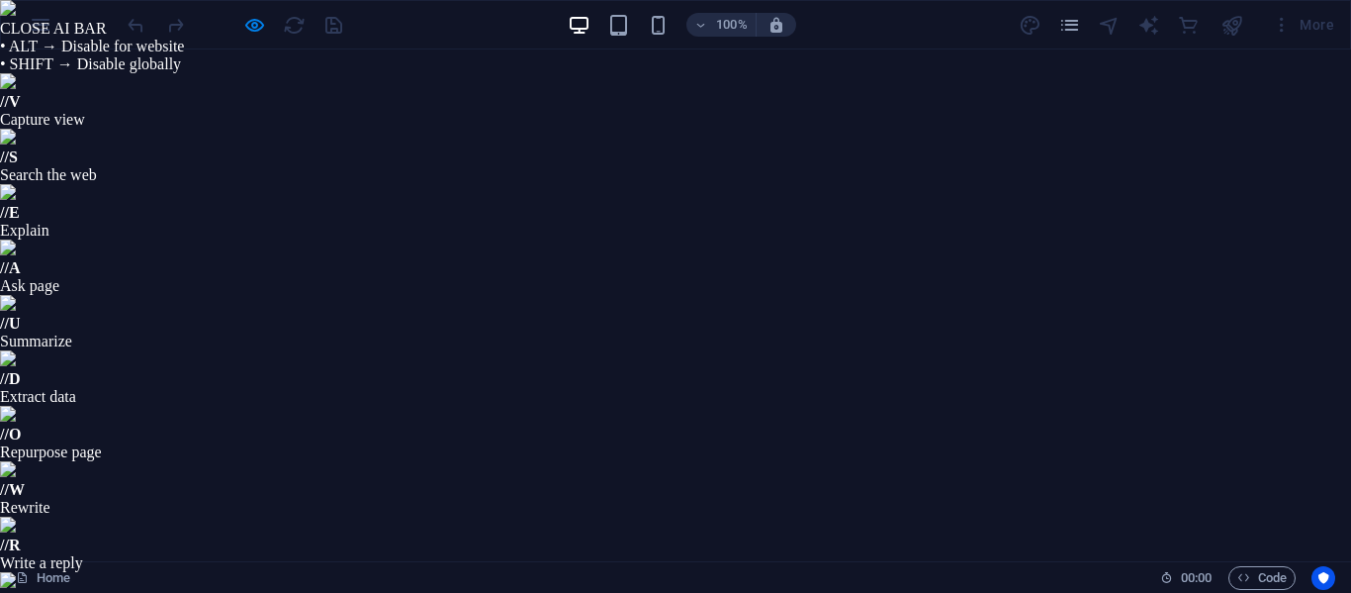
scroll to position [198, 0]
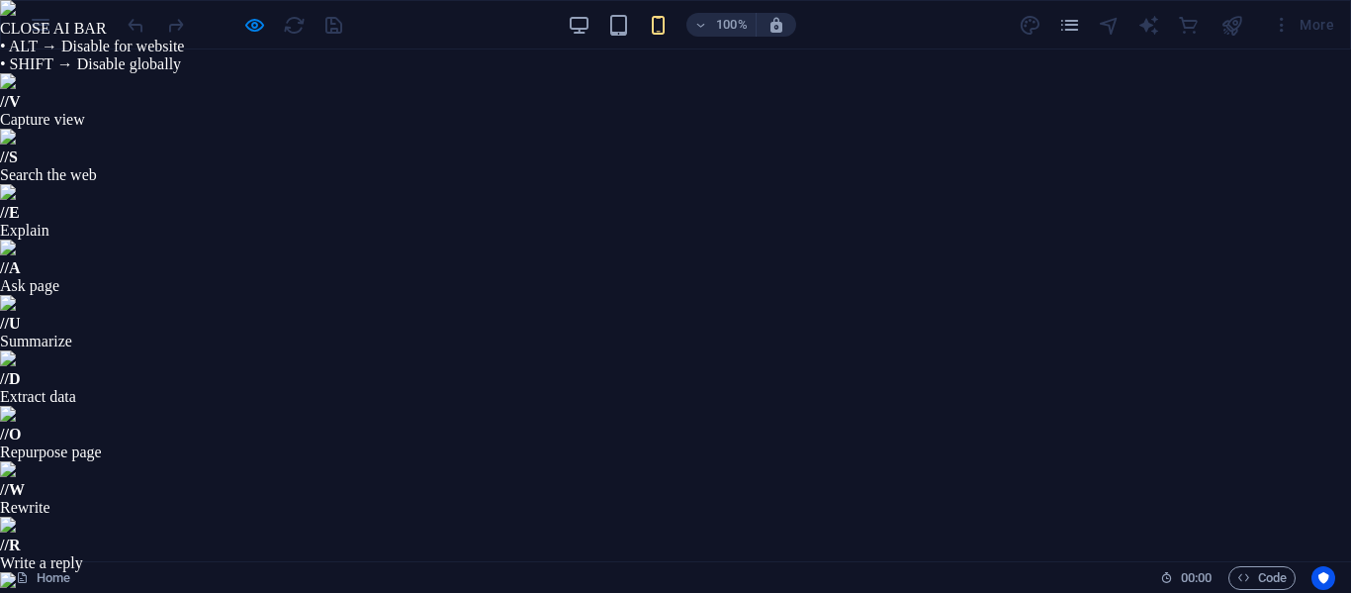
click at [567, 25] on div "100% More" at bounding box center [733, 25] width 1219 height 32
click at [586, 21] on icon "button" at bounding box center [579, 25] width 23 height 23
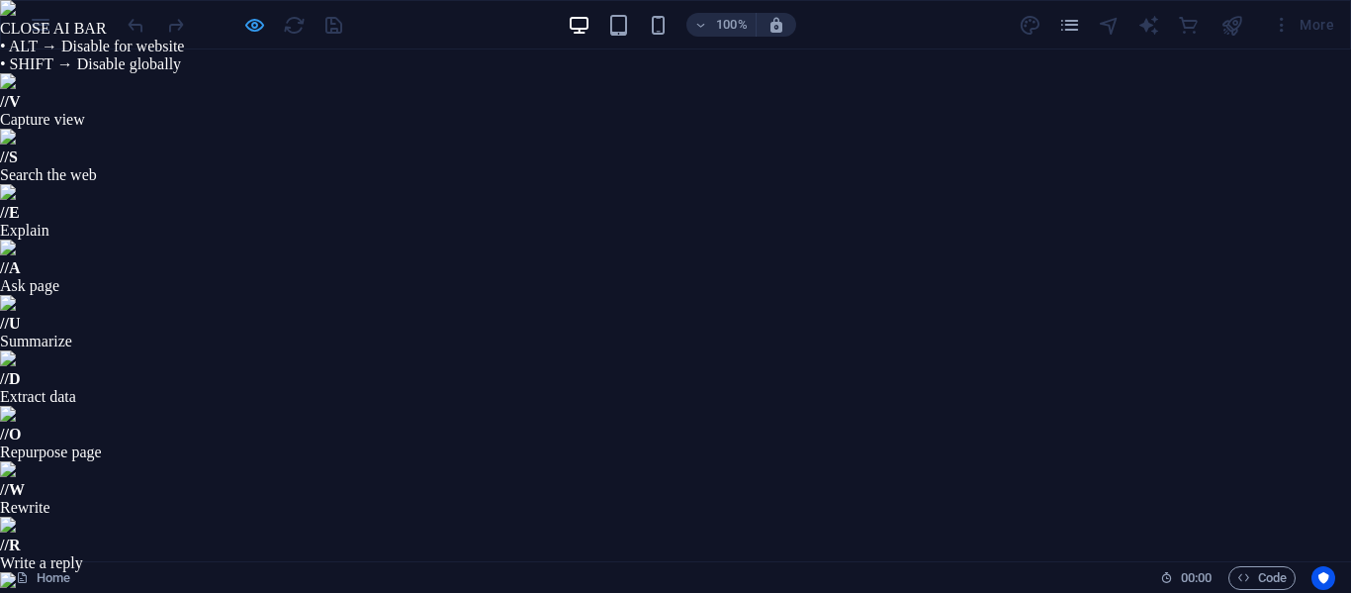
click at [262, 27] on icon "button" at bounding box center [254, 25] width 23 height 23
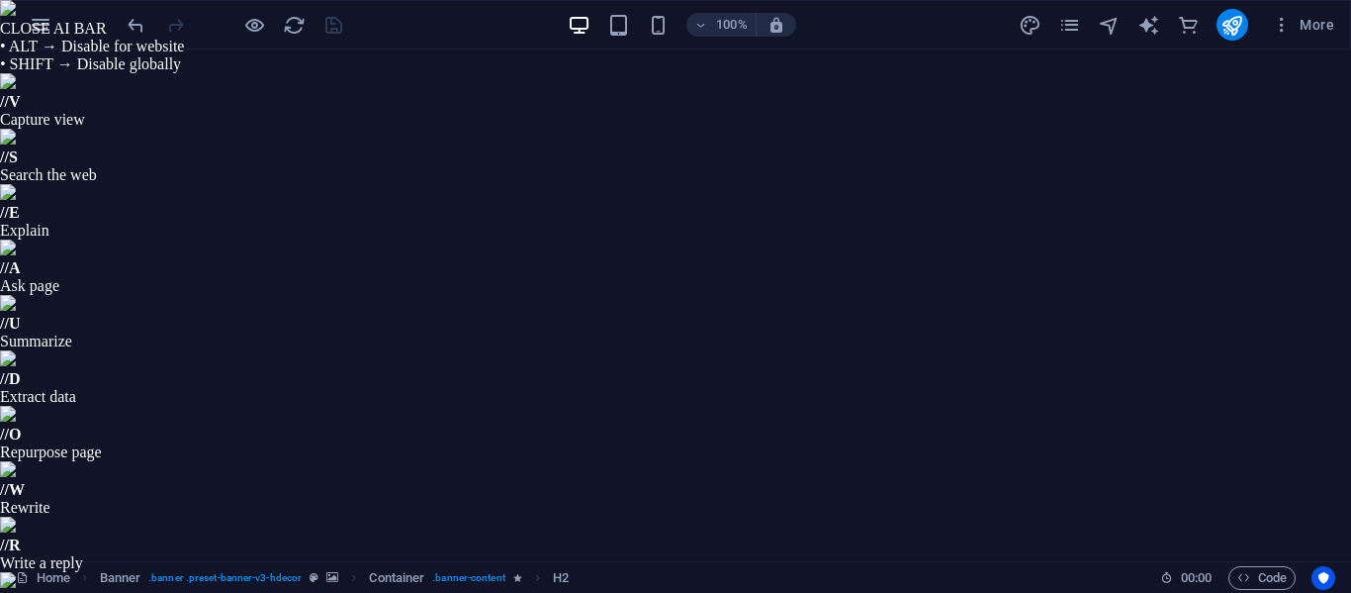
select select "%"
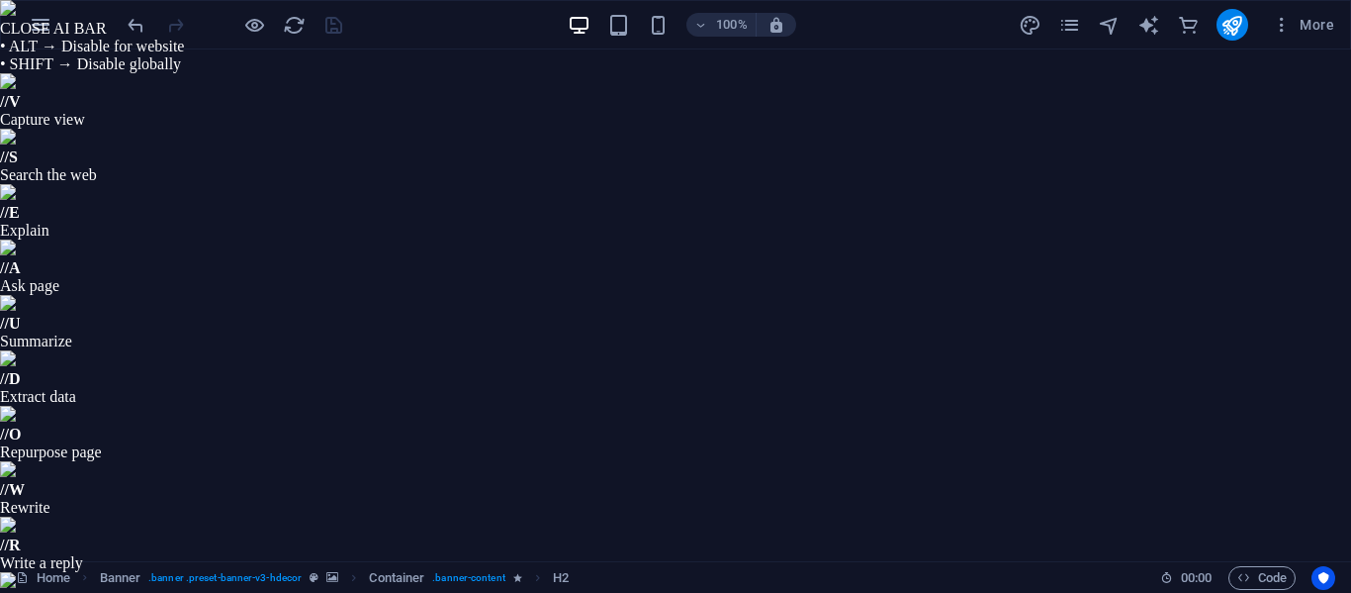
select select "px"
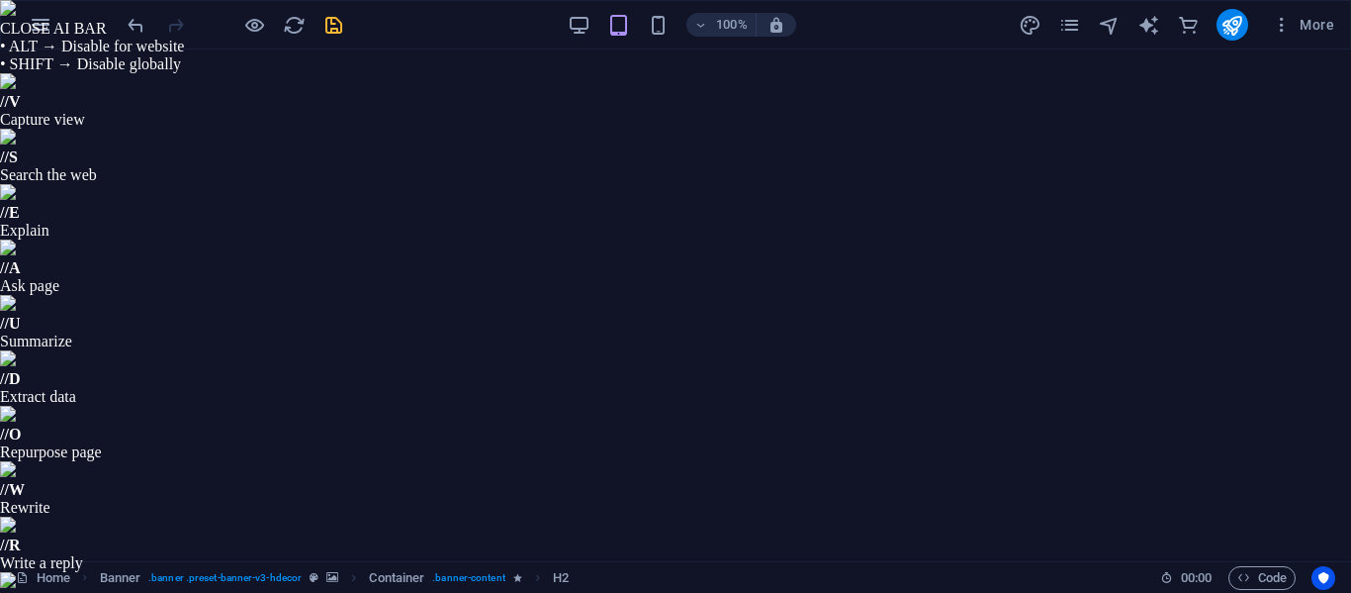
select select "px"
select select "400"
select select "px"
type input "11"
type input "1.2"
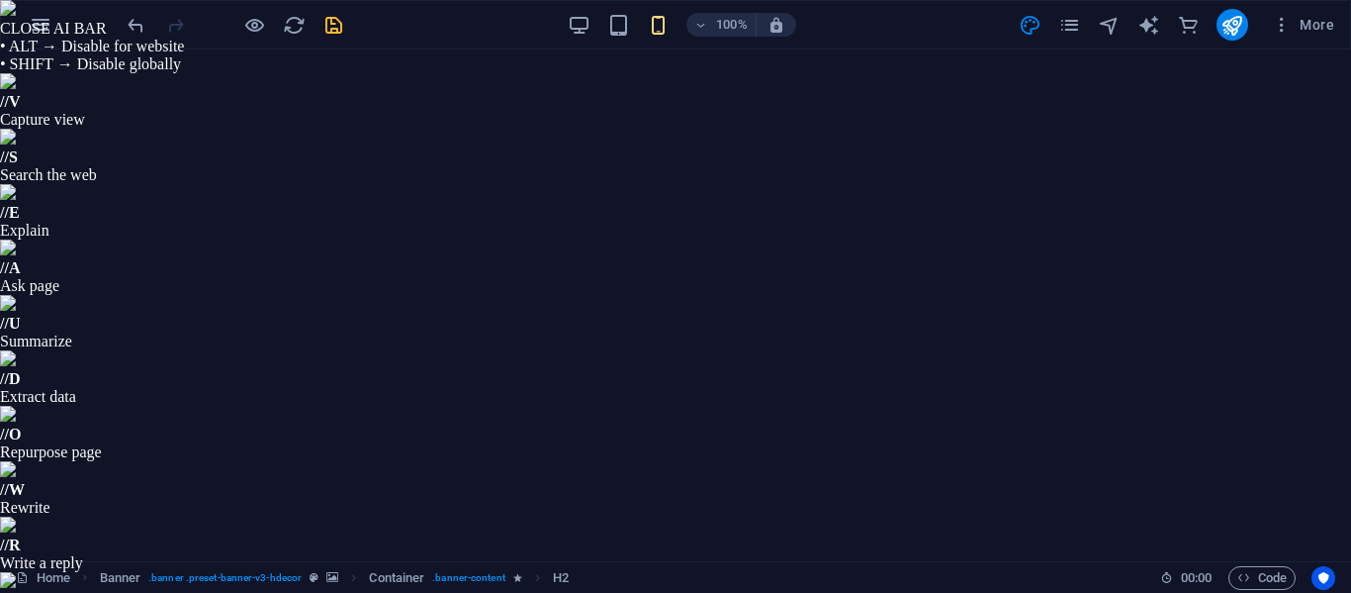
drag, startPoint x: 1492, startPoint y: 1029, endPoint x: 855, endPoint y: 1010, distance: 637.4
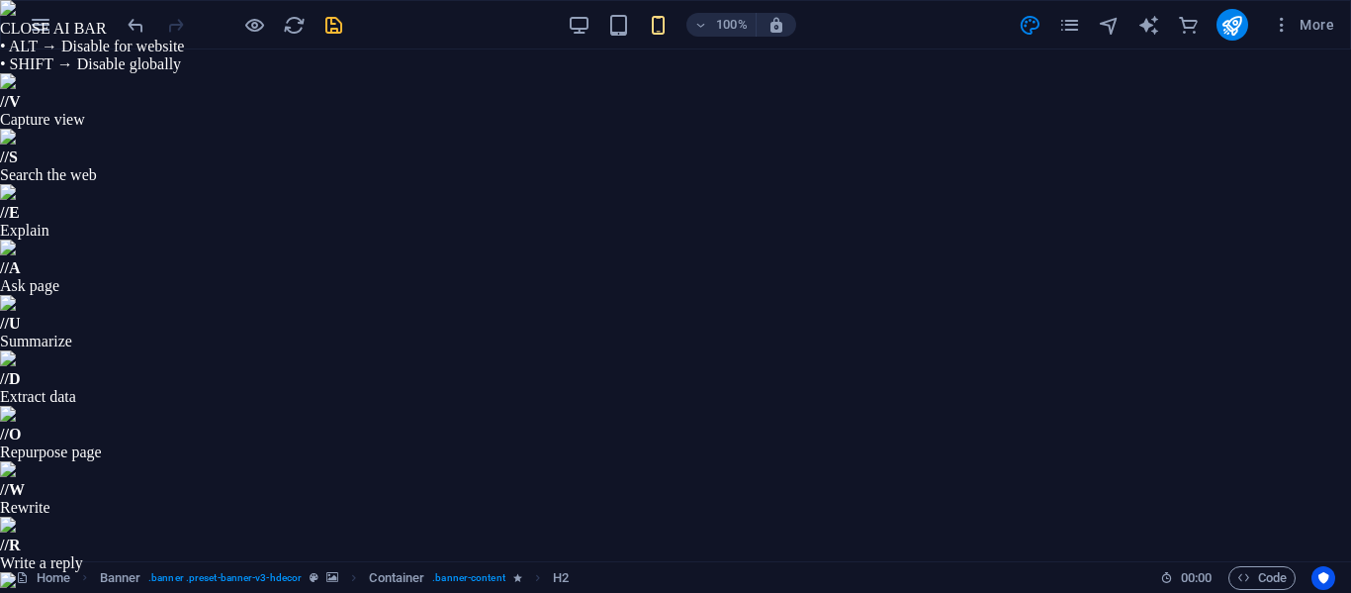
type input "12"
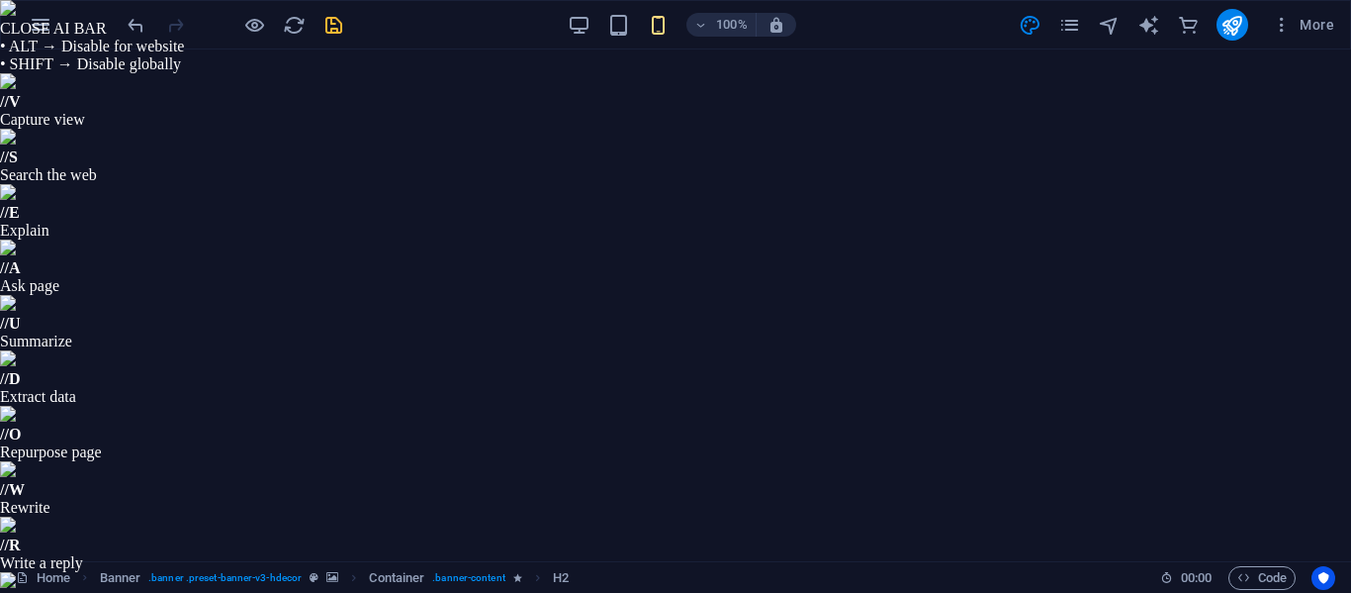
scroll to position [396, 0]
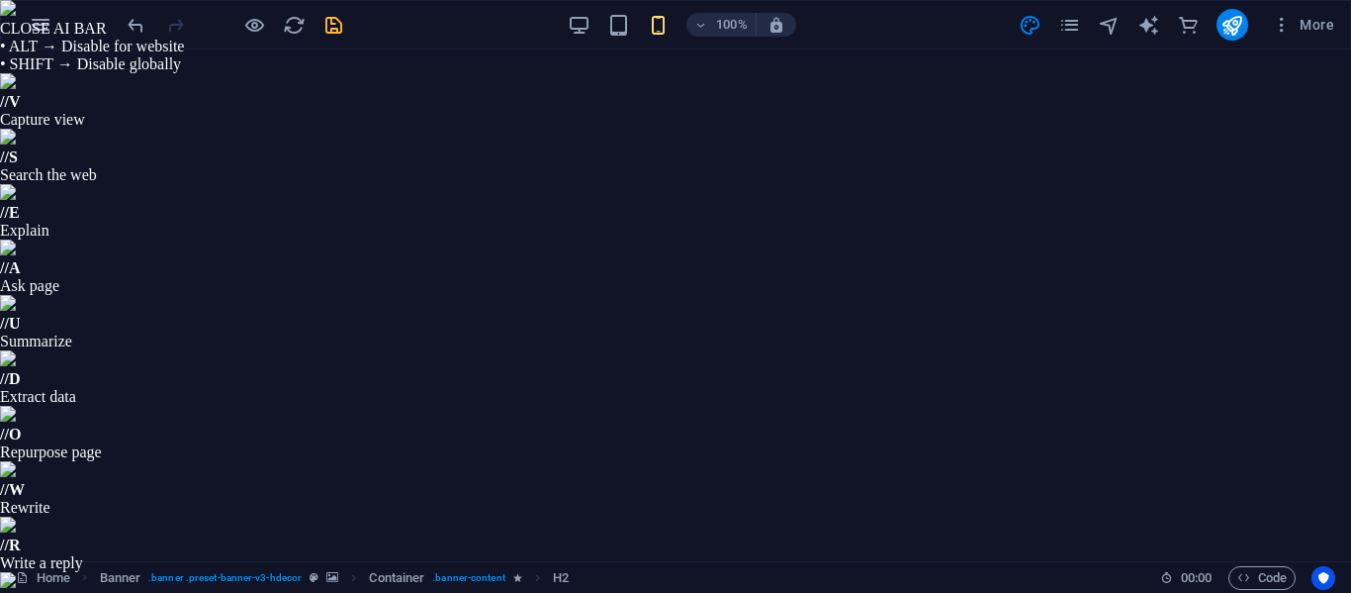
select select "100"
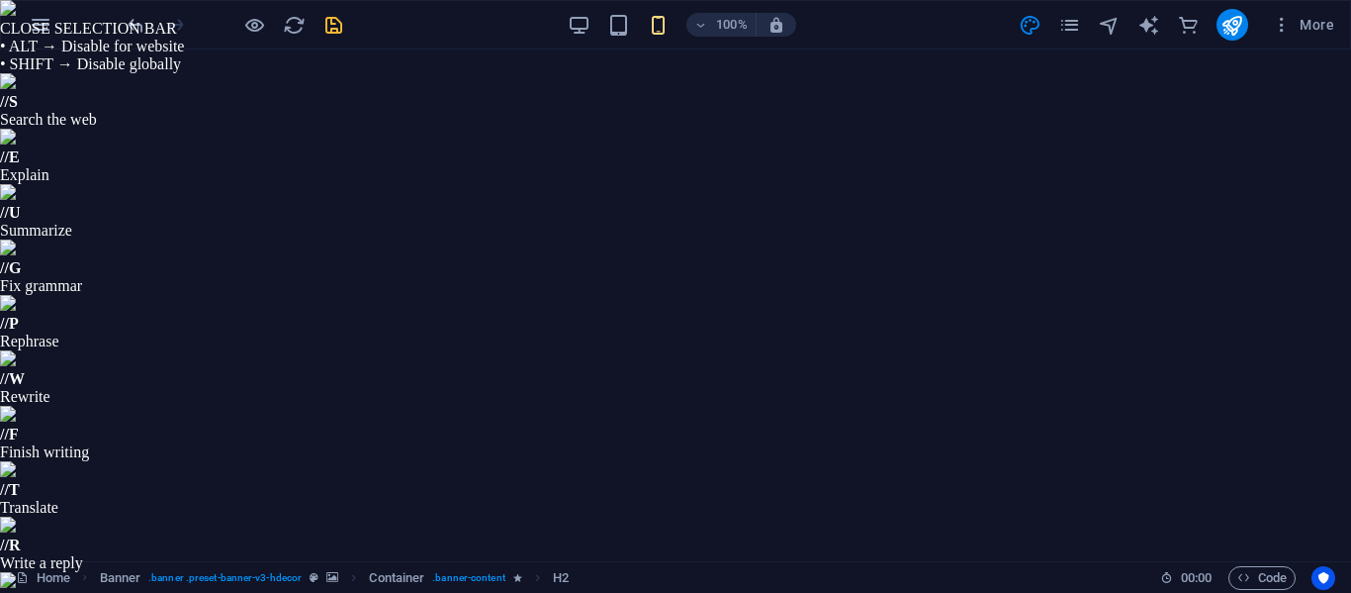
drag, startPoint x: 1151, startPoint y: 312, endPoint x: 957, endPoint y: 311, distance: 193.9
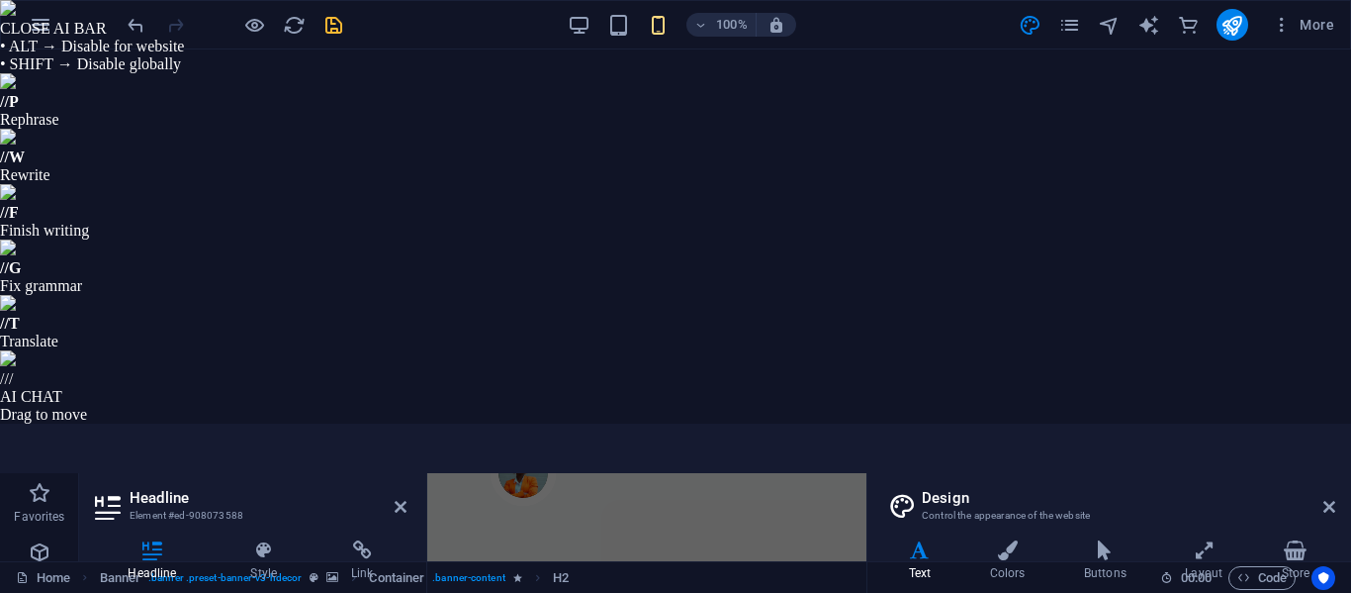
type input "T"
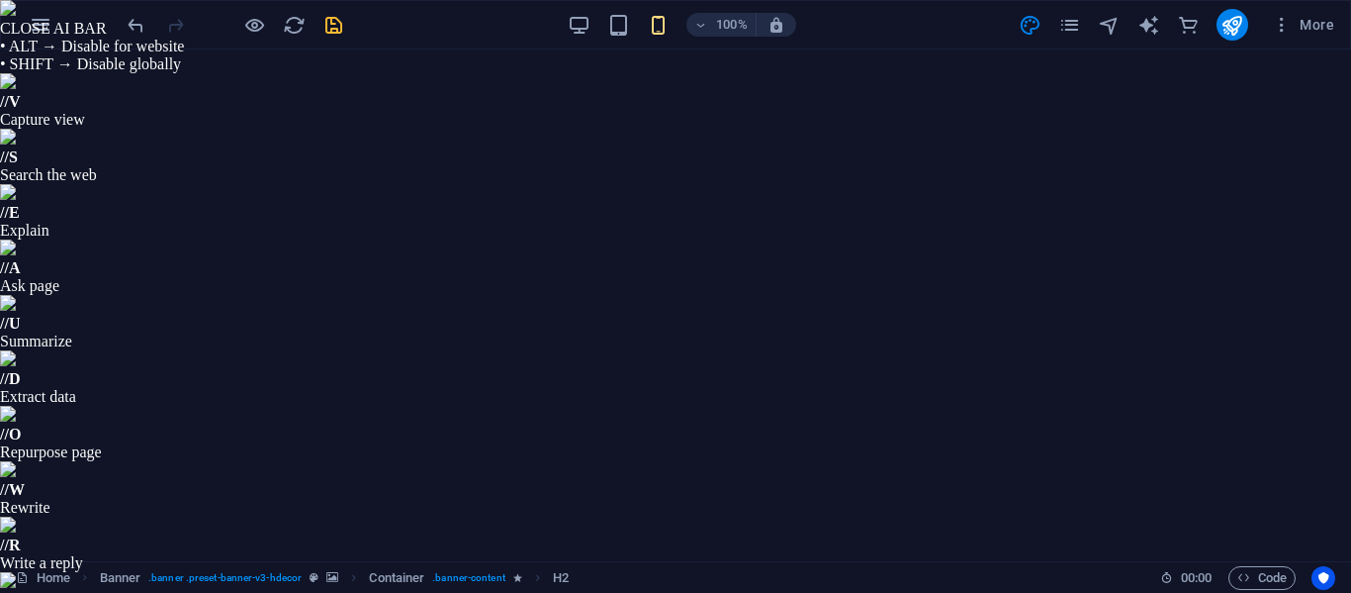
select select "popularity"
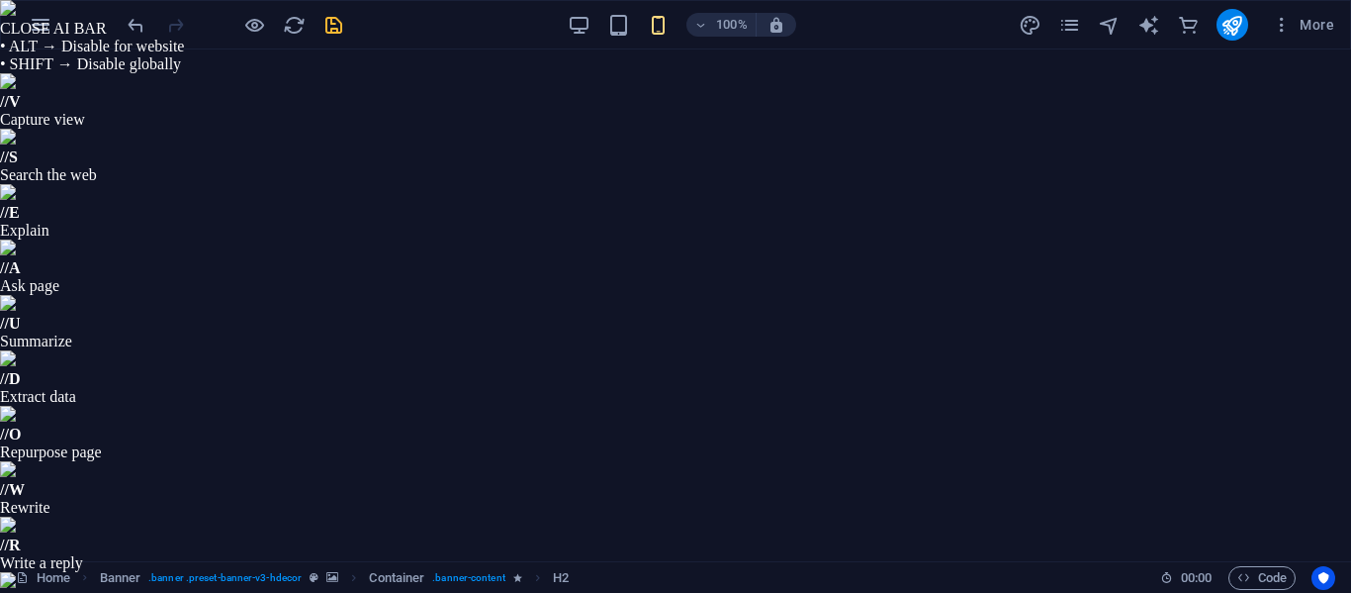
click at [0, 0] on input "checkbox" at bounding box center [0, 0] width 0 height 0
click at [0, 0] on Slab "checkbox" at bounding box center [0, 0] width 0 height 0
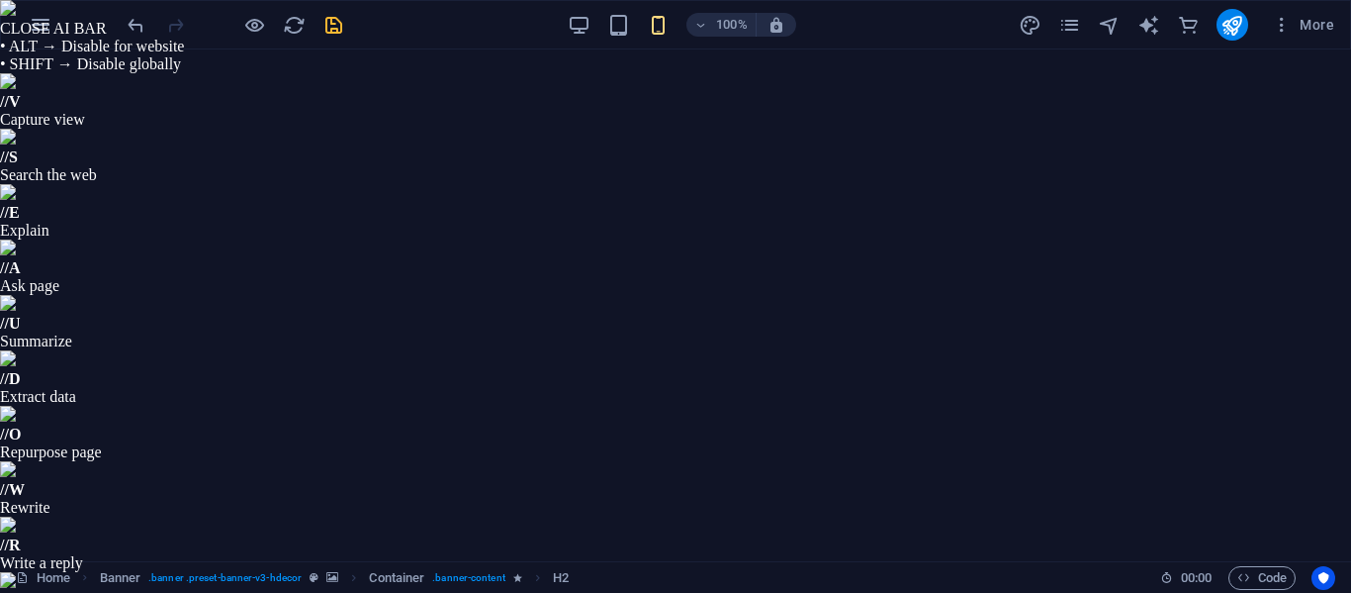
click at [0, 0] on Slab "checkbox" at bounding box center [0, 0] width 0 height 0
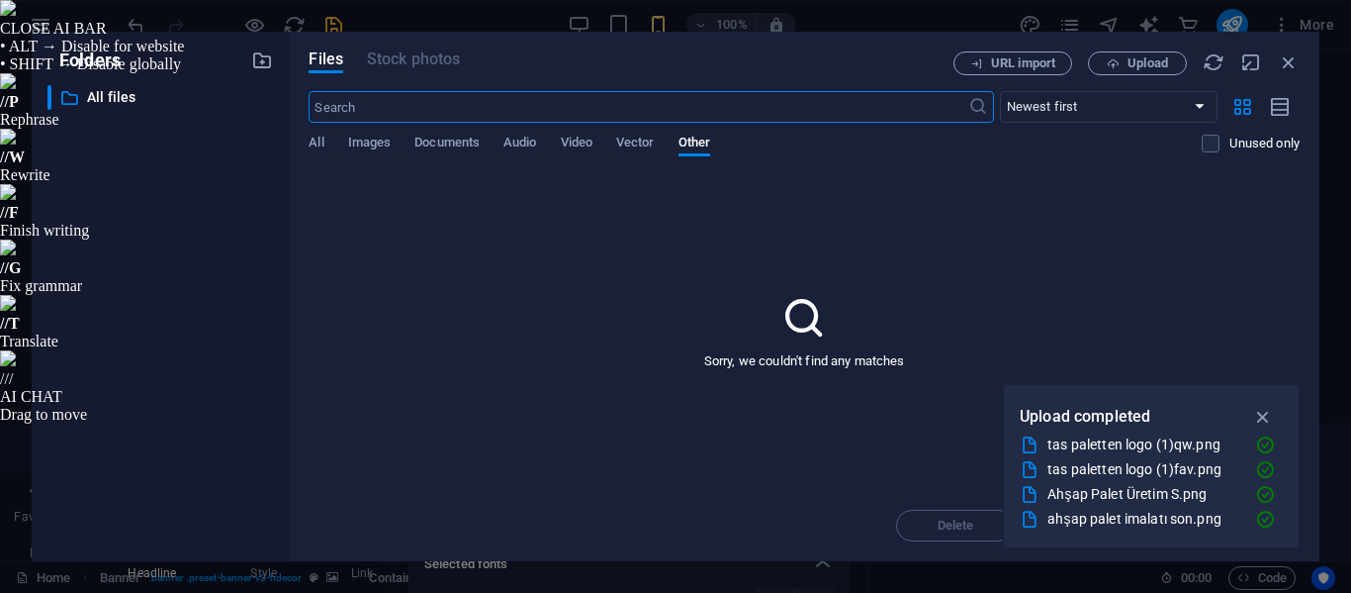
scroll to position [25, 0]
click at [1162, 59] on span "Upload" at bounding box center [1148, 63] width 41 height 12
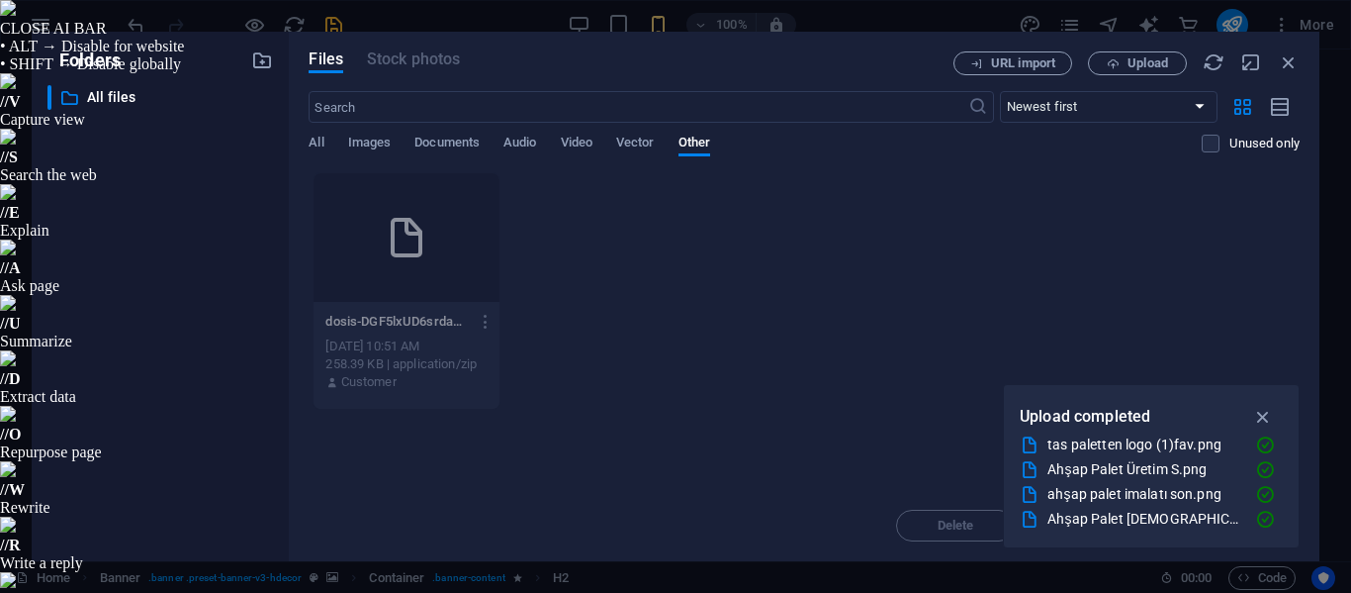
click at [1280, 57] on icon "button" at bounding box center [1289, 62] width 22 height 22
